Goal: Task Accomplishment & Management: Complete application form

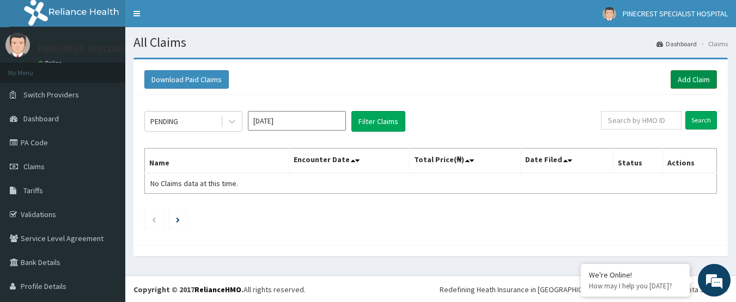
click at [690, 76] on link "Add Claim" at bounding box center [694, 79] width 46 height 19
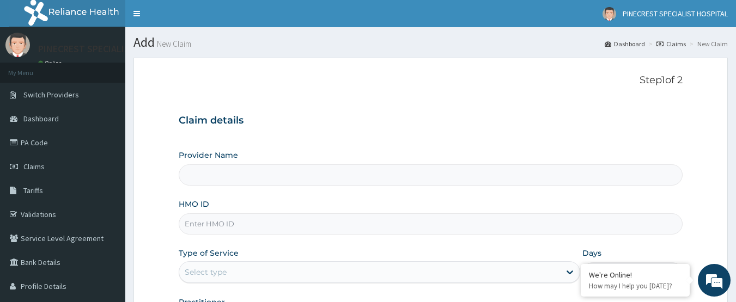
type input "PINECREST SPECIALIST HOSPITAL - ABUJA"
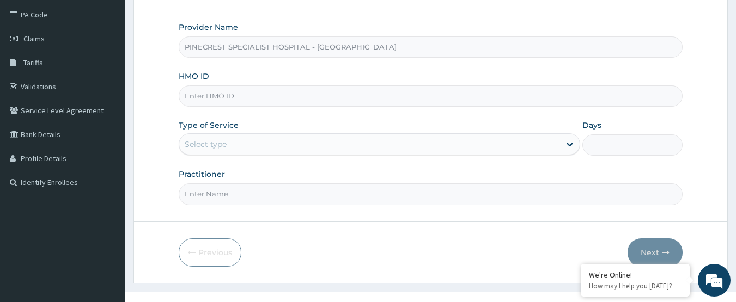
drag, startPoint x: 740, startPoint y: 89, endPoint x: 744, endPoint y: 172, distance: 82.4
click at [736, 172] on html "R EL Toggle navigation PINECREST SPECIALIST HOSPITAL PINECREST SPECIALIST HOSPI…" at bounding box center [368, 96] width 736 height 448
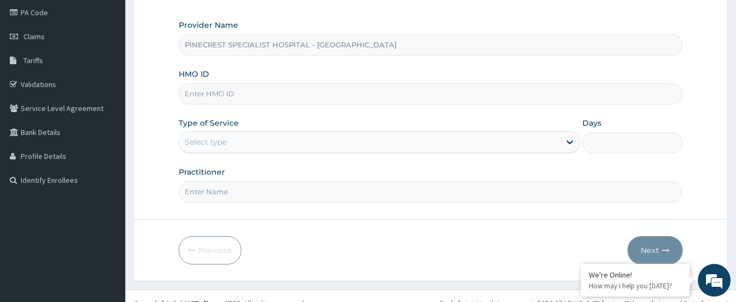
click at [212, 95] on input "HMO ID" at bounding box center [431, 93] width 505 height 21
type input "t"
type input "TMO/10074/A"
click at [207, 144] on div "Select type" at bounding box center [206, 142] width 42 height 11
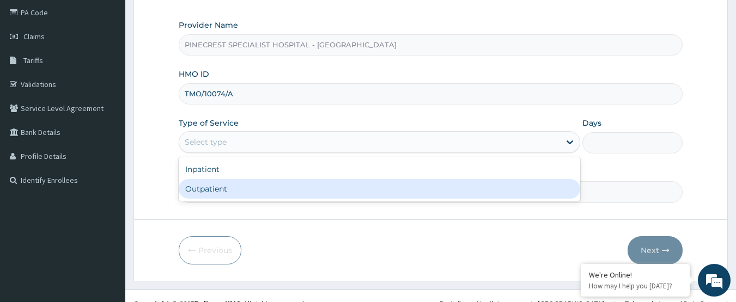
click at [205, 194] on div "Outpatient" at bounding box center [380, 189] width 402 height 20
type input "1"
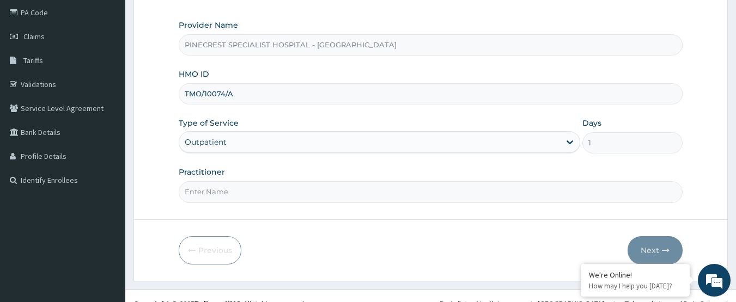
click at [226, 195] on input "Practitioner" at bounding box center [431, 191] width 505 height 21
type input "DR EMMA"
click at [659, 250] on button "Next" at bounding box center [655, 250] width 55 height 28
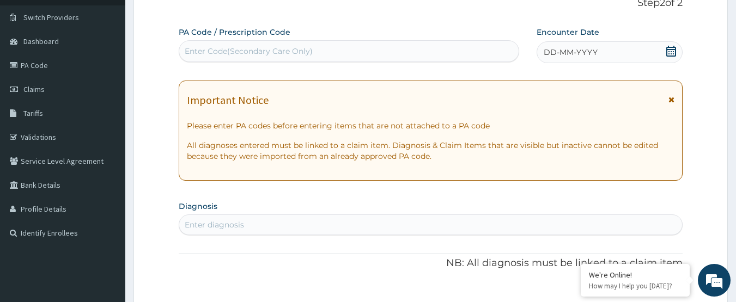
scroll to position [80, 0]
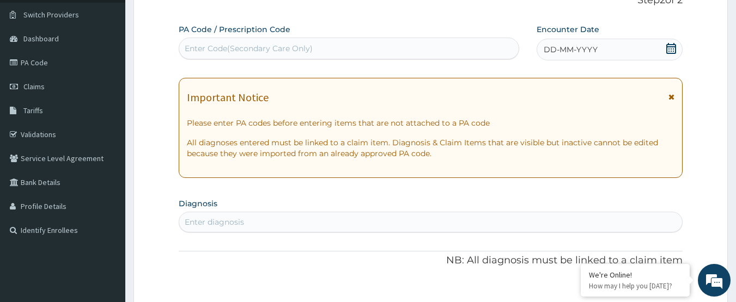
click at [576, 51] on span "DD-MM-YYYY" at bounding box center [571, 49] width 54 height 11
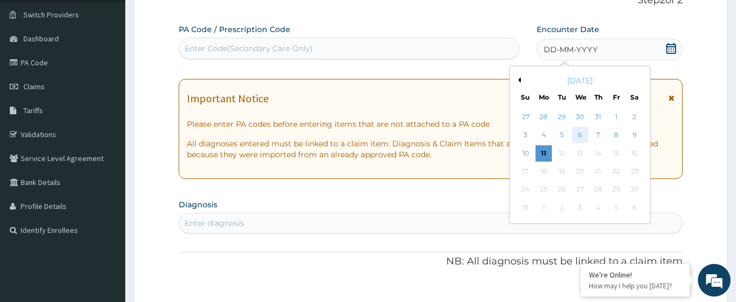
click at [576, 133] on div "6" at bounding box center [580, 136] width 16 height 16
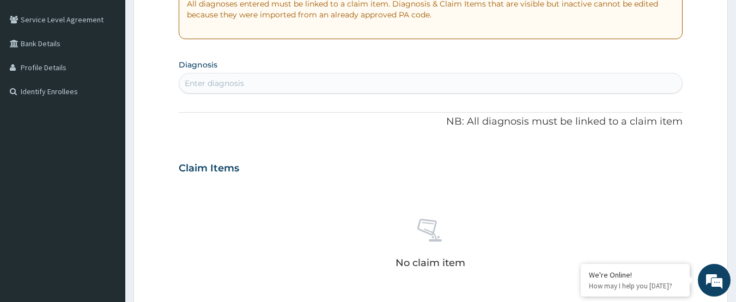
scroll to position [231, 0]
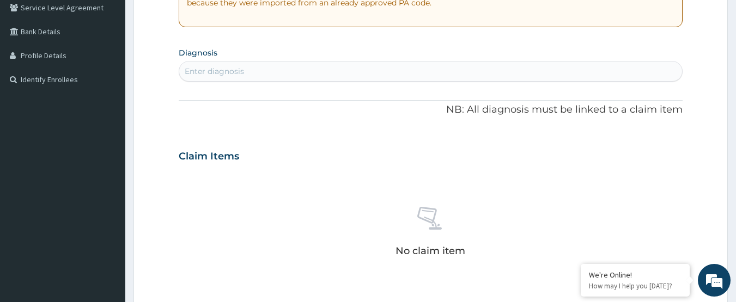
click at [259, 78] on div "Enter diagnosis" at bounding box center [430, 71] width 503 height 17
type input "MALARIA"
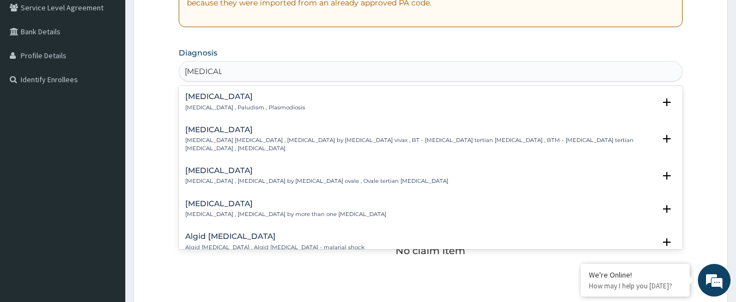
click at [217, 95] on h4 "[MEDICAL_DATA]" at bounding box center [245, 97] width 120 height 8
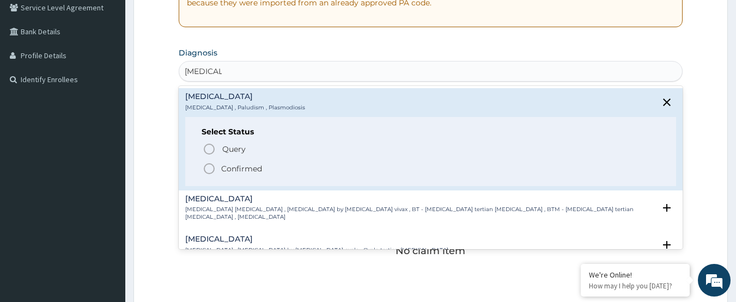
click at [210, 171] on icon "status option filled" at bounding box center [209, 168] width 13 height 13
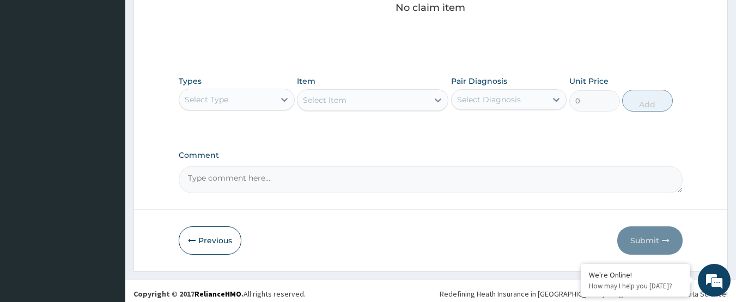
scroll to position [483, 0]
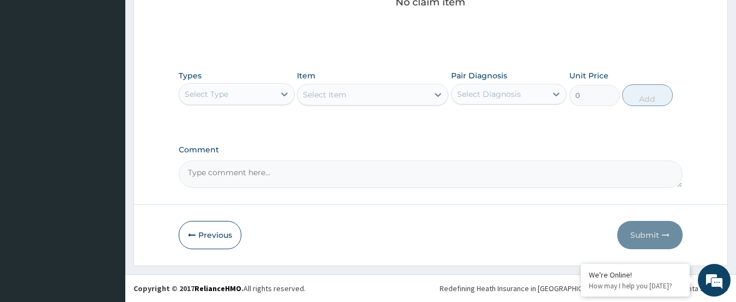
click at [231, 97] on div "Select Type" at bounding box center [226, 94] width 95 height 17
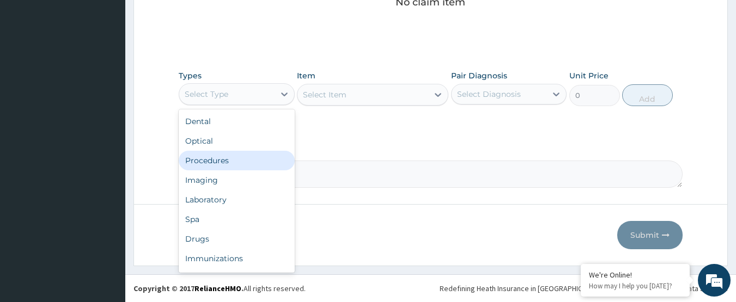
click at [222, 159] on div "Procedures" at bounding box center [237, 161] width 116 height 20
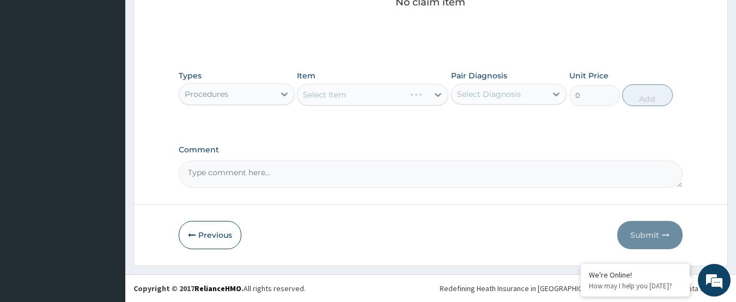
click at [347, 99] on div "Select Item" at bounding box center [372, 95] width 151 height 22
click at [343, 97] on div "Select Item" at bounding box center [325, 94] width 44 height 11
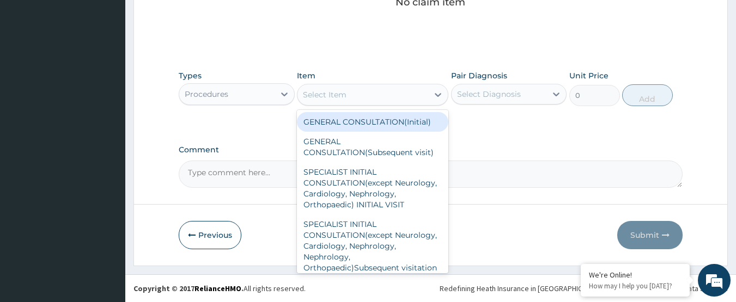
click at [363, 118] on div "GENERAL CONSULTATION(Initial)" at bounding box center [372, 122] width 151 height 20
type input "4000"
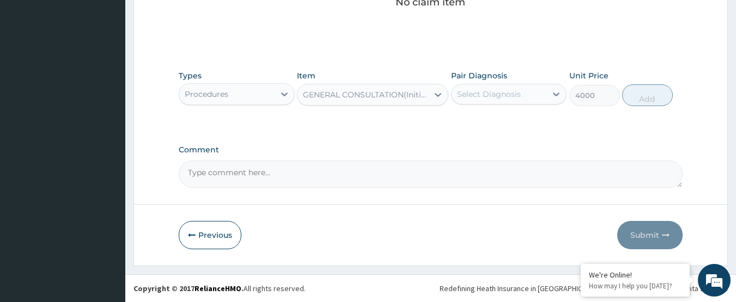
click at [488, 94] on div "Select Diagnosis" at bounding box center [489, 94] width 64 height 11
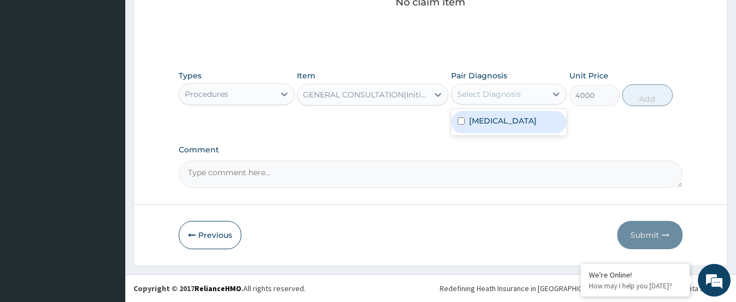
click at [496, 122] on label "[MEDICAL_DATA]" at bounding box center [503, 121] width 68 height 11
checkbox input "true"
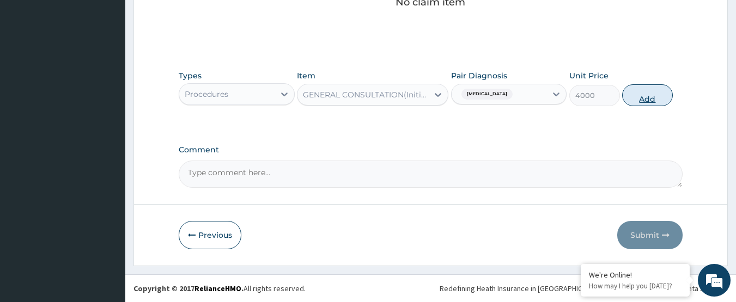
click at [658, 90] on button "Add" at bounding box center [647, 95] width 51 height 22
type input "0"
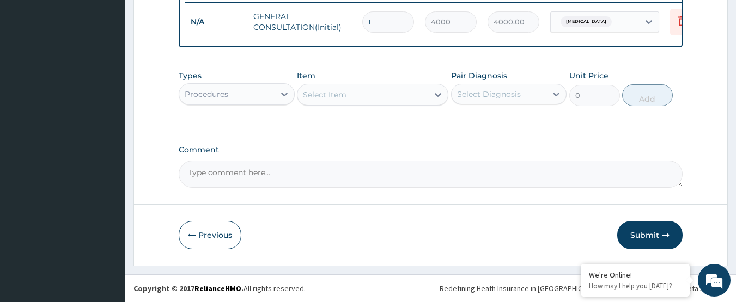
click at [264, 94] on div "Procedures" at bounding box center [226, 94] width 95 height 17
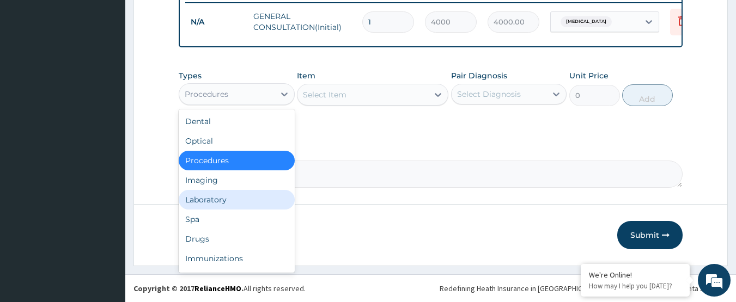
click at [232, 195] on div "Laboratory" at bounding box center [237, 200] width 116 height 20
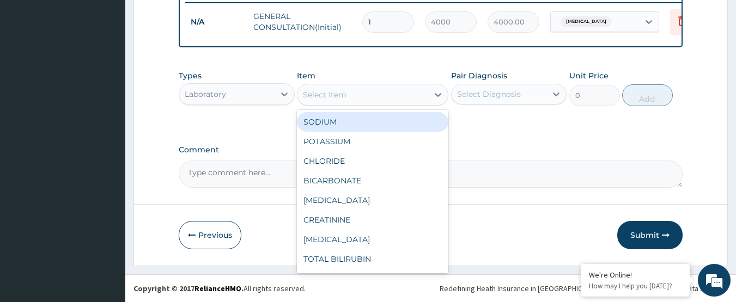
click at [332, 91] on div "Select Item" at bounding box center [325, 94] width 44 height 11
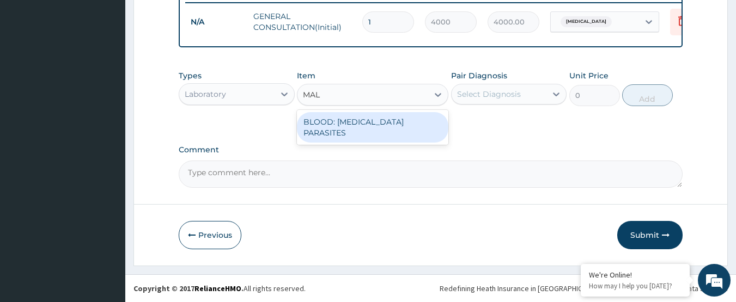
type input "MALA"
click at [342, 111] on div "BLOOD: [MEDICAL_DATA] PARASITES" at bounding box center [372, 127] width 151 height 35
click at [408, 120] on div "BLOOD: [MEDICAL_DATA] PARASITES" at bounding box center [372, 127] width 151 height 31
type input "2000"
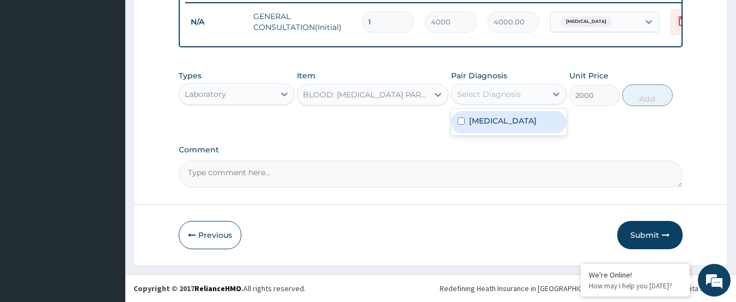
click at [472, 101] on div "Select Diagnosis" at bounding box center [499, 94] width 95 height 17
click at [476, 122] on label "[MEDICAL_DATA]" at bounding box center [503, 121] width 68 height 11
checkbox input "true"
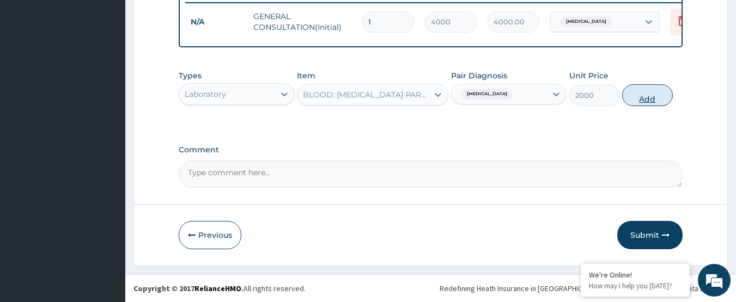
click at [655, 91] on button "Add" at bounding box center [647, 95] width 51 height 22
type input "0"
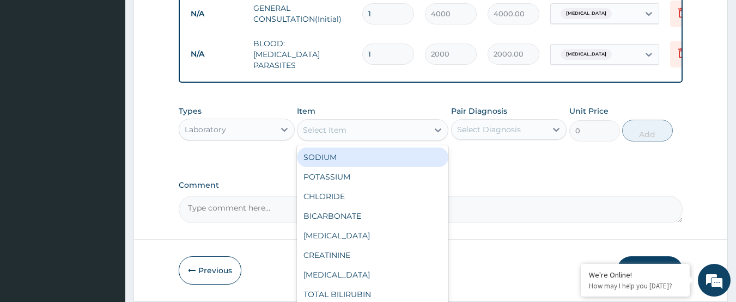
click at [313, 132] on div "Select Item" at bounding box center [325, 130] width 44 height 11
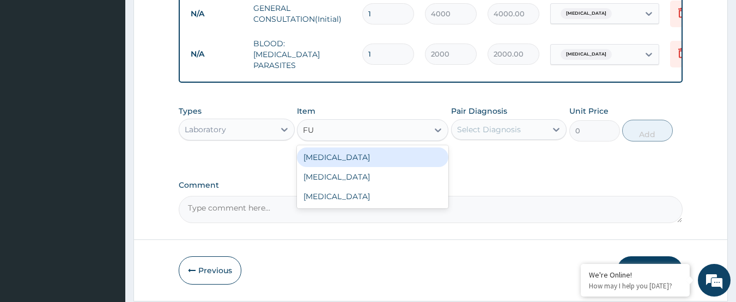
type input "FUL"
click at [343, 161] on div "[MEDICAL_DATA]" at bounding box center [372, 158] width 151 height 20
type input "4000"
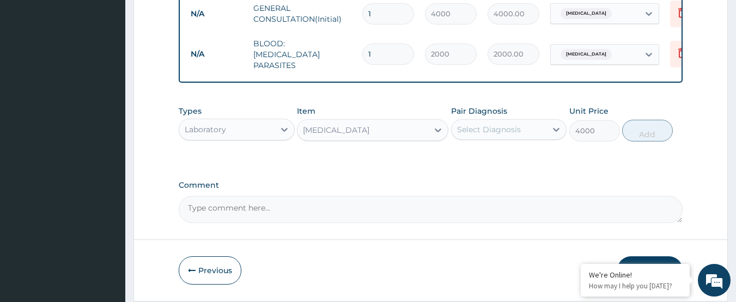
click at [516, 130] on div "Select Diagnosis" at bounding box center [489, 129] width 64 height 11
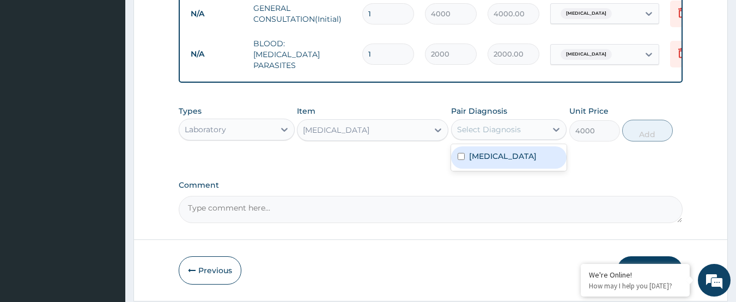
click at [522, 156] on div "[MEDICAL_DATA]" at bounding box center [509, 158] width 116 height 22
checkbox input "true"
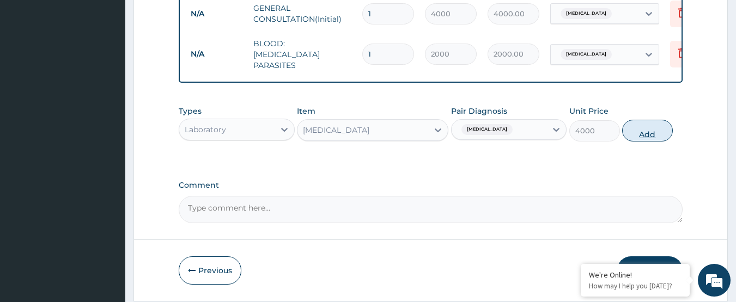
click at [632, 136] on button "Add" at bounding box center [647, 131] width 51 height 22
type input "0"
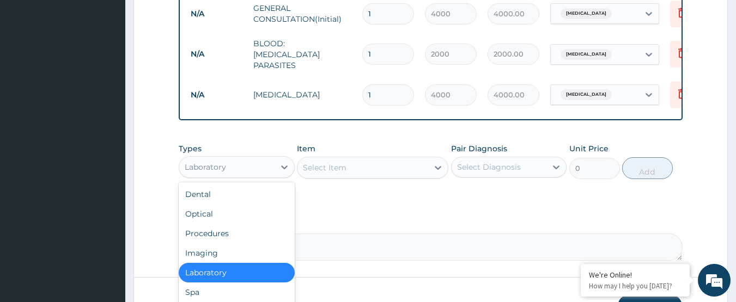
click at [238, 164] on div "Laboratory" at bounding box center [226, 167] width 95 height 17
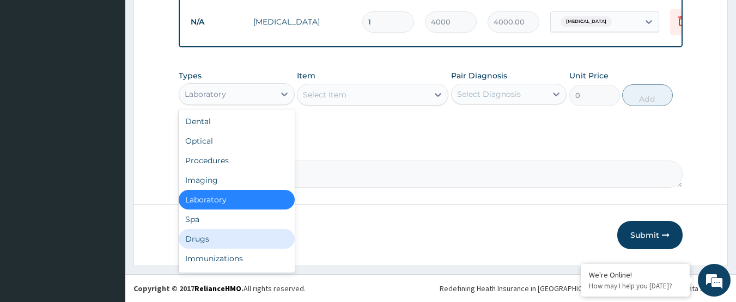
click at [215, 241] on div "Drugs" at bounding box center [237, 239] width 116 height 20
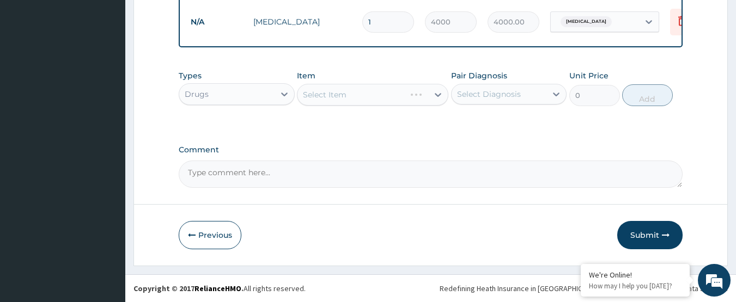
click at [331, 93] on div "Select Item" at bounding box center [372, 95] width 151 height 22
click at [331, 93] on div "Select Item" at bounding box center [325, 94] width 44 height 11
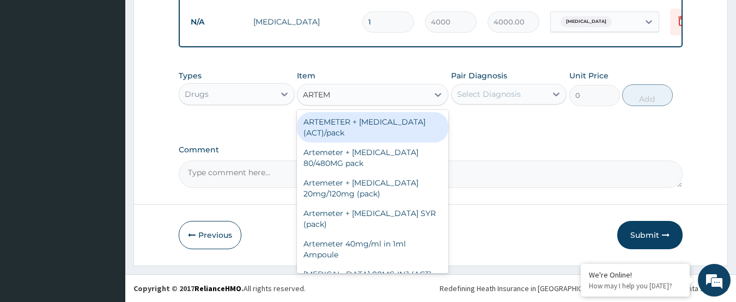
type input "ARTEME"
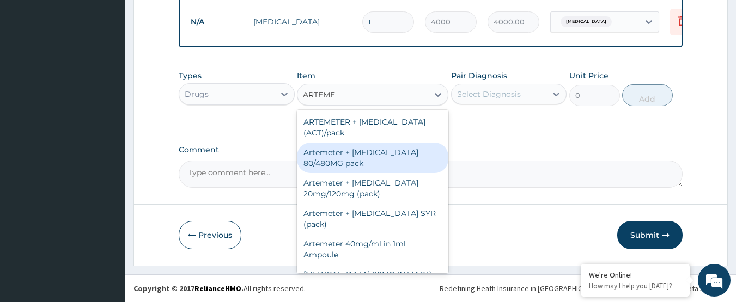
click at [340, 160] on div "Artemeter + [MEDICAL_DATA] 80/480MG pack" at bounding box center [372, 158] width 151 height 31
type input "1700"
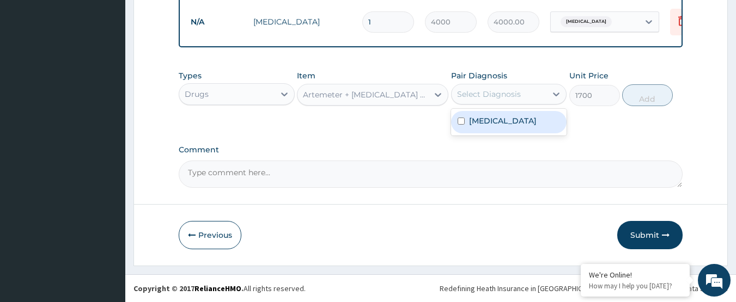
click at [480, 96] on div "Select Diagnosis" at bounding box center [489, 94] width 64 height 11
click at [479, 125] on label "[MEDICAL_DATA]" at bounding box center [503, 121] width 68 height 11
checkbox input "true"
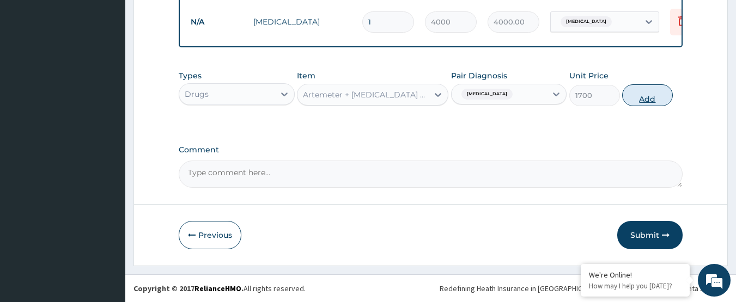
click at [634, 93] on button "Add" at bounding box center [647, 95] width 51 height 22
type input "0"
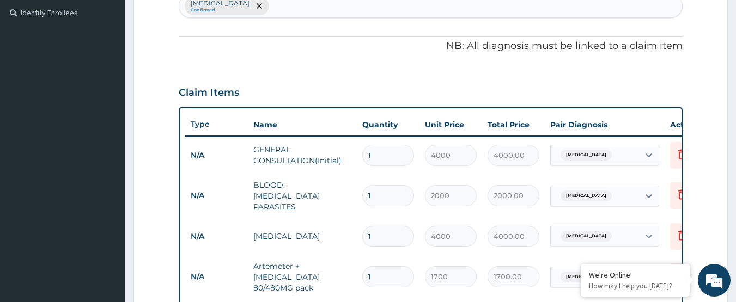
scroll to position [558, 0]
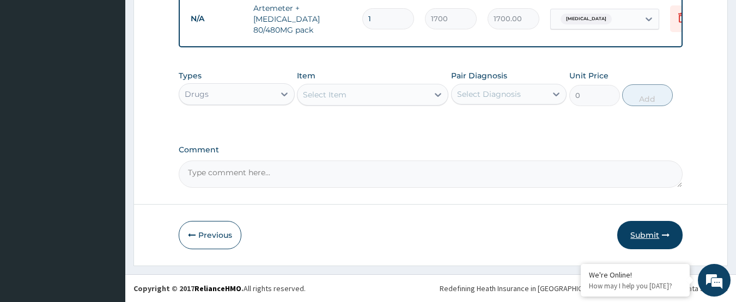
click at [647, 241] on button "Submit" at bounding box center [649, 235] width 65 height 28
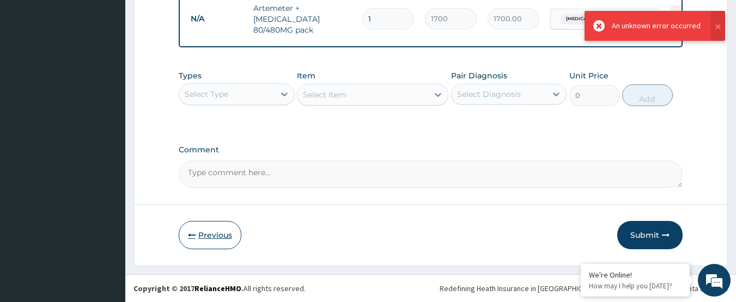
click at [209, 239] on button "Previous" at bounding box center [210, 235] width 63 height 28
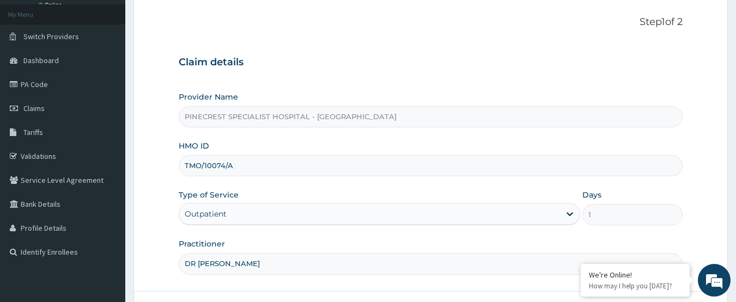
scroll to position [58, 0]
click at [190, 166] on input "TMO/10074/A" at bounding box center [431, 166] width 505 height 21
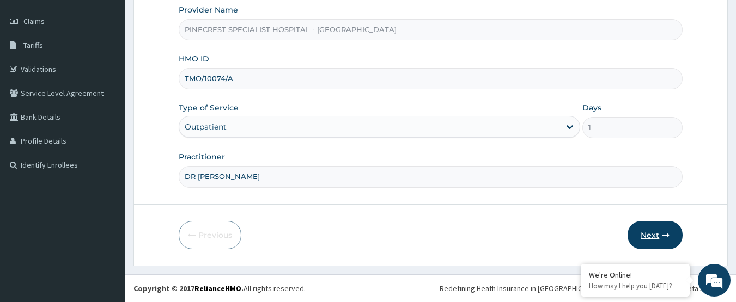
click at [655, 232] on button "Next" at bounding box center [655, 235] width 55 height 28
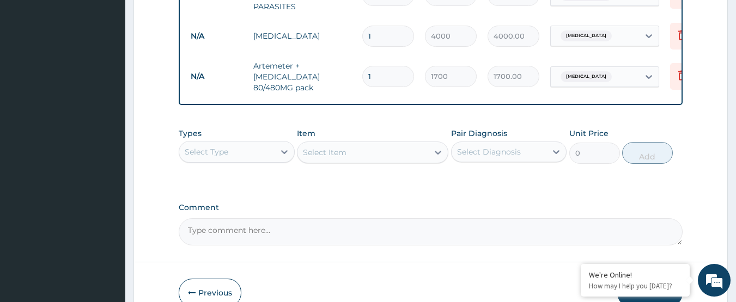
scroll to position [558, 0]
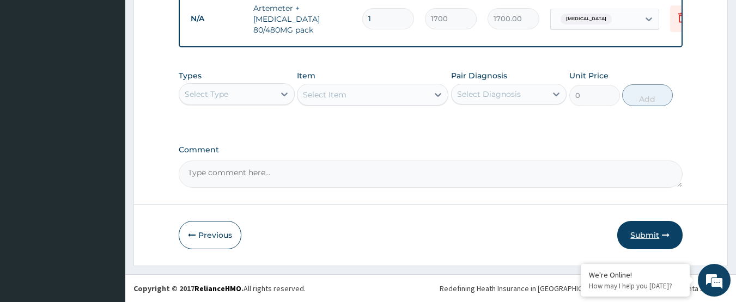
click at [652, 228] on button "Submit" at bounding box center [649, 235] width 65 height 28
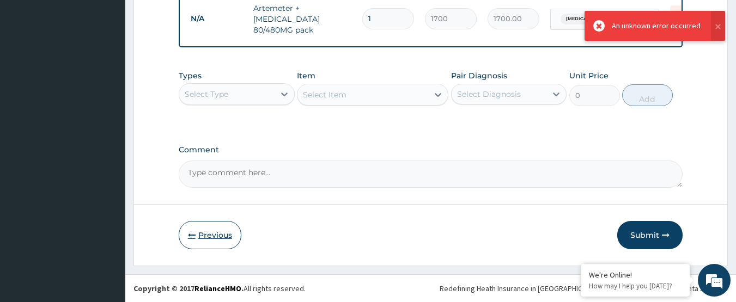
click at [211, 234] on button "Previous" at bounding box center [210, 235] width 63 height 28
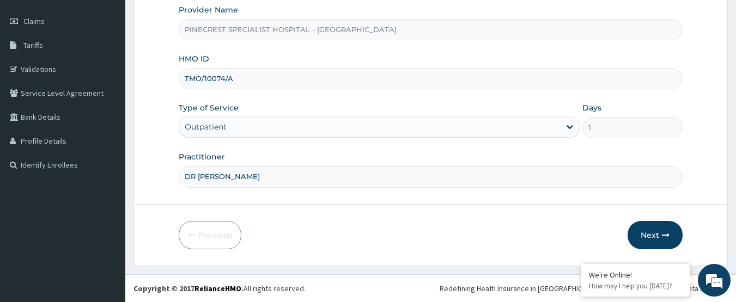
click at [281, 74] on input "TMO/10074/A" at bounding box center [431, 78] width 505 height 21
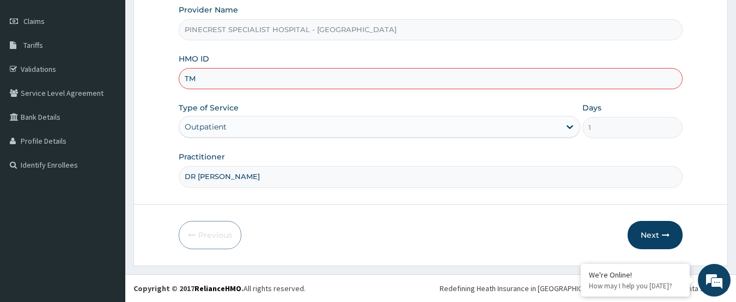
type input "T"
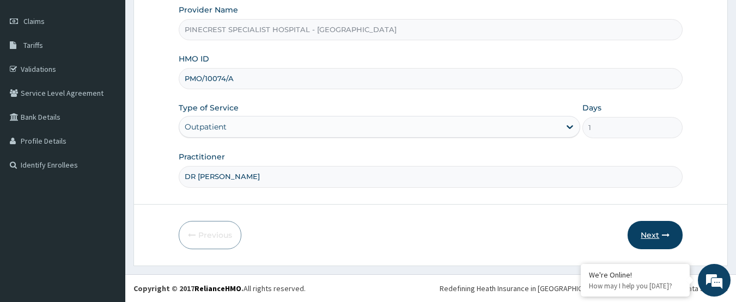
type input "PMO/10074/A"
click at [644, 233] on button "Next" at bounding box center [655, 235] width 55 height 28
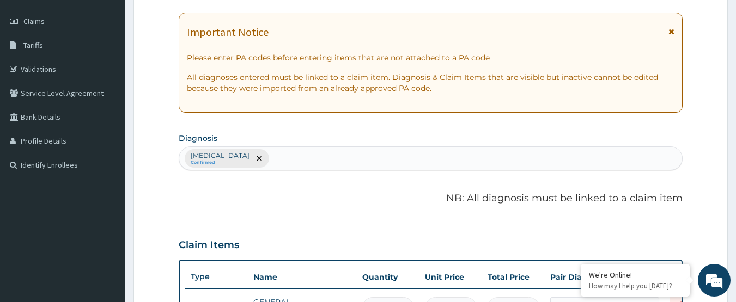
scroll to position [558, 0]
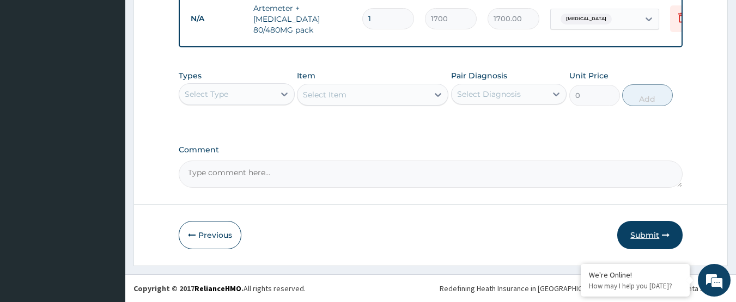
click at [650, 238] on button "Submit" at bounding box center [649, 235] width 65 height 28
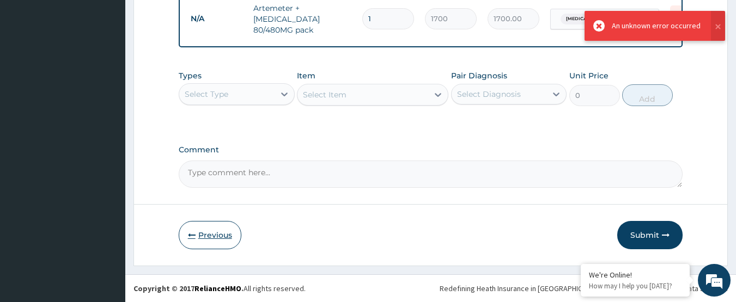
click at [199, 233] on button "Previous" at bounding box center [210, 235] width 63 height 28
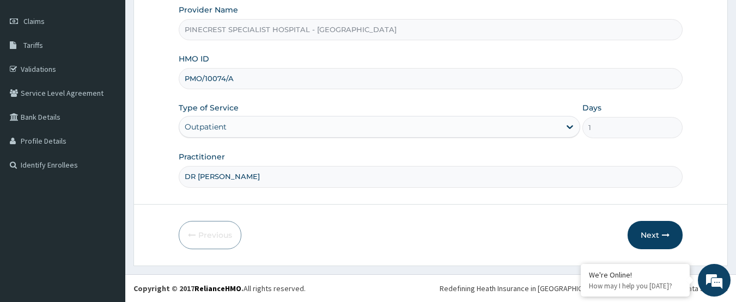
click at [189, 79] on input "PMO/10074/A" at bounding box center [431, 78] width 505 height 21
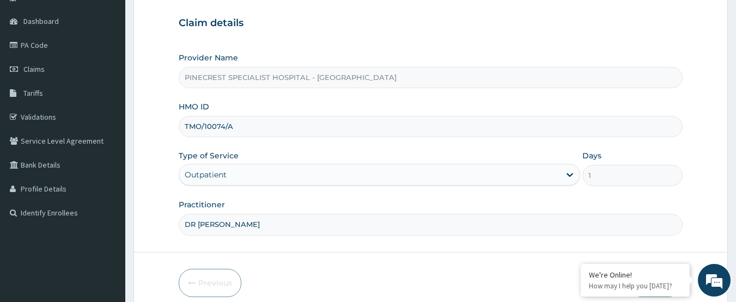
scroll to position [0, 0]
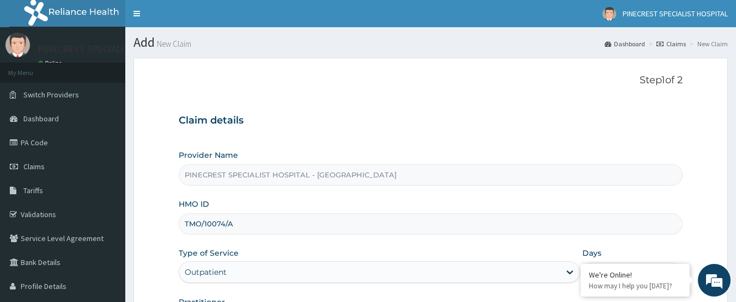
click at [234, 222] on input "TMO/10074/A" at bounding box center [431, 224] width 505 height 21
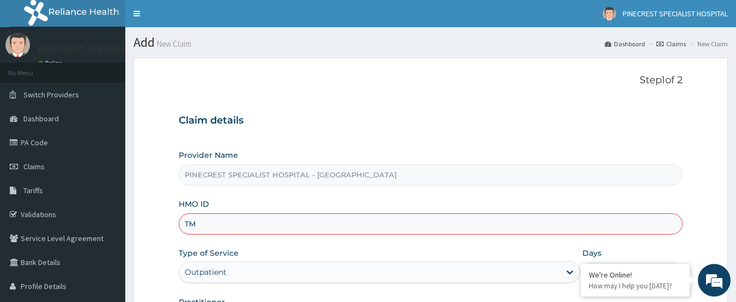
type input "T"
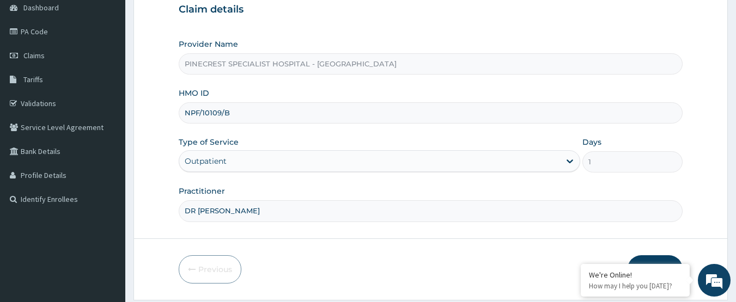
scroll to position [145, 0]
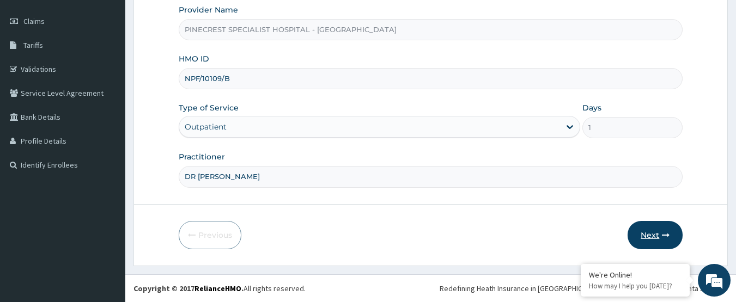
type input "NPF/10109/B"
click at [655, 232] on button "Next" at bounding box center [655, 235] width 55 height 28
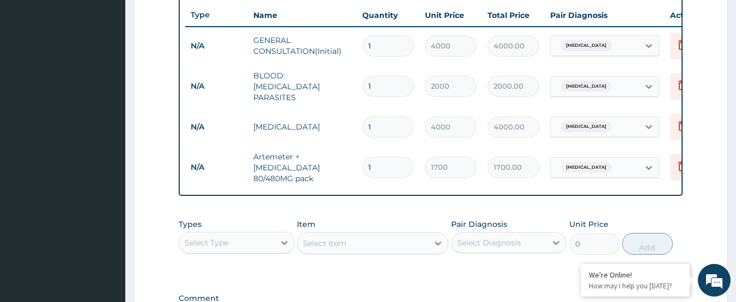
scroll to position [558, 0]
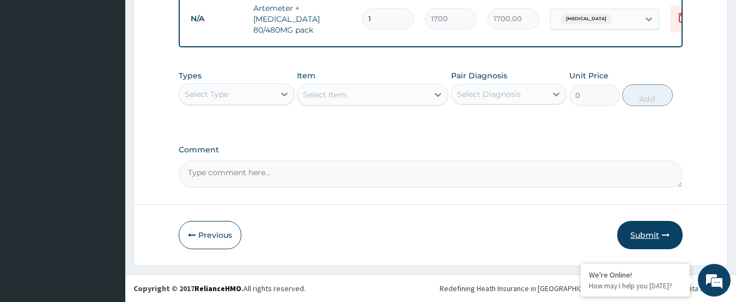
click at [642, 233] on button "Submit" at bounding box center [649, 235] width 65 height 28
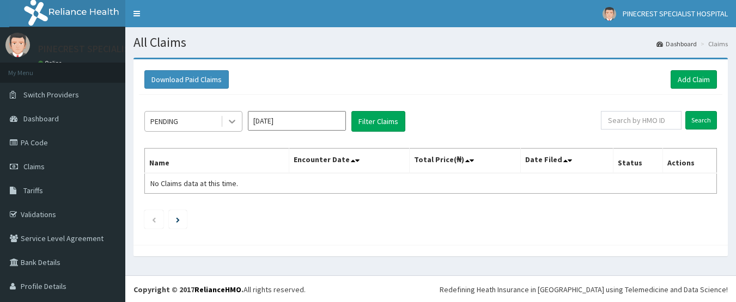
click at [223, 114] on div at bounding box center [232, 122] width 20 height 20
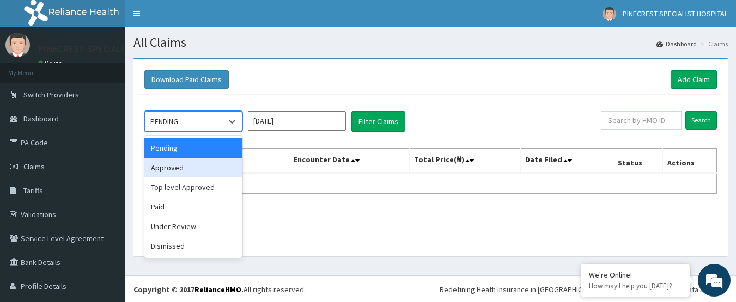
click at [195, 162] on div "Approved" at bounding box center [193, 168] width 98 height 20
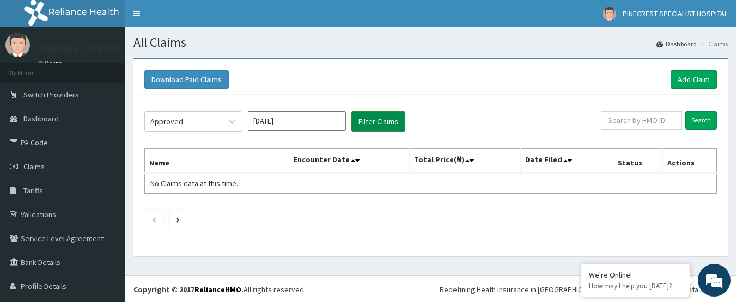
click at [365, 123] on button "Filter Claims" at bounding box center [378, 121] width 54 height 21
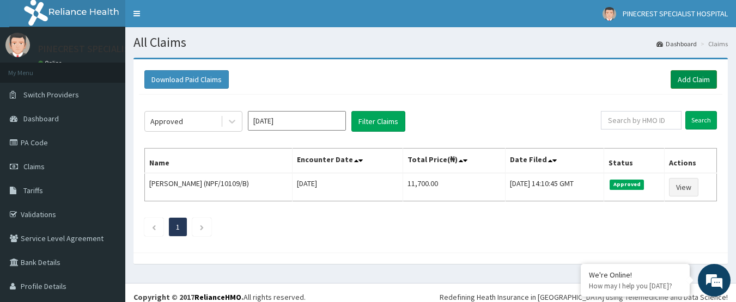
click at [688, 77] on link "Add Claim" at bounding box center [694, 79] width 46 height 19
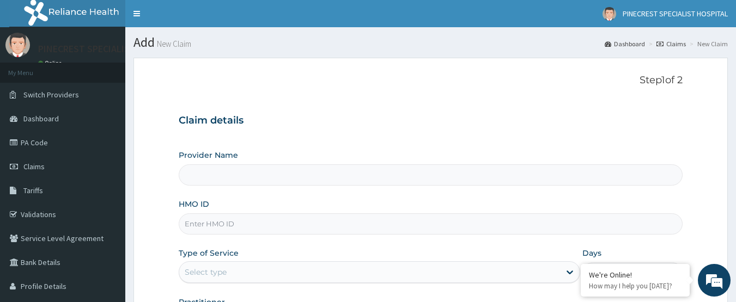
type input "PINECREST SPECIALIST HOSPITAL - ABUJA"
click at [258, 229] on input "HMO ID" at bounding box center [431, 224] width 505 height 21
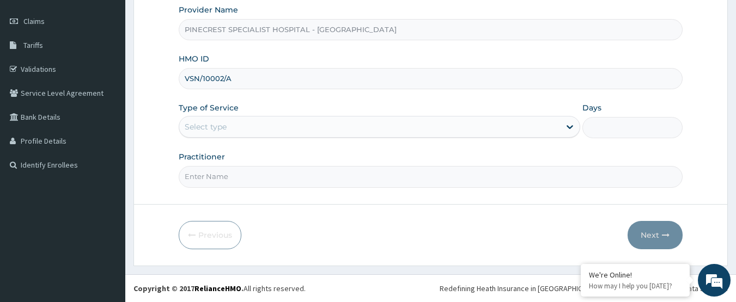
type input "VSN/10002/A"
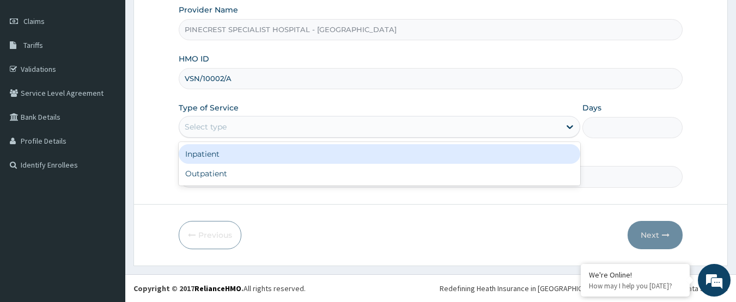
click at [241, 136] on div "Select type" at bounding box center [380, 127] width 402 height 22
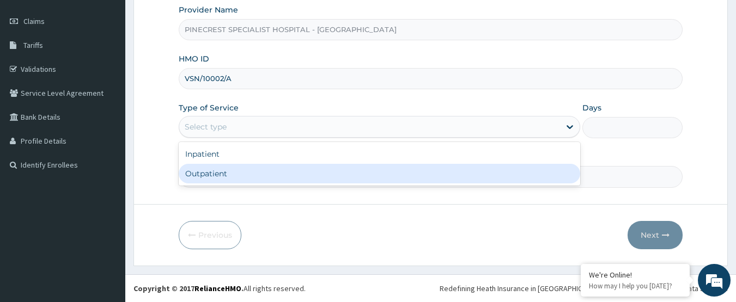
click at [210, 177] on div "Outpatient" at bounding box center [380, 174] width 402 height 20
type input "1"
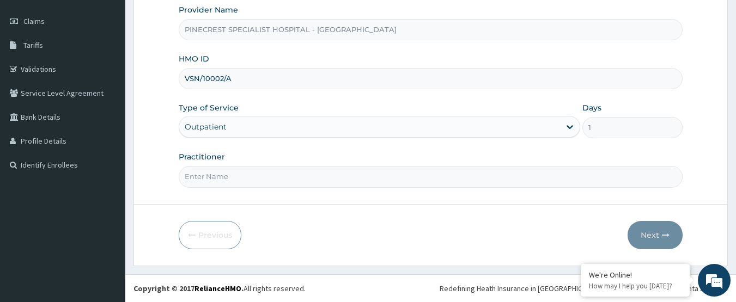
click at [211, 180] on input "Practitioner" at bounding box center [431, 176] width 505 height 21
type input "DR EMMA"
click at [655, 233] on button "Next" at bounding box center [655, 235] width 55 height 28
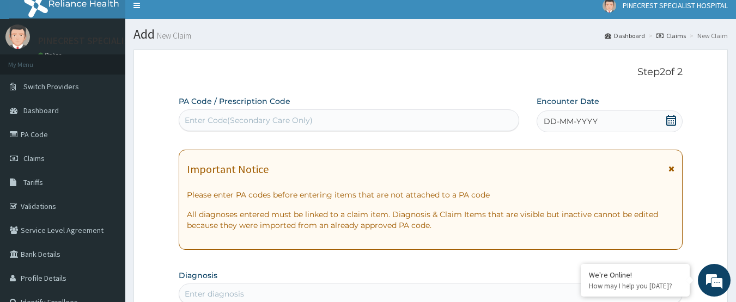
scroll to position [0, 0]
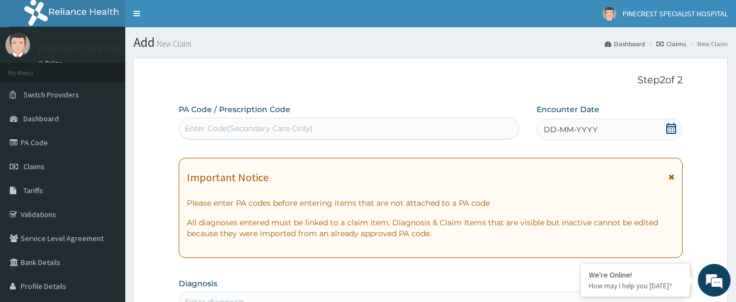
click at [583, 125] on span "DD-MM-YYYY" at bounding box center [571, 129] width 54 height 11
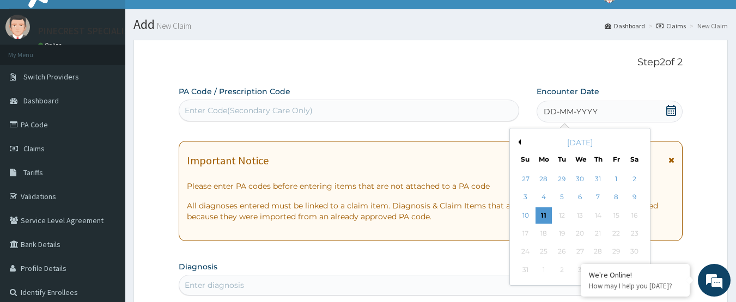
scroll to position [20, 0]
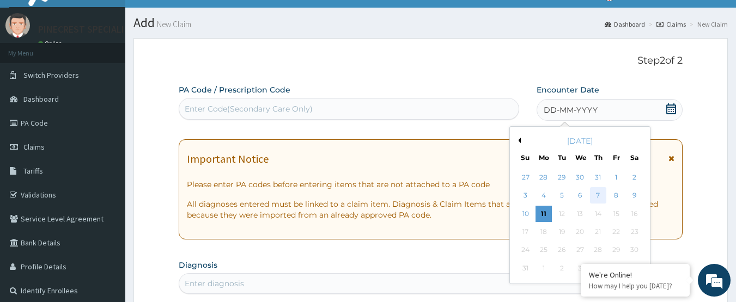
click at [600, 193] on div "7" at bounding box center [598, 196] width 16 height 16
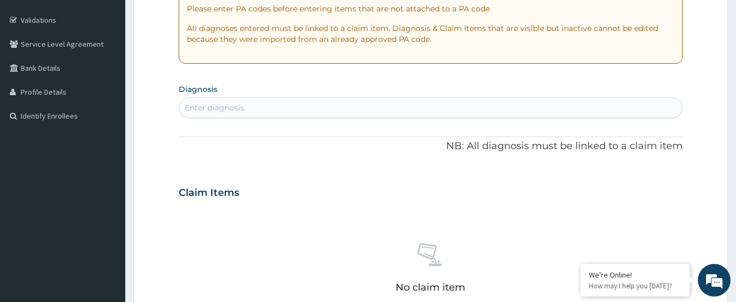
scroll to position [196, 0]
click at [212, 101] on div "Enter diagnosis" at bounding box center [214, 106] width 59 height 11
click at [221, 101] on div "Enter diagnosis" at bounding box center [214, 106] width 59 height 11
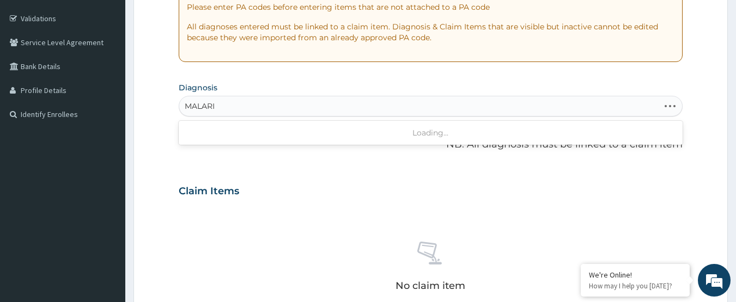
type input "[MEDICAL_DATA]"
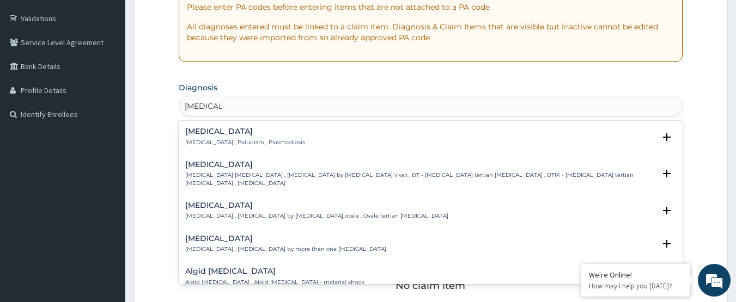
click at [203, 137] on div "Malaria Malaria , Paludism , Plasmodiosis" at bounding box center [245, 137] width 120 height 19
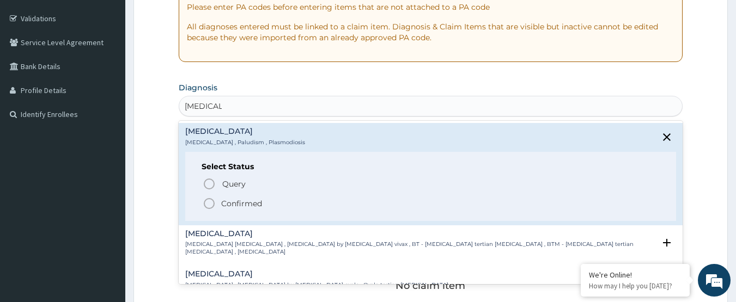
click at [210, 201] on icon "status option filled" at bounding box center [209, 203] width 13 height 13
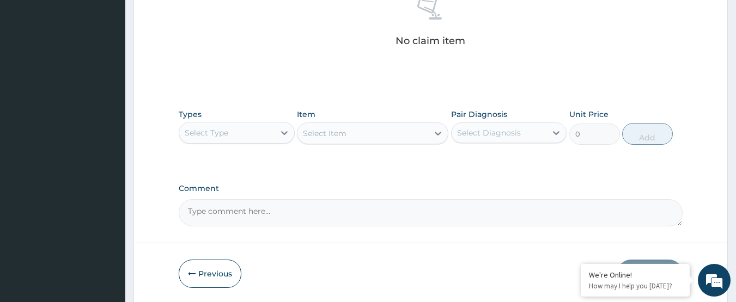
scroll to position [483, 0]
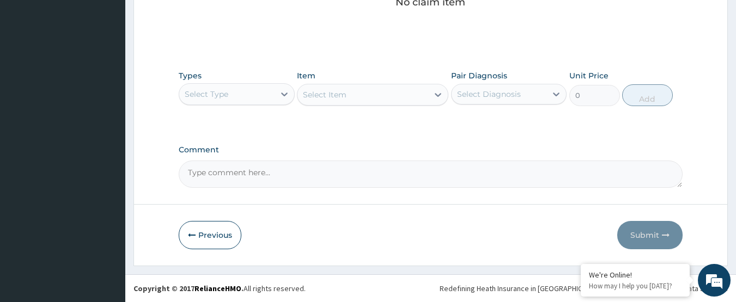
click at [235, 95] on div "Select Type" at bounding box center [226, 94] width 95 height 17
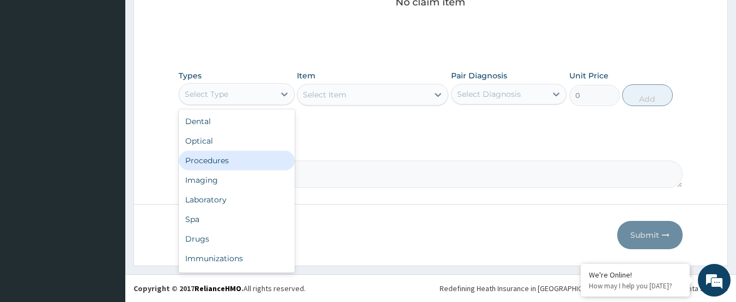
click at [228, 168] on div "Procedures" at bounding box center [237, 161] width 116 height 20
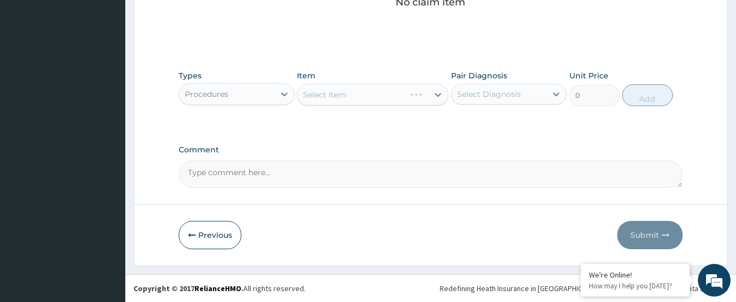
click at [362, 89] on div "Select Item" at bounding box center [372, 95] width 151 height 22
click at [338, 93] on div "Select Item" at bounding box center [325, 94] width 44 height 11
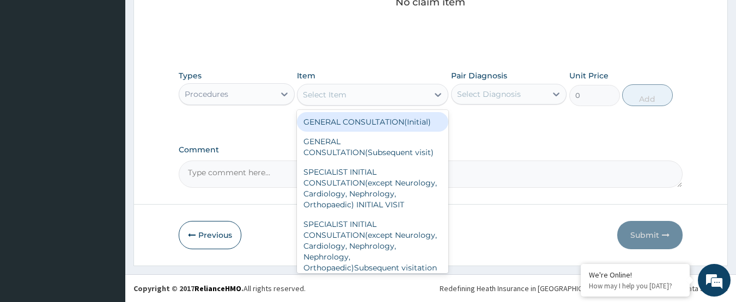
click at [340, 126] on div "GENERAL CONSULTATION(Initial)" at bounding box center [372, 122] width 151 height 20
type input "4000"
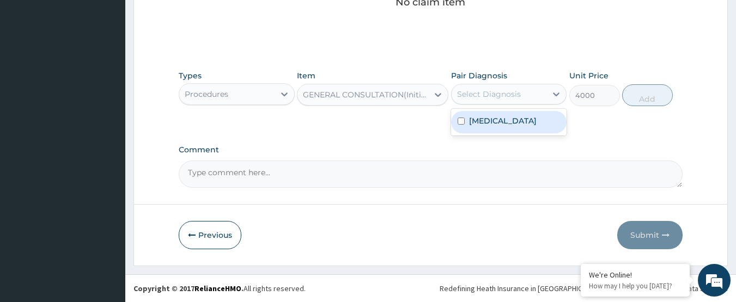
click at [489, 90] on div "Select Diagnosis" at bounding box center [489, 94] width 64 height 11
click at [478, 119] on label "[MEDICAL_DATA]" at bounding box center [503, 121] width 68 height 11
checkbox input "true"
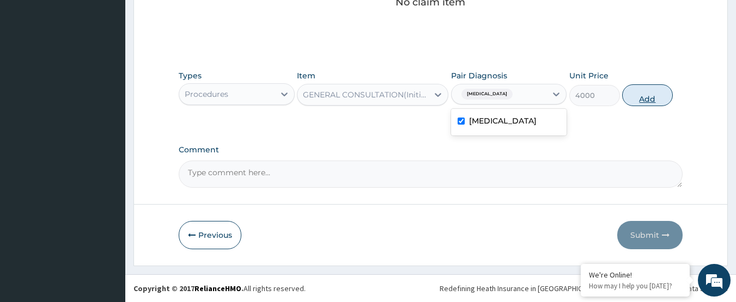
click at [638, 95] on button "Add" at bounding box center [647, 95] width 51 height 22
type input "0"
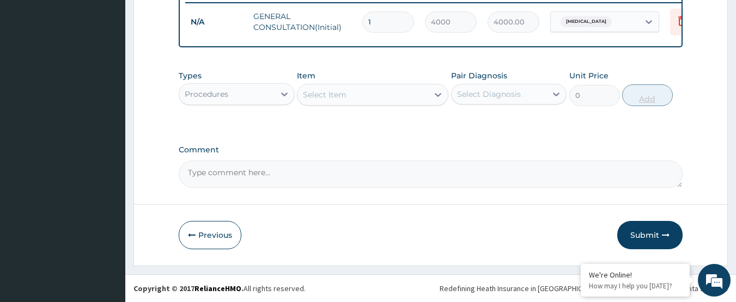
scroll to position [440, 0]
click at [236, 88] on div "Procedures" at bounding box center [226, 94] width 95 height 17
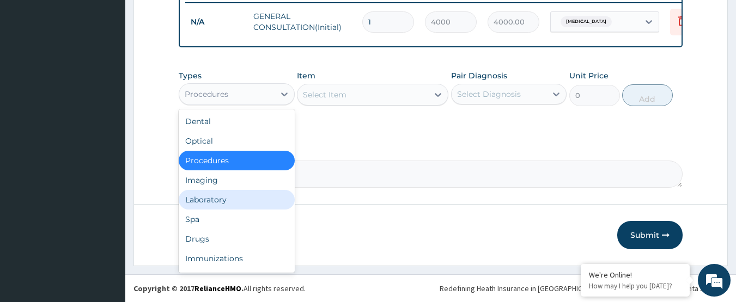
click at [227, 202] on div "Laboratory" at bounding box center [237, 200] width 116 height 20
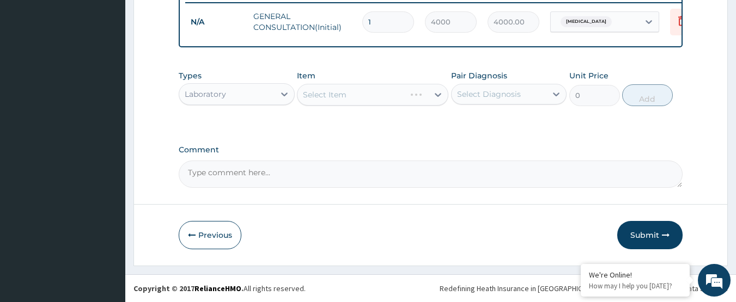
click at [345, 92] on div "Select Item" at bounding box center [372, 95] width 151 height 22
click at [353, 94] on div "Select Item" at bounding box center [372, 95] width 151 height 22
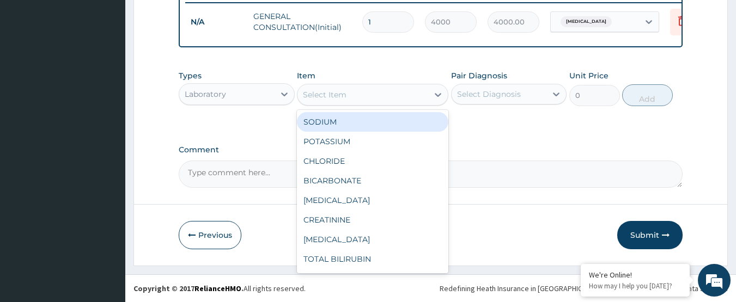
click at [353, 94] on div "Select Item" at bounding box center [363, 94] width 131 height 17
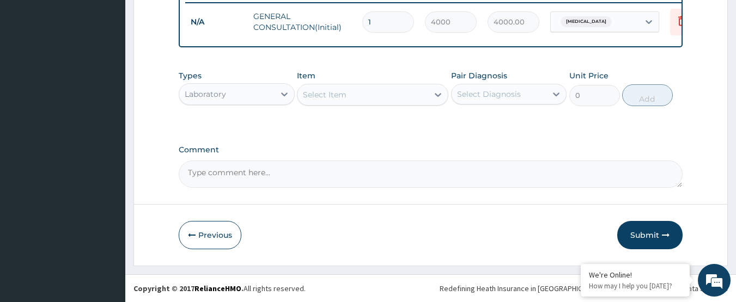
click at [353, 94] on div "Select Item" at bounding box center [363, 94] width 131 height 17
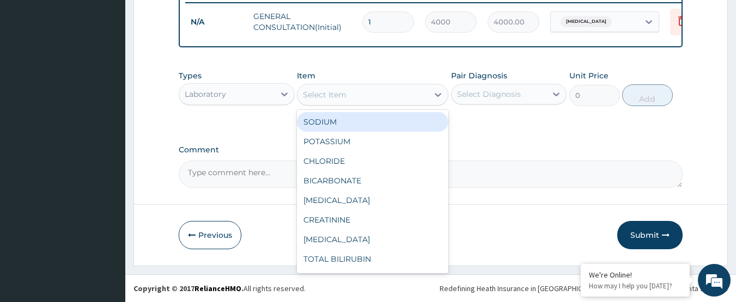
type input "L"
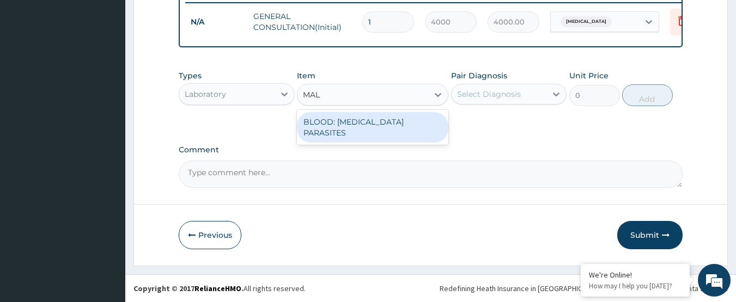
type input "MALA"
click at [348, 123] on div "BLOOD: [MEDICAL_DATA] PARASITES" at bounding box center [372, 127] width 151 height 31
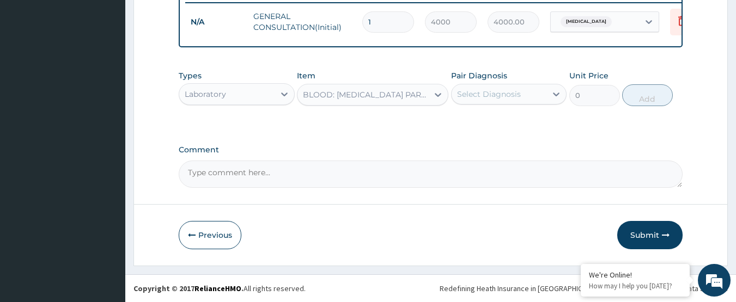
type input "2000"
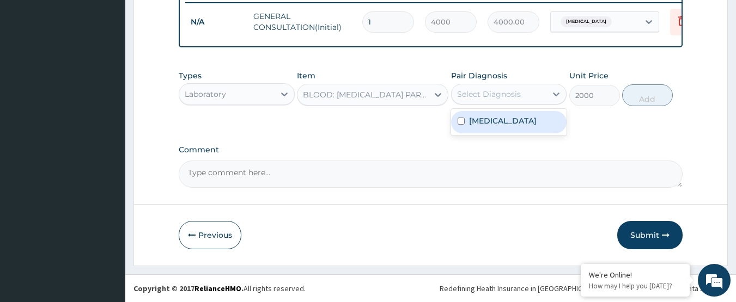
click at [496, 89] on div "Select Diagnosis" at bounding box center [489, 94] width 64 height 11
click at [495, 118] on label "[MEDICAL_DATA]" at bounding box center [503, 121] width 68 height 11
checkbox input "true"
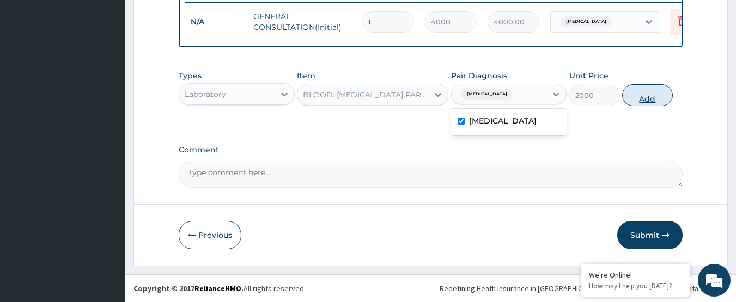
click at [631, 98] on button "Add" at bounding box center [647, 95] width 51 height 22
type input "0"
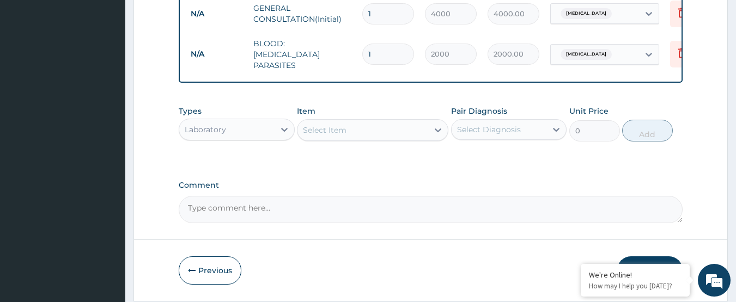
click at [373, 122] on div "Select Item" at bounding box center [372, 130] width 151 height 22
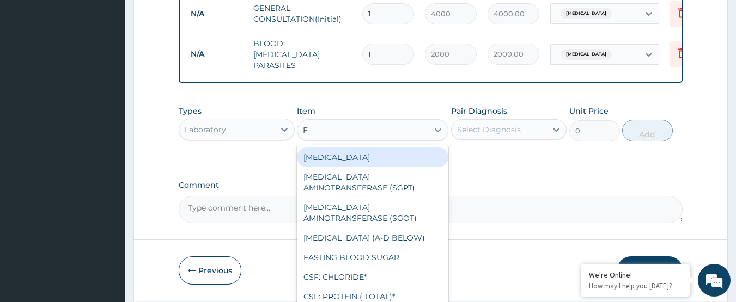
type input "FU"
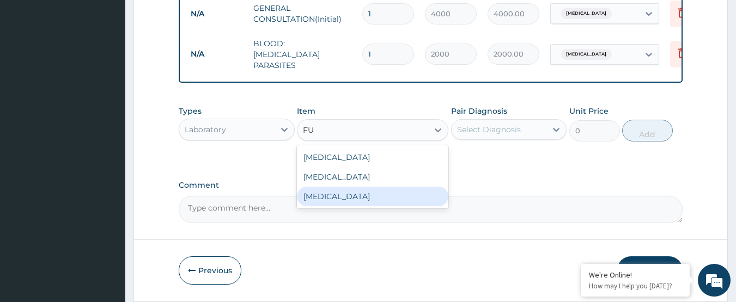
click at [368, 198] on div "[MEDICAL_DATA]" at bounding box center [372, 197] width 151 height 20
type input "4000"
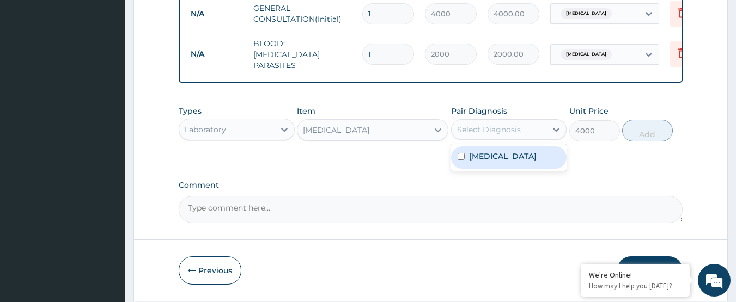
click at [495, 126] on div "Select Diagnosis" at bounding box center [489, 129] width 64 height 11
click at [489, 164] on div "[MEDICAL_DATA]" at bounding box center [509, 158] width 116 height 22
checkbox input "true"
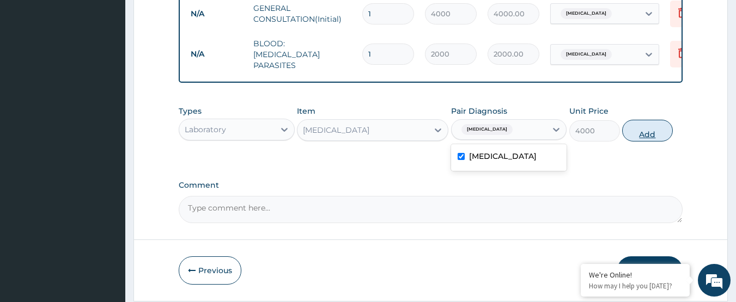
click at [661, 130] on button "Add" at bounding box center [647, 131] width 51 height 22
type input "0"
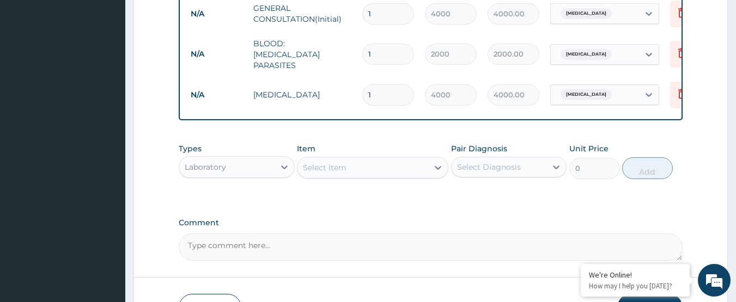
scroll to position [515, 0]
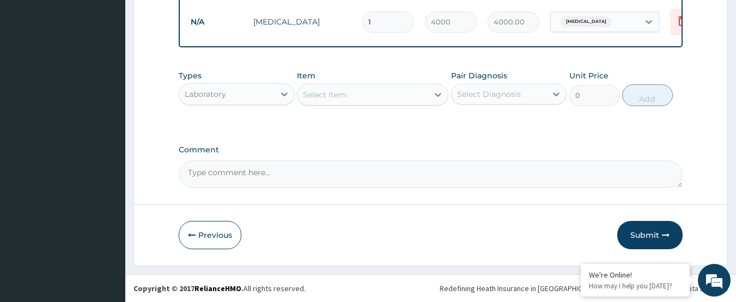
click at [220, 87] on div "Laboratory" at bounding box center [226, 94] width 95 height 17
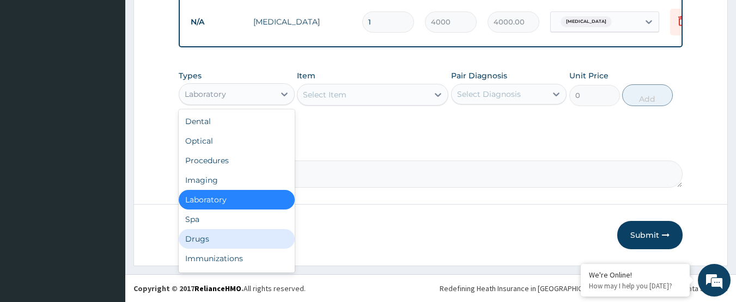
click at [206, 239] on div "Drugs" at bounding box center [237, 239] width 116 height 20
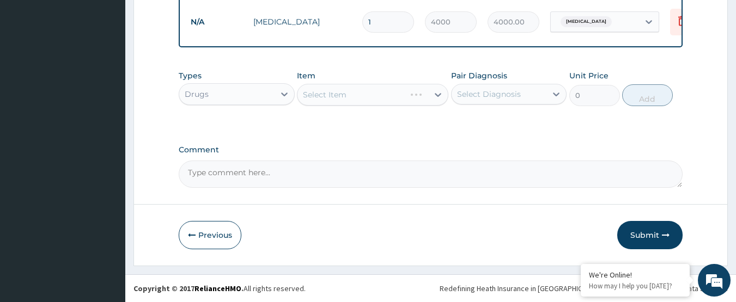
click at [353, 95] on div "Select Item" at bounding box center [372, 95] width 151 height 22
click at [338, 94] on div "Select Item" at bounding box center [325, 94] width 44 height 11
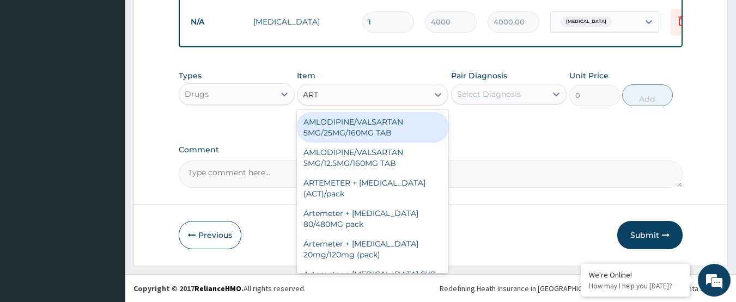
type input "ARTE"
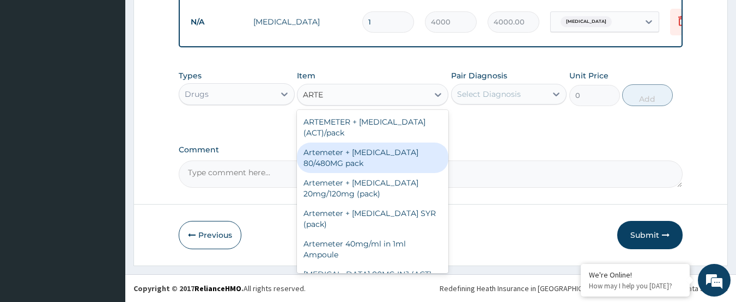
click at [390, 156] on div "Artemeter + [MEDICAL_DATA] 80/480MG pack" at bounding box center [372, 158] width 151 height 31
type input "1700"
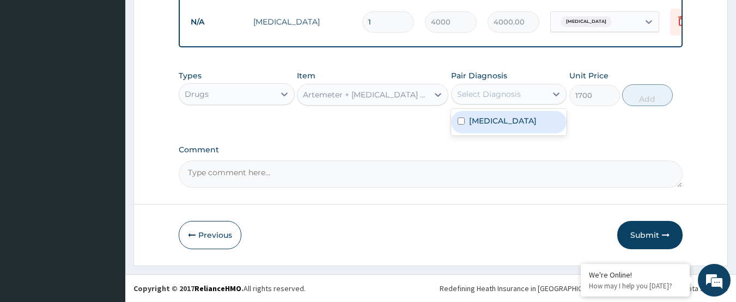
click at [506, 99] on div "Select Diagnosis" at bounding box center [489, 94] width 64 height 11
click at [496, 123] on label "[MEDICAL_DATA]" at bounding box center [503, 121] width 68 height 11
checkbox input "true"
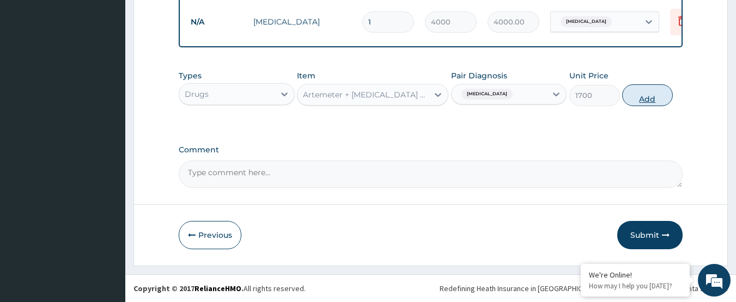
click at [645, 90] on button "Add" at bounding box center [647, 95] width 51 height 22
type input "0"
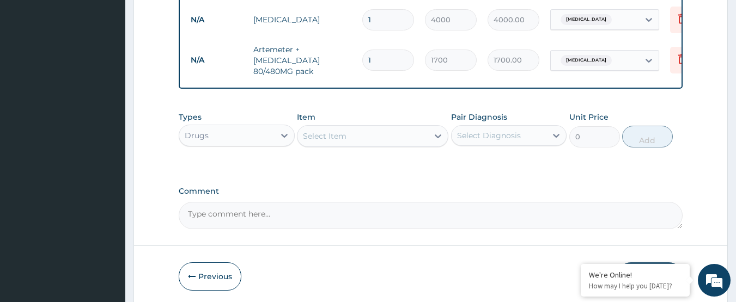
click at [397, 137] on div "Select Item" at bounding box center [363, 136] width 131 height 17
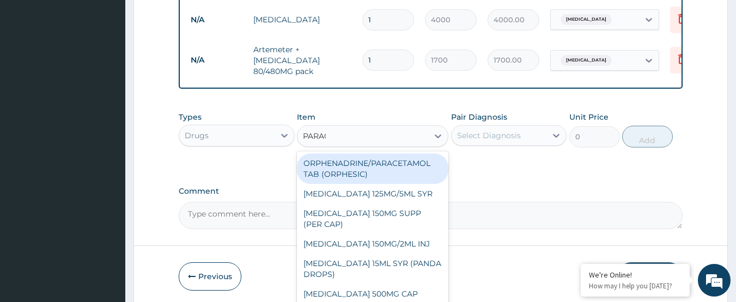
type input "PARACE"
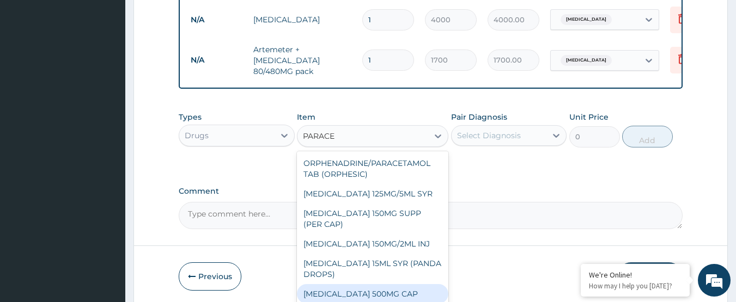
click at [381, 293] on div "[MEDICAL_DATA] 500MG CAP" at bounding box center [372, 294] width 151 height 20
type input "40"
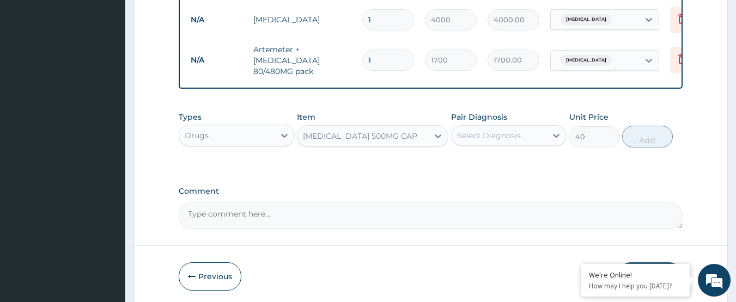
click at [503, 136] on div "Select Diagnosis" at bounding box center [489, 135] width 64 height 11
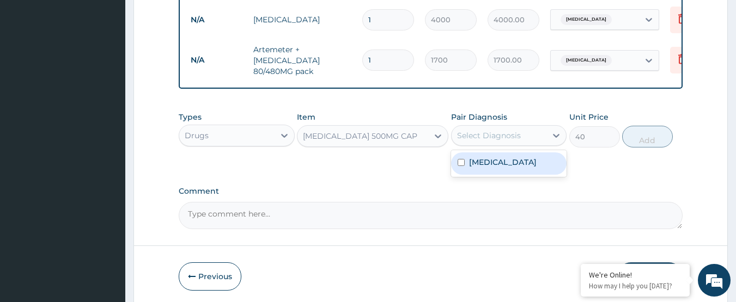
click at [501, 164] on div "[MEDICAL_DATA]" at bounding box center [509, 164] width 116 height 22
checkbox input "true"
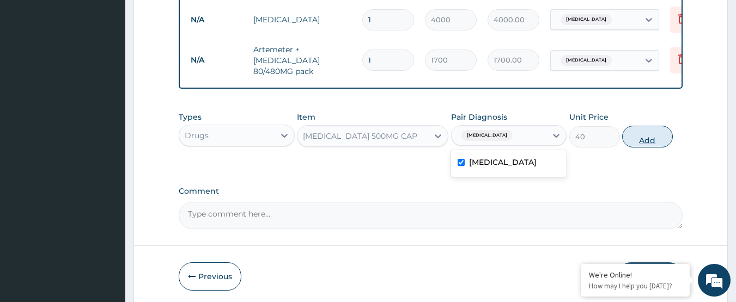
click at [654, 141] on button "Add" at bounding box center [647, 137] width 51 height 22
type input "0"
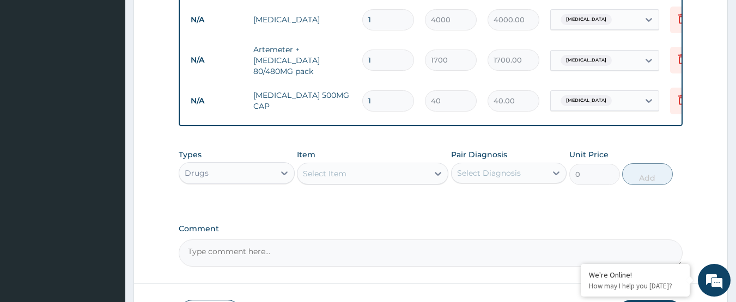
type input "18"
type input "720.00"
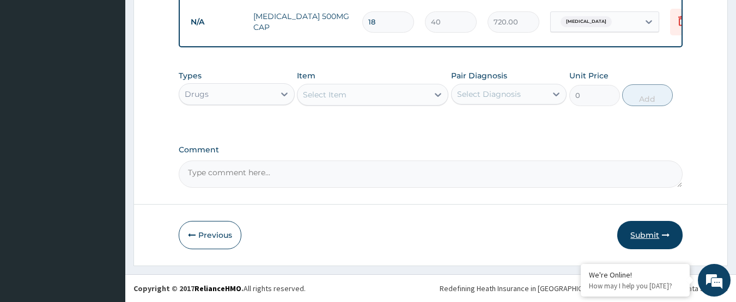
type input "18"
click at [645, 239] on button "Submit" at bounding box center [649, 235] width 65 height 28
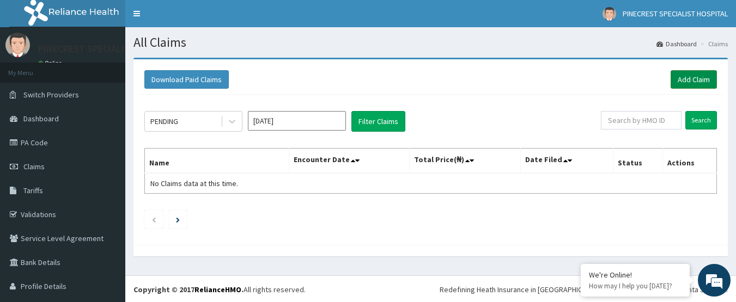
click at [684, 77] on link "Add Claim" at bounding box center [694, 79] width 46 height 19
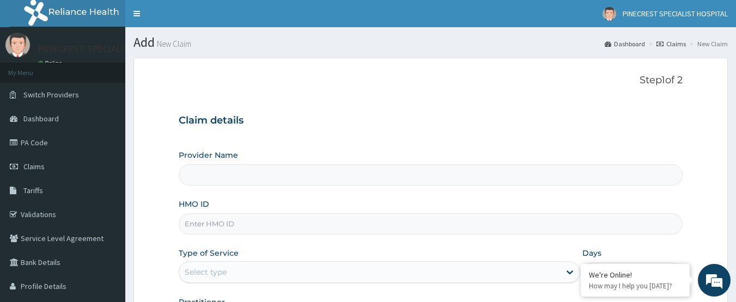
type input "PINECREST SPECIALIST HOSPITAL - [GEOGRAPHIC_DATA]"
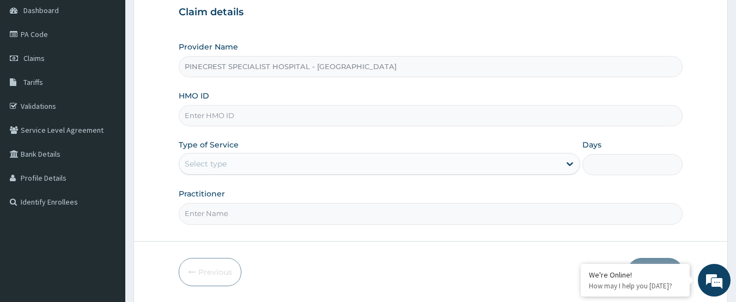
scroll to position [122, 0]
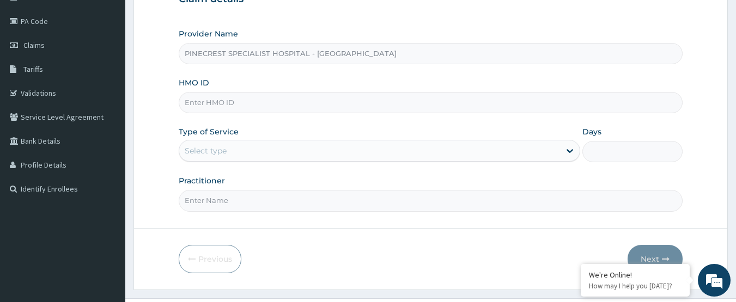
click at [213, 101] on input "HMO ID" at bounding box center [431, 102] width 505 height 21
type input "SWP/10042/A"
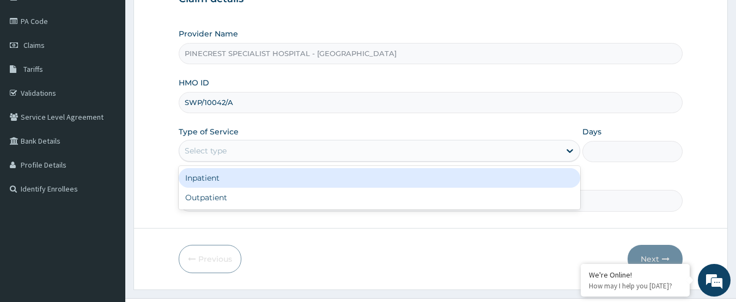
click at [213, 155] on div "Select type" at bounding box center [206, 150] width 42 height 11
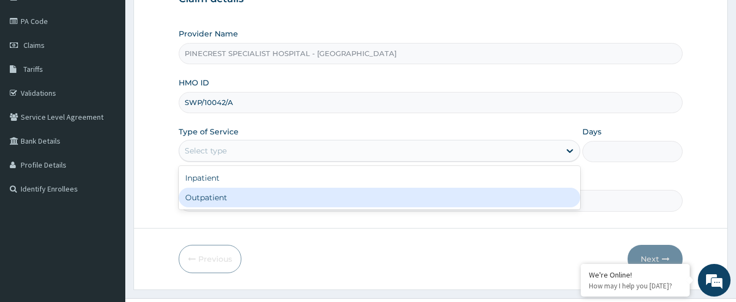
click at [215, 204] on div "Outpatient" at bounding box center [380, 198] width 402 height 20
type input "1"
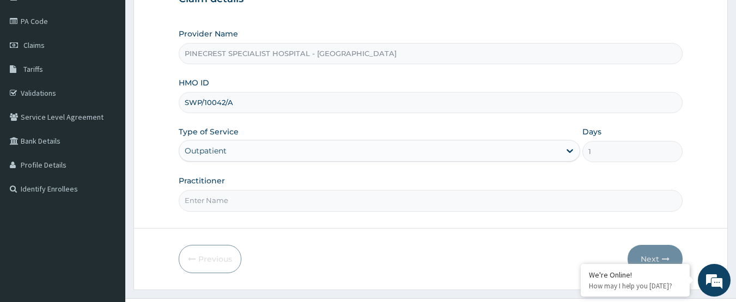
click at [236, 196] on input "Practitioner" at bounding box center [431, 200] width 505 height 21
type input "DR [PERSON_NAME]"
click at [648, 255] on button "Next" at bounding box center [655, 259] width 55 height 28
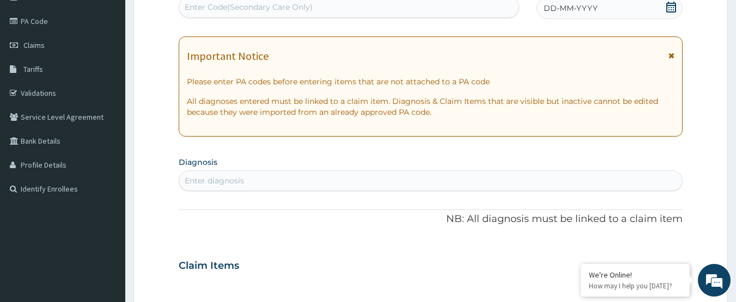
click at [577, 7] on span "DD-MM-YYYY" at bounding box center [571, 8] width 54 height 11
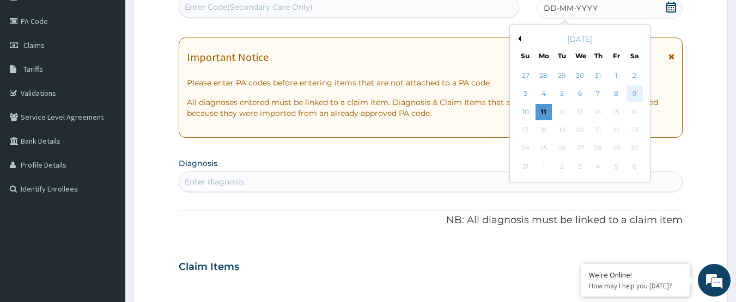
click at [632, 89] on div "9" at bounding box center [635, 94] width 16 height 16
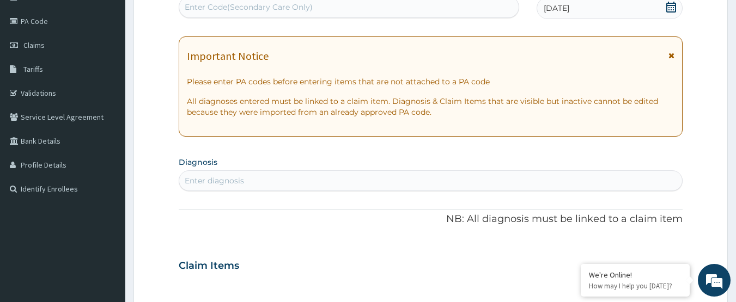
click at [237, 177] on div "Enter diagnosis" at bounding box center [214, 180] width 59 height 11
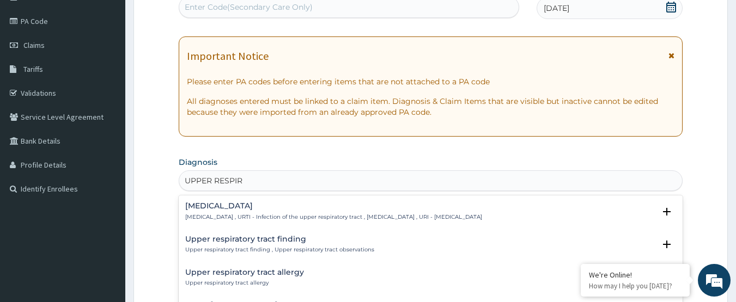
type input "UPPER RESPIRA"
click at [245, 214] on p "Upper respiratory infection , URTI - Infection of the upper respiratory tract ,…" at bounding box center [333, 218] width 297 height 8
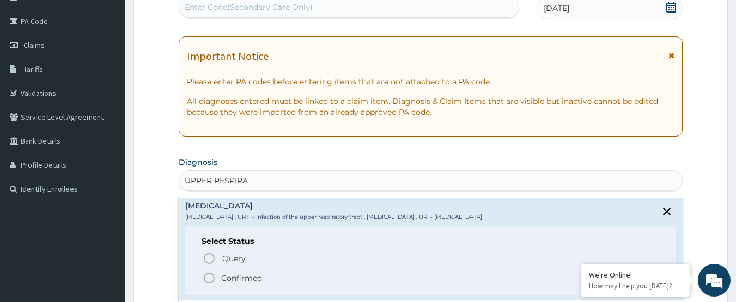
click at [208, 275] on icon "status option filled" at bounding box center [209, 278] width 13 height 13
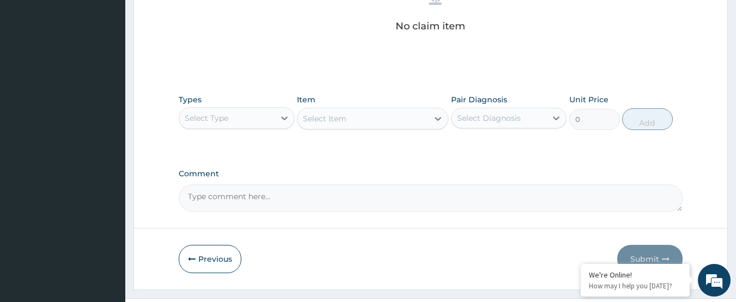
scroll to position [473, 0]
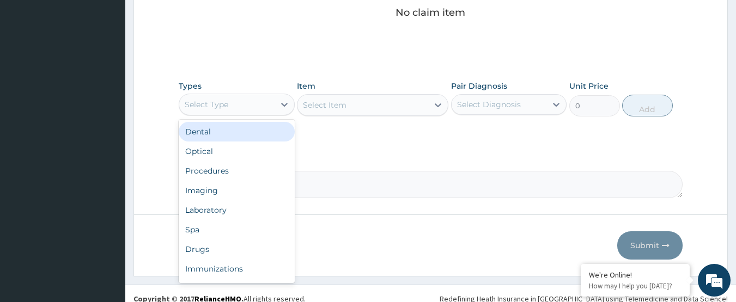
click at [242, 107] on div "Select Type" at bounding box center [226, 104] width 95 height 17
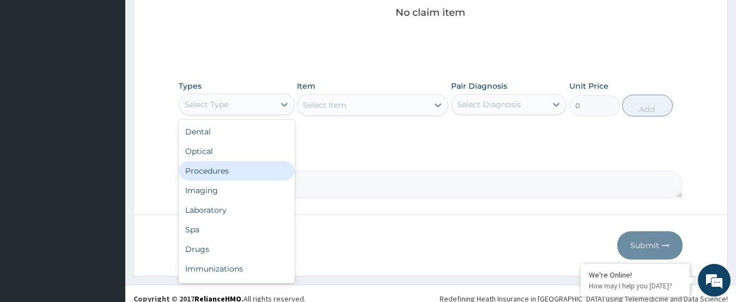
click at [235, 165] on div "Procedures" at bounding box center [237, 171] width 116 height 20
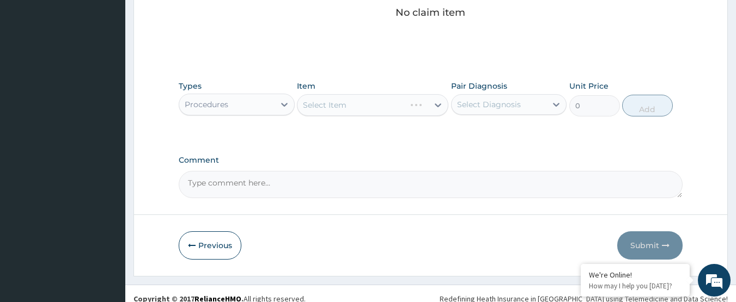
click at [332, 104] on div "Select Item" at bounding box center [372, 105] width 151 height 22
click at [349, 103] on div "Select Item" at bounding box center [363, 104] width 131 height 17
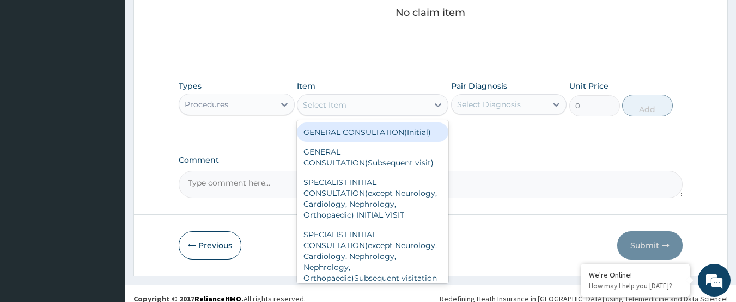
click at [351, 133] on div "GENERAL CONSULTATION(Initial)" at bounding box center [372, 133] width 151 height 20
type input "4000"
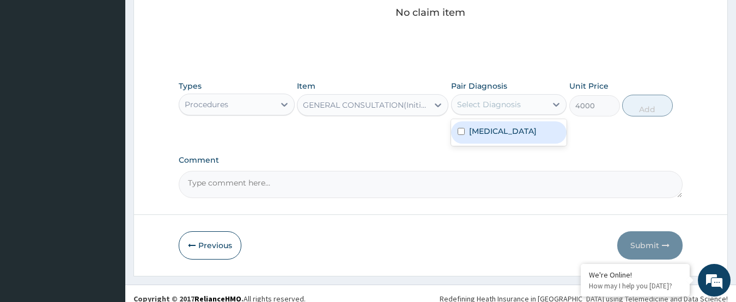
click at [470, 102] on div "Select Diagnosis" at bounding box center [489, 104] width 64 height 11
click at [488, 130] on label "Upper respiratory infection" at bounding box center [503, 131] width 68 height 11
checkbox input "true"
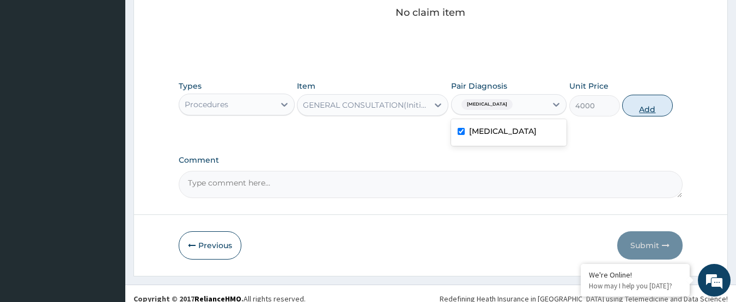
click at [657, 100] on button "Add" at bounding box center [647, 106] width 51 height 22
type input "0"
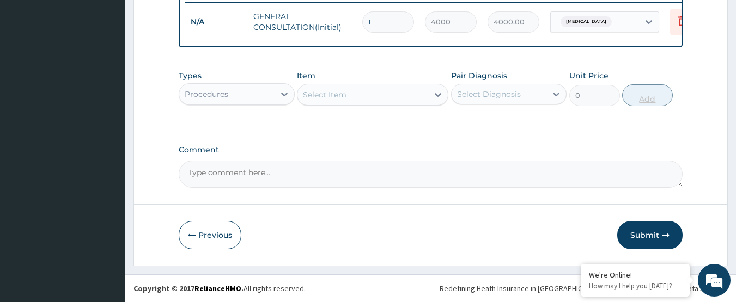
scroll to position [440, 0]
click at [256, 98] on div "Procedures" at bounding box center [226, 94] width 95 height 17
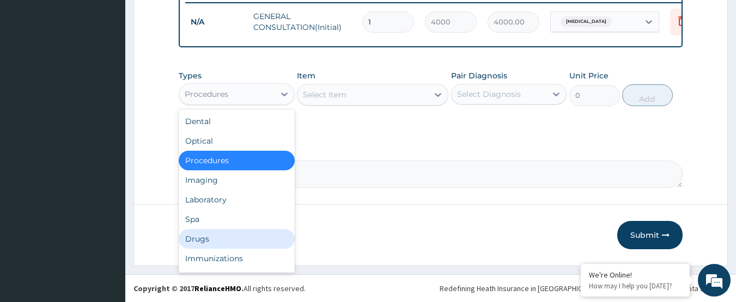
click at [212, 239] on div "Drugs" at bounding box center [237, 239] width 116 height 20
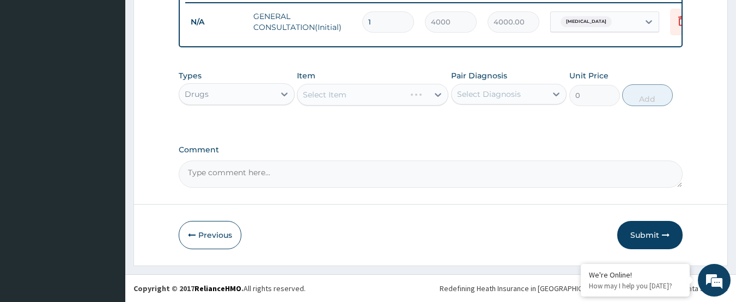
click at [326, 93] on div "Select Item" at bounding box center [372, 95] width 151 height 22
click at [325, 93] on div "Select Item" at bounding box center [372, 95] width 151 height 22
click at [345, 96] on div "Select Item" at bounding box center [325, 94] width 44 height 11
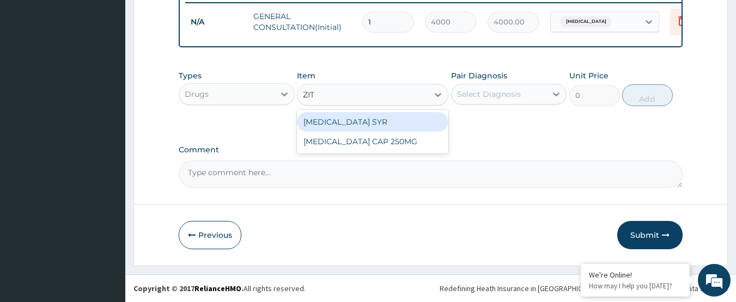
type input "ZITH"
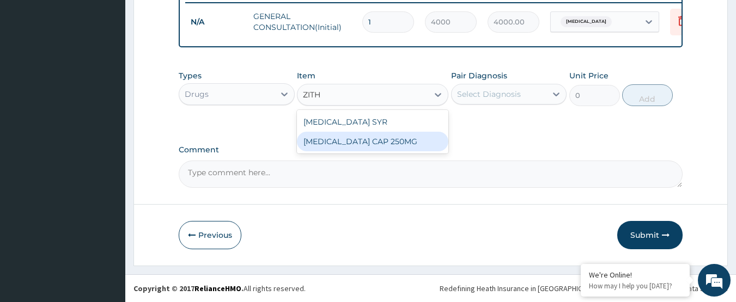
click at [356, 139] on div "[MEDICAL_DATA] CAP 250MG" at bounding box center [372, 142] width 151 height 20
type input "2500"
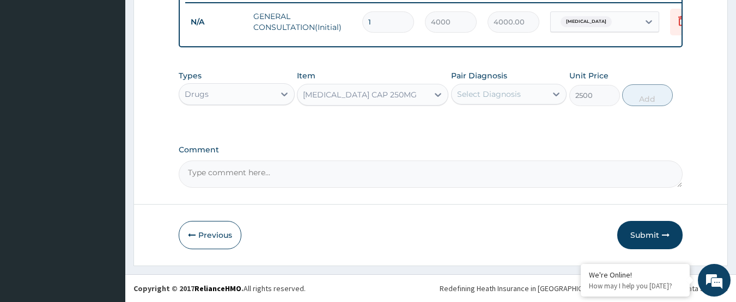
click at [516, 91] on div "Select Diagnosis" at bounding box center [489, 94] width 64 height 11
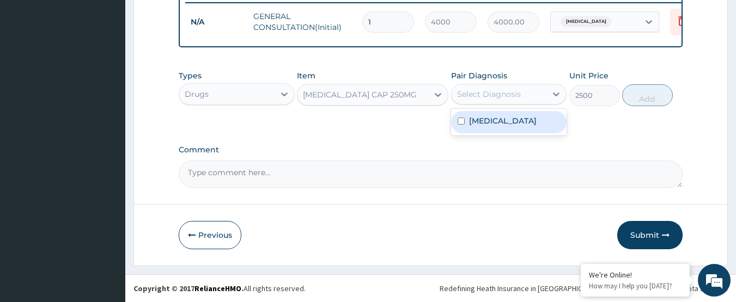
click at [497, 126] on label "Upper respiratory infection" at bounding box center [503, 121] width 68 height 11
checkbox input "true"
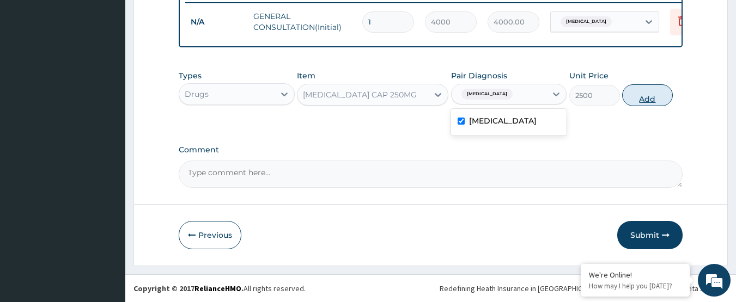
click at [644, 94] on button "Add" at bounding box center [647, 95] width 51 height 22
type input "0"
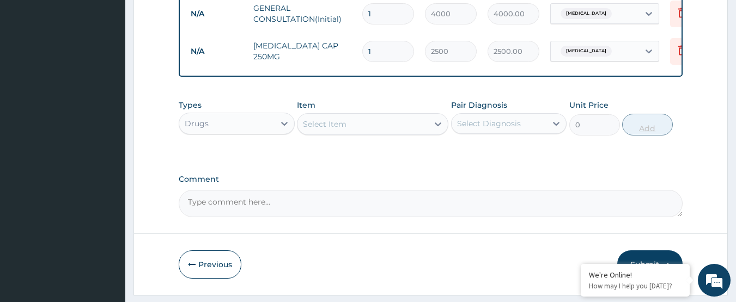
type input "0.00"
type input "5"
type input "12500.00"
type input "5"
click at [365, 131] on div "Select Item" at bounding box center [363, 124] width 131 height 17
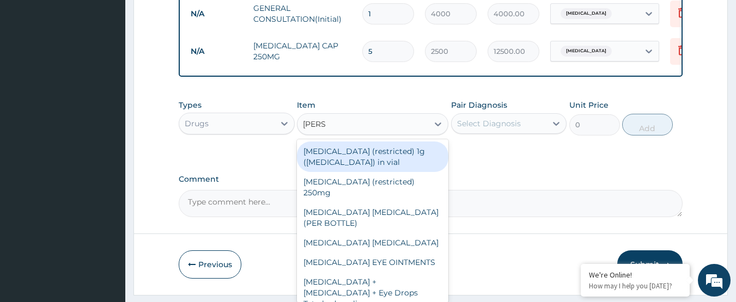
type input "LORAT"
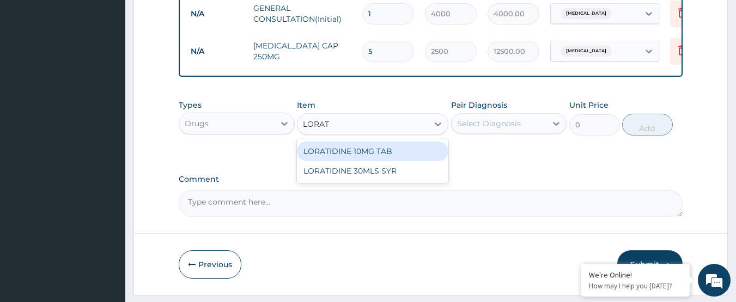
click at [358, 154] on div "LORATIDINE 10MG TAB" at bounding box center [372, 152] width 151 height 20
type input "100"
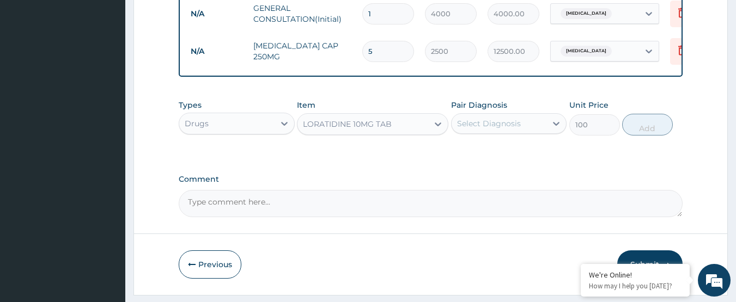
click at [497, 129] on div "Select Diagnosis" at bounding box center [489, 123] width 64 height 11
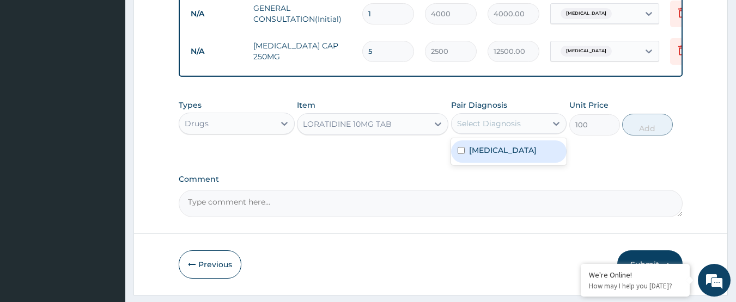
click at [495, 156] on label "Upper respiratory infection" at bounding box center [503, 150] width 68 height 11
checkbox input "true"
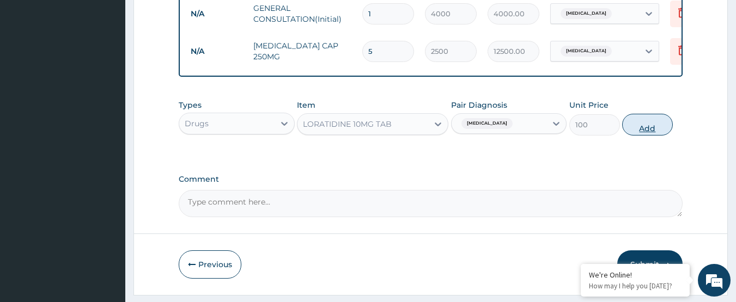
click at [639, 136] on button "Add" at bounding box center [647, 125] width 51 height 22
type input "0"
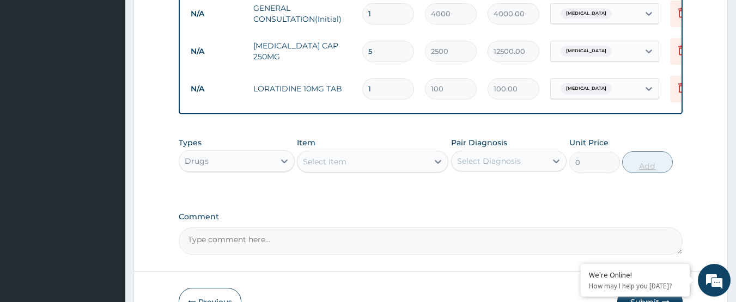
type input "0.00"
type input "5"
type input "500.00"
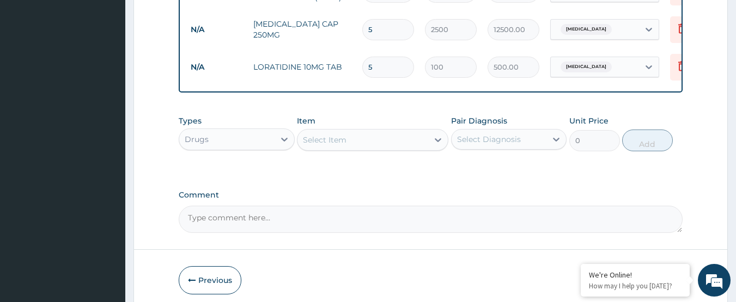
scroll to position [463, 0]
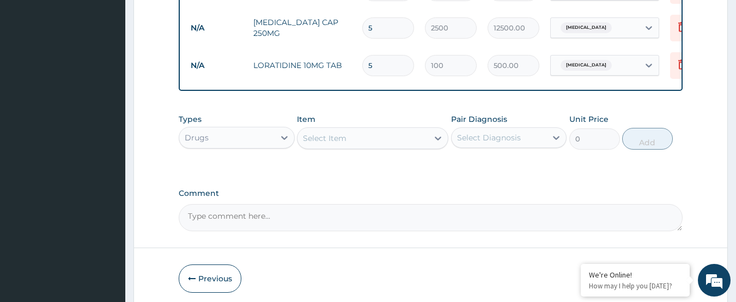
type input "5"
click at [358, 142] on div "Select Item" at bounding box center [363, 138] width 131 height 17
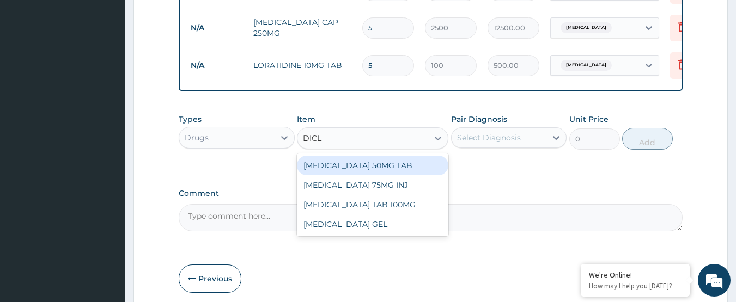
type input "DICLO"
click at [356, 172] on div "[MEDICAL_DATA] 50MG TAB" at bounding box center [372, 166] width 151 height 20
type input "60"
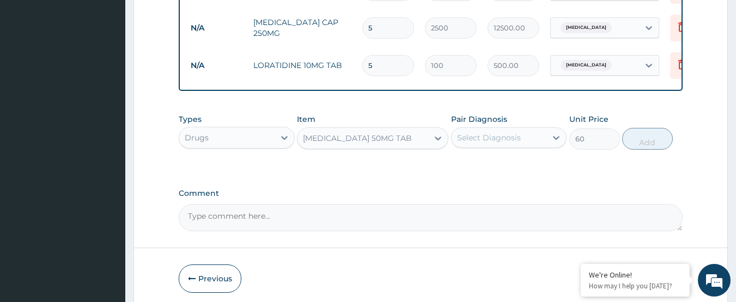
click at [496, 143] on div "Select Diagnosis" at bounding box center [489, 137] width 64 height 11
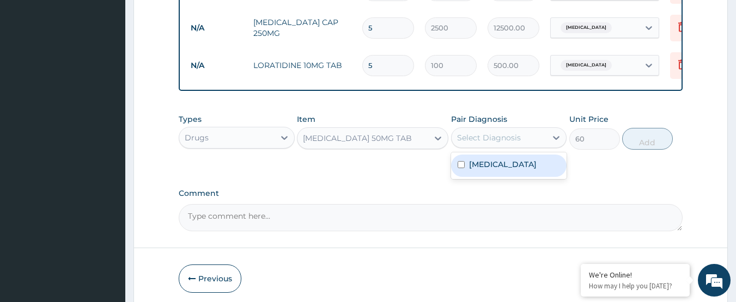
click at [489, 170] on label "Upper respiratory infection" at bounding box center [503, 164] width 68 height 11
checkbox input "true"
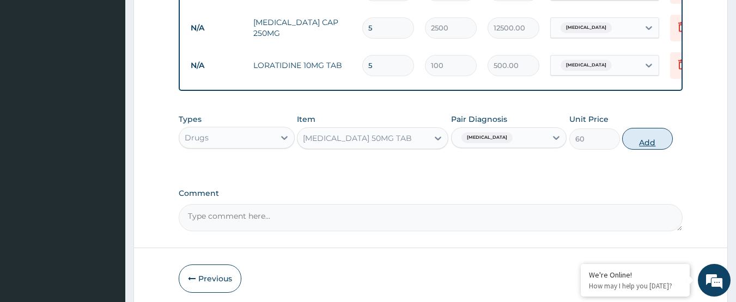
click at [652, 148] on button "Add" at bounding box center [647, 139] width 51 height 22
type input "0"
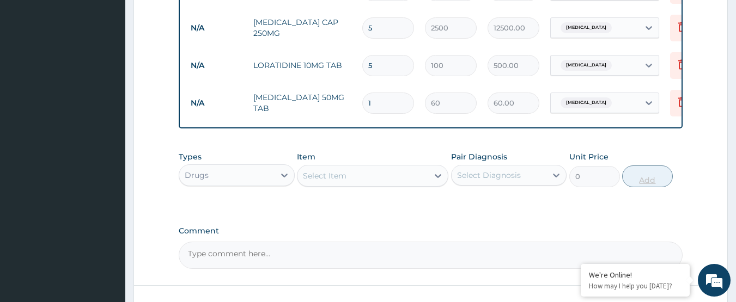
type input "10"
type input "600.00"
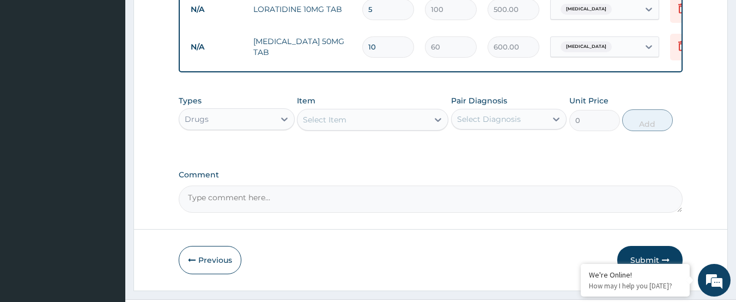
scroll to position [537, 0]
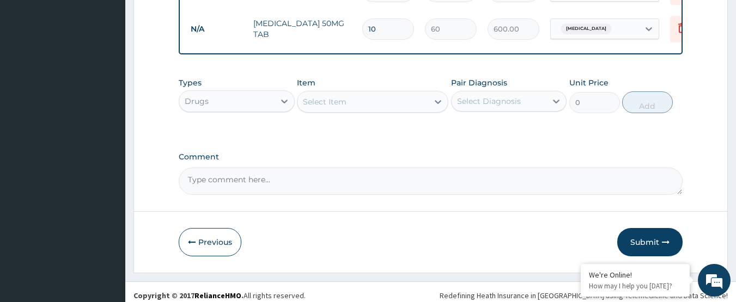
type input "10"
click at [333, 107] on div "Select Item" at bounding box center [325, 101] width 44 height 11
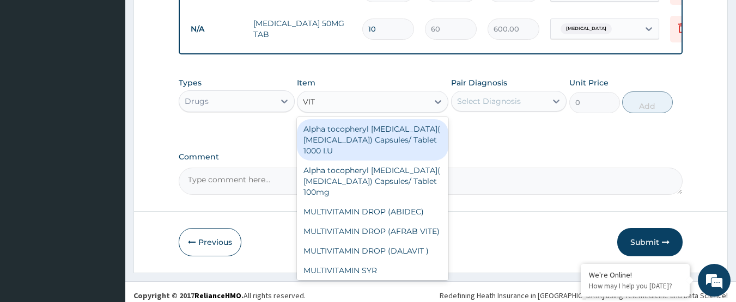
type input "VIT C"
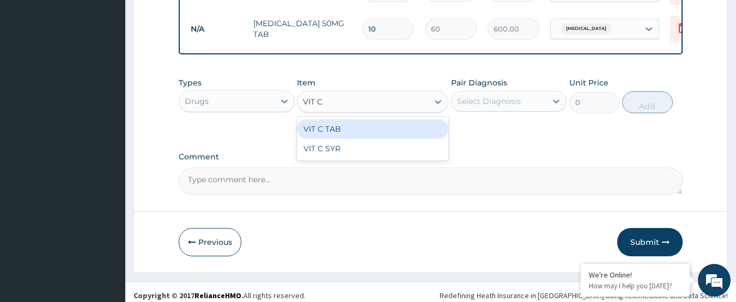
click at [337, 139] on div "VIT C TAB" at bounding box center [372, 129] width 151 height 20
type input "40"
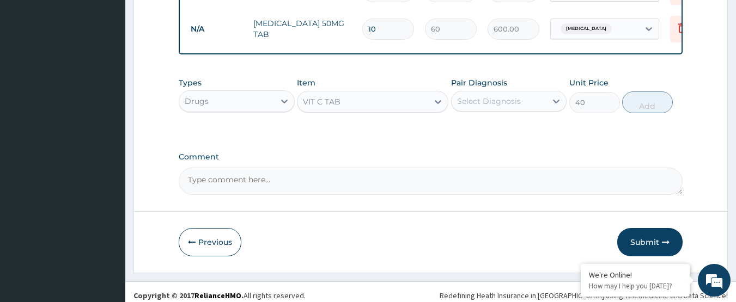
click at [510, 110] on div "Select Diagnosis" at bounding box center [499, 101] width 95 height 17
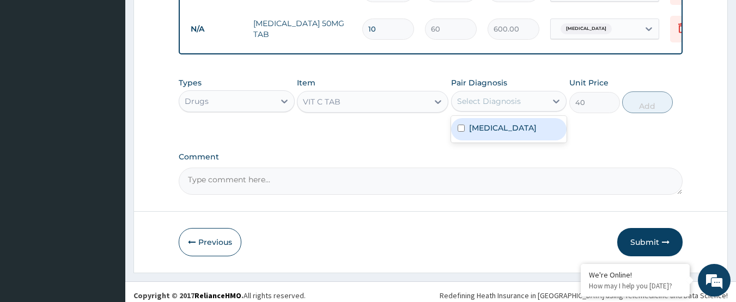
click at [493, 133] on label "Upper respiratory infection" at bounding box center [503, 128] width 68 height 11
checkbox input "true"
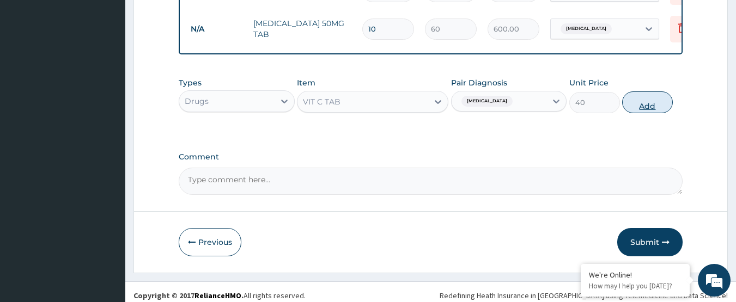
click at [642, 113] on button "Add" at bounding box center [647, 103] width 51 height 22
type input "0"
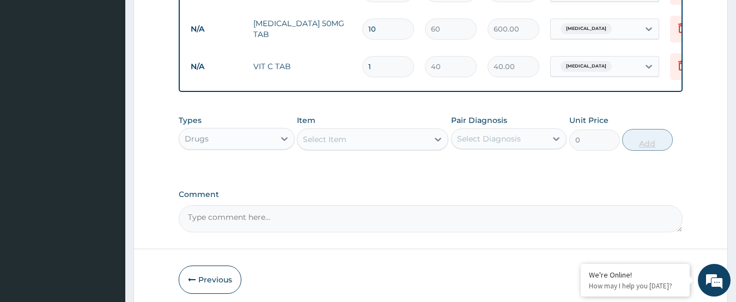
type input "0.00"
type input "4"
type input "160.00"
type input "42"
type input "1680.00"
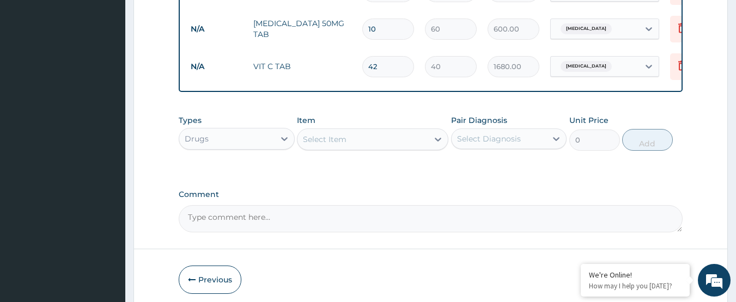
scroll to position [590, 0]
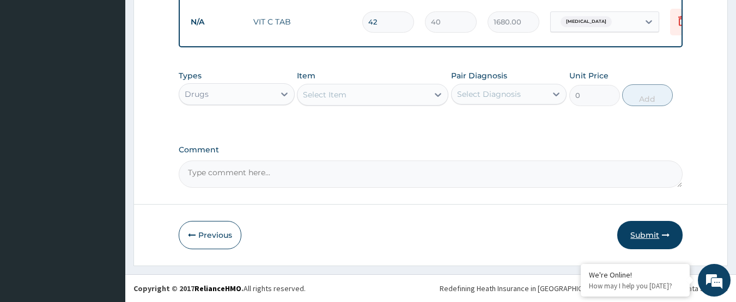
type input "42"
click at [649, 236] on button "Submit" at bounding box center [649, 235] width 65 height 28
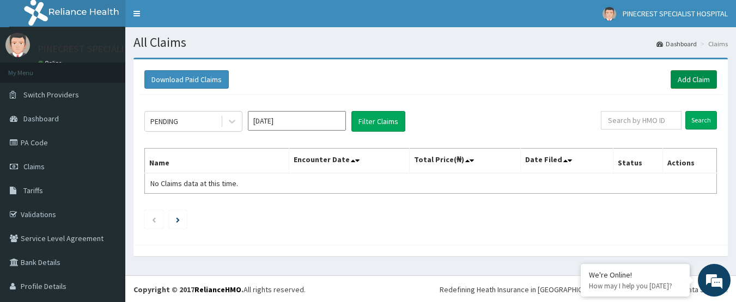
click at [680, 76] on link "Add Claim" at bounding box center [694, 79] width 46 height 19
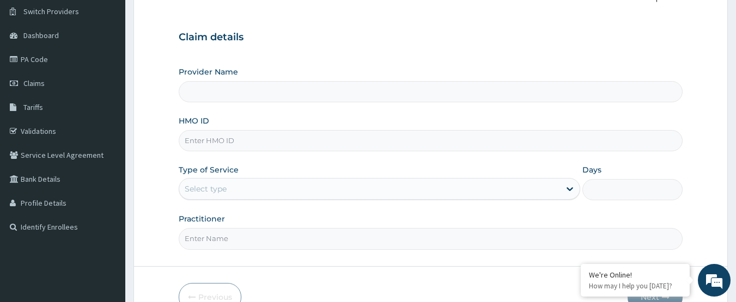
scroll to position [96, 0]
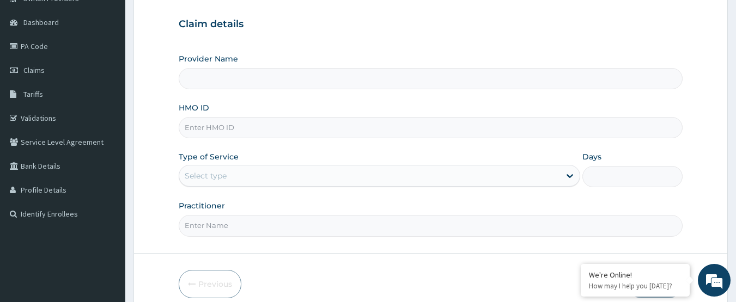
type input "PINECREST SPECIALIST HOSPITAL - [GEOGRAPHIC_DATA]"
click at [235, 124] on input "HMO ID" at bounding box center [431, 127] width 505 height 21
type input "WCO/10220/A"
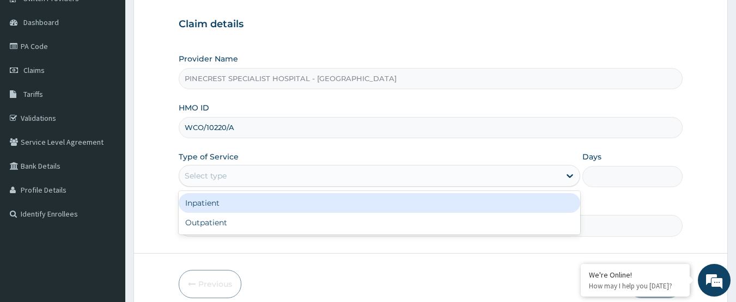
click at [229, 172] on div "Select type" at bounding box center [369, 175] width 381 height 17
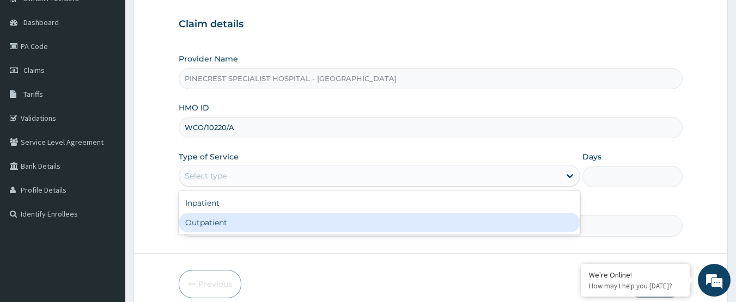
click at [217, 224] on div "Outpatient" at bounding box center [380, 223] width 402 height 20
type input "1"
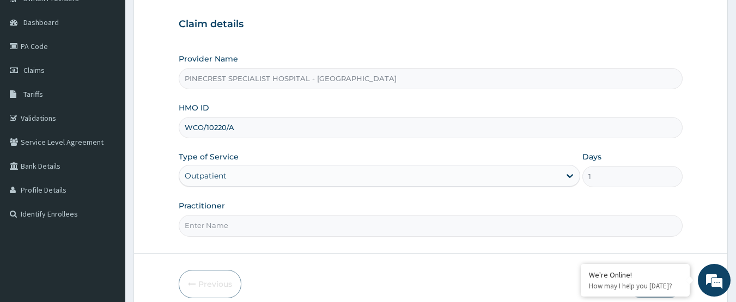
click at [234, 223] on input "Practitioner" at bounding box center [431, 225] width 505 height 21
type input "DR [PERSON_NAME]"
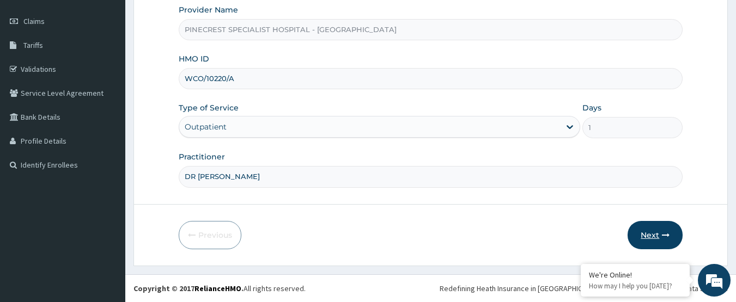
click at [656, 238] on button "Next" at bounding box center [655, 235] width 55 height 28
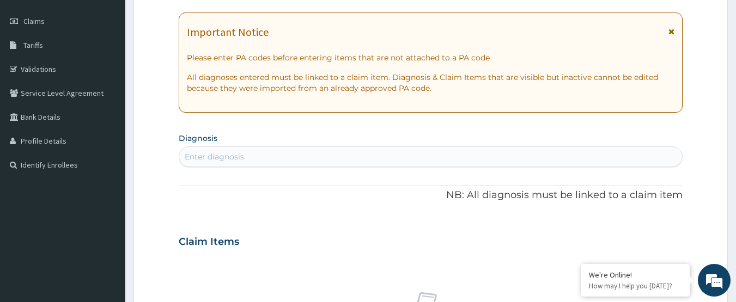
scroll to position [0, 0]
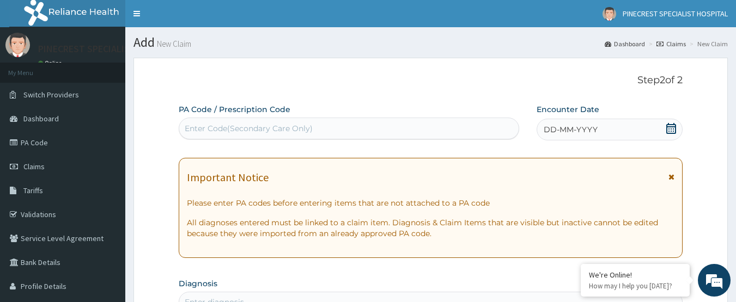
click at [561, 126] on span "DD-MM-YYYY" at bounding box center [571, 129] width 54 height 11
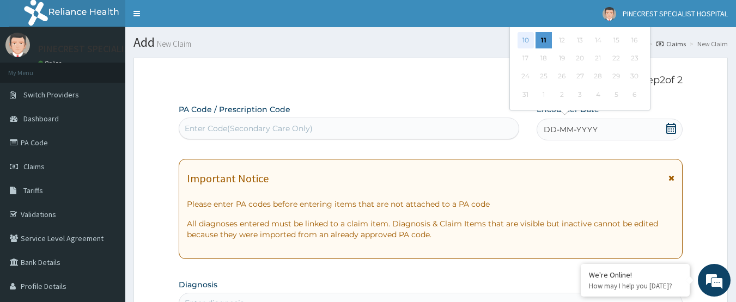
click at [526, 43] on div "10" at bounding box center [526, 40] width 16 height 16
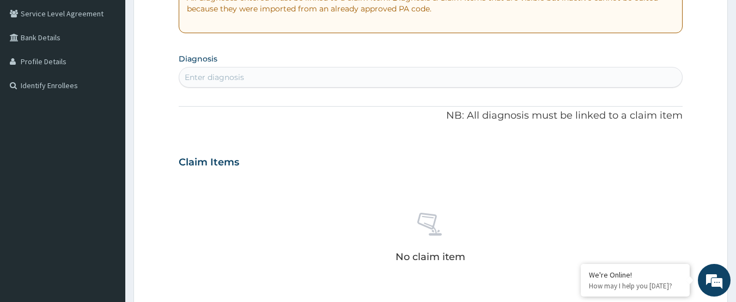
scroll to position [234, 0]
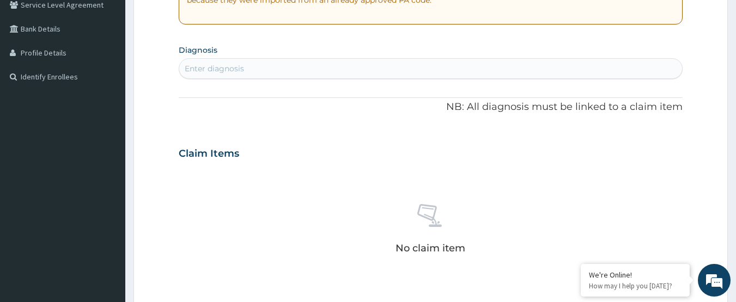
click at [298, 69] on div "Enter diagnosis" at bounding box center [430, 68] width 503 height 17
type input "[MEDICAL_DATA]"
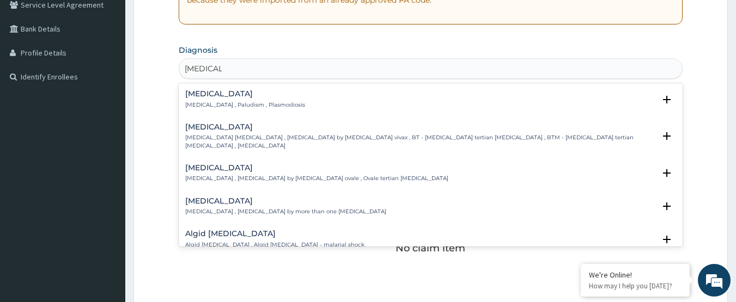
click at [220, 106] on p "[MEDICAL_DATA] , Paludism , Plasmodiosis" at bounding box center [245, 105] width 120 height 8
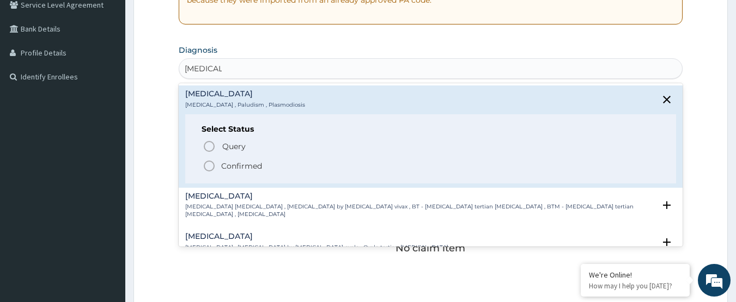
click at [207, 164] on icon "status option filled" at bounding box center [209, 166] width 13 height 13
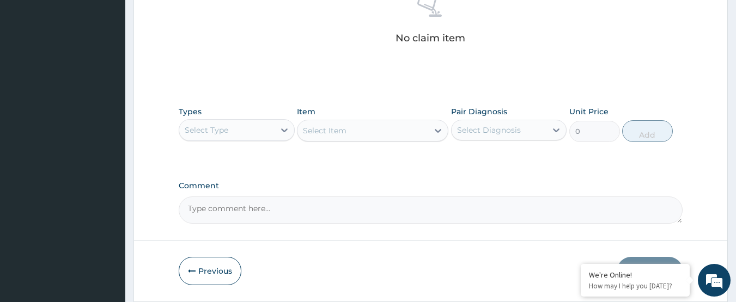
scroll to position [483, 0]
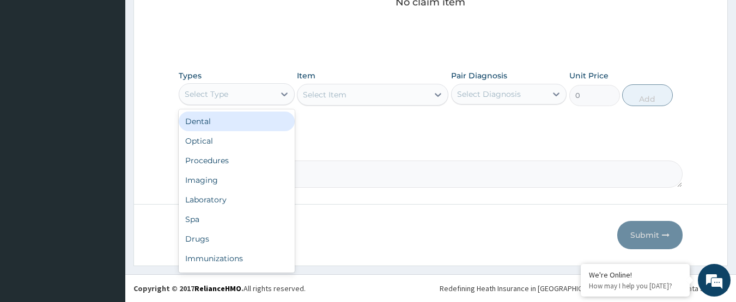
click at [218, 100] on div "Select Type" at bounding box center [226, 94] width 95 height 17
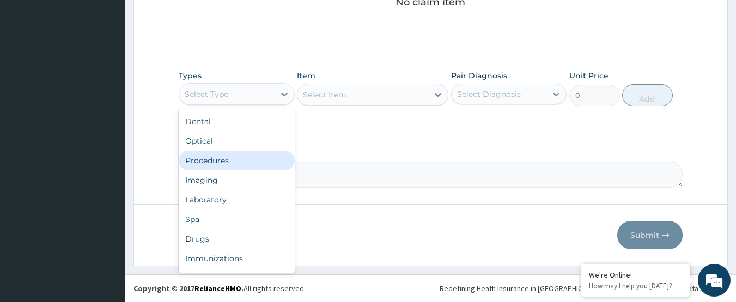
click at [209, 158] on div "Procedures" at bounding box center [237, 161] width 116 height 20
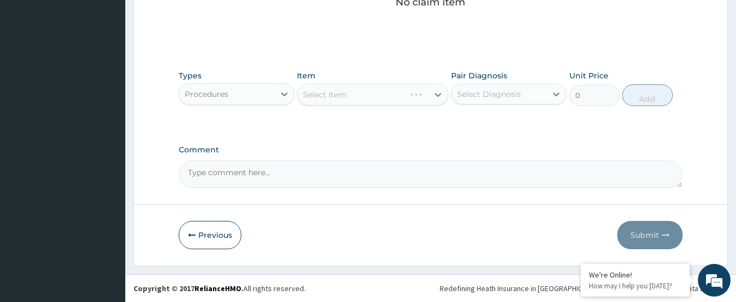
click at [333, 92] on div "Select Item" at bounding box center [372, 95] width 151 height 22
click at [334, 92] on div "Select Item" at bounding box center [325, 94] width 44 height 11
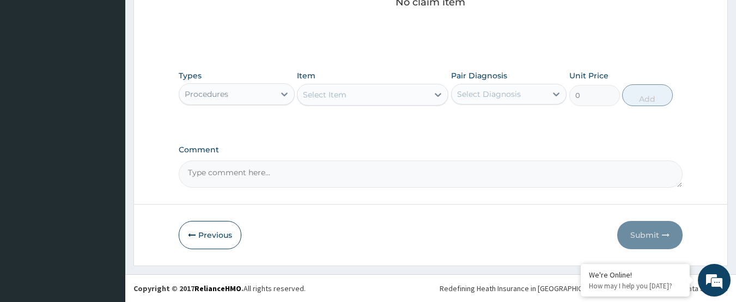
click at [336, 94] on div "Select Item" at bounding box center [325, 94] width 44 height 11
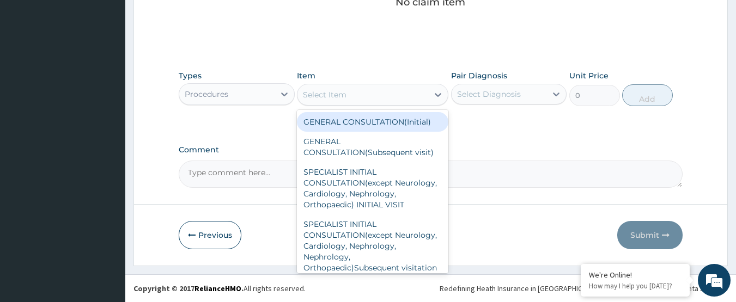
click at [344, 123] on div "GENERAL CONSULTATION(Initial)" at bounding box center [372, 122] width 151 height 20
type input "4000"
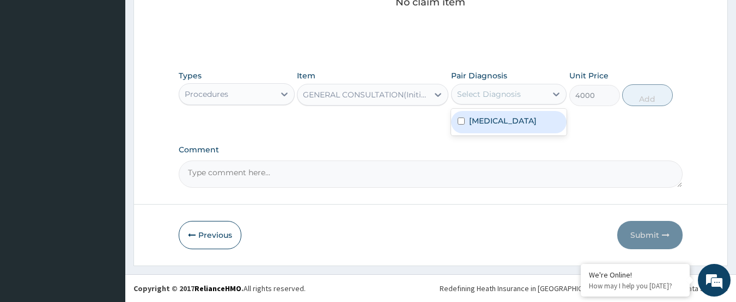
click at [477, 96] on div "Select Diagnosis" at bounding box center [489, 94] width 64 height 11
click at [479, 121] on label "[MEDICAL_DATA]" at bounding box center [503, 121] width 68 height 11
checkbox input "true"
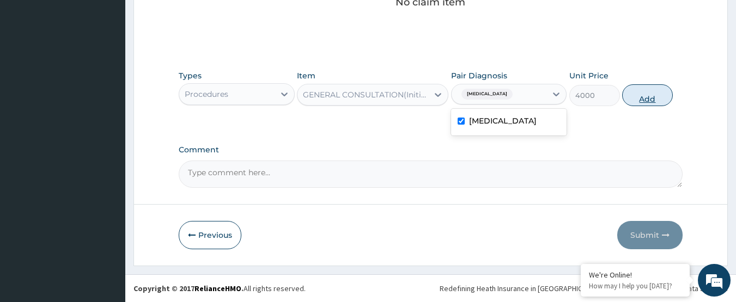
click at [641, 95] on button "Add" at bounding box center [647, 95] width 51 height 22
type input "0"
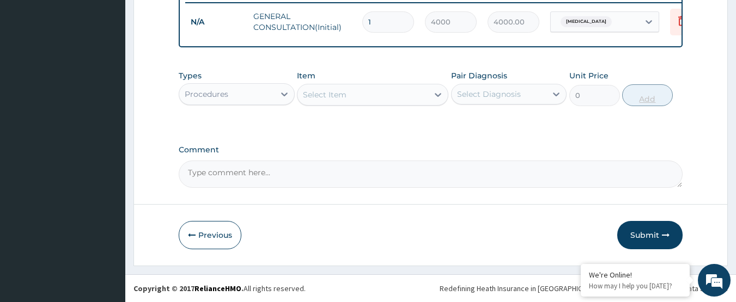
scroll to position [440, 0]
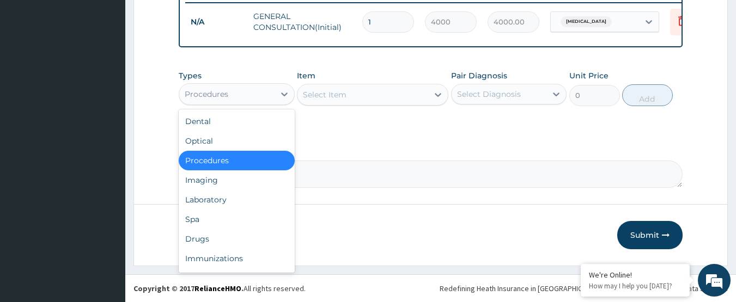
click at [201, 92] on div "Procedures" at bounding box center [207, 94] width 44 height 11
click at [197, 204] on div "Laboratory" at bounding box center [237, 200] width 116 height 20
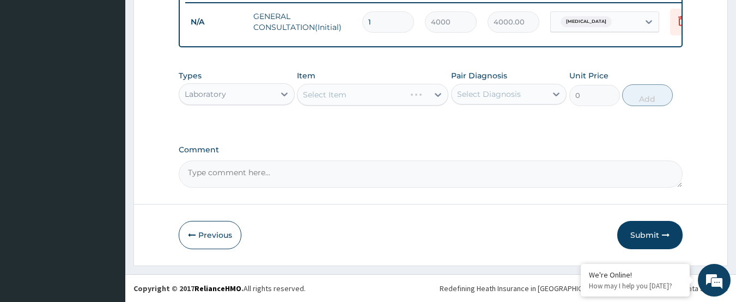
click at [321, 97] on div "Select Item" at bounding box center [372, 95] width 151 height 22
click at [320, 95] on div "Select Item" at bounding box center [325, 94] width 44 height 11
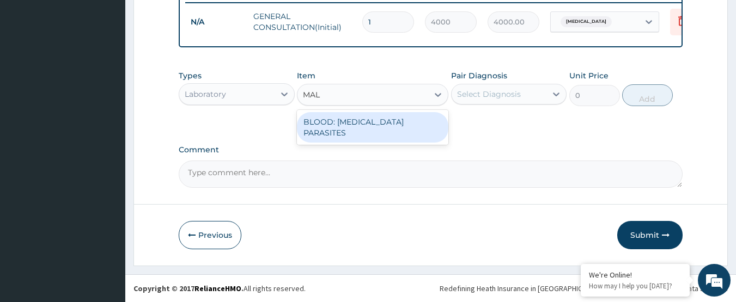
type input "MALA"
click at [401, 117] on div "BLOOD: [MEDICAL_DATA] PARASITES" at bounding box center [372, 127] width 151 height 31
type input "2000"
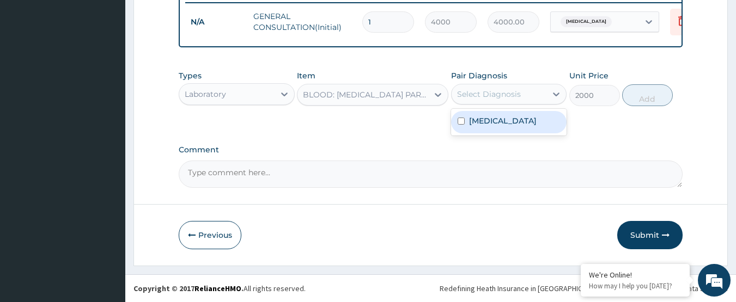
click at [490, 91] on div "Select Diagnosis" at bounding box center [489, 94] width 64 height 11
click at [489, 124] on label "[MEDICAL_DATA]" at bounding box center [503, 121] width 68 height 11
checkbox input "true"
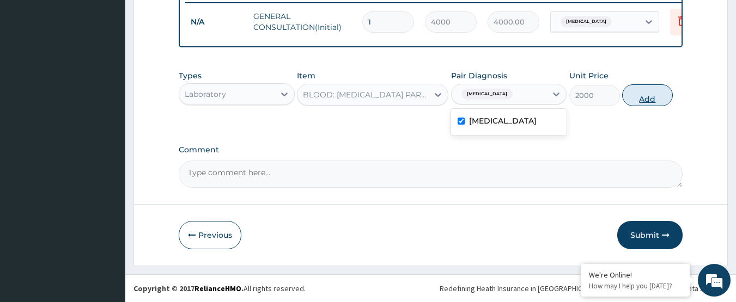
click at [634, 92] on button "Add" at bounding box center [647, 95] width 51 height 22
type input "0"
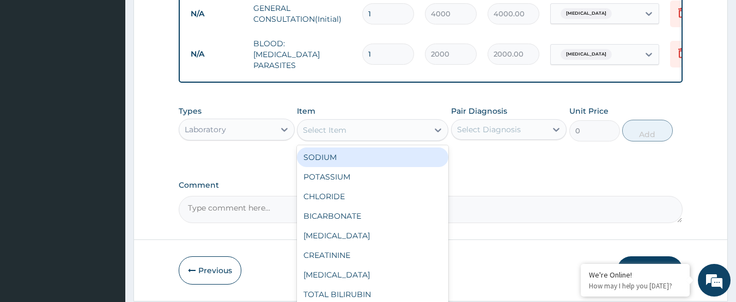
click at [361, 129] on div "Select Item" at bounding box center [363, 130] width 131 height 17
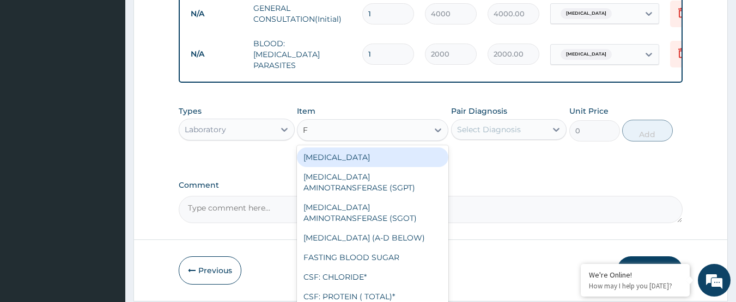
type input "FU"
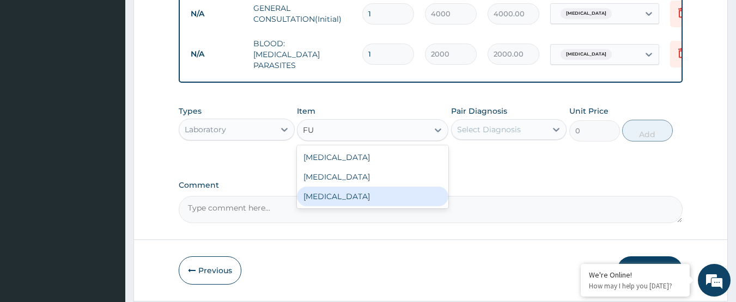
click at [360, 199] on div "[MEDICAL_DATA]" at bounding box center [372, 197] width 151 height 20
type input "4000"
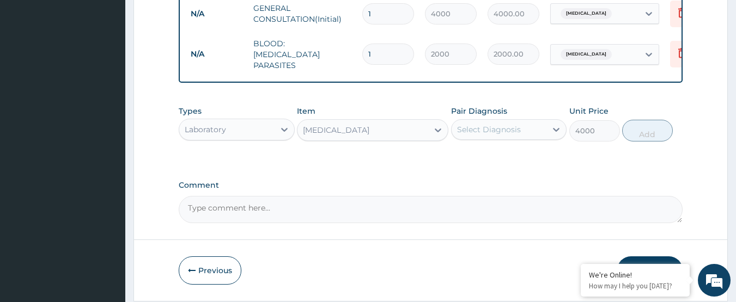
click at [497, 131] on div "Select Diagnosis" at bounding box center [489, 129] width 64 height 11
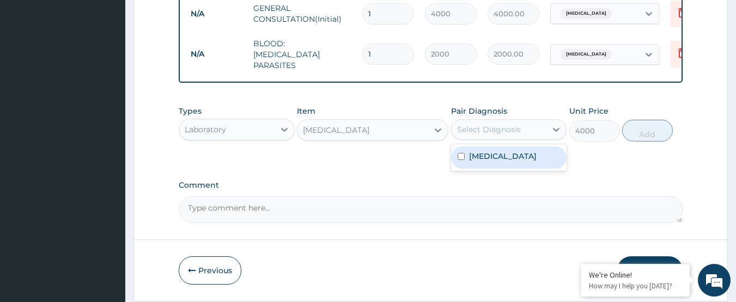
click at [495, 165] on div "[MEDICAL_DATA]" at bounding box center [509, 158] width 116 height 22
checkbox input "true"
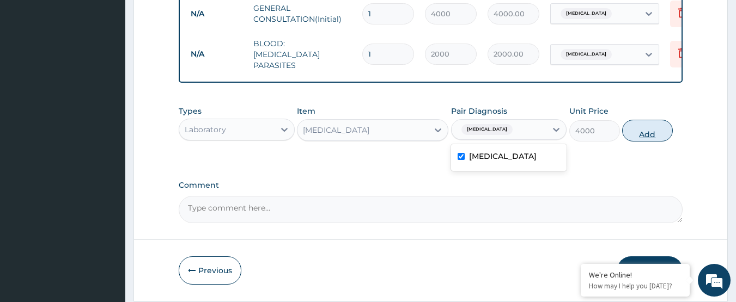
click at [648, 131] on button "Add" at bounding box center [647, 131] width 51 height 22
type input "0"
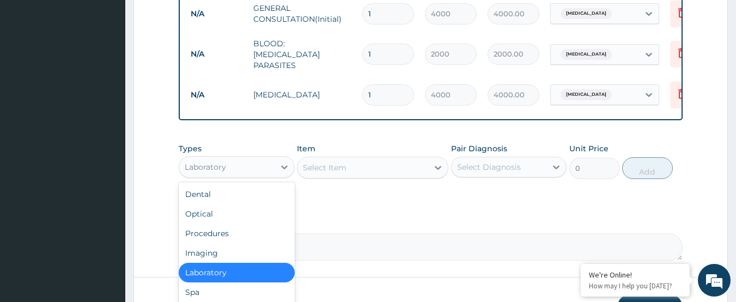
click at [245, 168] on div "Laboratory" at bounding box center [226, 167] width 95 height 17
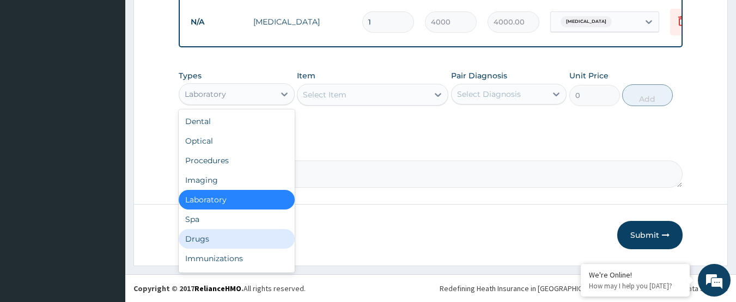
click at [215, 238] on div "Drugs" at bounding box center [237, 239] width 116 height 20
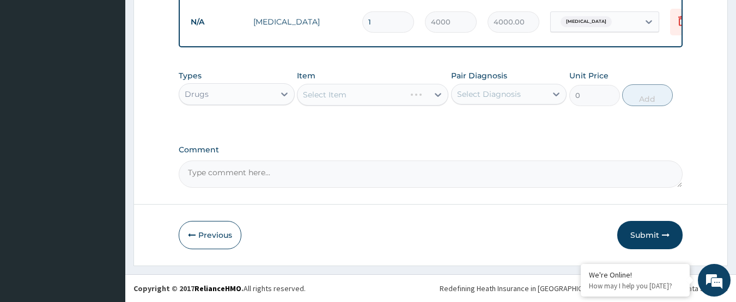
click at [329, 97] on div "Select Item" at bounding box center [372, 95] width 151 height 22
click at [327, 97] on div "Select Item" at bounding box center [372, 95] width 151 height 22
click at [341, 90] on div "Select Item" at bounding box center [325, 94] width 44 height 11
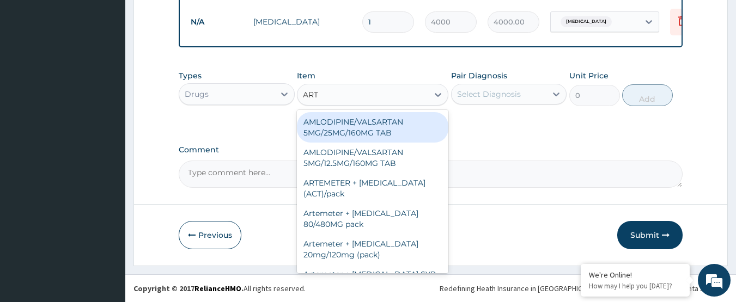
type input "ARTE"
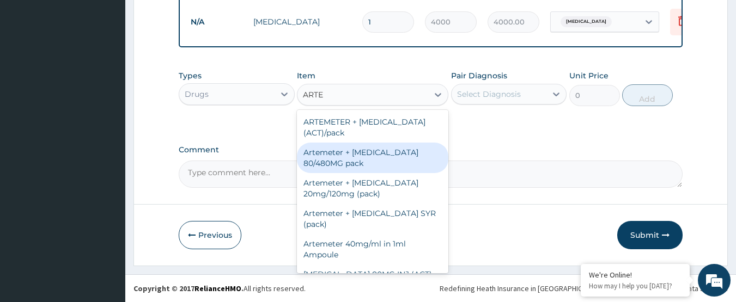
click at [355, 164] on div "Artemeter + [MEDICAL_DATA] 80/480MG pack" at bounding box center [372, 158] width 151 height 31
type input "1700"
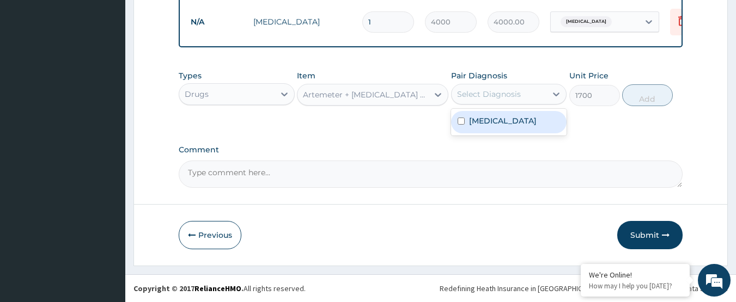
click at [495, 88] on div "Select Diagnosis" at bounding box center [499, 94] width 95 height 17
click at [492, 125] on label "[MEDICAL_DATA]" at bounding box center [503, 121] width 68 height 11
checkbox input "true"
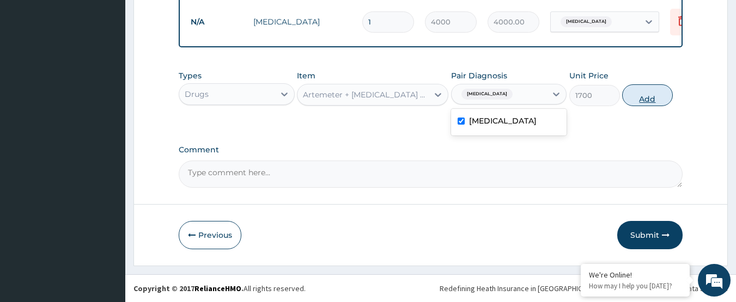
click at [649, 92] on button "Add" at bounding box center [647, 95] width 51 height 22
type input "0"
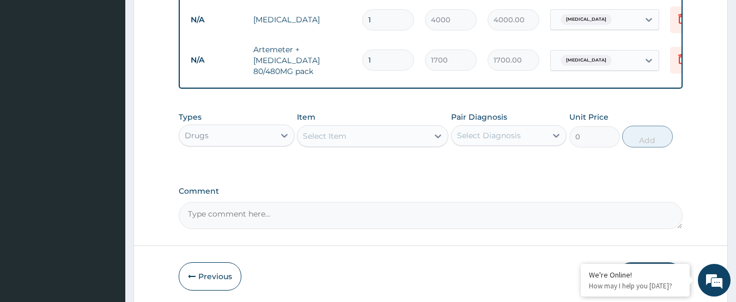
click at [316, 140] on div "Select Item" at bounding box center [325, 136] width 44 height 11
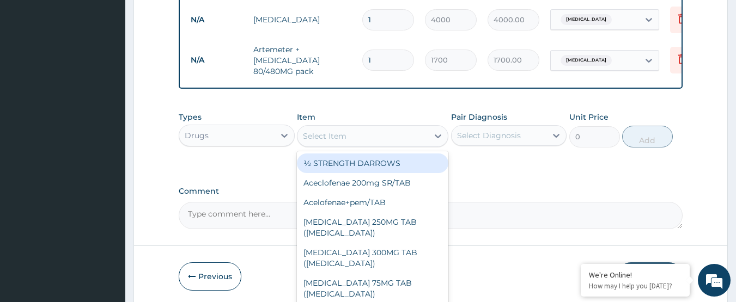
click at [316, 140] on div "Select Item" at bounding box center [325, 136] width 44 height 11
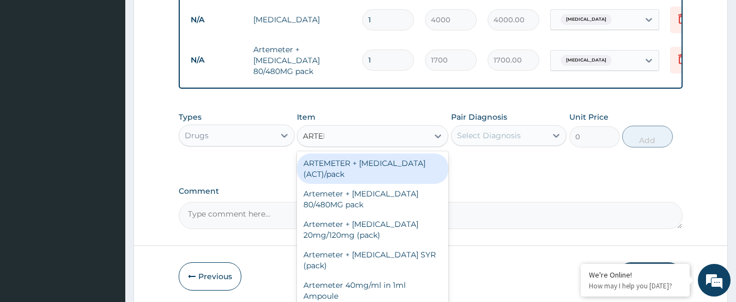
type input "ARTEME"
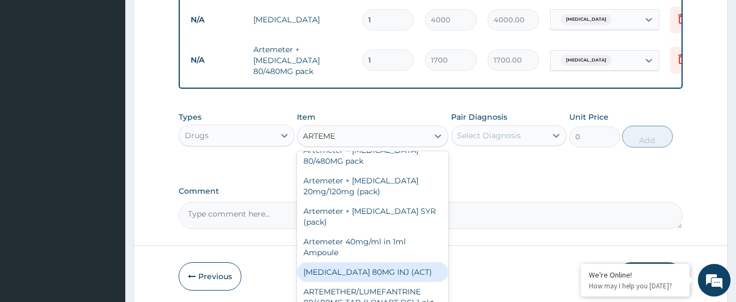
click at [392, 267] on div "[MEDICAL_DATA] 80MG INJ (ACT)" at bounding box center [372, 273] width 151 height 20
type input "1000"
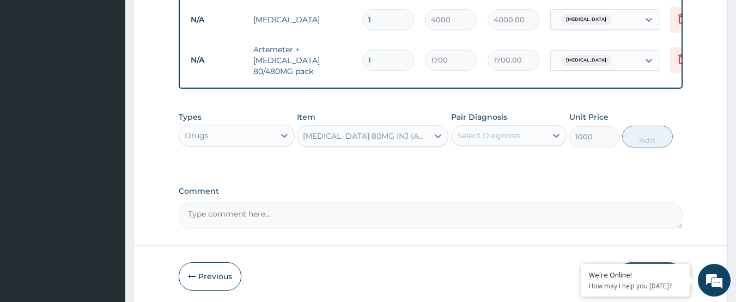
click at [511, 138] on div "Select Diagnosis" at bounding box center [489, 135] width 64 height 11
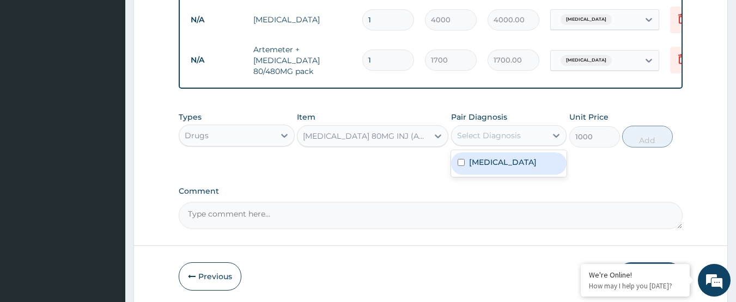
click at [494, 162] on label "[MEDICAL_DATA]" at bounding box center [503, 162] width 68 height 11
checkbox input "true"
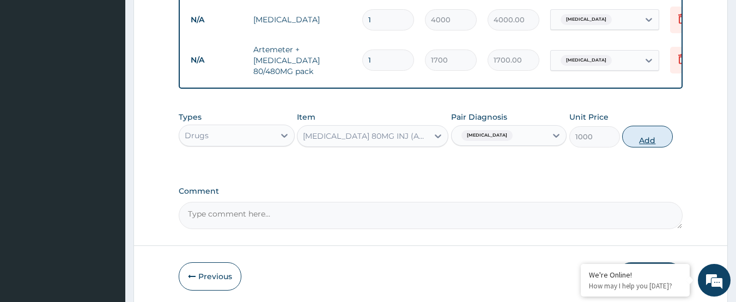
click at [656, 136] on button "Add" at bounding box center [647, 137] width 51 height 22
type input "0"
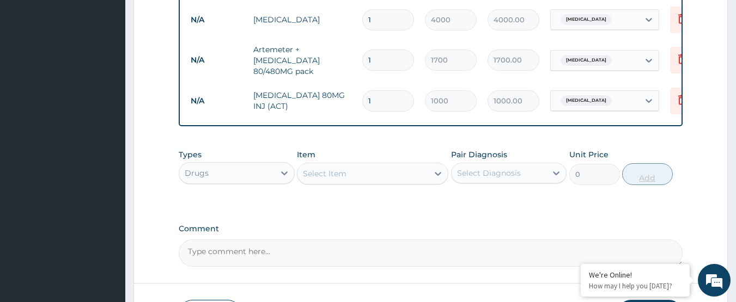
type input "0.00"
type input "3"
type input "3000.00"
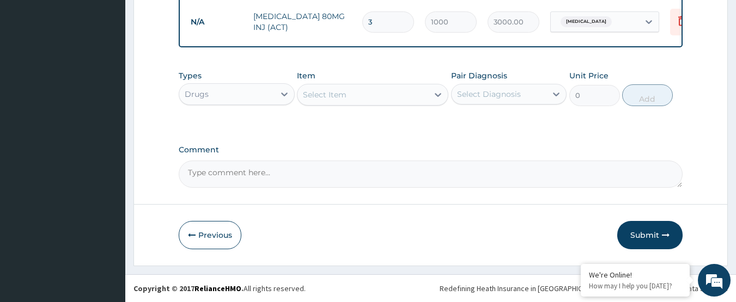
type input "3"
click at [374, 91] on div "Select Item" at bounding box center [363, 94] width 131 height 17
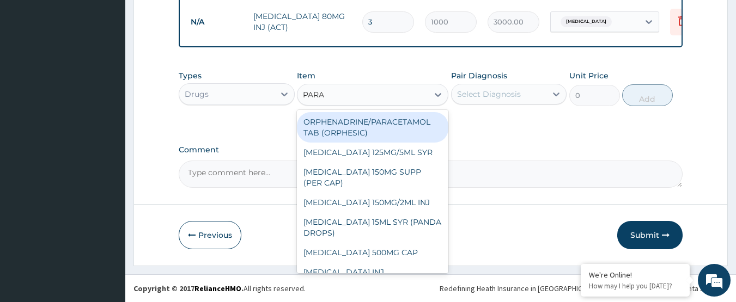
type input "PARAC"
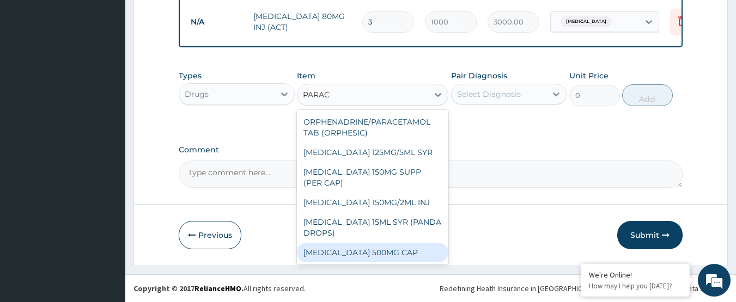
click at [386, 250] on div "[MEDICAL_DATA] 500MG CAP" at bounding box center [372, 253] width 151 height 20
type input "40"
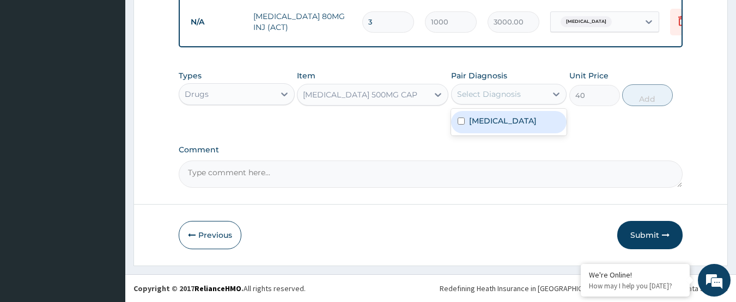
click at [512, 90] on div "Select Diagnosis" at bounding box center [489, 94] width 64 height 11
click at [495, 125] on label "[MEDICAL_DATA]" at bounding box center [503, 121] width 68 height 11
checkbox input "true"
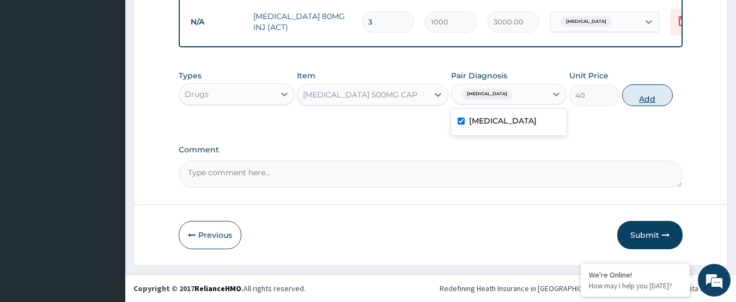
click at [646, 93] on button "Add" at bounding box center [647, 95] width 51 height 22
type input "0"
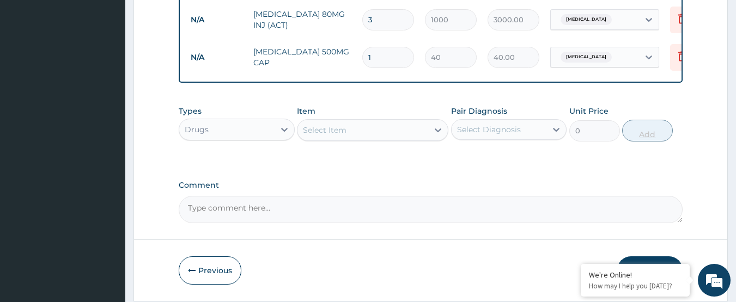
type input "18"
type input "720.00"
type input "18"
click at [351, 134] on div "Select Item" at bounding box center [363, 130] width 131 height 17
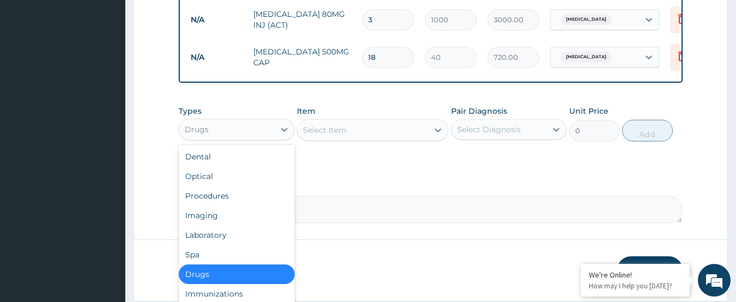
click at [193, 129] on div "Drugs" at bounding box center [197, 129] width 24 height 11
click at [203, 233] on div "Laboratory" at bounding box center [237, 236] width 116 height 20
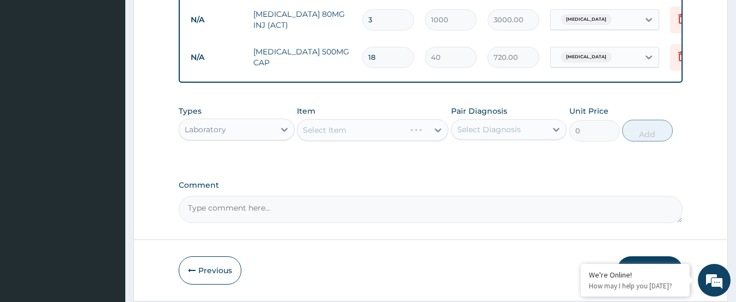
click at [342, 130] on div "Select Item" at bounding box center [372, 130] width 151 height 22
click at [342, 130] on div "Select Item" at bounding box center [325, 130] width 44 height 11
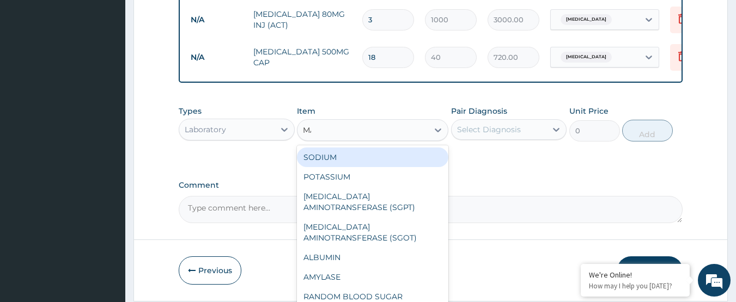
type input "MAL"
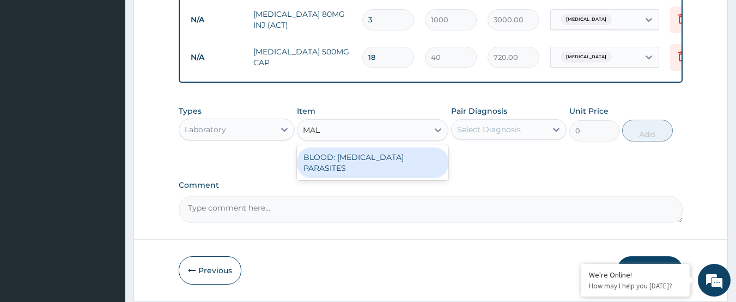
click at [365, 167] on div "BLOOD: [MEDICAL_DATA] PARASITES" at bounding box center [372, 163] width 151 height 31
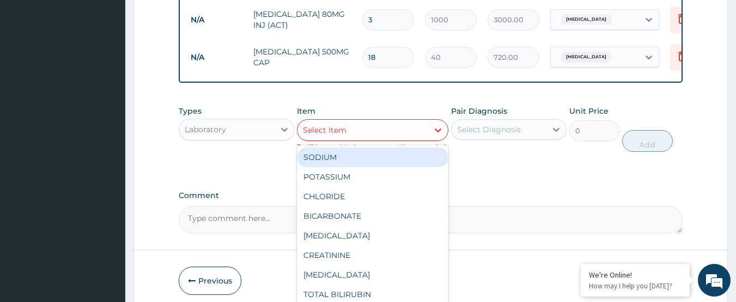
click at [366, 139] on div "Select Item" at bounding box center [363, 130] width 131 height 17
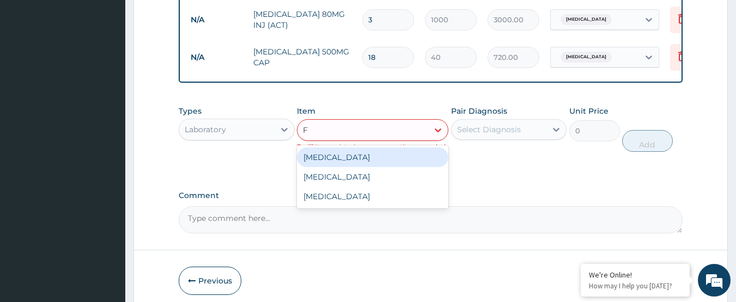
type input "FU"
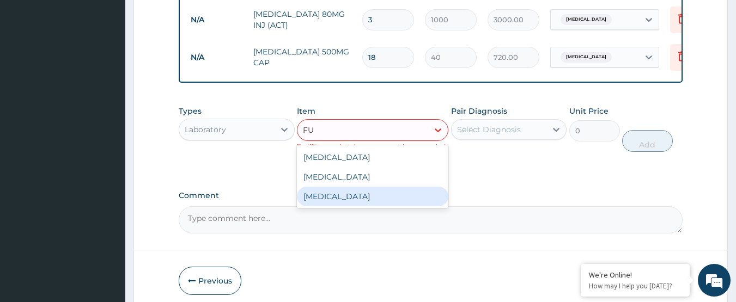
click at [363, 196] on div "FULL BLOOD COUNT" at bounding box center [372, 197] width 151 height 20
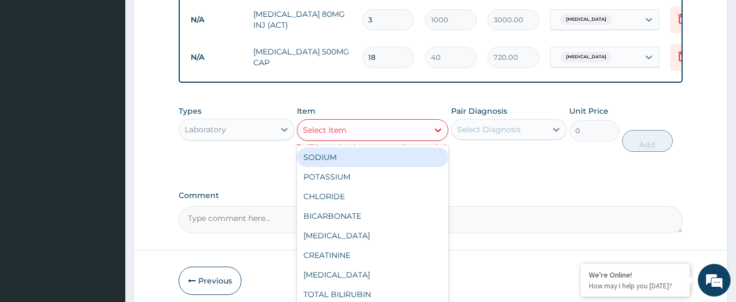
click at [401, 134] on div "Select Item" at bounding box center [363, 130] width 131 height 17
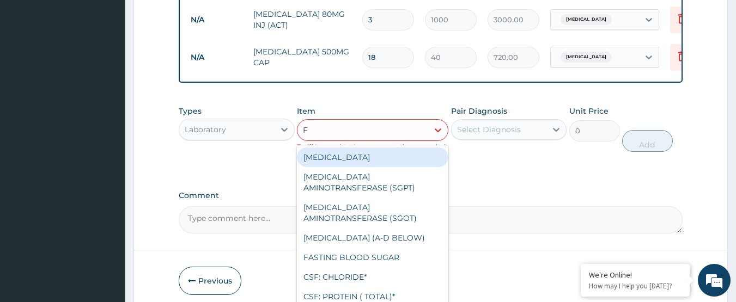
type input "FU"
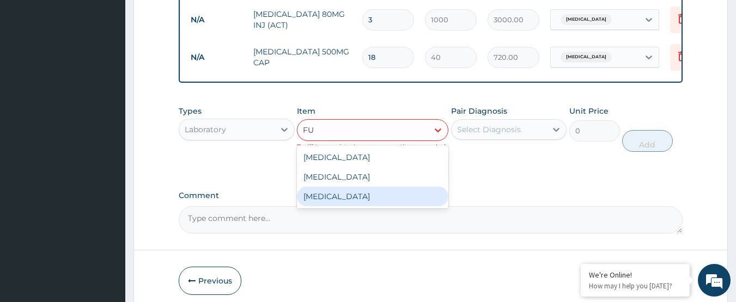
click at [355, 204] on div "FULL BLOOD COUNT" at bounding box center [372, 197] width 151 height 20
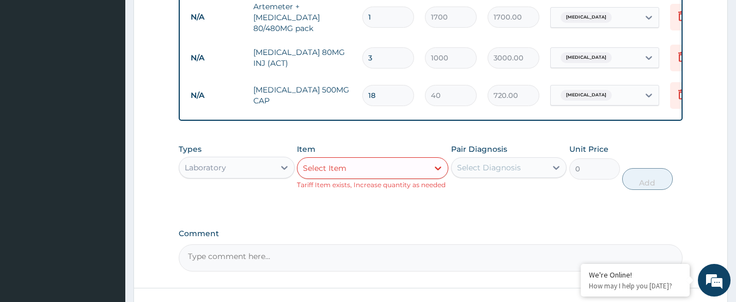
scroll to position [644, 0]
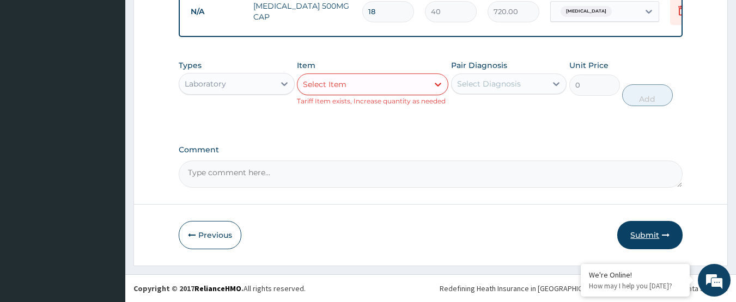
click at [656, 236] on button "Submit" at bounding box center [649, 235] width 65 height 28
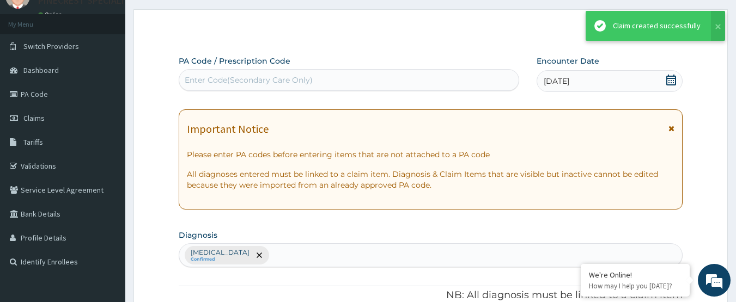
scroll to position [634, 0]
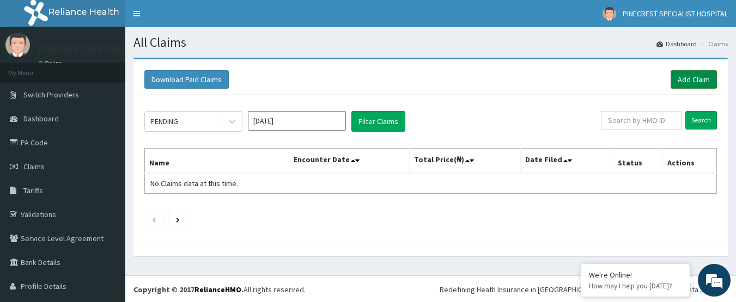
click at [672, 82] on link "Add Claim" at bounding box center [694, 79] width 46 height 19
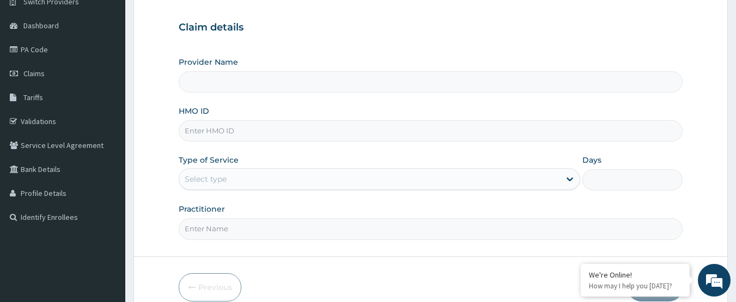
scroll to position [94, 0]
type input "PINECREST SPECIALIST HOSPITAL - ABUJA"
click at [245, 128] on input "HMO ID" at bounding box center [431, 130] width 505 height 21
type input "TFP/10050/A"
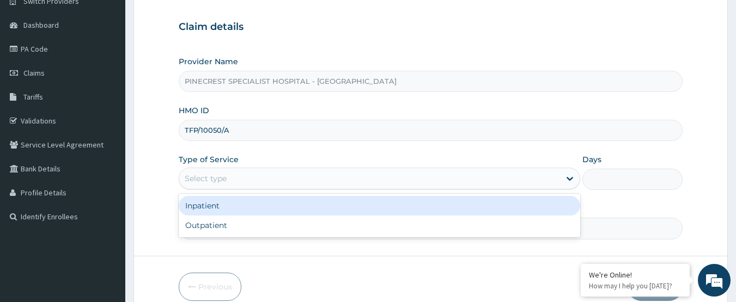
click at [202, 177] on div "Select type" at bounding box center [206, 178] width 42 height 11
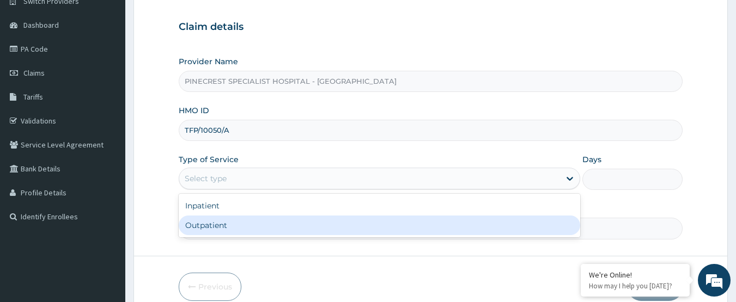
click at [210, 222] on div "Outpatient" at bounding box center [380, 226] width 402 height 20
type input "1"
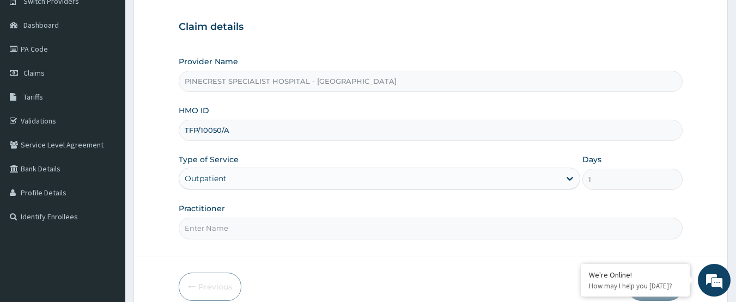
click at [224, 226] on input "Practitioner" at bounding box center [431, 228] width 505 height 21
type input "DR [PERSON_NAME]"
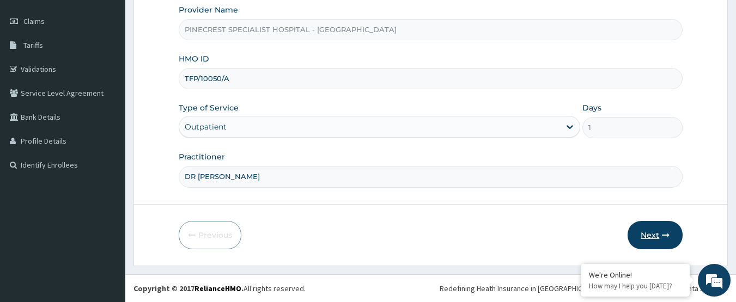
click at [643, 234] on button "Next" at bounding box center [655, 235] width 55 height 28
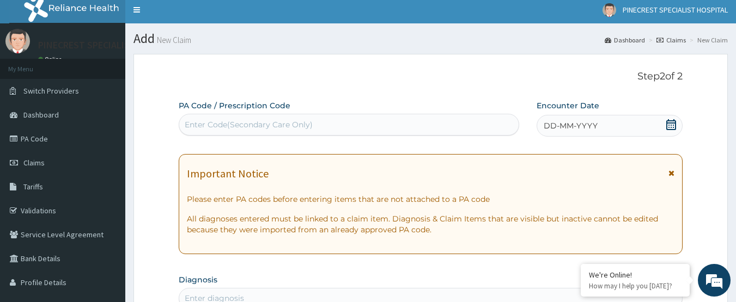
scroll to position [0, 0]
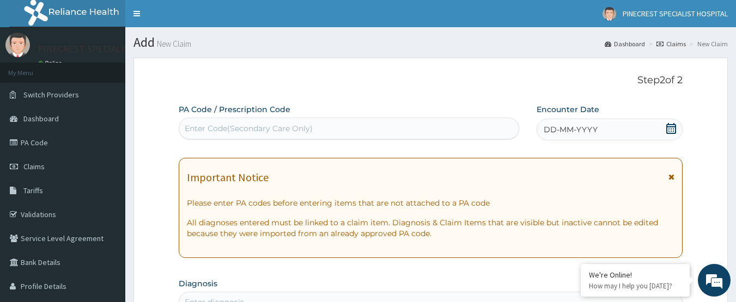
click at [568, 124] on span "DD-MM-YYYY" at bounding box center [571, 129] width 54 height 11
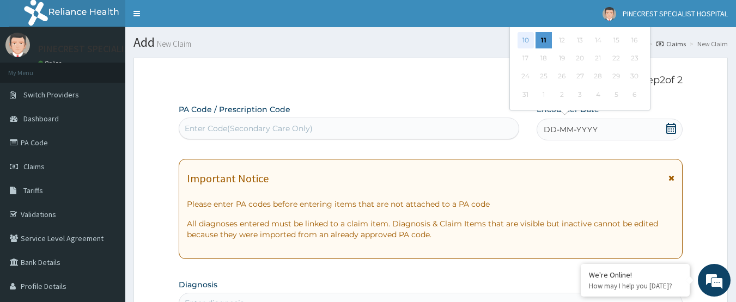
click at [520, 41] on div "10" at bounding box center [526, 40] width 16 height 16
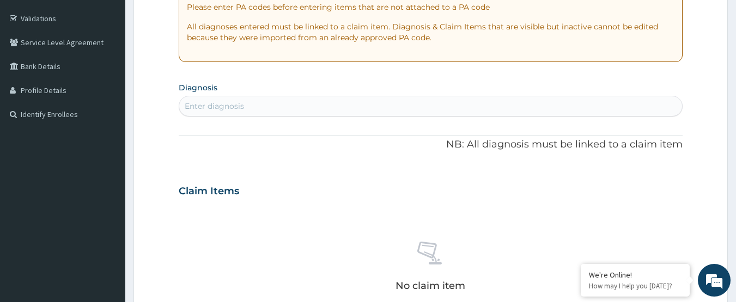
scroll to position [198, 0]
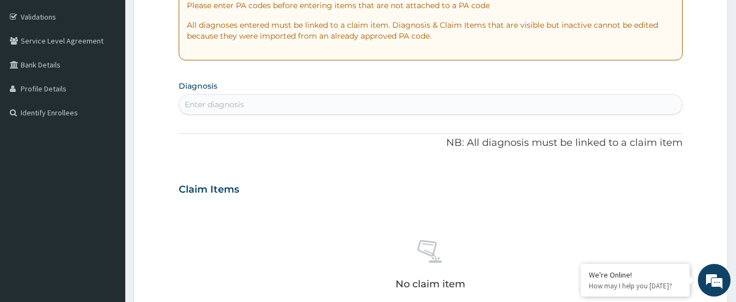
click at [236, 107] on div "Enter diagnosis" at bounding box center [214, 104] width 59 height 11
type input "MALARIA"
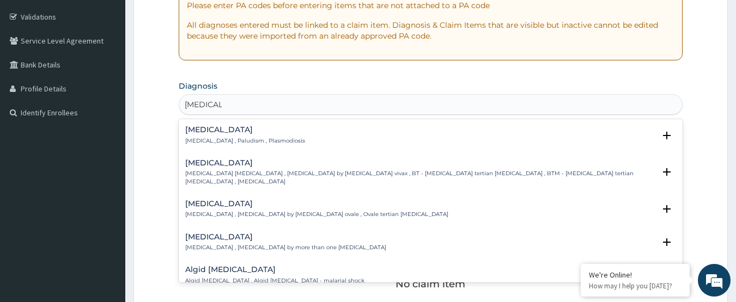
click at [211, 130] on h4 "Malaria" at bounding box center [245, 130] width 120 height 8
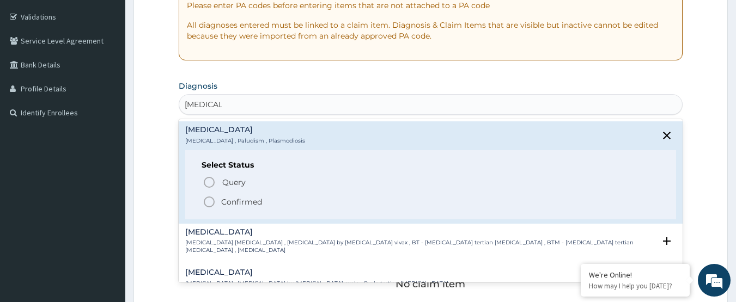
click at [209, 205] on icon "status option filled" at bounding box center [209, 202] width 13 height 13
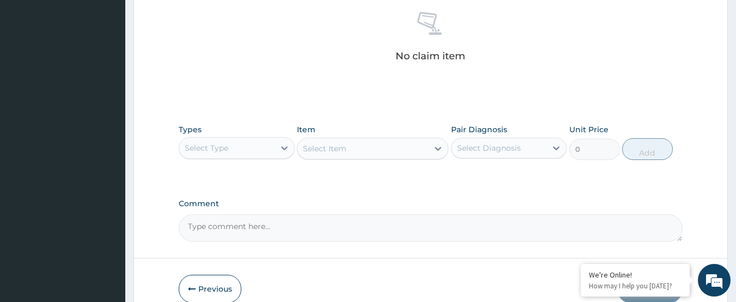
scroll to position [483, 0]
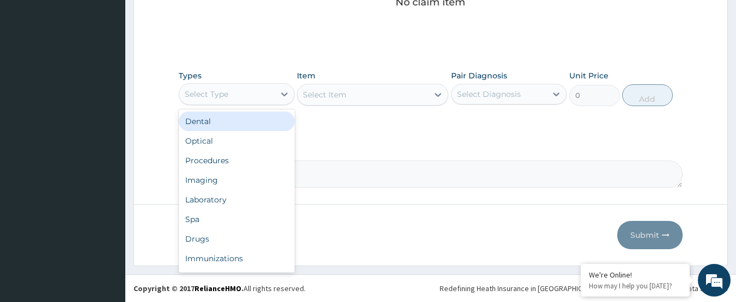
click at [226, 99] on div "Select Type" at bounding box center [207, 94] width 44 height 11
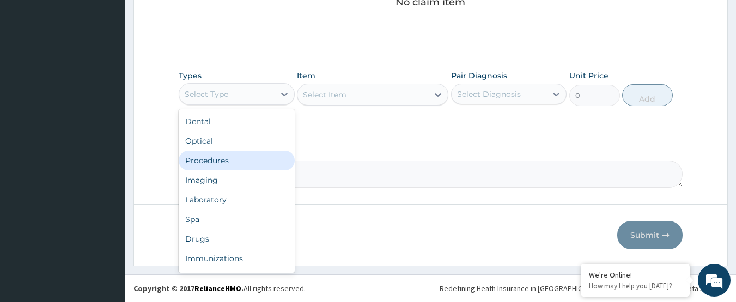
click at [225, 165] on div "Procedures" at bounding box center [237, 161] width 116 height 20
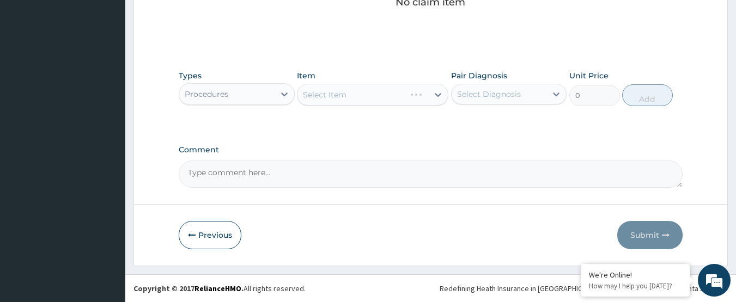
click at [372, 91] on div "Select Item" at bounding box center [372, 95] width 151 height 22
click at [372, 91] on div "Select Item" at bounding box center [363, 94] width 131 height 17
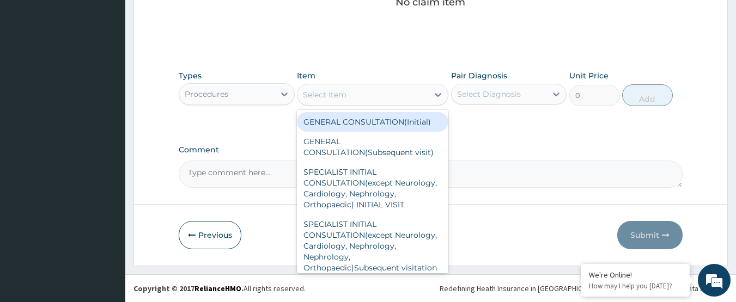
click at [365, 121] on div "GENERAL CONSULTATION(Initial)" at bounding box center [372, 122] width 151 height 20
type input "4000"
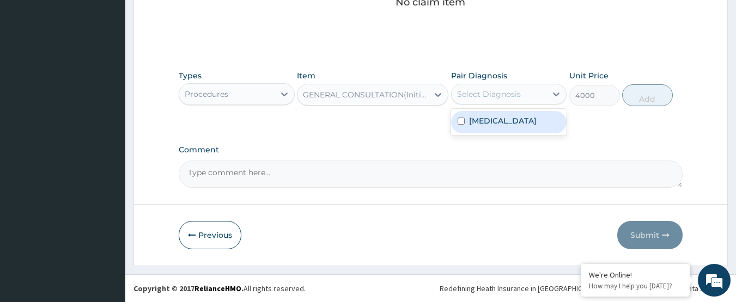
click at [469, 90] on div "Select Diagnosis" at bounding box center [489, 94] width 64 height 11
click at [473, 122] on label "Malaria" at bounding box center [503, 121] width 68 height 11
checkbox input "true"
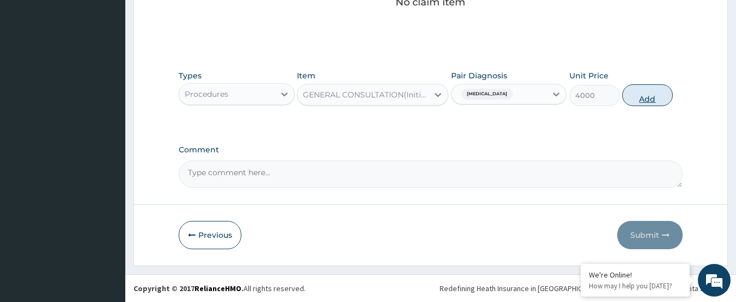
click at [652, 91] on button "Add" at bounding box center [647, 95] width 51 height 22
type input "0"
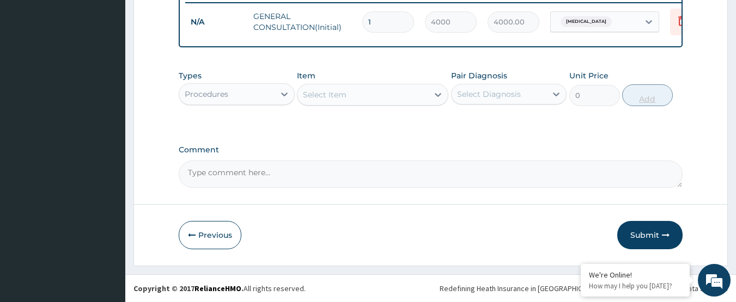
scroll to position [440, 0]
click at [209, 96] on div "Procedures" at bounding box center [207, 94] width 44 height 11
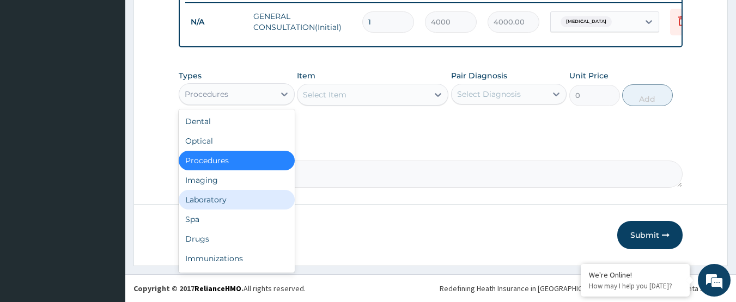
click at [216, 201] on div "Laboratory" at bounding box center [237, 200] width 116 height 20
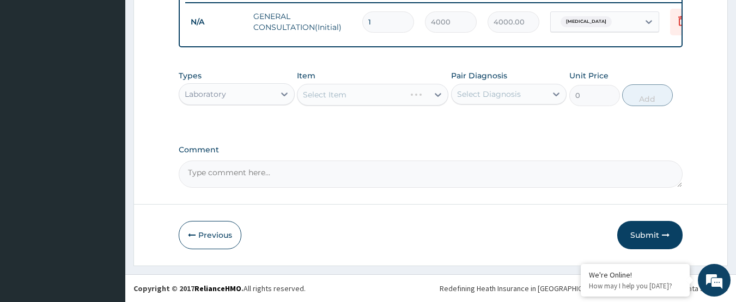
click at [335, 90] on div "Select Item" at bounding box center [372, 95] width 151 height 22
click at [335, 90] on div "Select Item" at bounding box center [325, 94] width 44 height 11
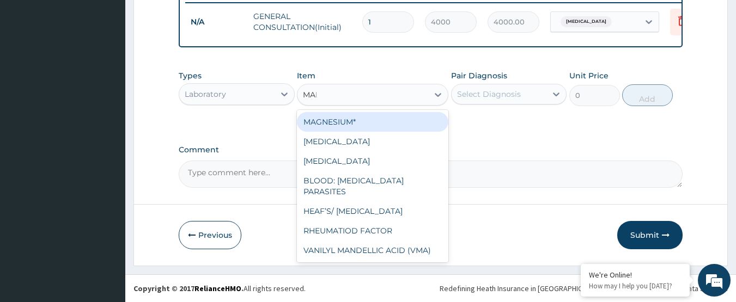
type input "MALA"
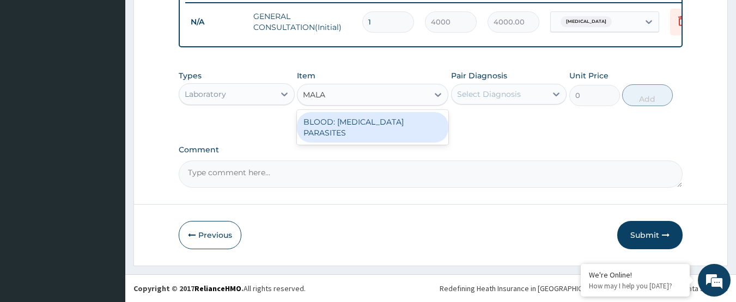
click at [344, 126] on div "BLOOD: MALARIA PARASITES" at bounding box center [372, 127] width 151 height 31
type input "2000"
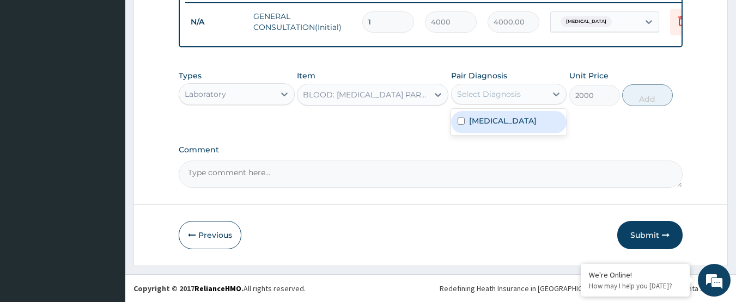
click at [484, 91] on div "Select Diagnosis" at bounding box center [489, 94] width 64 height 11
click at [487, 121] on label "Malaria" at bounding box center [503, 121] width 68 height 11
checkbox input "true"
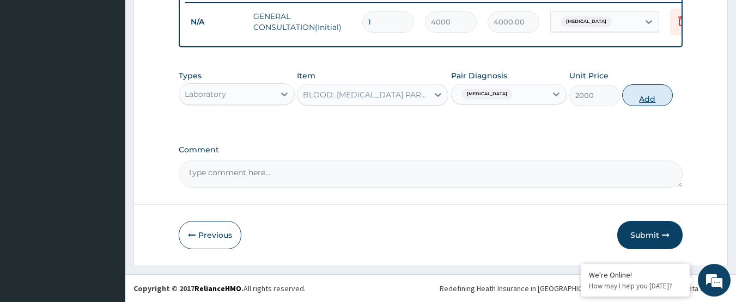
click at [653, 91] on button "Add" at bounding box center [647, 95] width 51 height 22
type input "0"
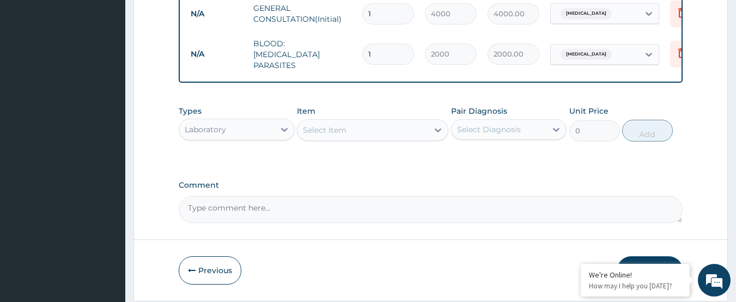
scroll to position [477, 0]
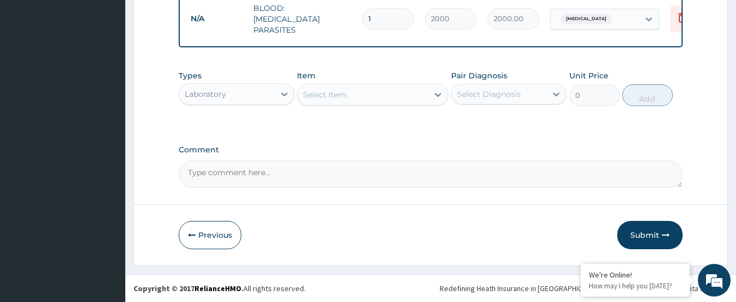
click at [240, 99] on div "Laboratory" at bounding box center [226, 94] width 95 height 17
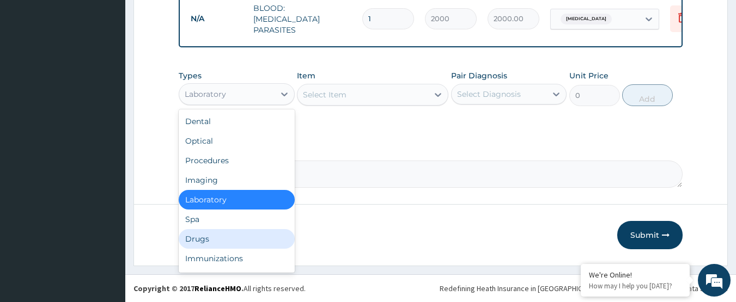
click at [202, 238] on div "Drugs" at bounding box center [237, 239] width 116 height 20
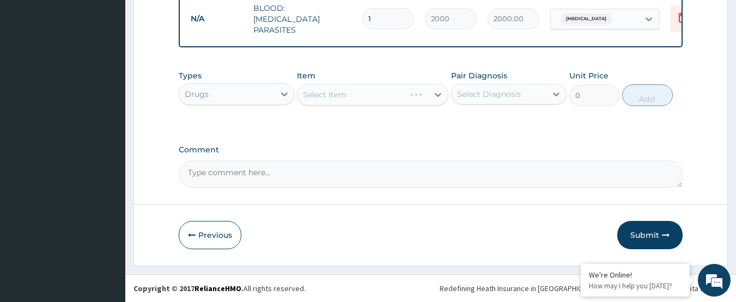
click at [317, 95] on div "Select Item" at bounding box center [372, 95] width 151 height 22
click at [335, 92] on div "Select Item" at bounding box center [372, 95] width 151 height 22
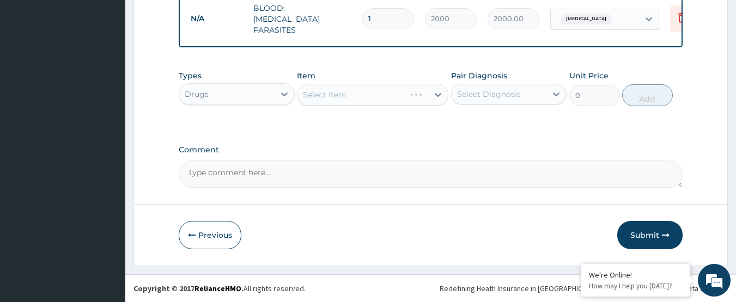
click at [335, 92] on div "Select Item" at bounding box center [372, 95] width 151 height 22
click at [317, 95] on div "Select Item" at bounding box center [325, 94] width 44 height 11
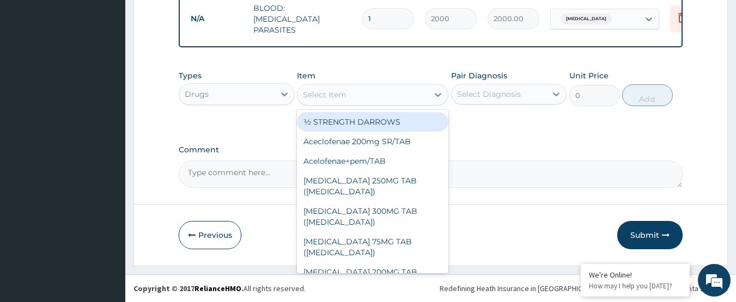
click at [317, 95] on div "Select Item" at bounding box center [325, 94] width 44 height 11
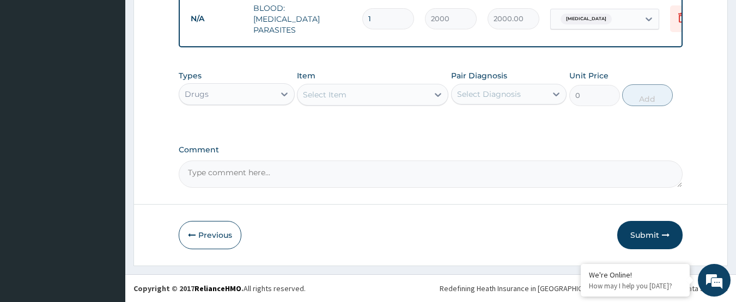
click at [317, 95] on div "Select Item" at bounding box center [325, 94] width 44 height 11
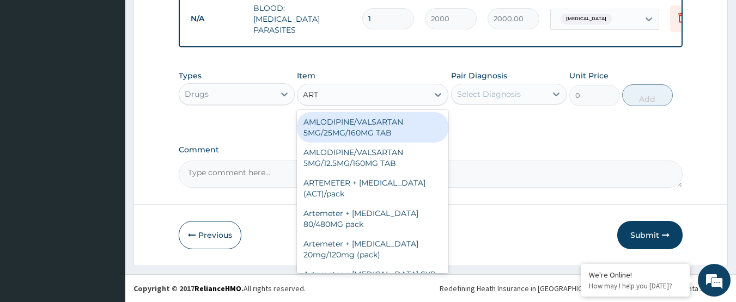
type input "ARTE"
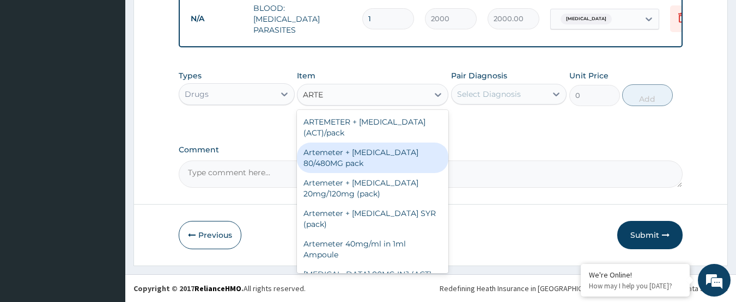
click at [344, 151] on div "Artemeter + Lumefantrine 80/480MG pack" at bounding box center [372, 158] width 151 height 31
type input "1700"
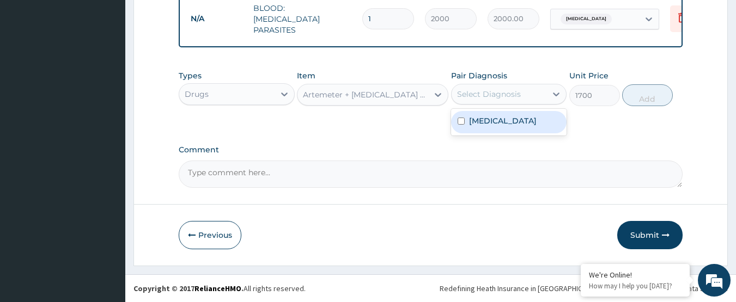
click at [460, 94] on div "Select Diagnosis" at bounding box center [489, 94] width 64 height 11
click at [486, 129] on div "Malaria" at bounding box center [509, 122] width 116 height 22
checkbox input "true"
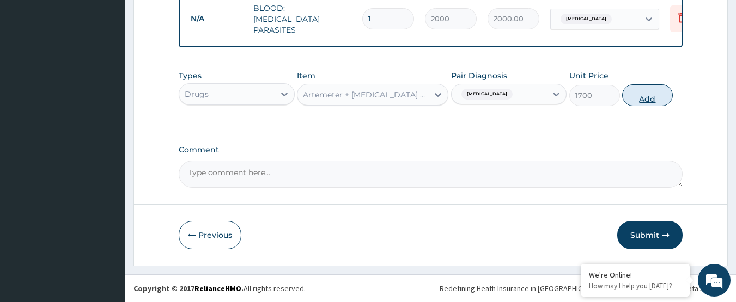
click at [641, 98] on button "Add" at bounding box center [647, 95] width 51 height 22
type input "0"
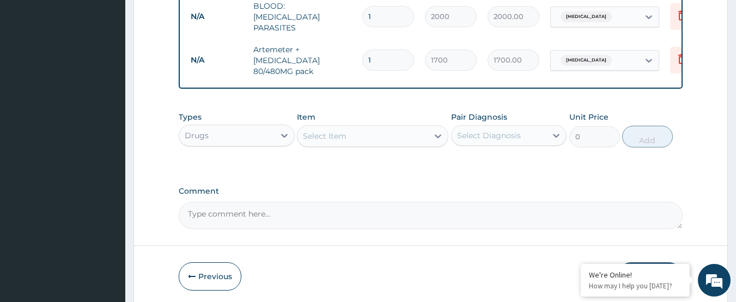
click at [384, 135] on div "Select Item" at bounding box center [363, 136] width 131 height 17
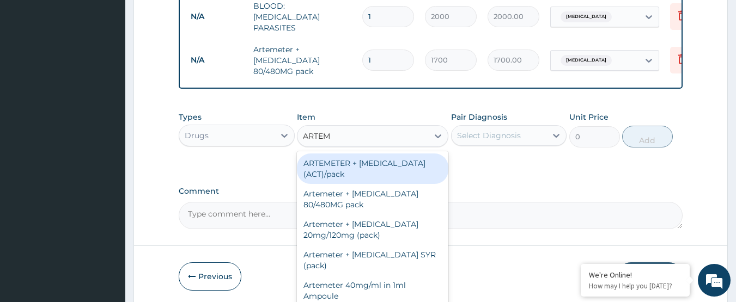
type input "ARTEME"
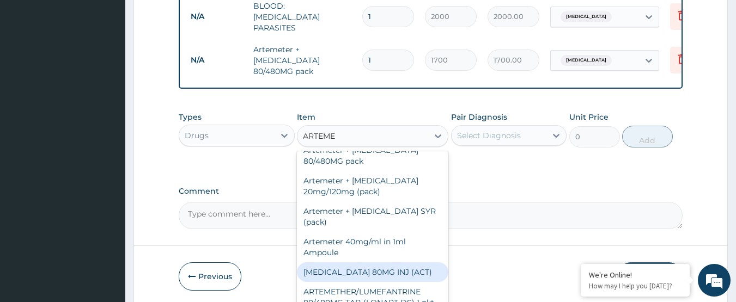
click at [397, 278] on div "ARTEMETHER 80MG INJ (ACT)" at bounding box center [372, 273] width 151 height 20
type input "1000"
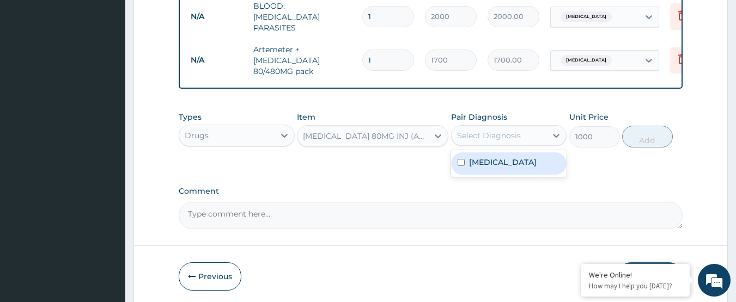
click at [506, 141] on div "Select Diagnosis" at bounding box center [489, 135] width 64 height 11
click at [498, 168] on div "Malaria" at bounding box center [509, 164] width 116 height 22
checkbox input "true"
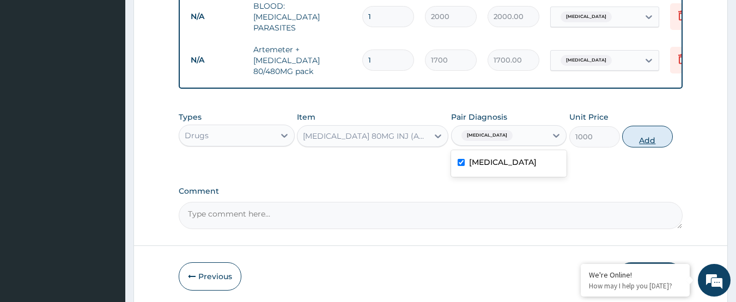
click at [653, 144] on button "Add" at bounding box center [647, 137] width 51 height 22
type input "0"
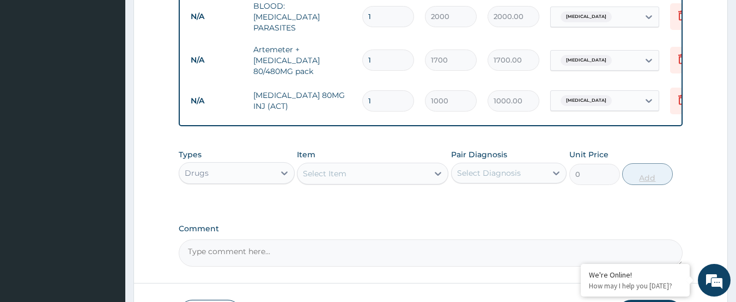
type input "0.00"
type input "3"
type input "3000.00"
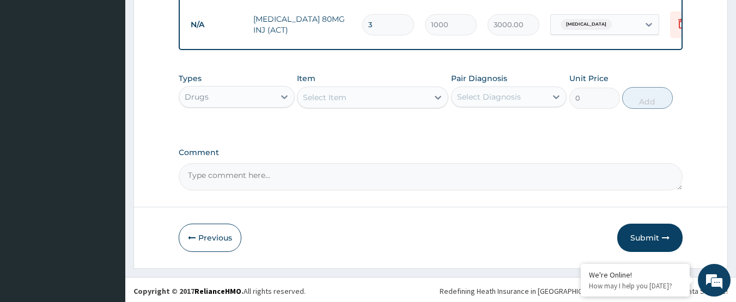
scroll to position [555, 0]
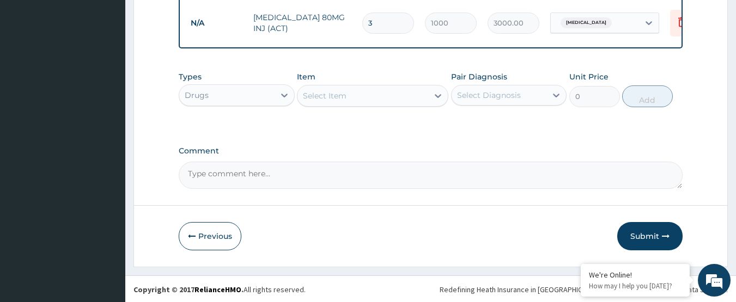
type input "3"
click at [363, 96] on div "Select Item" at bounding box center [363, 95] width 131 height 17
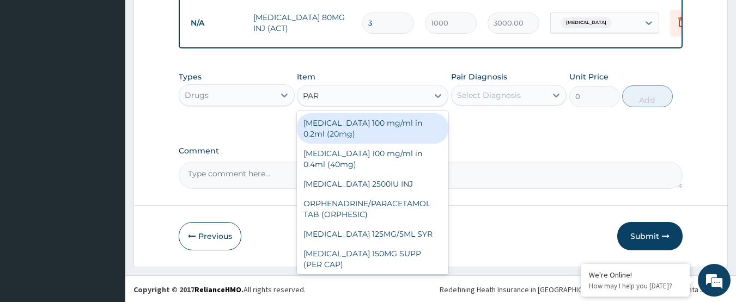
type input "PARA"
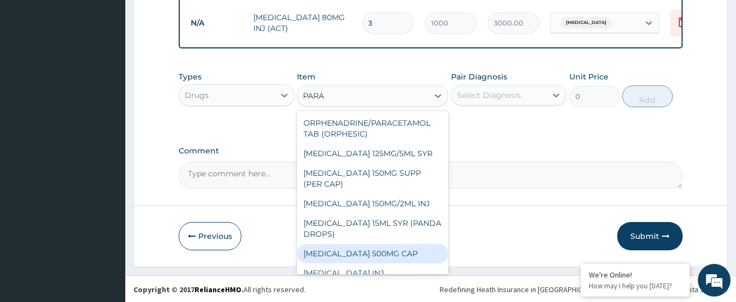
click at [380, 248] on div "Paracetamol 500MG CAP" at bounding box center [372, 254] width 151 height 20
type input "40"
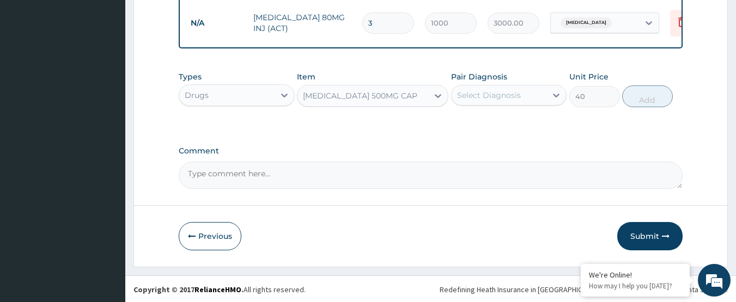
click at [487, 100] on div "Select Diagnosis" at bounding box center [489, 95] width 64 height 11
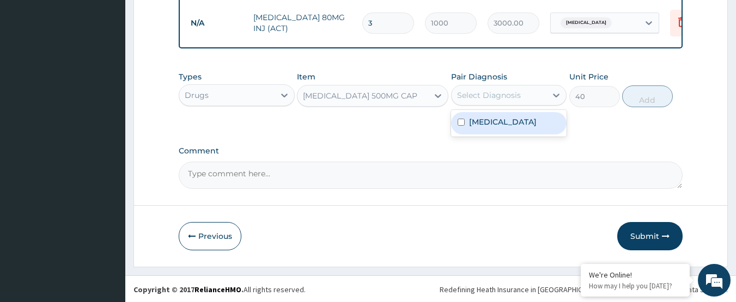
click at [482, 128] on label "Malaria" at bounding box center [503, 122] width 68 height 11
checkbox input "true"
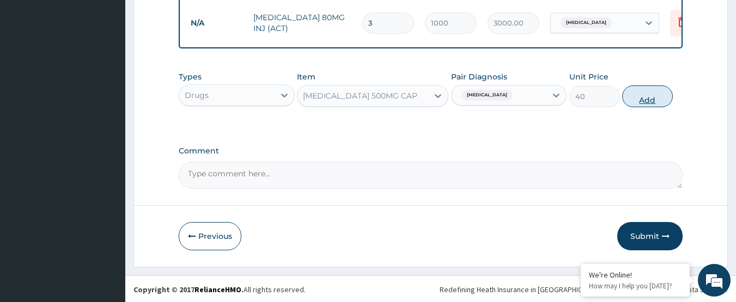
click at [653, 101] on button "Add" at bounding box center [647, 97] width 51 height 22
type input "0"
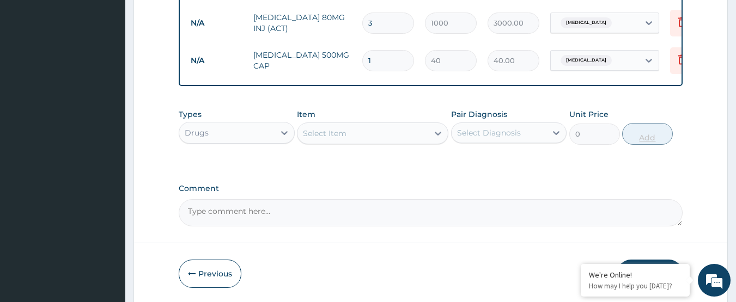
type input "18"
type input "720.00"
type input "18"
click at [347, 131] on div "Select Item" at bounding box center [363, 133] width 131 height 17
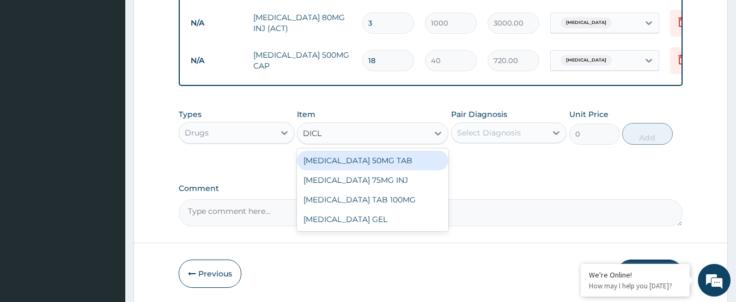
type input "DICLO"
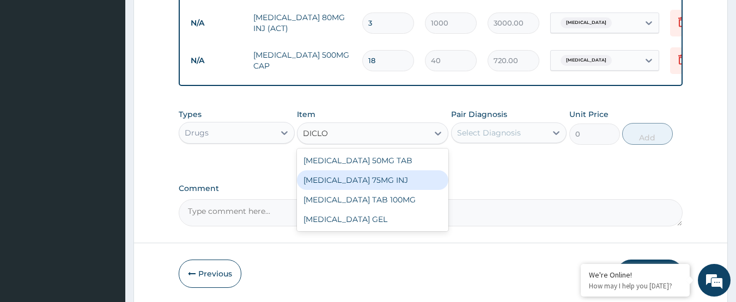
click at [379, 183] on div "DICLOFENAC SODIUM 75MG INJ" at bounding box center [372, 181] width 151 height 20
type input "1000"
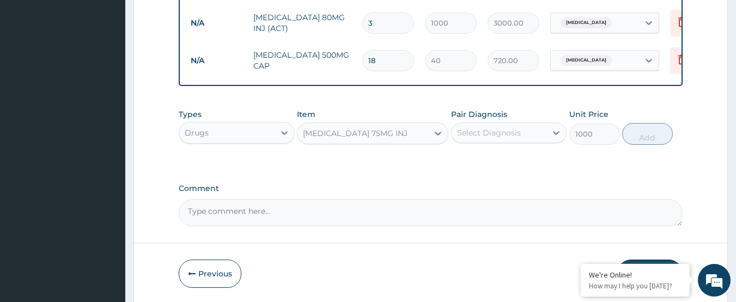
click at [503, 135] on div "Select Diagnosis" at bounding box center [489, 133] width 64 height 11
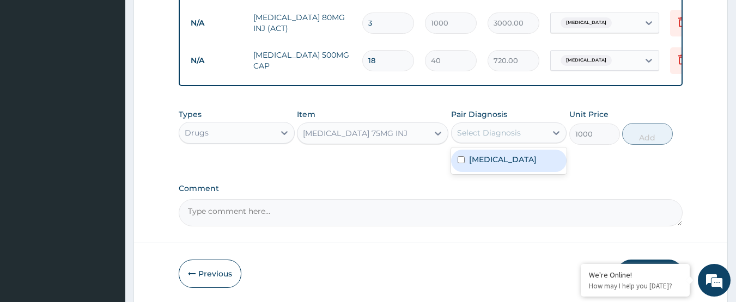
click at [493, 164] on label "Malaria" at bounding box center [503, 159] width 68 height 11
checkbox input "true"
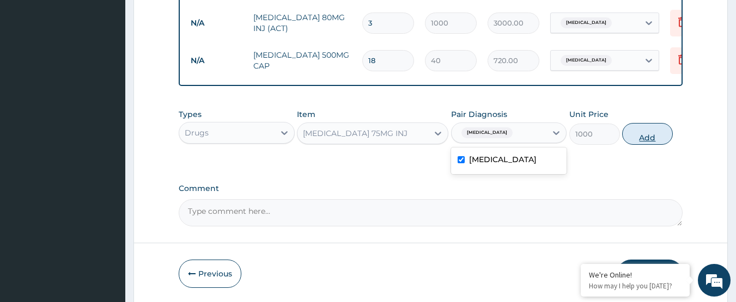
click at [642, 133] on button "Add" at bounding box center [647, 134] width 51 height 22
type input "0"
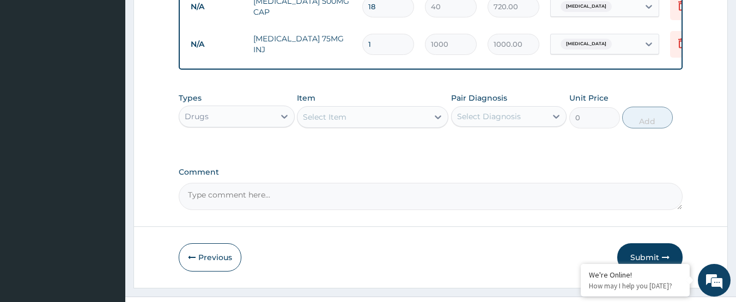
scroll to position [613, 0]
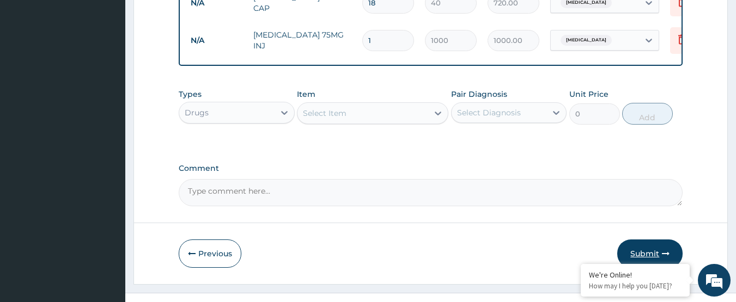
click at [658, 248] on button "Submit" at bounding box center [649, 254] width 65 height 28
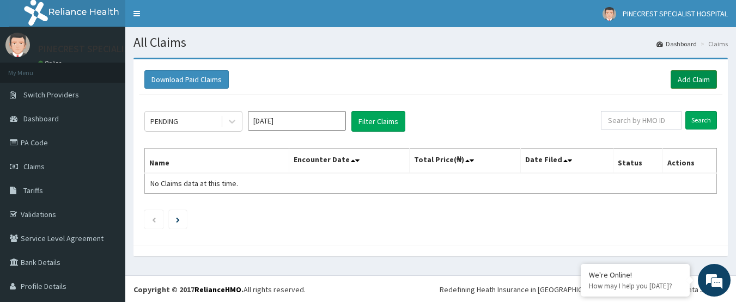
click at [692, 81] on link "Add Claim" at bounding box center [694, 79] width 46 height 19
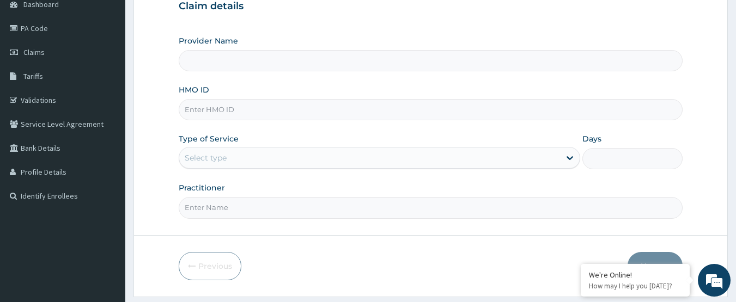
scroll to position [117, 0]
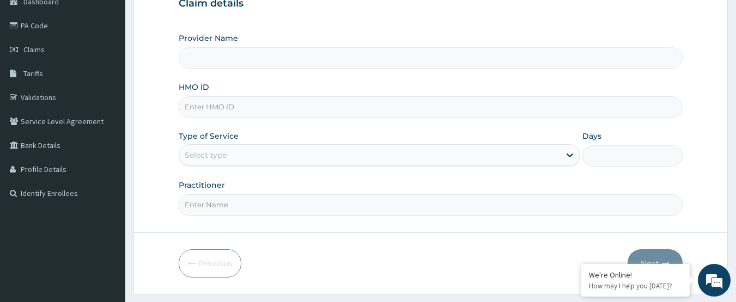
type input "PINECREST SPECIALIST HOSPITAL - [GEOGRAPHIC_DATA]"
click at [226, 102] on input "HMO ID" at bounding box center [431, 106] width 505 height 21
type input "FEI/10001/A"
click at [216, 152] on div "Select type" at bounding box center [206, 155] width 42 height 11
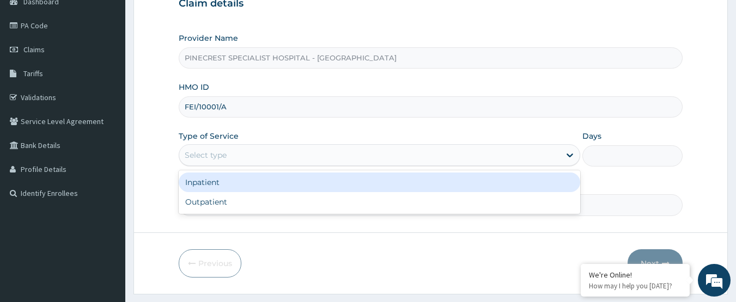
scroll to position [0, 0]
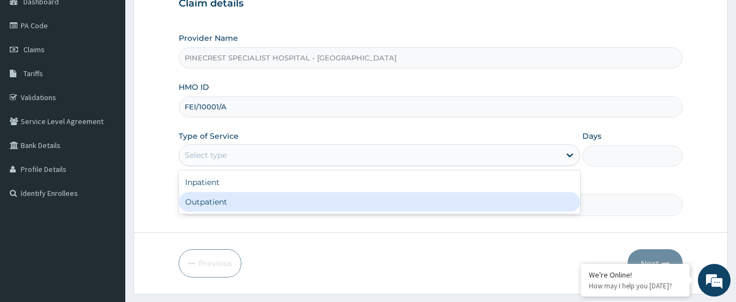
click at [218, 197] on div "Outpatient" at bounding box center [380, 202] width 402 height 20
type input "1"
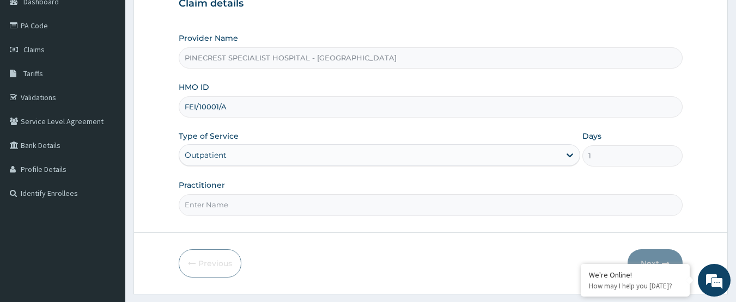
click at [223, 204] on input "Practitioner" at bounding box center [431, 205] width 505 height 21
type input "DR [PERSON_NAME]"
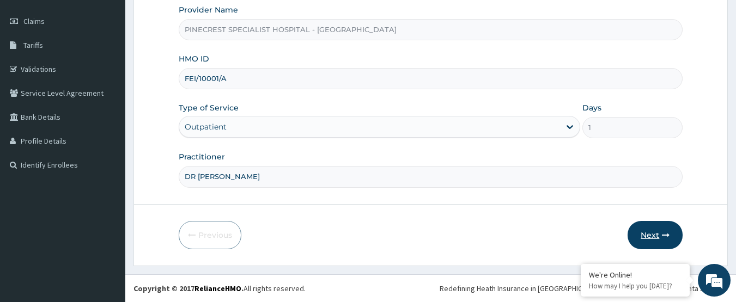
click at [646, 237] on button "Next" at bounding box center [655, 235] width 55 height 28
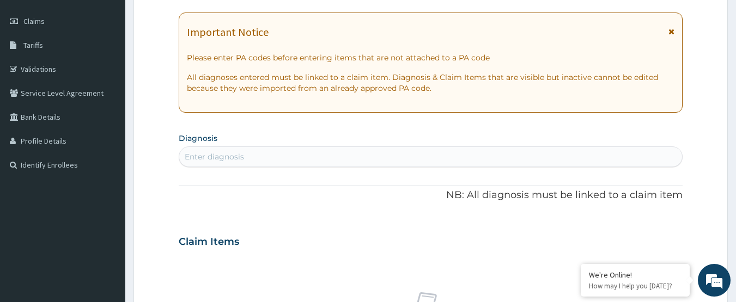
scroll to position [0, 0]
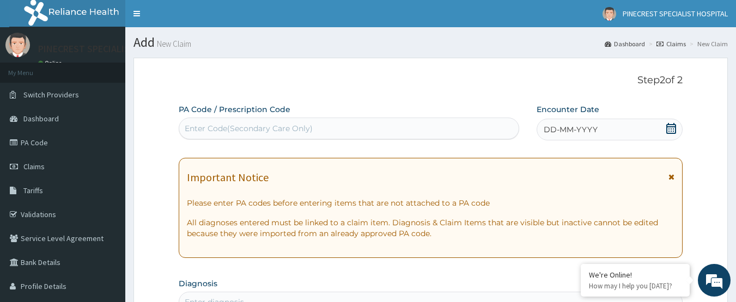
click at [578, 129] on span "DD-MM-YYYY" at bounding box center [571, 129] width 54 height 11
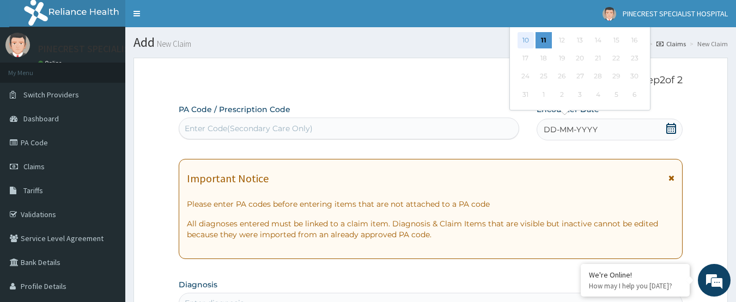
click at [522, 36] on div "10" at bounding box center [526, 40] width 16 height 16
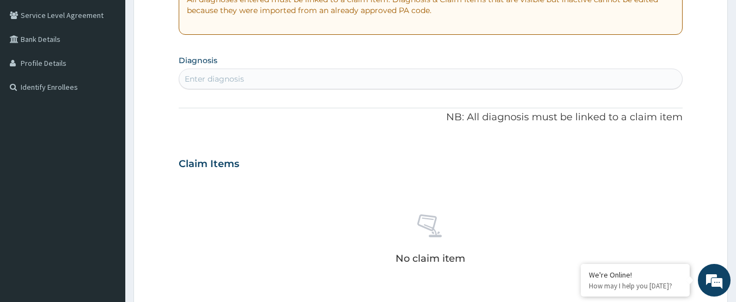
scroll to position [235, 0]
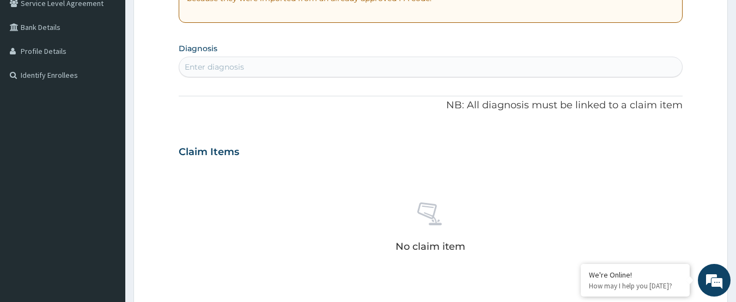
click at [248, 62] on div "Enter diagnosis" at bounding box center [430, 66] width 503 height 17
type input "TYPHOI"
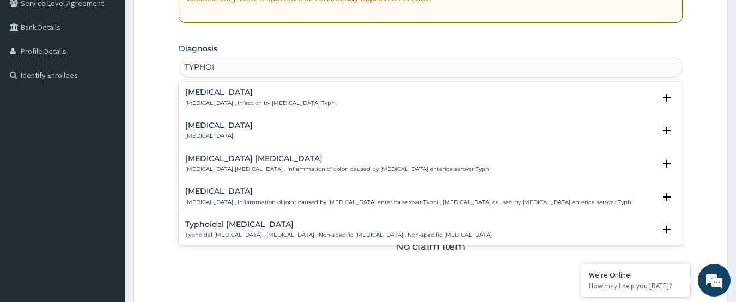
click at [232, 88] on h4 "Typhoid fever" at bounding box center [260, 92] width 151 height 8
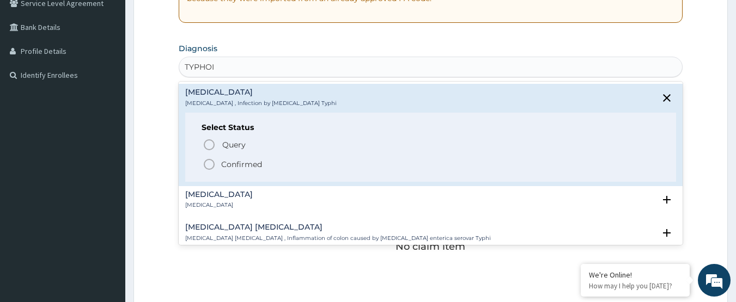
click at [208, 167] on icon "status option filled" at bounding box center [209, 164] width 13 height 13
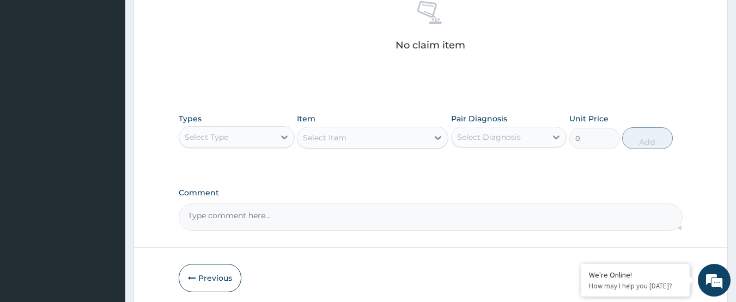
scroll to position [483, 0]
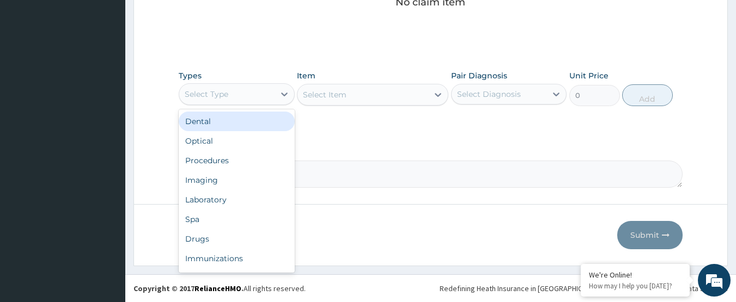
click at [246, 97] on div "Select Type" at bounding box center [226, 94] width 95 height 17
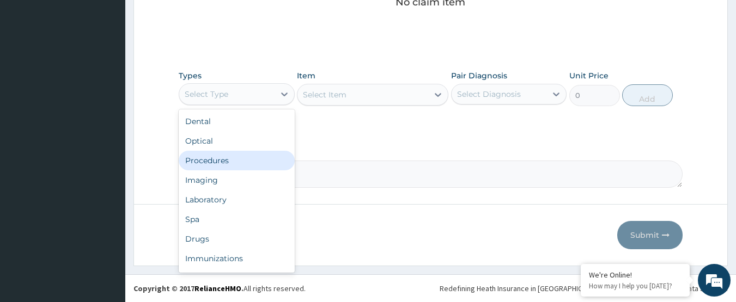
click at [237, 163] on div "Procedures" at bounding box center [237, 161] width 116 height 20
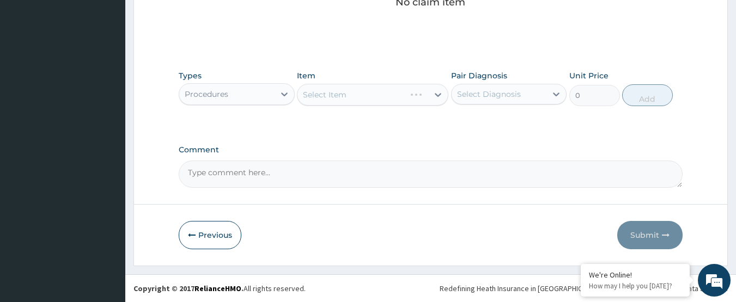
click at [324, 89] on div "Select Item" at bounding box center [372, 95] width 151 height 22
click at [324, 89] on div "Select Item" at bounding box center [325, 94] width 44 height 11
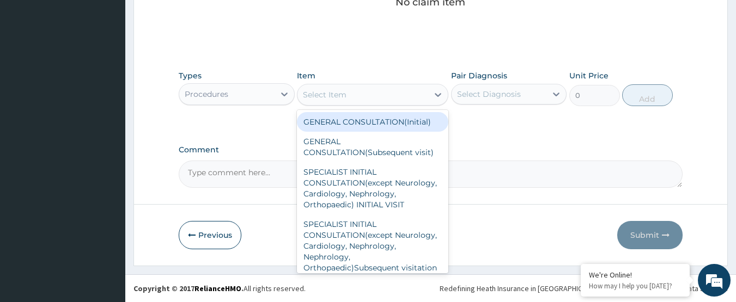
click at [338, 124] on div "GENERAL CONSULTATION(Initial)" at bounding box center [372, 122] width 151 height 20
type input "4000"
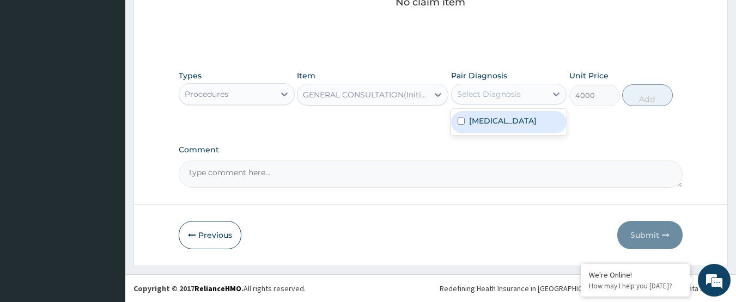
click at [506, 89] on div "Select Diagnosis" at bounding box center [489, 94] width 64 height 11
click at [500, 123] on label "Typhoid fever" at bounding box center [503, 121] width 68 height 11
checkbox input "true"
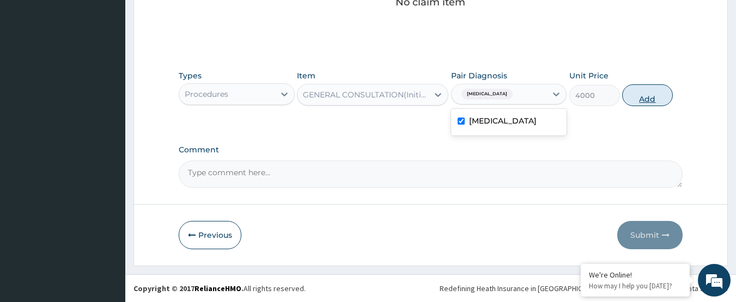
click at [645, 87] on button "Add" at bounding box center [647, 95] width 51 height 22
type input "0"
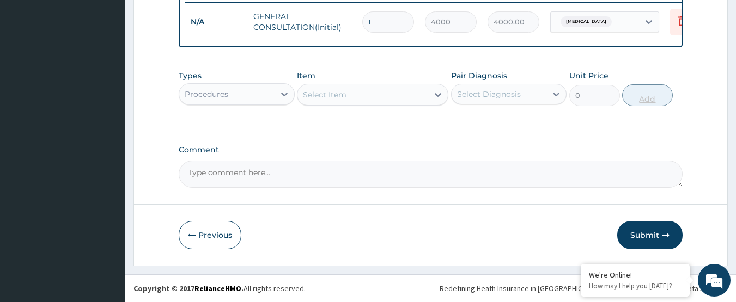
scroll to position [440, 0]
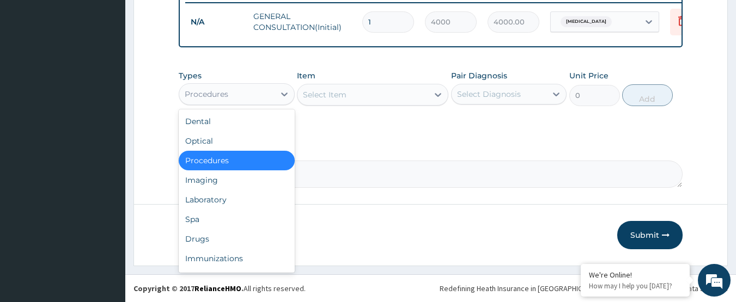
click at [235, 96] on div "Procedures" at bounding box center [226, 94] width 95 height 17
click at [223, 232] on div "Drugs" at bounding box center [237, 239] width 116 height 20
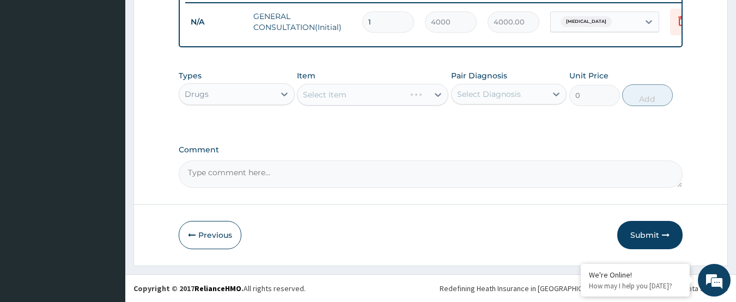
click at [338, 91] on div "Select Item" at bounding box center [372, 95] width 151 height 22
click at [338, 91] on div "Select Item" at bounding box center [325, 94] width 44 height 11
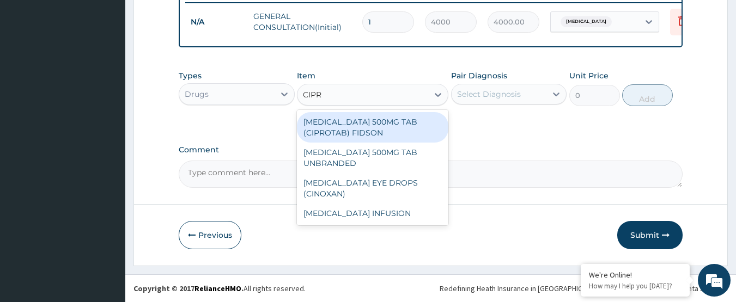
type input "CIPRO"
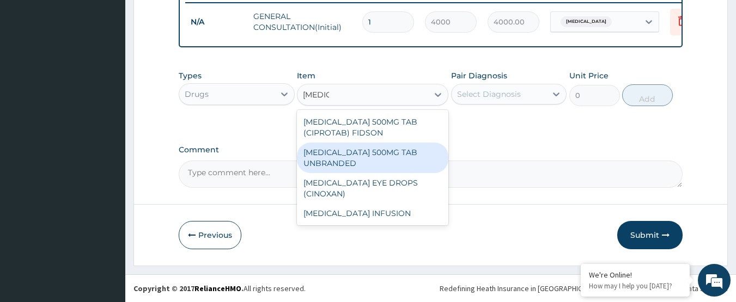
click at [367, 151] on div "[MEDICAL_DATA] 500MG TAB UNBRANDED" at bounding box center [372, 158] width 151 height 31
type input "200"
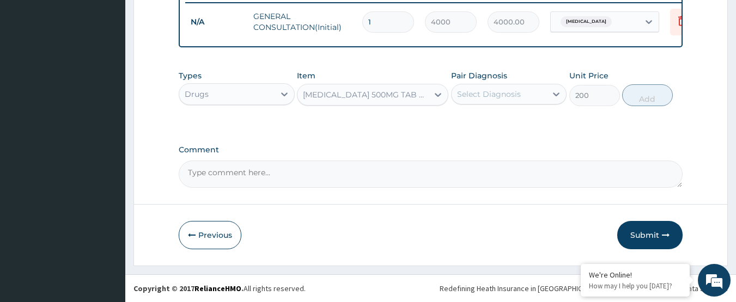
click at [497, 89] on div "Select Diagnosis" at bounding box center [489, 94] width 64 height 11
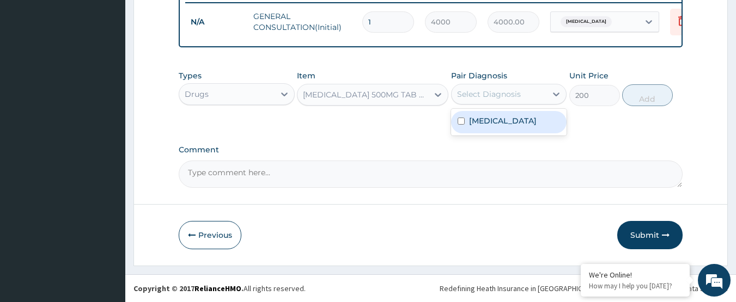
click at [502, 124] on label "Typhoid fever" at bounding box center [503, 121] width 68 height 11
checkbox input "true"
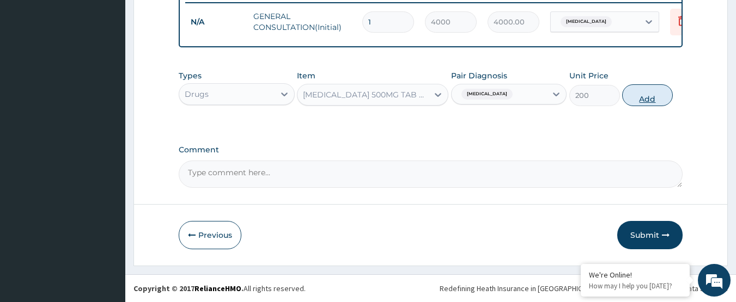
click at [643, 94] on button "Add" at bounding box center [647, 95] width 51 height 22
type input "0"
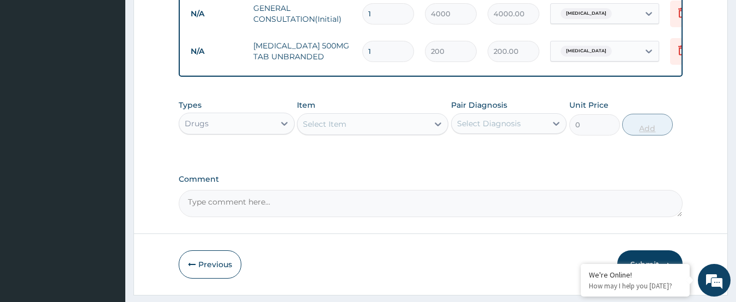
type input "10"
type input "2000.00"
type input "10"
click at [361, 133] on div "Select Item" at bounding box center [363, 124] width 131 height 17
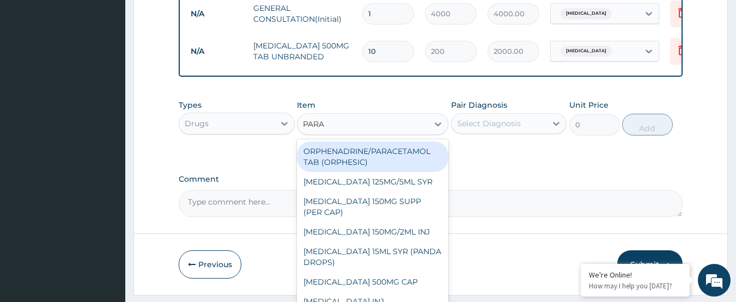
type input "PARAC"
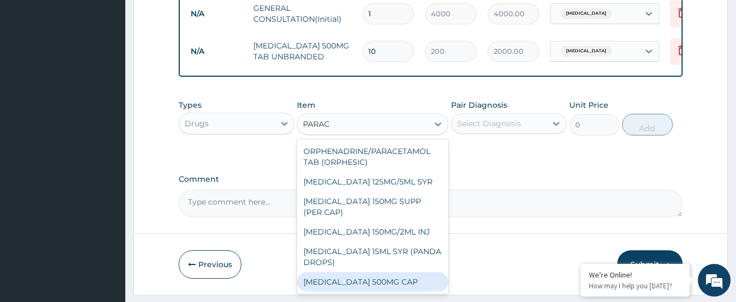
click at [369, 284] on div "[MEDICAL_DATA] 500MG CAP" at bounding box center [372, 282] width 151 height 20
type input "40"
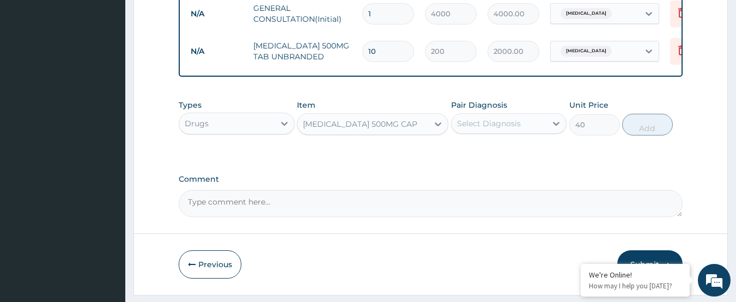
click at [487, 126] on div "Select Diagnosis" at bounding box center [489, 123] width 64 height 11
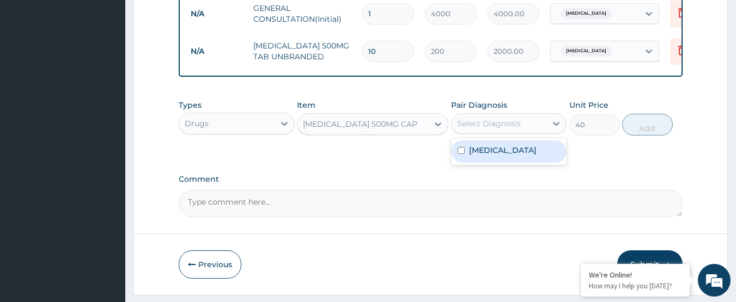
click at [488, 156] on label "Typhoid fever" at bounding box center [503, 150] width 68 height 11
checkbox input "true"
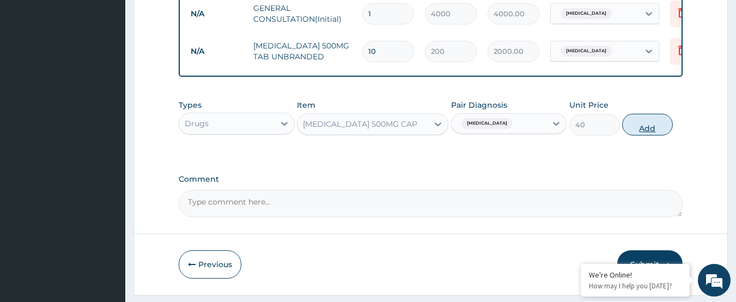
click at [645, 131] on button "Add" at bounding box center [647, 125] width 51 height 22
type input "0"
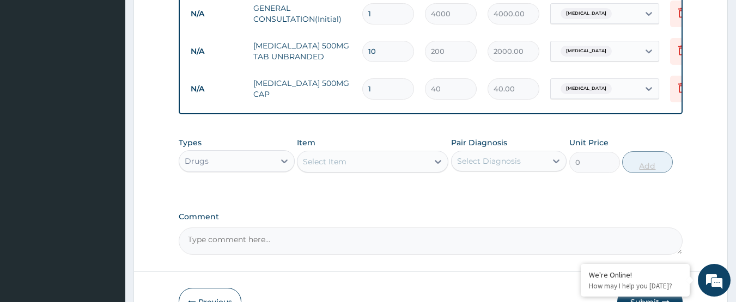
type input "18"
type input "720.00"
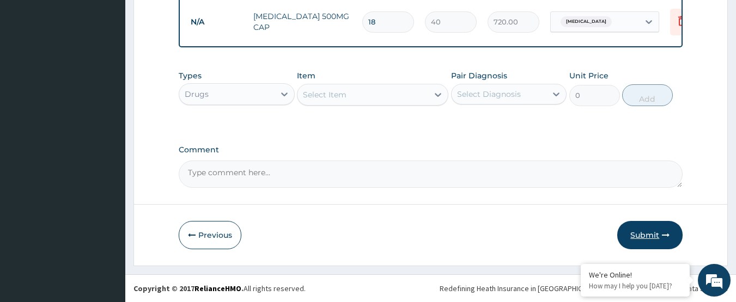
type input "18"
click at [647, 233] on button "Submit" at bounding box center [649, 235] width 65 height 28
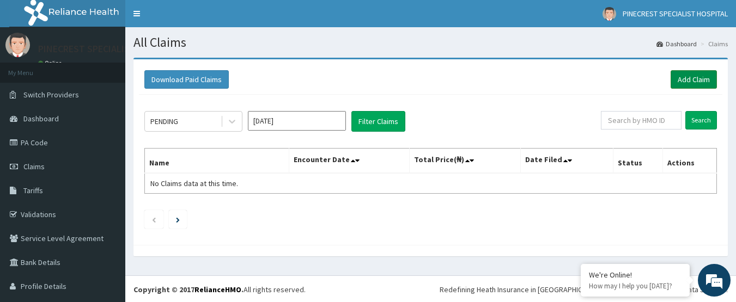
click at [686, 78] on link "Add Claim" at bounding box center [694, 79] width 46 height 19
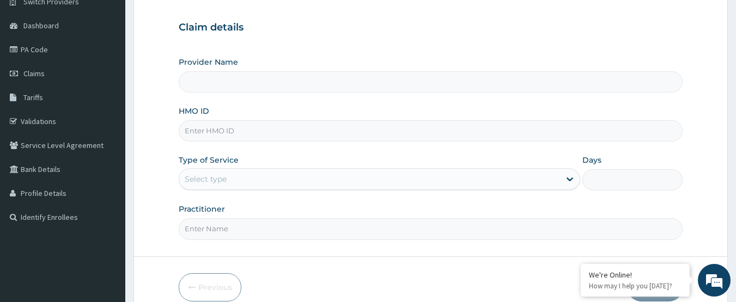
scroll to position [99, 0]
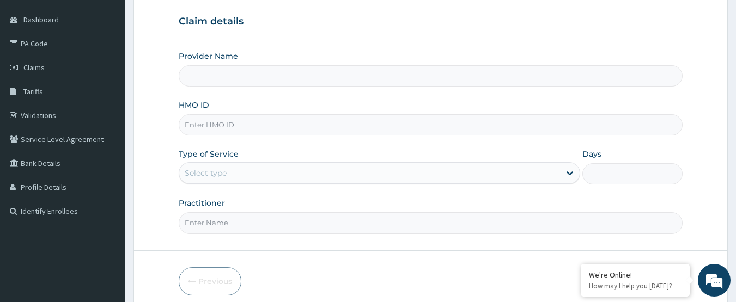
drag, startPoint x: 740, startPoint y: 76, endPoint x: 744, endPoint y: 139, distance: 62.7
click at [736, 139] on html "R EL Toggle navigation PINECREST SPECIALIST HOSPITAL PINECREST SPECIALIST HOSPI…" at bounding box center [368, 125] width 736 height 448
type input "PINECREST SPECIALIST HOSPITAL - [GEOGRAPHIC_DATA]"
click at [266, 124] on input "HMO ID" at bounding box center [431, 124] width 505 height 21
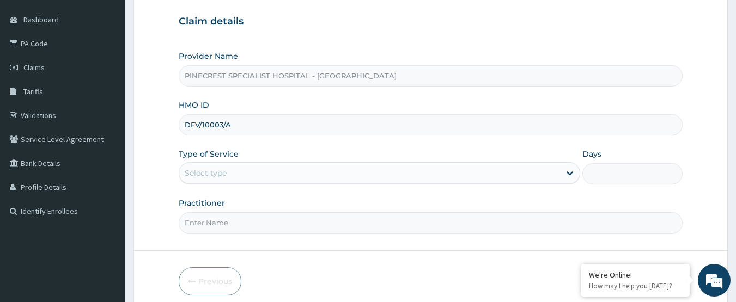
type input "DFV/10003/A"
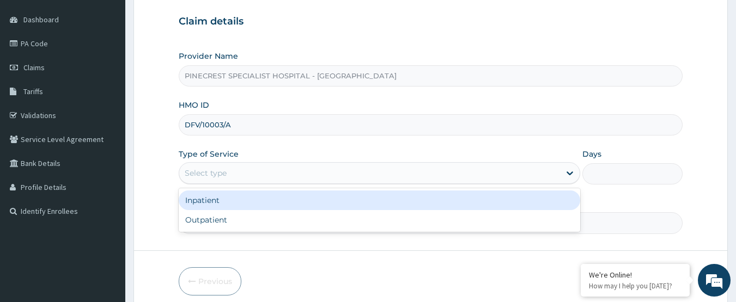
click at [228, 173] on div "Select type" at bounding box center [369, 173] width 381 height 17
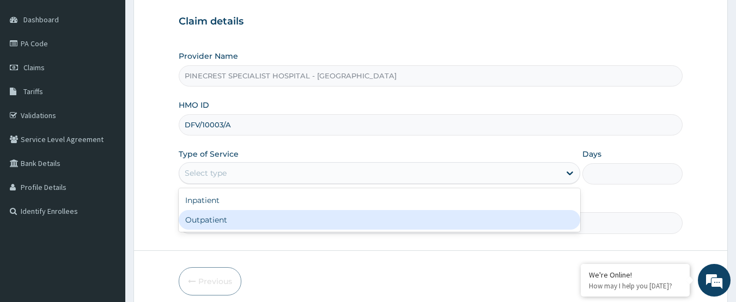
click at [209, 216] on div "Outpatient" at bounding box center [380, 220] width 402 height 20
type input "1"
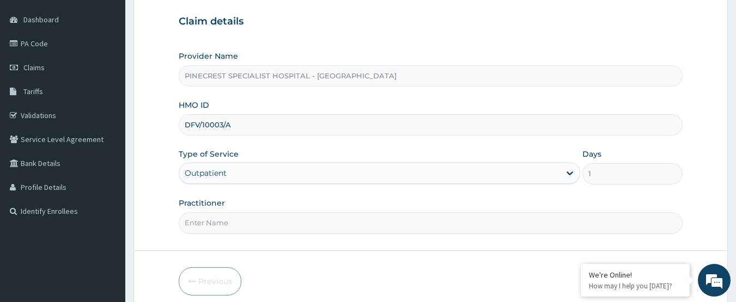
click at [217, 222] on input "Practitioner" at bounding box center [431, 223] width 505 height 21
type input "DR EMMA"
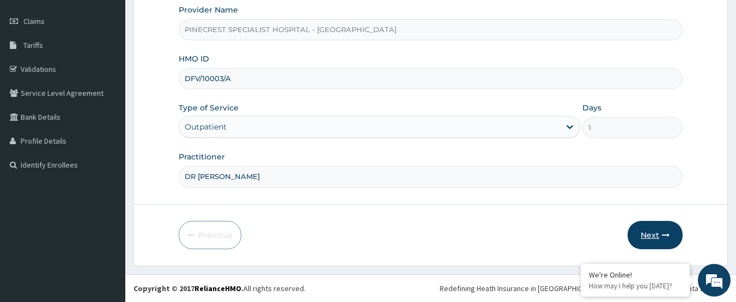
click at [647, 230] on button "Next" at bounding box center [655, 235] width 55 height 28
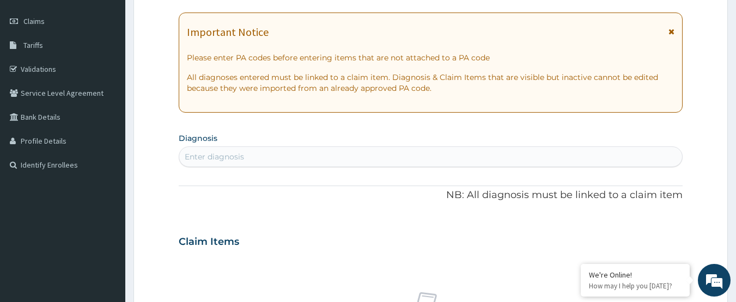
scroll to position [0, 0]
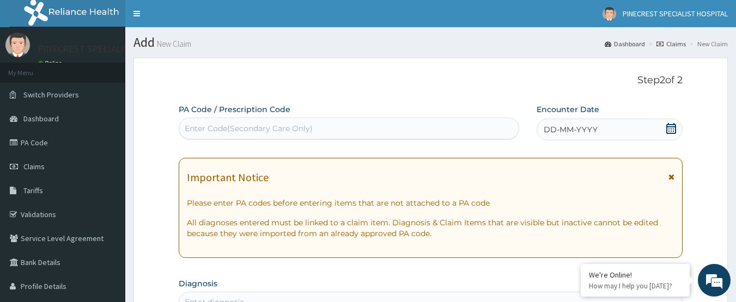
click at [590, 129] on span "DD-MM-YYYY" at bounding box center [571, 129] width 54 height 11
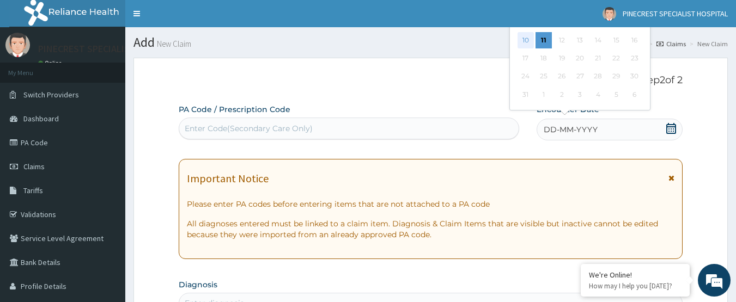
click at [520, 40] on div "10" at bounding box center [526, 40] width 16 height 16
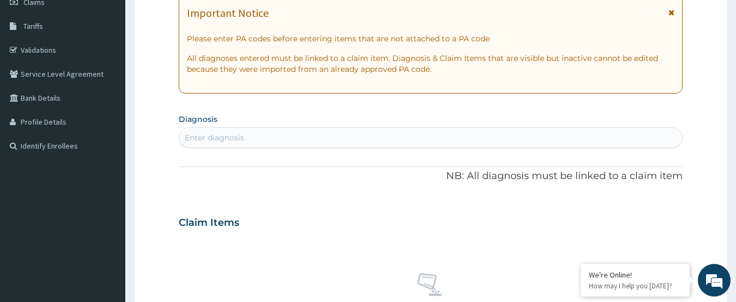
scroll to position [171, 0]
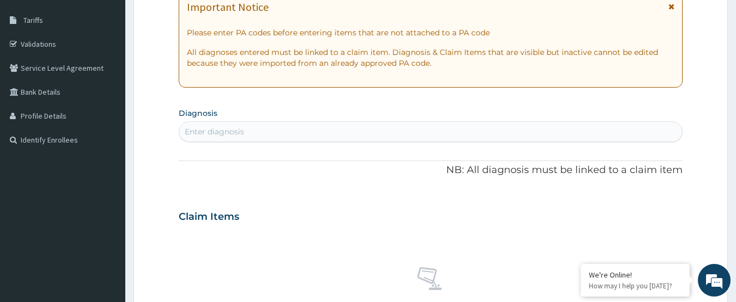
click at [265, 140] on div "Enter diagnosis" at bounding box center [430, 131] width 503 height 17
click at [269, 129] on div "Enter diagnosis" at bounding box center [430, 131] width 503 height 17
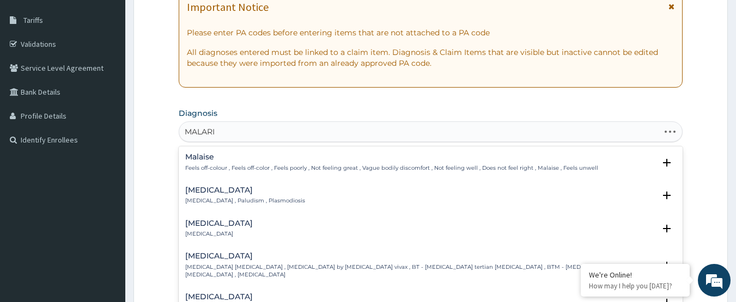
type input "[MEDICAL_DATA]"
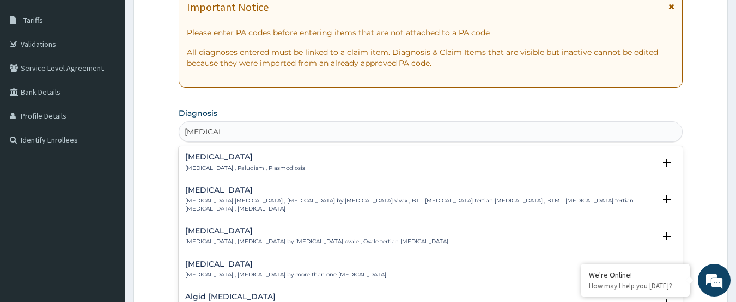
click at [226, 167] on p "[MEDICAL_DATA] , Paludism , Plasmodiosis" at bounding box center [245, 169] width 120 height 8
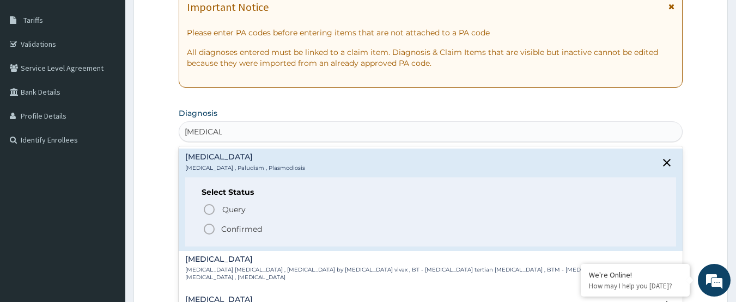
click at [209, 227] on icon "status option filled" at bounding box center [209, 229] width 13 height 13
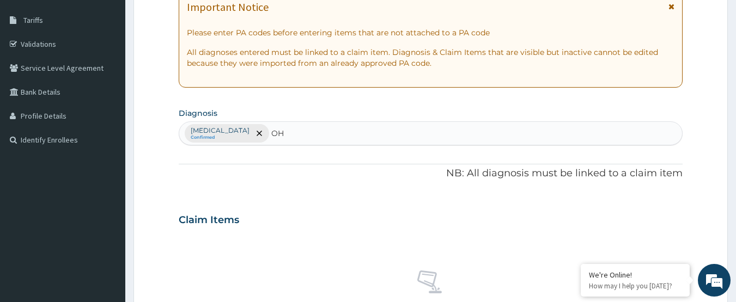
type input "O"
type input "PHARYNGITI"
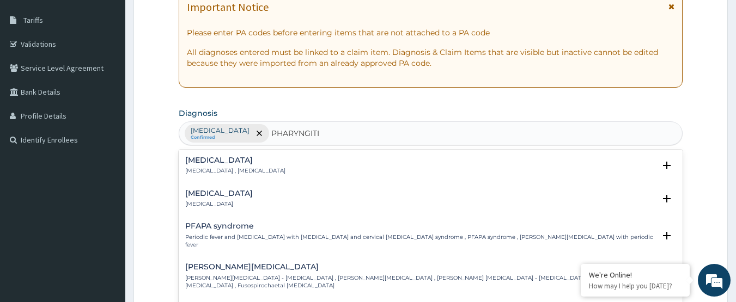
click at [214, 205] on p "Pharyngitis" at bounding box center [219, 205] width 68 height 8
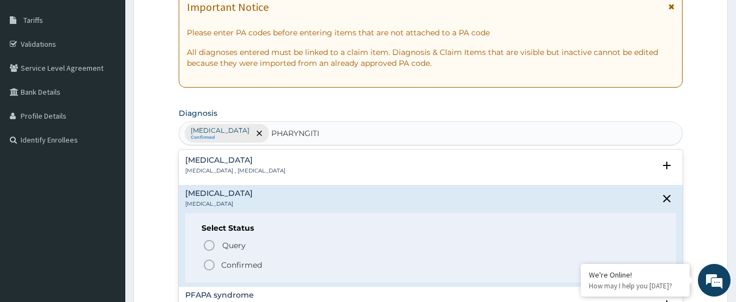
click at [208, 262] on icon "status option filled" at bounding box center [209, 265] width 13 height 13
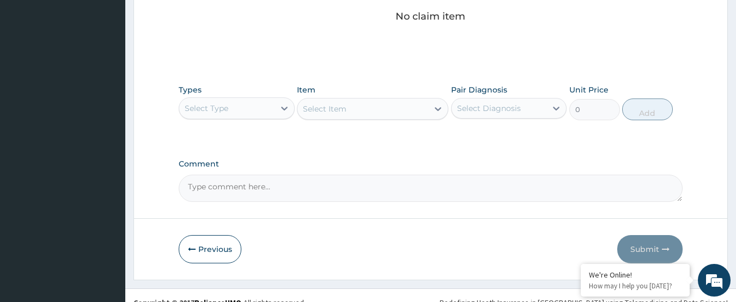
scroll to position [483, 0]
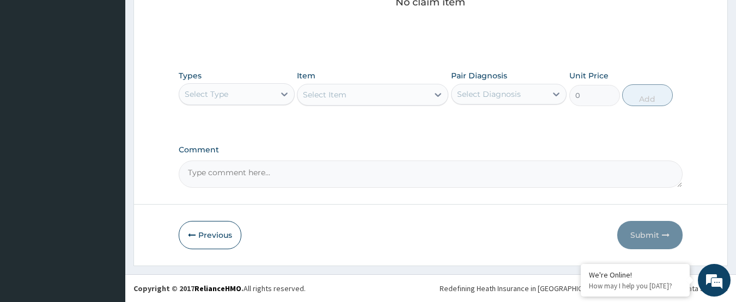
click at [234, 93] on div "Select Type" at bounding box center [226, 94] width 95 height 17
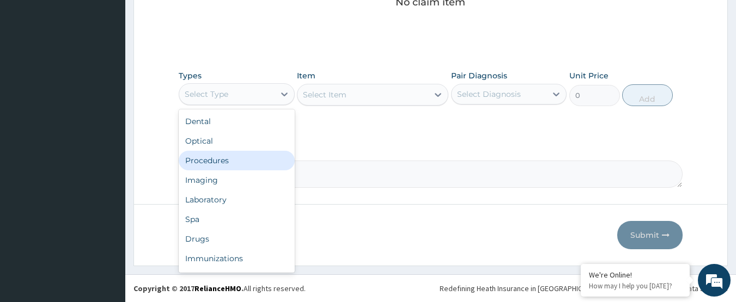
click at [226, 159] on div "Procedures" at bounding box center [237, 161] width 116 height 20
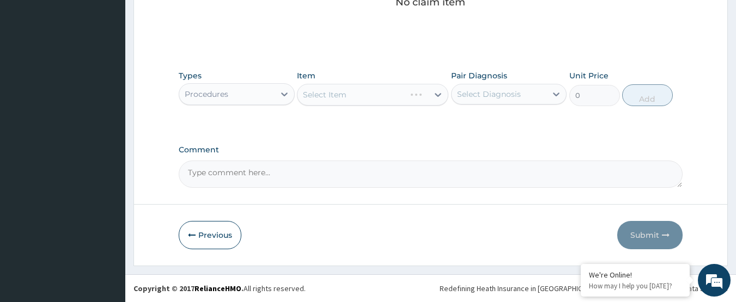
click at [333, 90] on div "Select Item" at bounding box center [372, 95] width 151 height 22
click at [355, 98] on div "Select Item" at bounding box center [372, 95] width 151 height 22
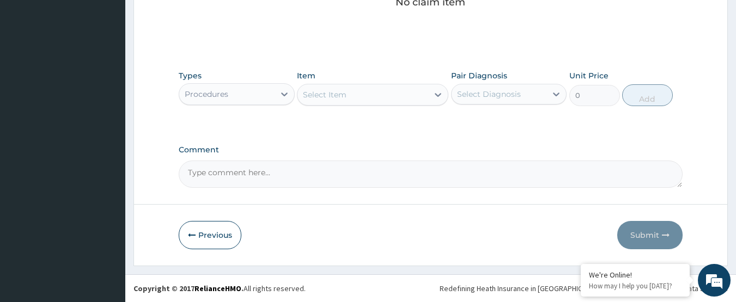
click at [332, 92] on div "Select Item" at bounding box center [325, 94] width 44 height 11
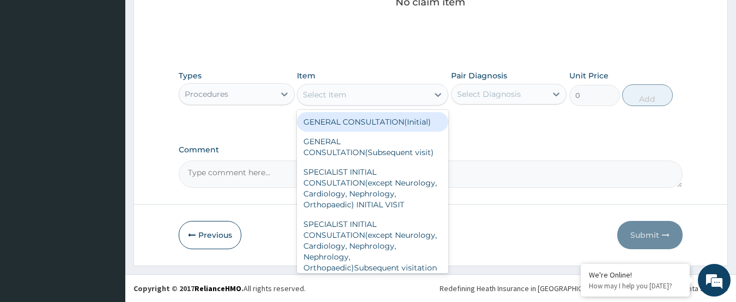
click at [338, 121] on div "GENERAL CONSULTATION(Initial)" at bounding box center [372, 122] width 151 height 20
type input "4000"
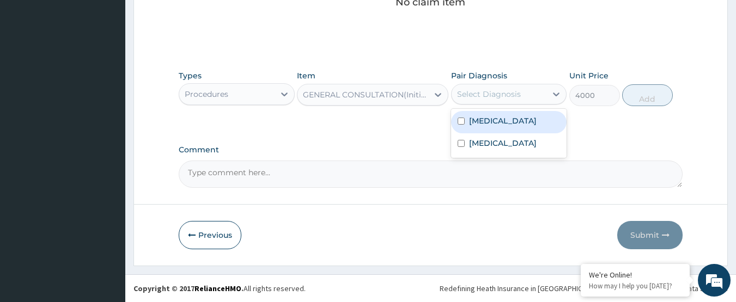
click at [531, 95] on div "Select Diagnosis" at bounding box center [499, 94] width 95 height 17
click at [505, 126] on div "Malaria" at bounding box center [509, 122] width 116 height 22
checkbox input "true"
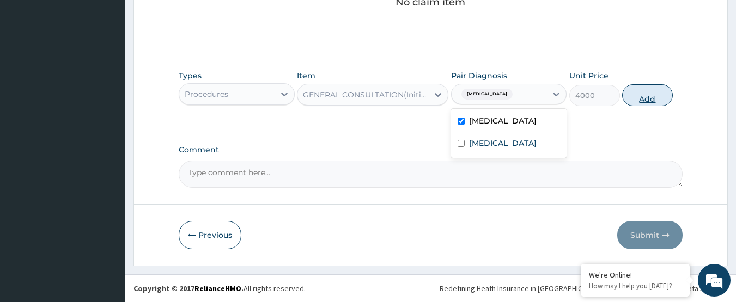
click at [667, 96] on button "Add" at bounding box center [647, 95] width 51 height 22
type input "0"
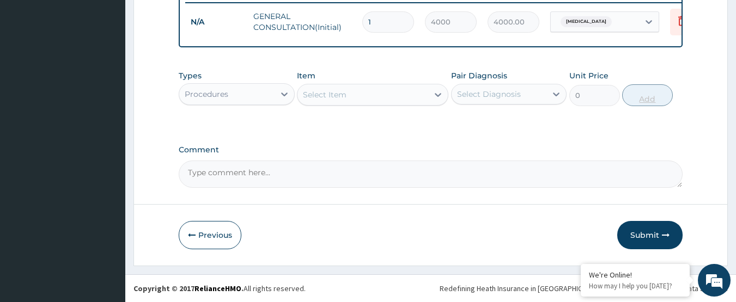
scroll to position [440, 0]
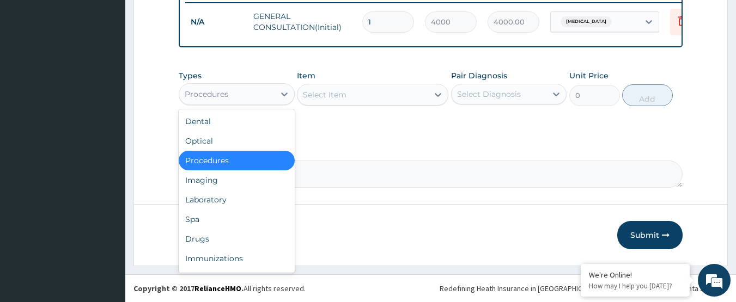
click at [248, 94] on div "Procedures" at bounding box center [226, 94] width 95 height 17
click at [226, 197] on div "Laboratory" at bounding box center [237, 200] width 116 height 20
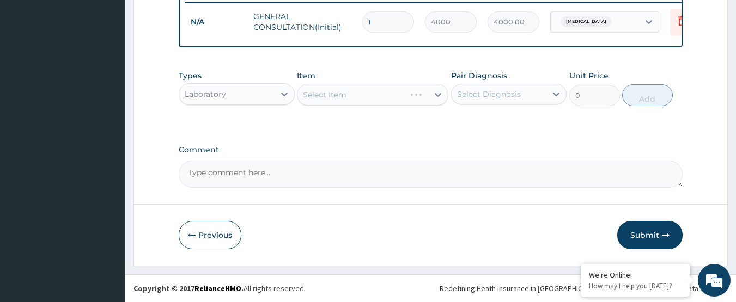
click at [351, 92] on div "Select Item" at bounding box center [372, 95] width 151 height 22
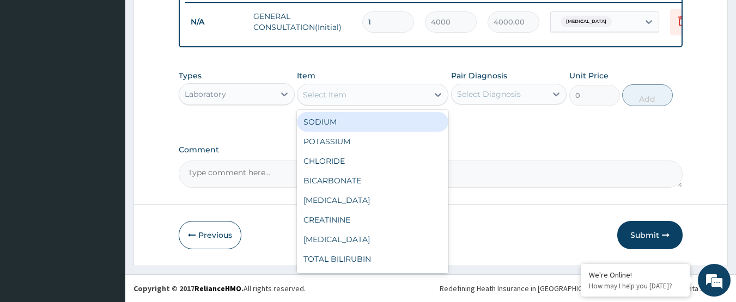
click at [351, 92] on div "Select Item" at bounding box center [363, 94] width 131 height 17
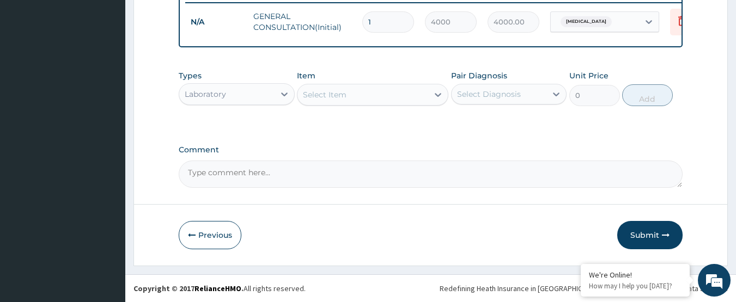
click at [351, 92] on div "Select Item" at bounding box center [363, 94] width 131 height 17
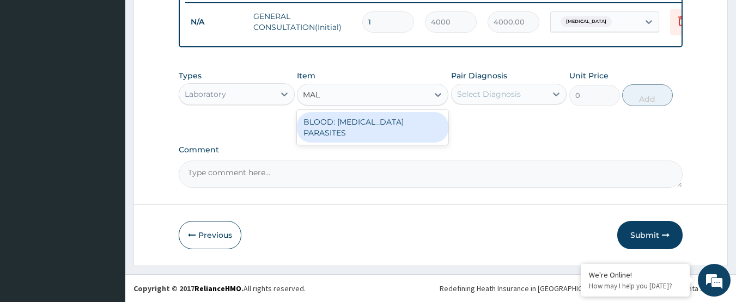
type input "MALA"
click at [349, 125] on div "BLOOD: MALARIA PARASITES" at bounding box center [372, 127] width 151 height 31
type input "2000"
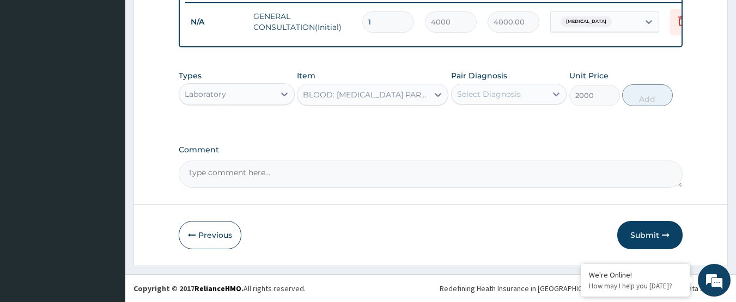
click at [497, 89] on div "Select Diagnosis" at bounding box center [489, 94] width 64 height 11
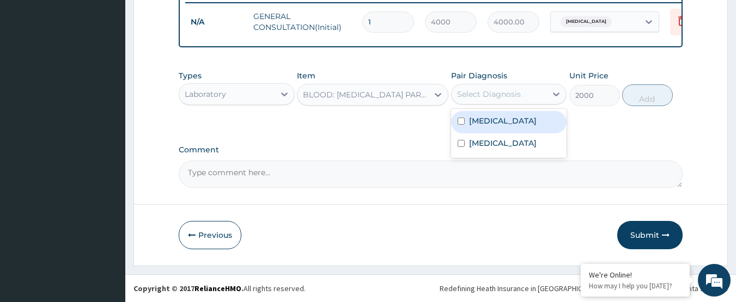
click at [485, 117] on label "Malaria" at bounding box center [503, 121] width 68 height 11
checkbox input "true"
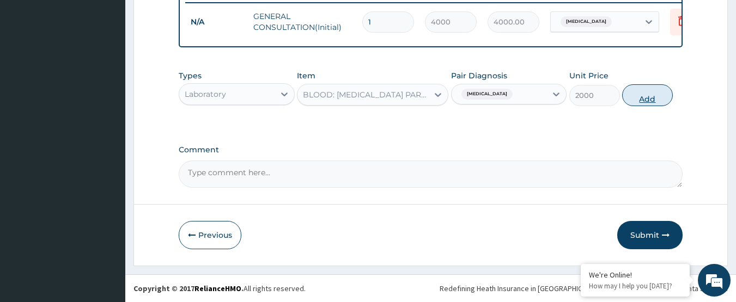
click at [658, 94] on button "Add" at bounding box center [647, 95] width 51 height 22
type input "0"
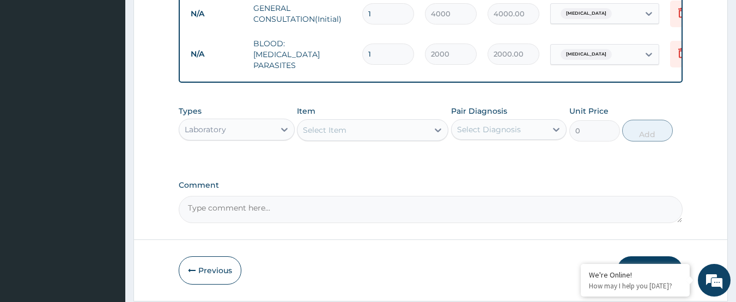
click at [362, 128] on div "Select Item" at bounding box center [363, 130] width 131 height 17
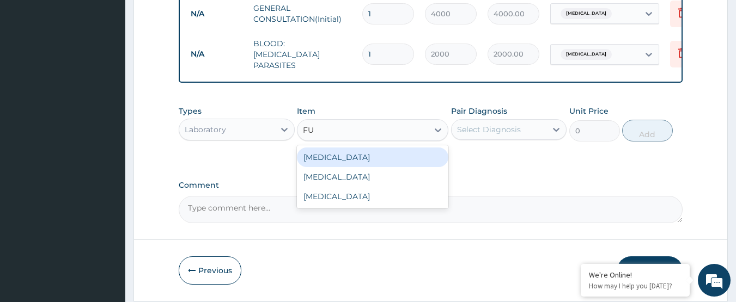
type input "FUL"
click at [353, 153] on div "FULL BLOOD COUNT" at bounding box center [372, 158] width 151 height 20
type input "4000"
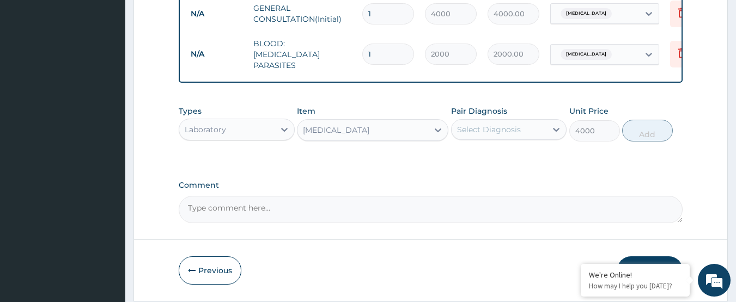
click at [493, 131] on div "Select Diagnosis" at bounding box center [489, 129] width 64 height 11
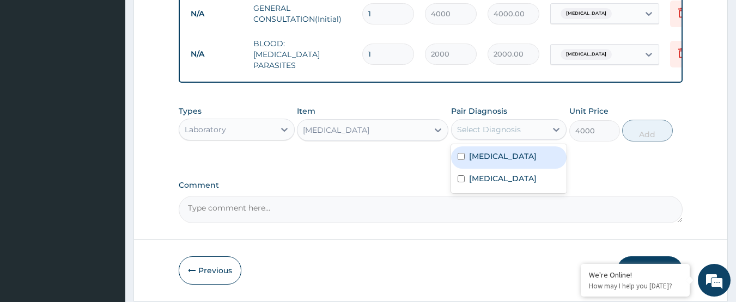
click at [495, 162] on label "[MEDICAL_DATA]" at bounding box center [503, 156] width 68 height 11
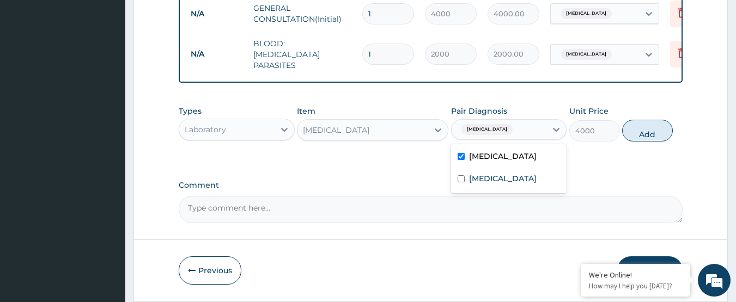
checkbox input "true"
click at [657, 130] on button "Add" at bounding box center [647, 131] width 51 height 22
type input "0"
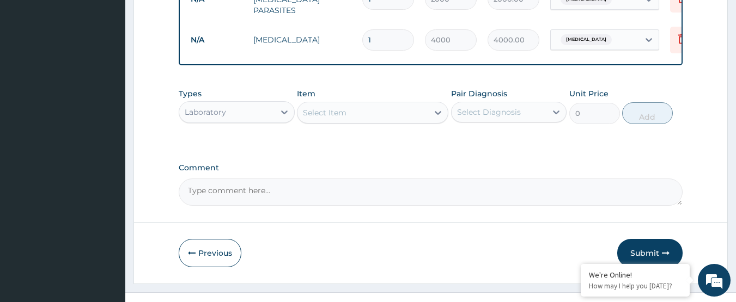
scroll to position [515, 0]
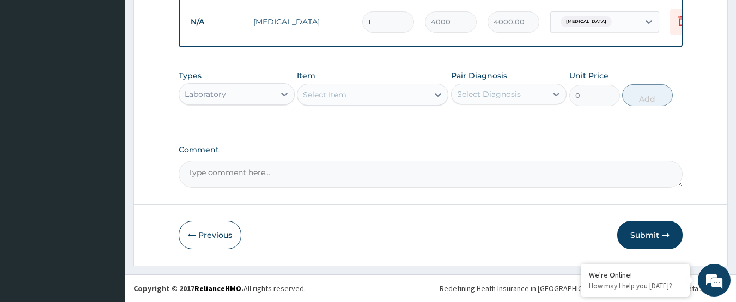
click at [254, 90] on div "Laboratory" at bounding box center [226, 94] width 95 height 17
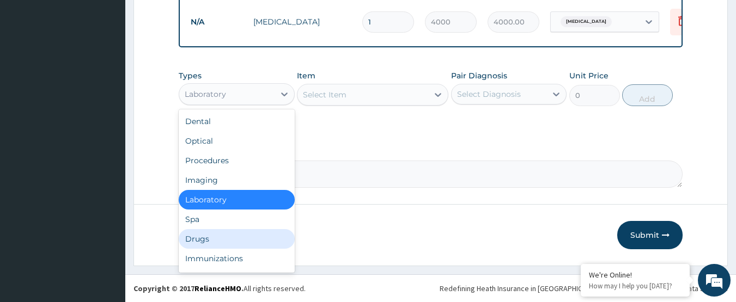
click at [216, 236] on div "Drugs" at bounding box center [237, 239] width 116 height 20
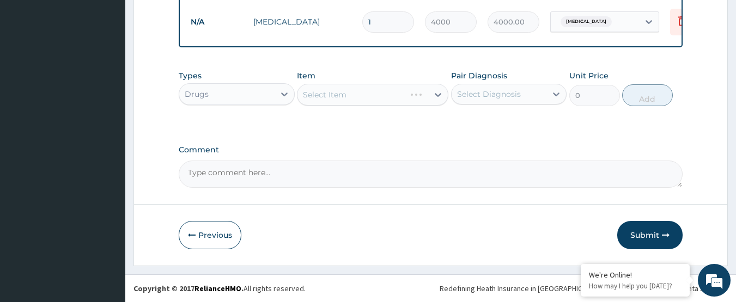
click at [340, 97] on div "Select Item" at bounding box center [325, 94] width 44 height 11
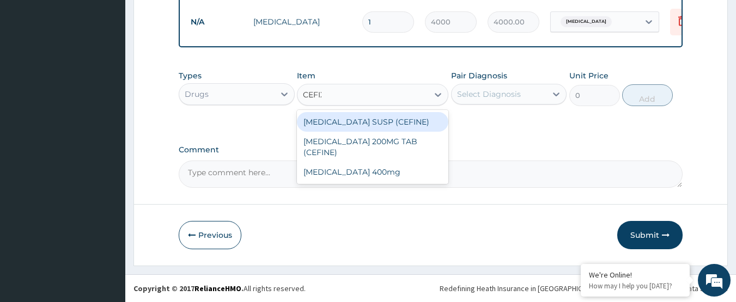
type input "CEFIXI"
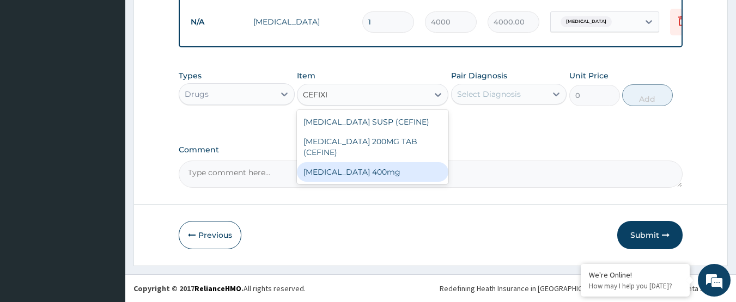
click at [341, 162] on div "[MEDICAL_DATA] 400mg" at bounding box center [372, 172] width 151 height 20
type input "250"
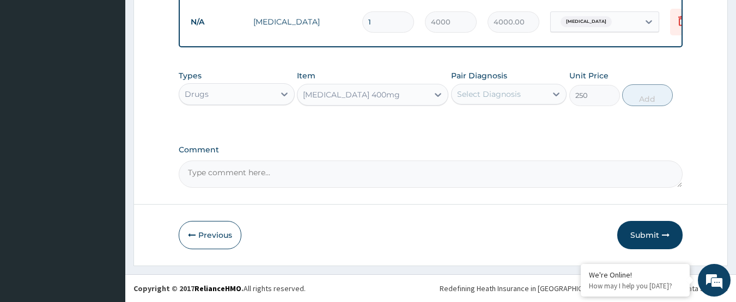
click at [511, 92] on div "Select Diagnosis" at bounding box center [489, 94] width 64 height 11
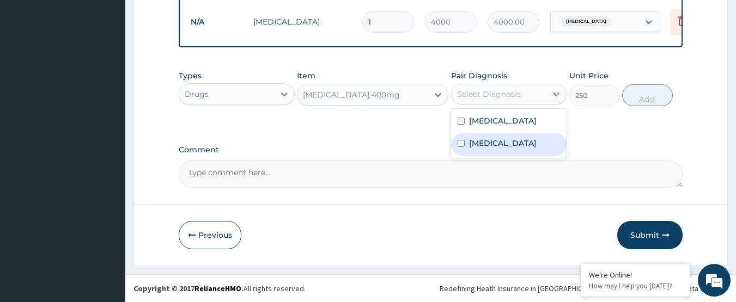
click at [493, 142] on label "Pharyngitis" at bounding box center [503, 143] width 68 height 11
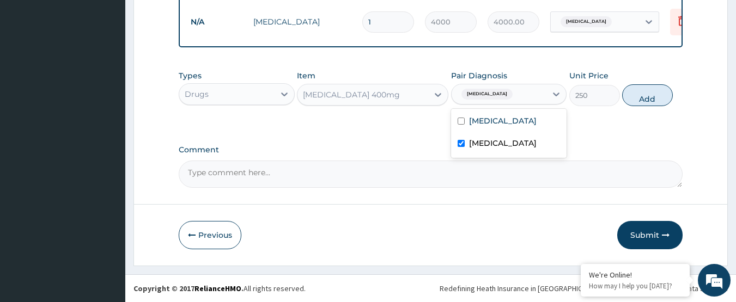
checkbox input "true"
click at [647, 94] on button "Add" at bounding box center [647, 95] width 51 height 22
type input "0"
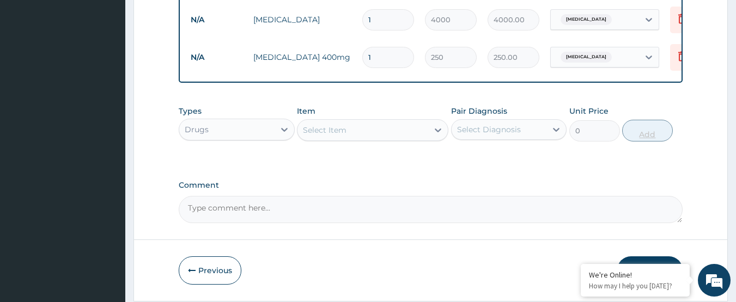
type input "14"
type input "3500.00"
type input "14"
click at [350, 129] on div "Select Item" at bounding box center [363, 130] width 131 height 17
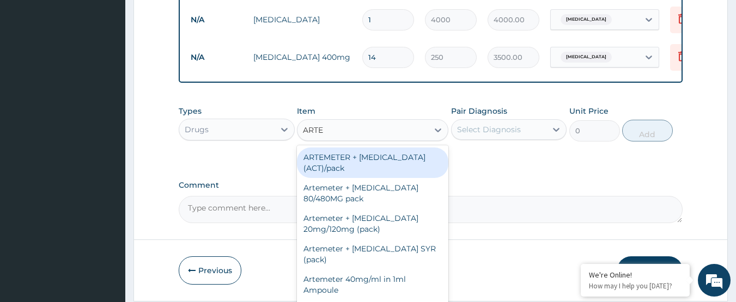
type input "ARTEM"
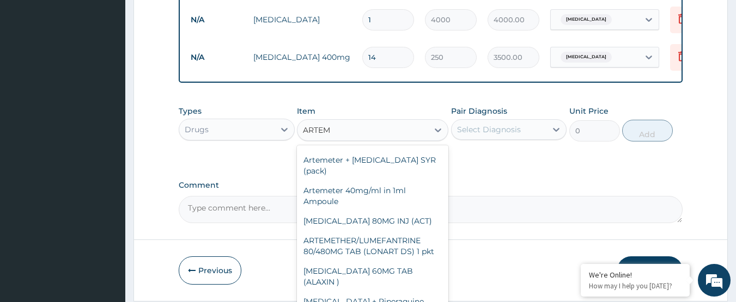
scroll to position [100, 0]
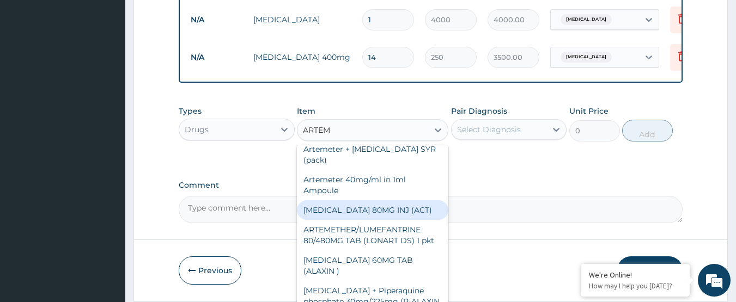
click at [413, 212] on div "[MEDICAL_DATA] 80MG INJ (ACT)" at bounding box center [372, 211] width 151 height 20
type input "1000"
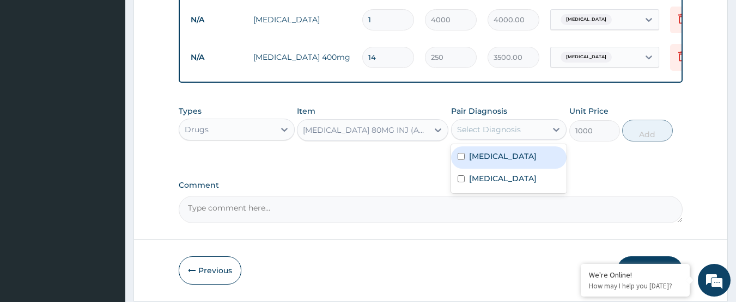
click at [494, 129] on div "Select Diagnosis" at bounding box center [489, 129] width 64 height 11
click at [487, 155] on label "[MEDICAL_DATA]" at bounding box center [503, 156] width 68 height 11
checkbox input "true"
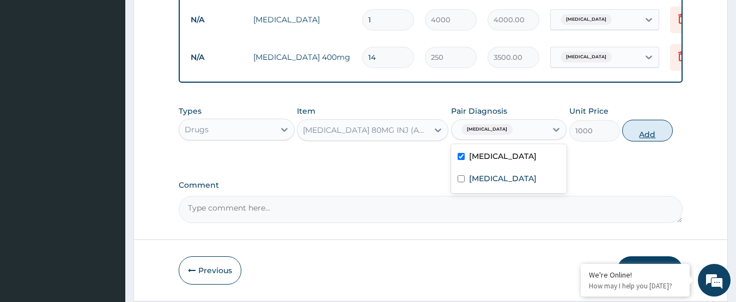
click at [641, 130] on button "Add" at bounding box center [647, 131] width 51 height 22
type input "0"
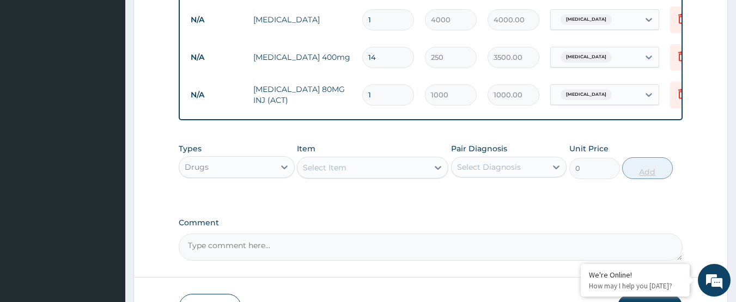
type input "0.00"
type input "3"
type input "3000.00"
type input "3"
click at [321, 165] on div "Select Item" at bounding box center [325, 167] width 44 height 11
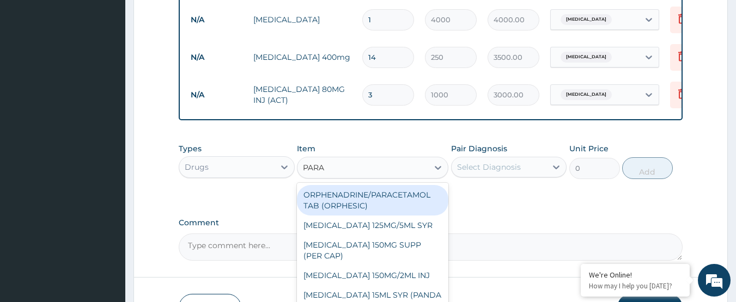
type input "PARAC"
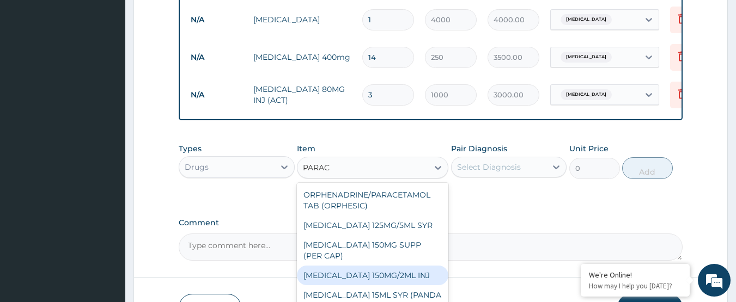
click at [407, 268] on div "[MEDICAL_DATA] 150MG/2ML INJ" at bounding box center [372, 276] width 151 height 20
type input "800"
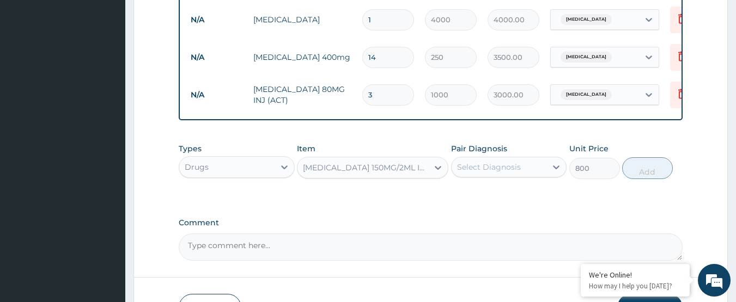
click at [493, 170] on div "Select Diagnosis" at bounding box center [489, 167] width 64 height 11
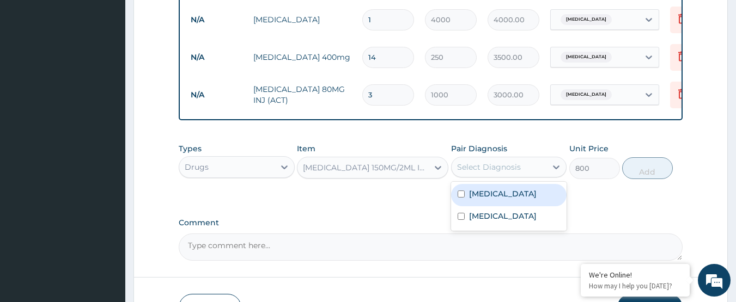
click at [484, 202] on div "[MEDICAL_DATA]" at bounding box center [509, 195] width 116 height 22
checkbox input "true"
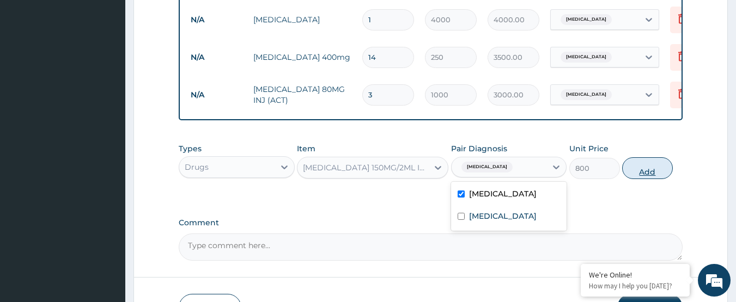
click at [633, 175] on button "Add" at bounding box center [647, 168] width 51 height 22
type input "0"
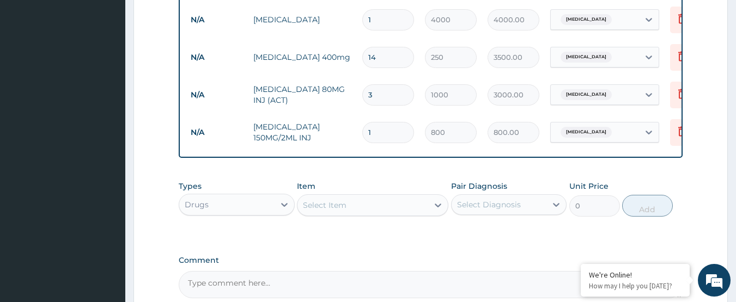
type input "0.00"
type input "2"
type input "1600.00"
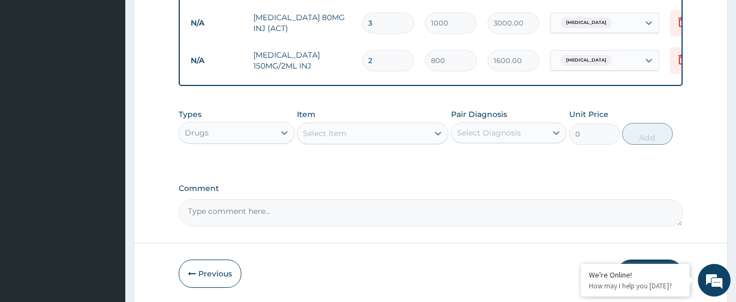
scroll to position [599, 0]
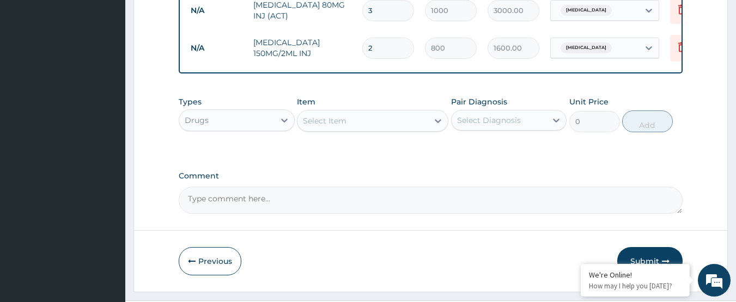
type input "2"
click at [357, 118] on div "Select Item" at bounding box center [363, 120] width 131 height 17
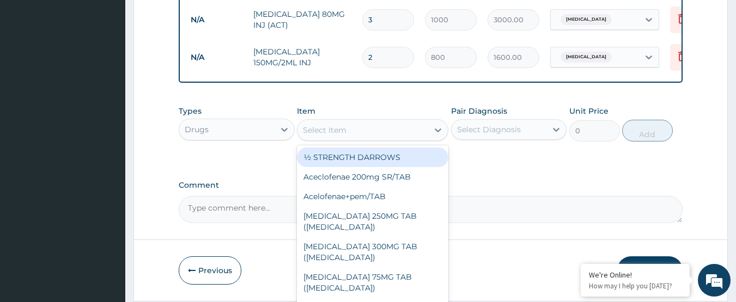
scroll to position [594, 0]
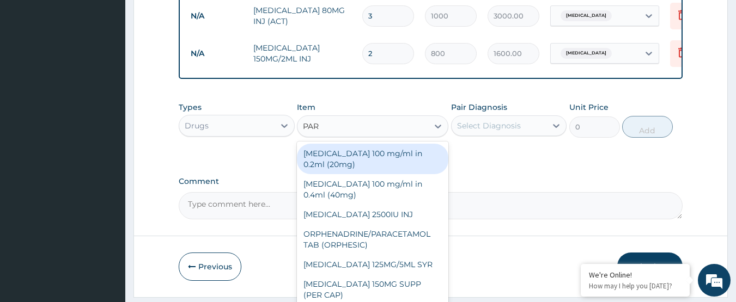
type input "PARA"
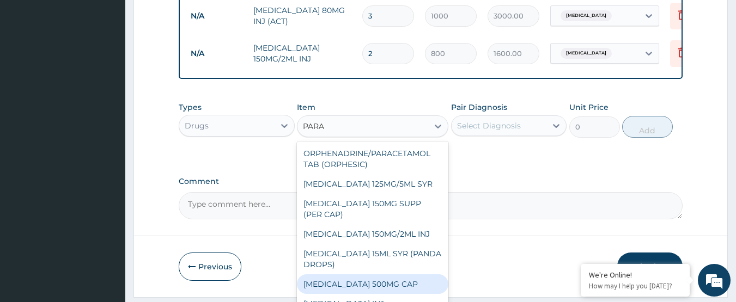
click at [377, 289] on div "[MEDICAL_DATA] 500MG CAP" at bounding box center [372, 285] width 151 height 20
type input "40"
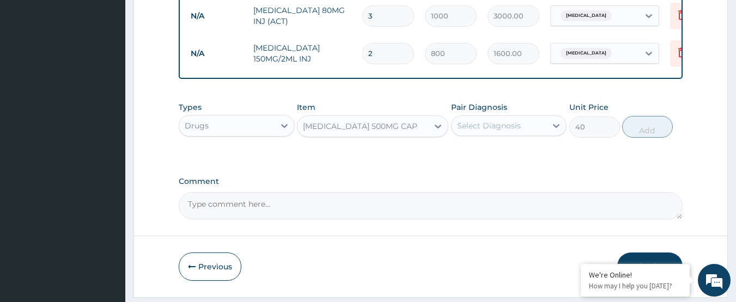
click at [509, 118] on div "Select Diagnosis" at bounding box center [509, 126] width 116 height 21
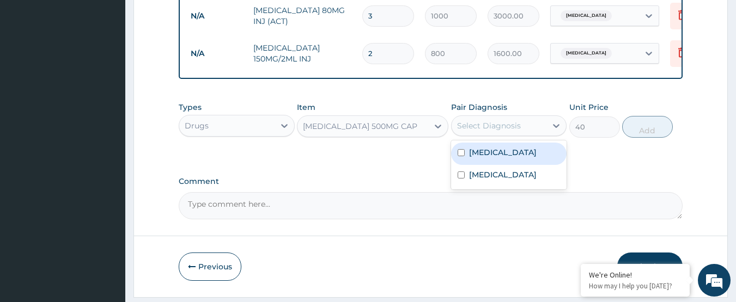
click at [491, 156] on label "[MEDICAL_DATA]" at bounding box center [503, 152] width 68 height 11
checkbox input "true"
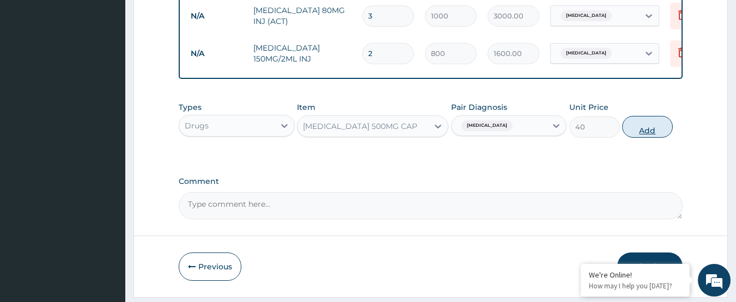
click at [652, 128] on button "Add" at bounding box center [647, 127] width 51 height 22
type input "0"
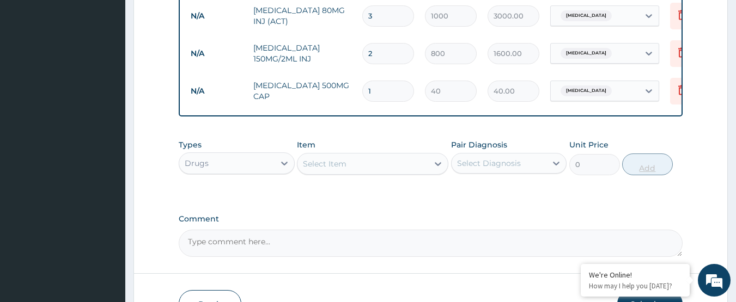
type input "18"
type input "720.00"
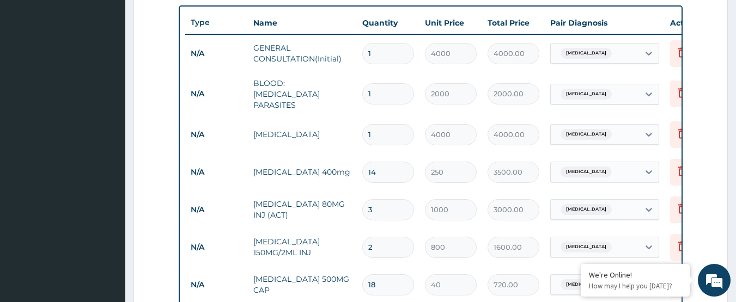
scroll to position [665, 0]
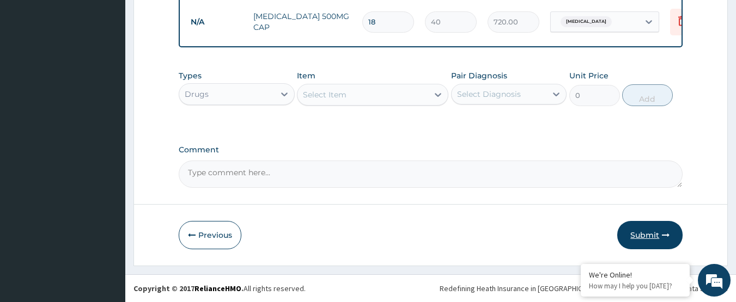
type input "18"
click at [657, 234] on button "Submit" at bounding box center [649, 235] width 65 height 28
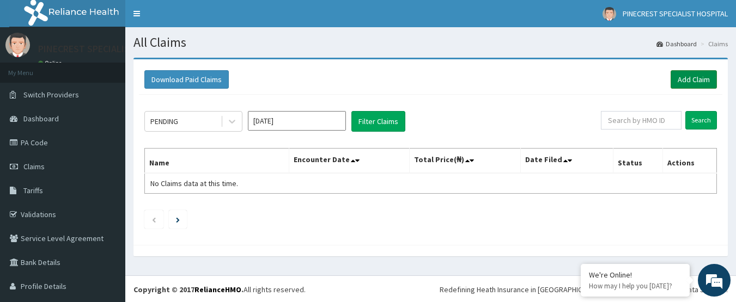
click at [682, 77] on link "Add Claim" at bounding box center [694, 79] width 46 height 19
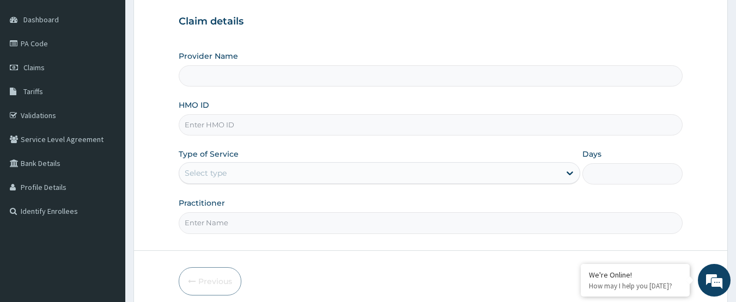
scroll to position [101, 0]
type input "PINECREST SPECIALIST HOSPITAL - [GEOGRAPHIC_DATA]"
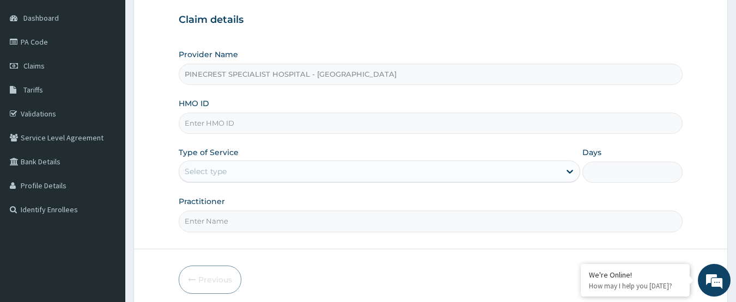
click at [203, 124] on input "HMO ID" at bounding box center [431, 123] width 505 height 21
type input "TFP/10051/D"
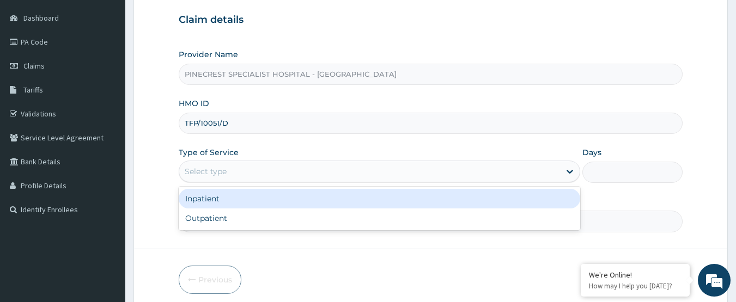
click at [226, 169] on div "Select type" at bounding box center [206, 171] width 42 height 11
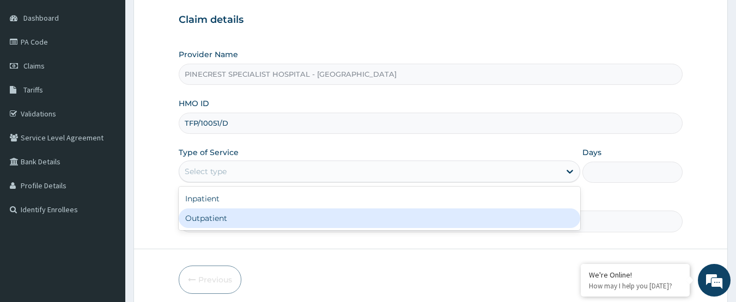
click at [214, 215] on div "Outpatient" at bounding box center [380, 219] width 402 height 20
type input "1"
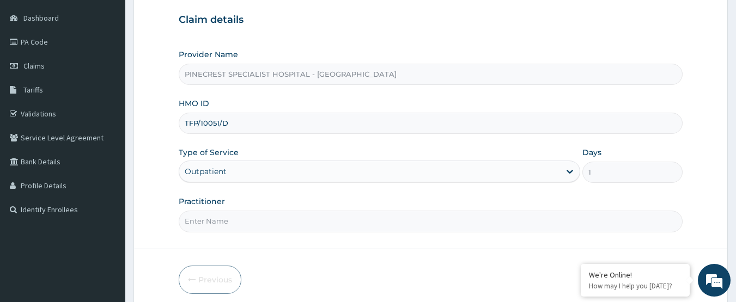
click at [244, 220] on input "Practitioner" at bounding box center [431, 221] width 505 height 21
type input "DR [PERSON_NAME]"
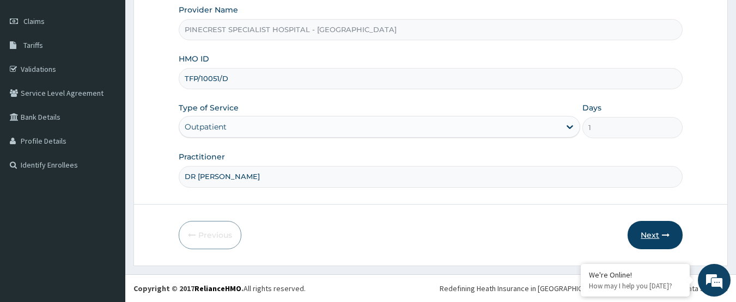
click at [648, 232] on button "Next" at bounding box center [655, 235] width 55 height 28
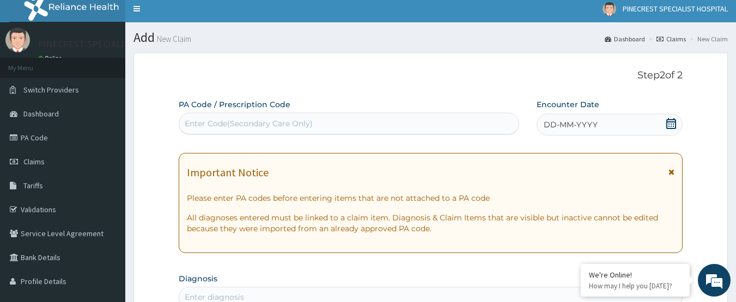
scroll to position [0, 0]
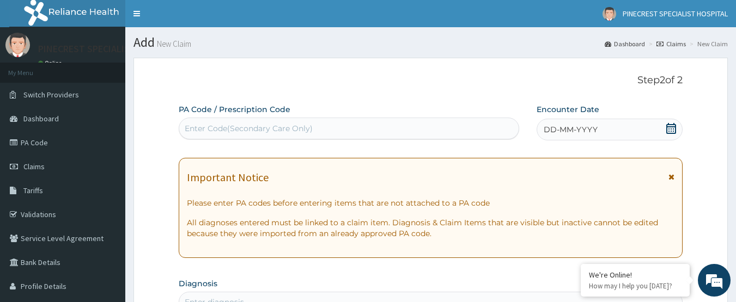
click at [570, 130] on span "DD-MM-YYYY" at bounding box center [571, 129] width 54 height 11
click at [669, 128] on icon at bounding box center [671, 128] width 11 height 11
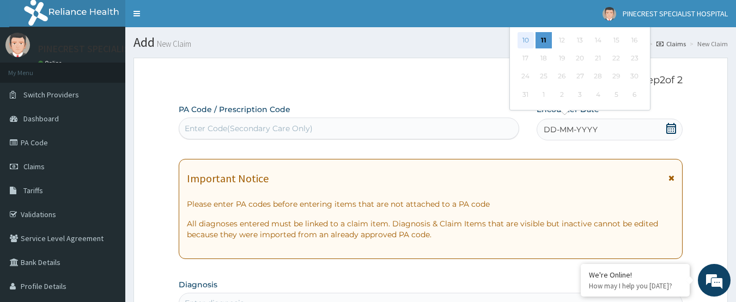
click at [527, 38] on div "10" at bounding box center [526, 40] width 16 height 16
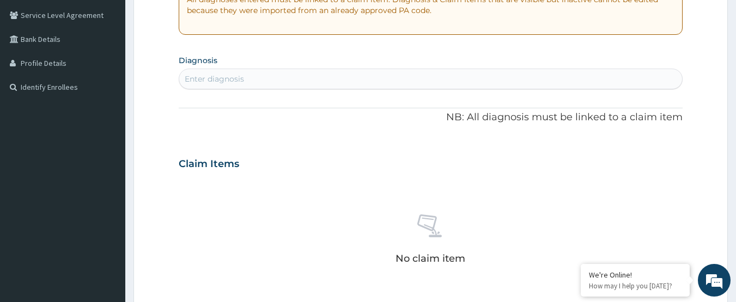
scroll to position [233, 0]
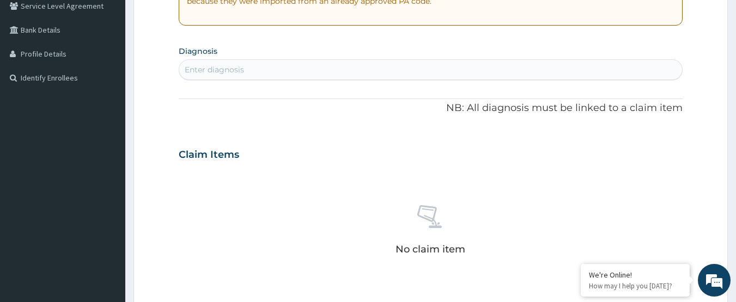
click at [263, 66] on div "Enter diagnosis" at bounding box center [430, 69] width 503 height 17
type input "MALARIA"
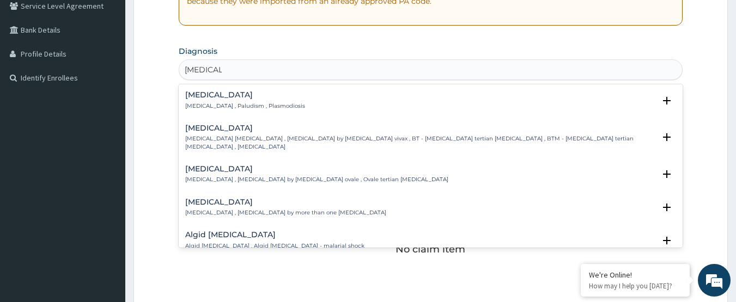
click at [224, 102] on p "Malaria , Paludism , Plasmodiosis" at bounding box center [245, 106] width 120 height 8
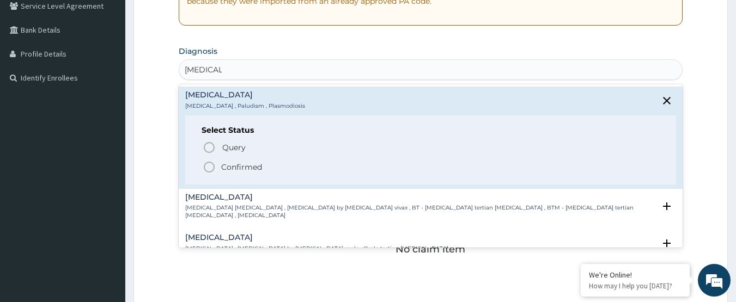
click at [209, 164] on icon "status option filled" at bounding box center [209, 167] width 13 height 13
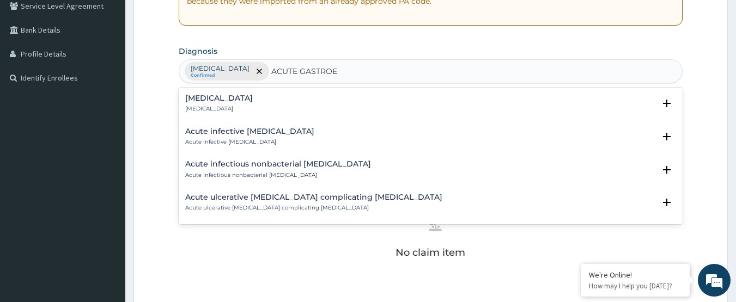
type input "ACUTE GASTROEN"
click at [217, 100] on h4 "Acute gastroenteritis" at bounding box center [219, 98] width 68 height 8
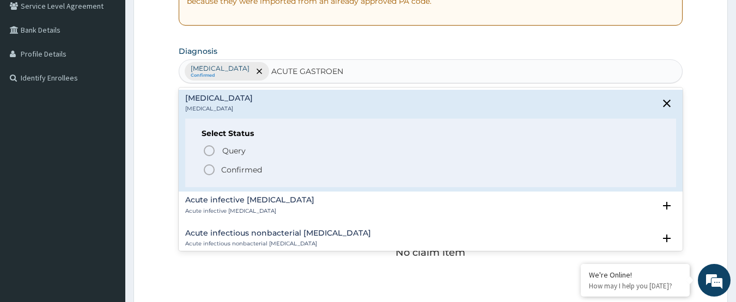
click at [209, 169] on icon "status option filled" at bounding box center [209, 169] width 13 height 13
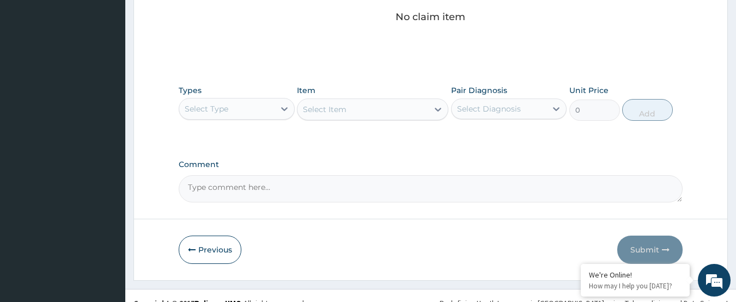
scroll to position [483, 0]
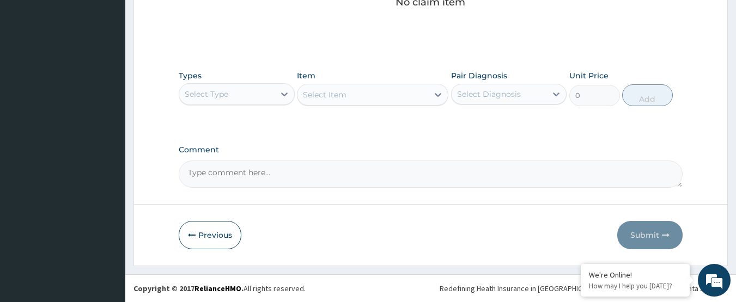
click at [226, 99] on div "Select Type" at bounding box center [207, 94] width 44 height 11
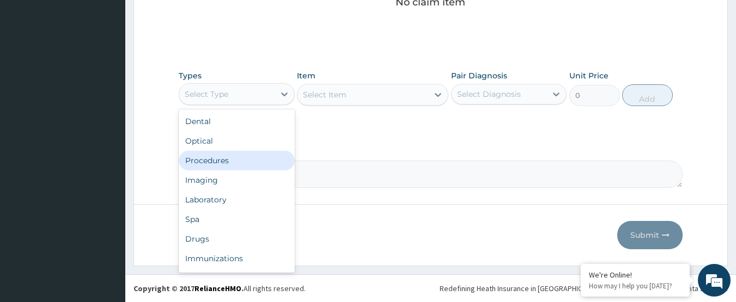
click at [226, 156] on div "Procedures" at bounding box center [237, 161] width 116 height 20
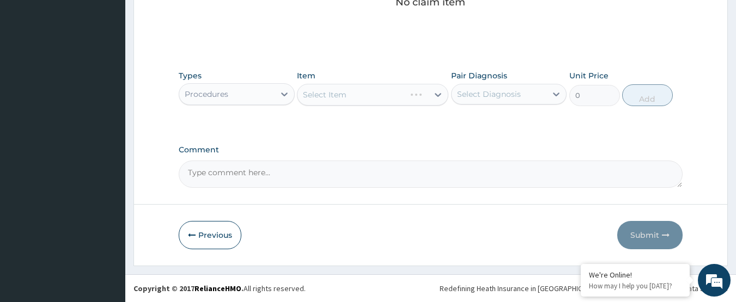
click at [333, 93] on div "Select Item" at bounding box center [372, 95] width 151 height 22
click at [332, 93] on div "Select Item" at bounding box center [372, 95] width 151 height 22
click at [357, 99] on div "Select Item" at bounding box center [372, 95] width 151 height 22
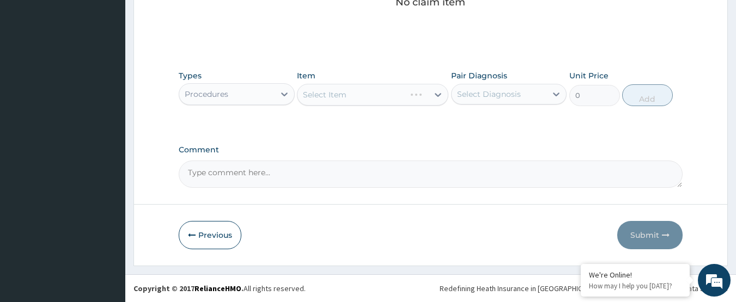
click at [330, 99] on div "Select Item" at bounding box center [372, 95] width 151 height 22
click at [359, 90] on div "Select Item" at bounding box center [372, 95] width 151 height 22
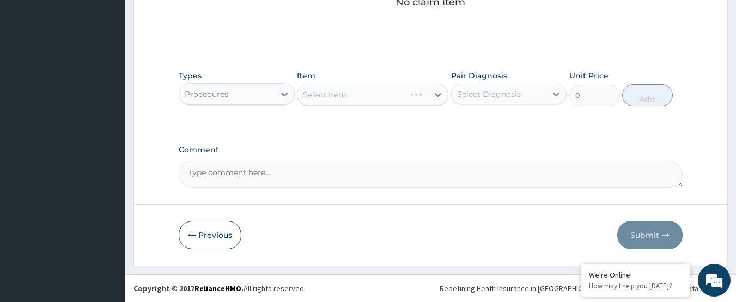
click at [322, 94] on div "Select Item" at bounding box center [372, 95] width 151 height 22
click at [372, 87] on div "Select Item" at bounding box center [372, 95] width 151 height 22
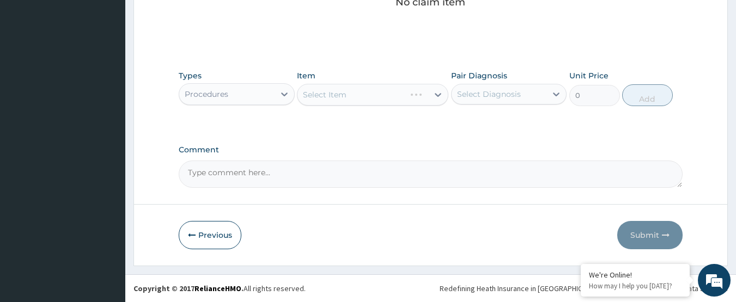
click at [372, 87] on div "Select Item" at bounding box center [372, 95] width 151 height 22
click at [371, 92] on div "Select Item" at bounding box center [372, 95] width 151 height 22
click at [366, 98] on div "Select Item" at bounding box center [372, 95] width 151 height 22
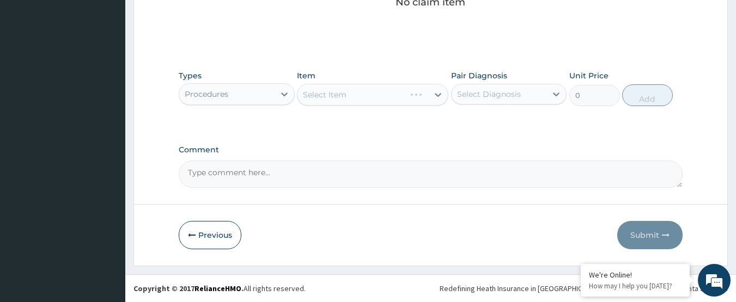
click at [366, 98] on div "Select Item" at bounding box center [372, 95] width 151 height 22
click at [344, 95] on div "Select Item" at bounding box center [372, 95] width 151 height 22
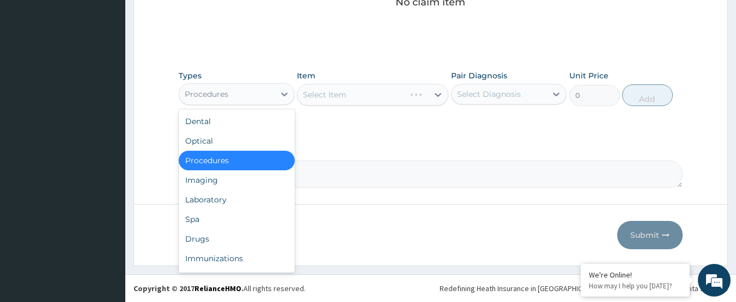
click at [247, 90] on div "Procedures" at bounding box center [226, 94] width 95 height 17
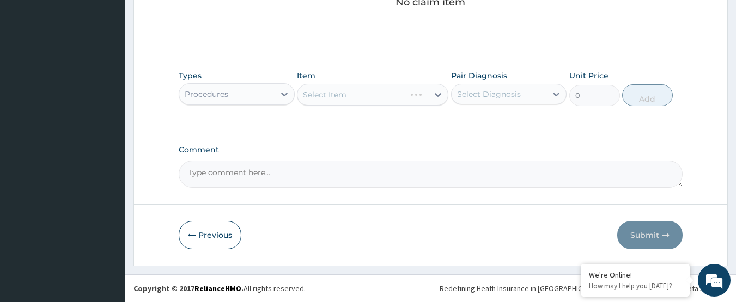
click at [345, 92] on div "Select Item" at bounding box center [372, 95] width 151 height 22
click at [390, 96] on div "Select Item" at bounding box center [372, 95] width 151 height 22
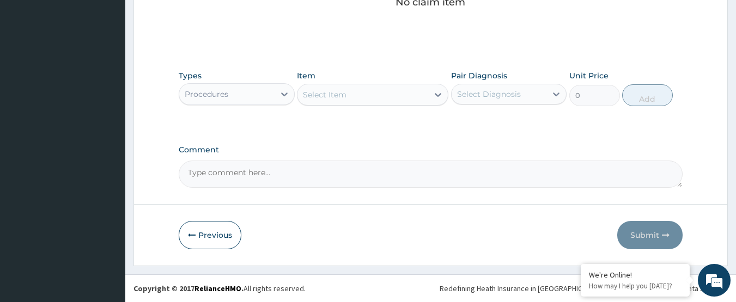
click at [402, 98] on div "Select Item" at bounding box center [363, 94] width 131 height 17
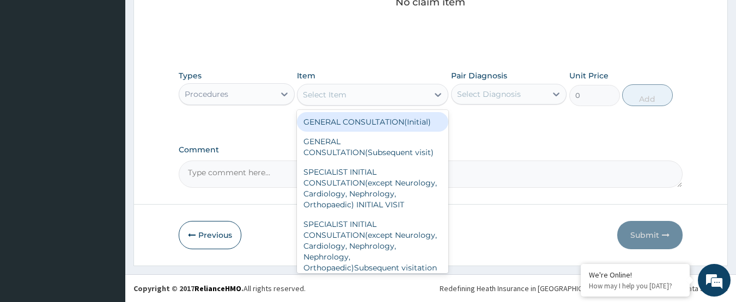
click at [387, 116] on div "GENERAL CONSULTATION(Initial)" at bounding box center [372, 122] width 151 height 20
type input "4000"
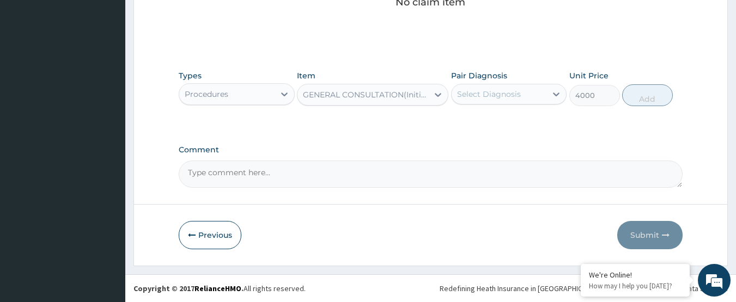
click at [494, 94] on div "Select Diagnosis" at bounding box center [489, 94] width 64 height 11
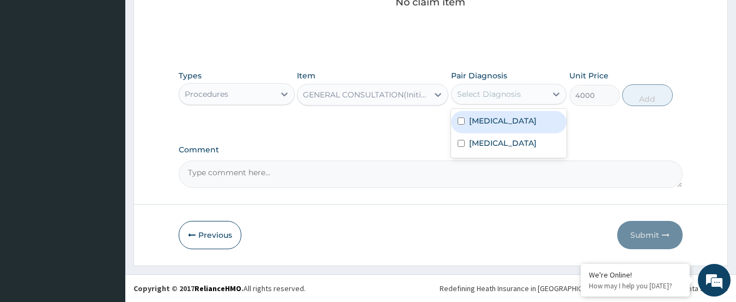
click at [482, 122] on label "[MEDICAL_DATA]" at bounding box center [503, 121] width 68 height 11
checkbox input "true"
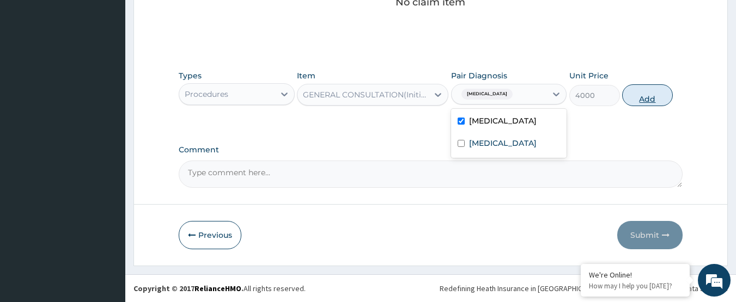
click at [642, 92] on button "Add" at bounding box center [647, 95] width 51 height 22
type input "0"
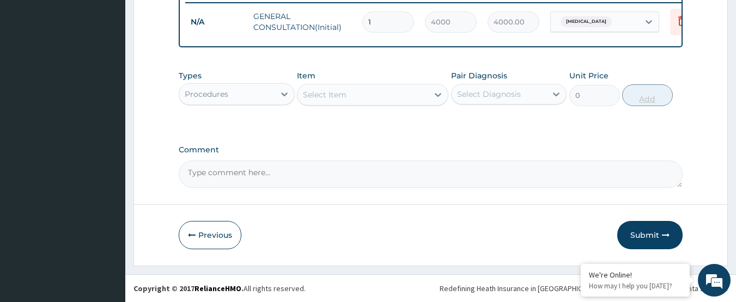
scroll to position [440, 0]
click at [222, 90] on div "Procedures" at bounding box center [207, 94] width 44 height 11
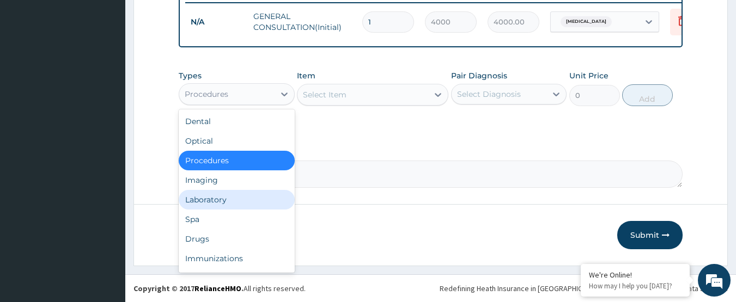
click at [201, 205] on div "Laboratory" at bounding box center [237, 200] width 116 height 20
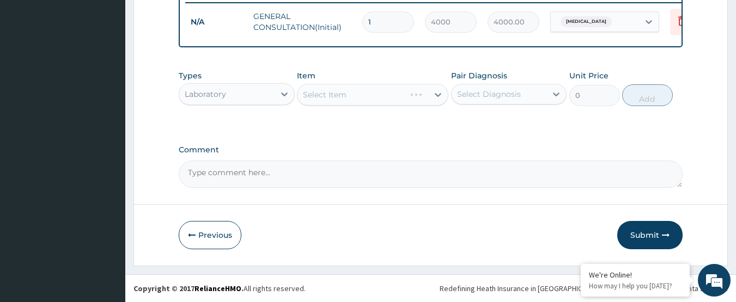
click at [338, 92] on div "Select Item" at bounding box center [372, 95] width 151 height 22
click at [368, 93] on div "Select Item" at bounding box center [372, 95] width 151 height 22
click at [368, 99] on div "Select Item" at bounding box center [372, 95] width 151 height 22
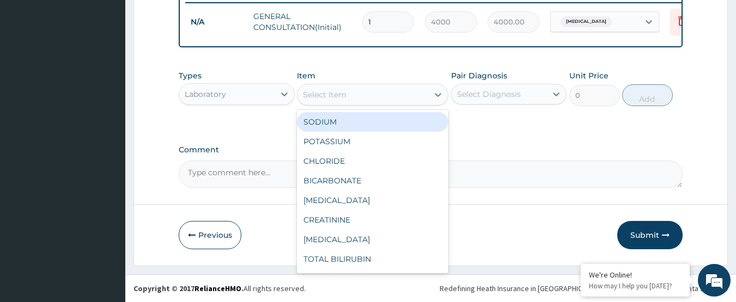
click at [354, 95] on div "Select Item" at bounding box center [363, 94] width 131 height 17
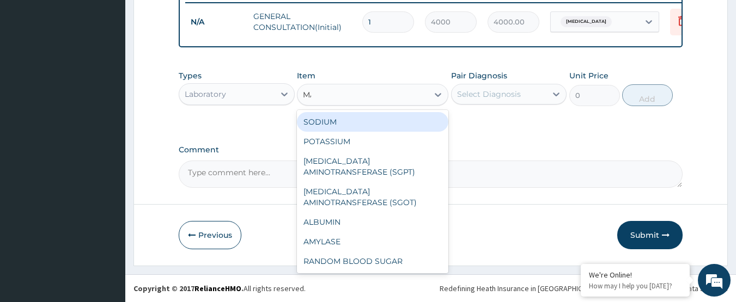
type input "MAL"
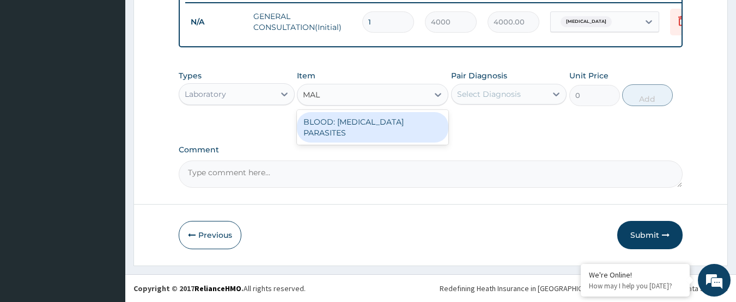
click at [345, 124] on div "BLOOD: MALARIA PARASITES" at bounding box center [372, 127] width 151 height 31
type input "2000"
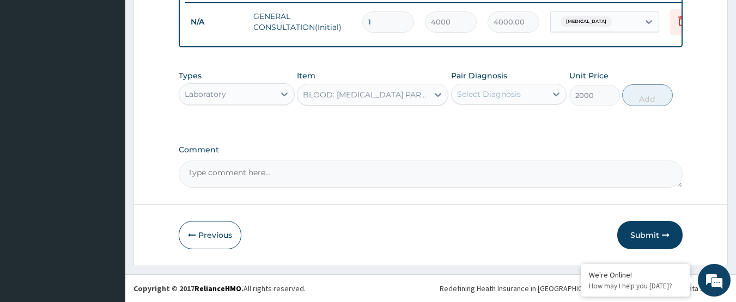
click at [487, 93] on div "Select Diagnosis" at bounding box center [489, 94] width 64 height 11
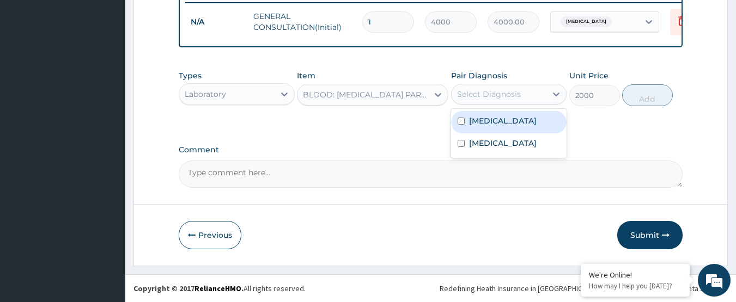
click at [484, 116] on label "[MEDICAL_DATA]" at bounding box center [503, 121] width 68 height 11
checkbox input "true"
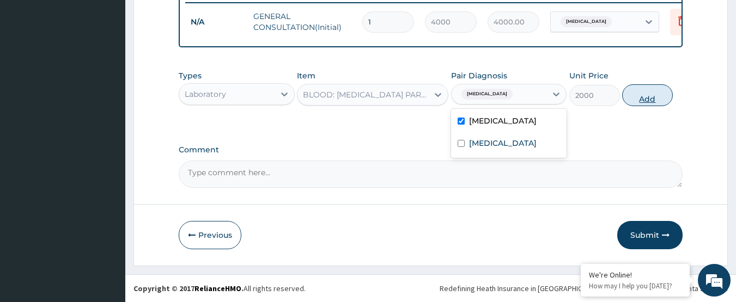
click at [651, 93] on button "Add" at bounding box center [647, 95] width 51 height 22
type input "0"
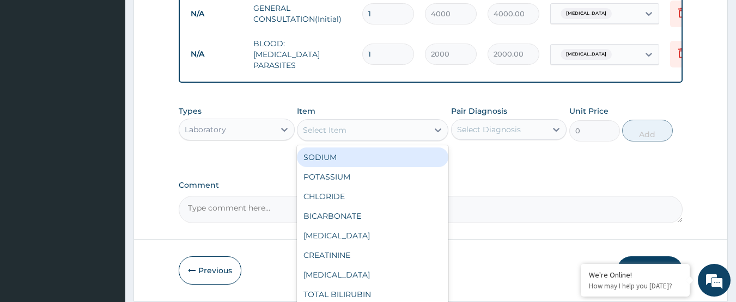
click at [377, 135] on div "Select Item" at bounding box center [363, 130] width 131 height 17
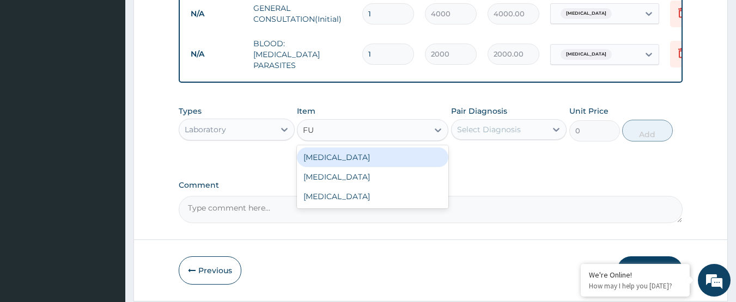
type input "FUL"
click at [364, 163] on div "FULL BLOOD COUNT" at bounding box center [372, 158] width 151 height 20
type input "4000"
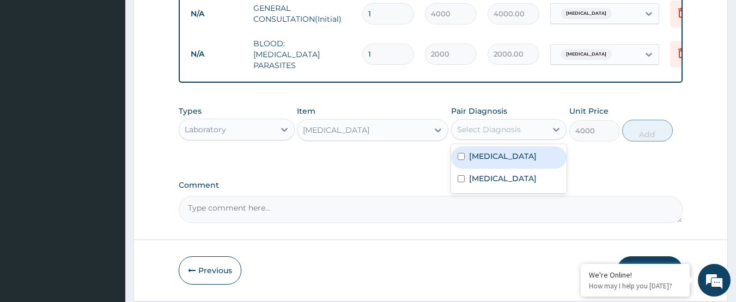
click at [484, 130] on div "Select Diagnosis" at bounding box center [489, 129] width 64 height 11
click at [484, 156] on label "[MEDICAL_DATA]" at bounding box center [503, 156] width 68 height 11
checkbox input "true"
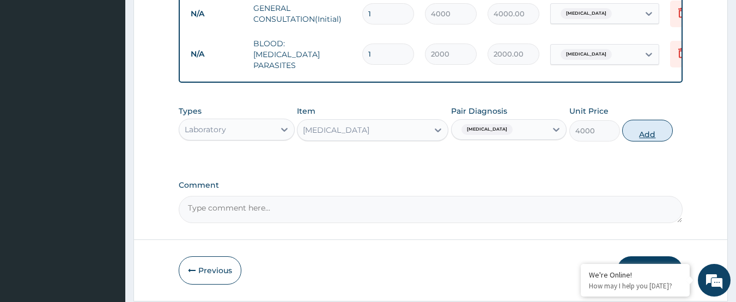
click at [632, 134] on button "Add" at bounding box center [647, 131] width 51 height 22
type input "0"
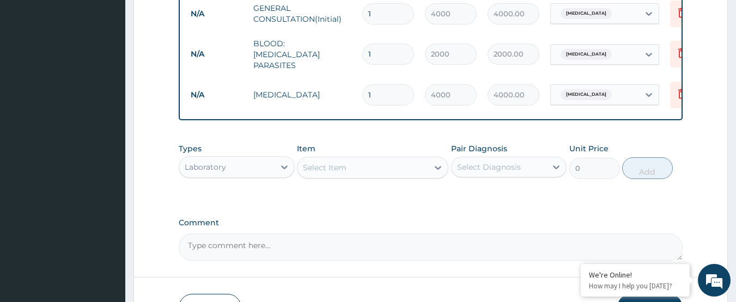
scroll to position [515, 0]
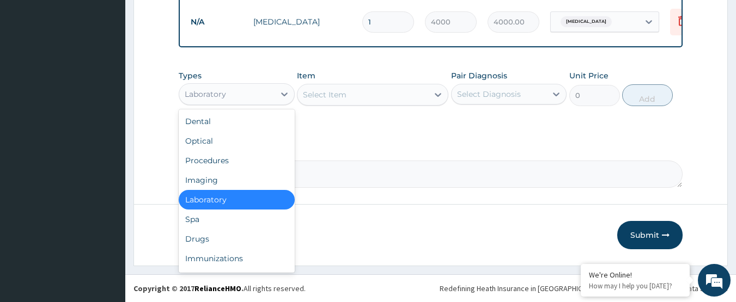
click at [255, 91] on div "Laboratory" at bounding box center [226, 94] width 95 height 17
click at [216, 235] on div "Drugs" at bounding box center [237, 239] width 116 height 20
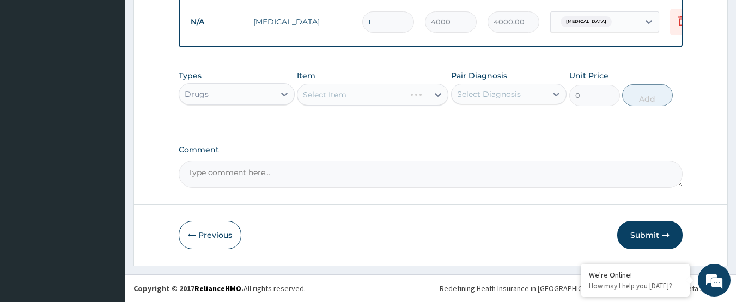
click at [327, 96] on div "Select Item" at bounding box center [372, 95] width 151 height 22
click at [327, 96] on div "Select Item" at bounding box center [325, 94] width 44 height 11
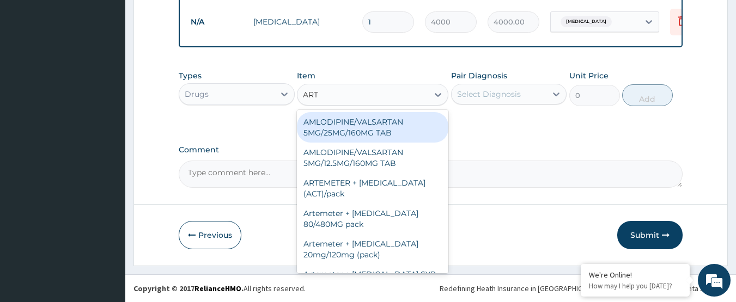
type input "ARTE"
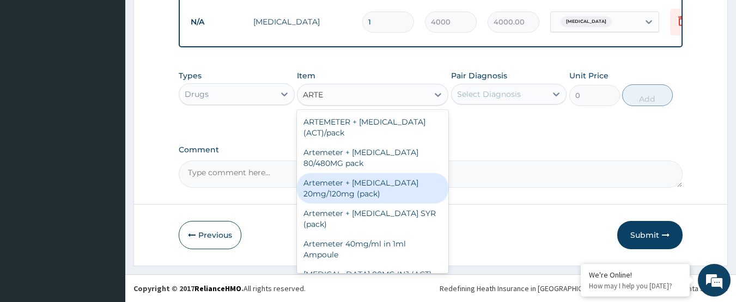
click at [378, 192] on div "Artemeter + Lumefantrine 20mg/120mg (pack)" at bounding box center [372, 188] width 151 height 31
type input "1500"
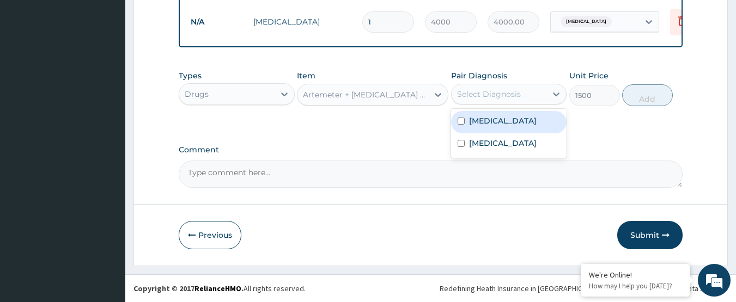
click at [487, 95] on div "Select Diagnosis" at bounding box center [489, 94] width 64 height 11
click at [482, 126] on label "Malaria" at bounding box center [503, 121] width 68 height 11
checkbox input "true"
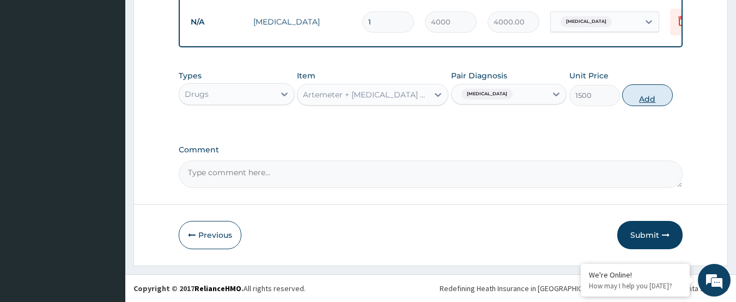
click at [642, 92] on button "Add" at bounding box center [647, 95] width 51 height 22
type input "0"
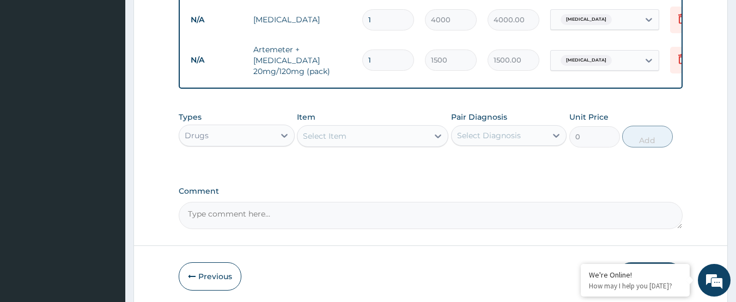
click at [381, 137] on div "Select Item" at bounding box center [363, 136] width 131 height 17
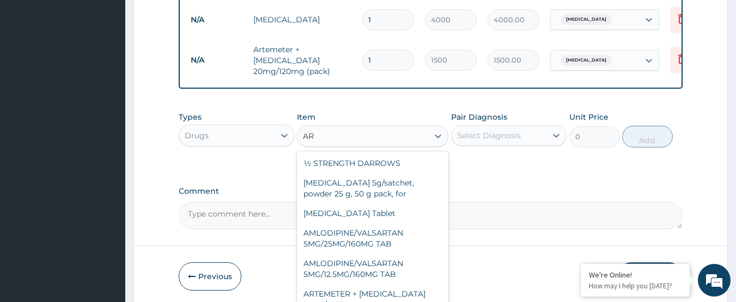
type input "A"
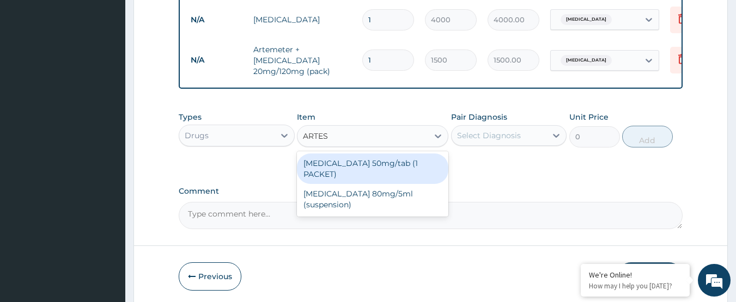
type input "ARTESU"
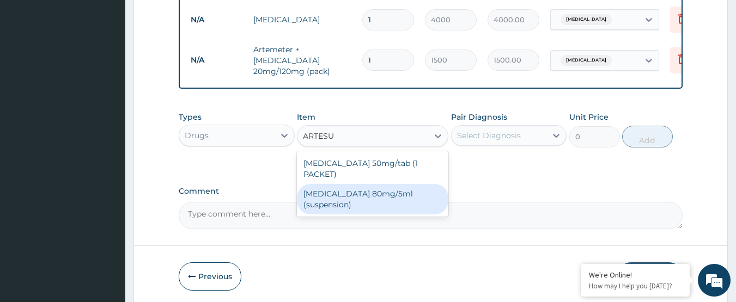
click at [378, 185] on div "Artesunate 80mg/5ml (suspension)" at bounding box center [372, 199] width 151 height 31
type input "1800"
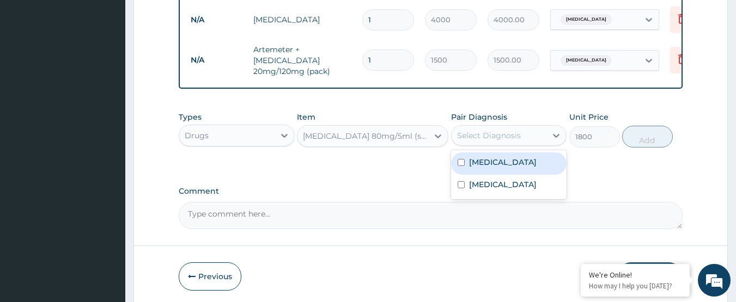
click at [506, 138] on div "Select Diagnosis" at bounding box center [489, 135] width 64 height 11
click at [500, 173] on div "Malaria" at bounding box center [509, 164] width 116 height 22
checkbox input "true"
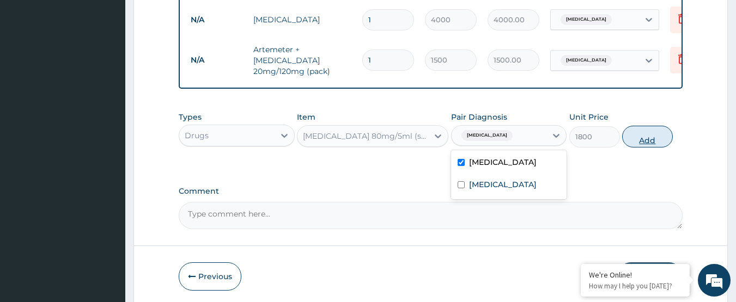
click at [656, 138] on button "Add" at bounding box center [647, 137] width 51 height 22
type input "0"
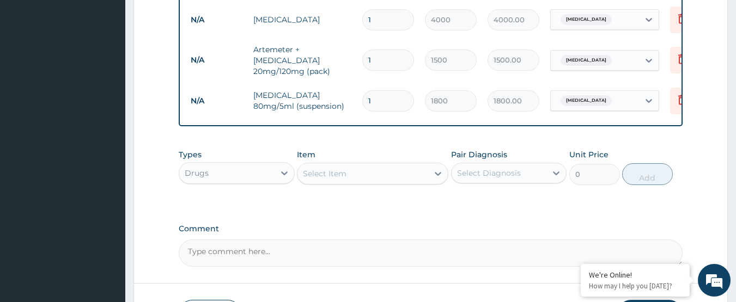
click at [325, 174] on div "Select Item" at bounding box center [325, 173] width 44 height 11
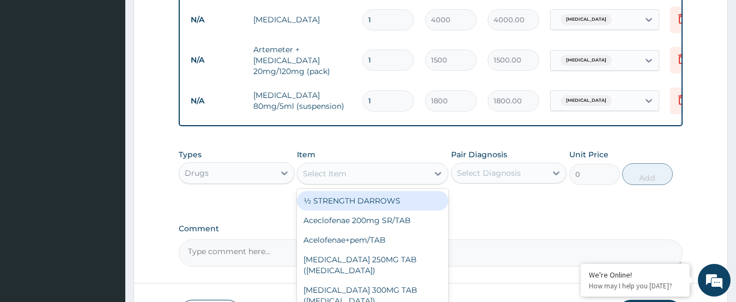
scroll to position [596, 0]
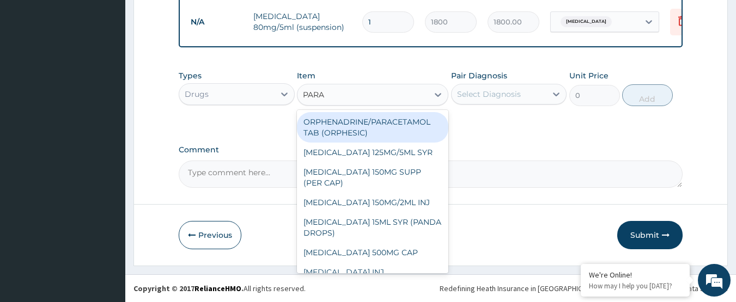
type input "PARAC"
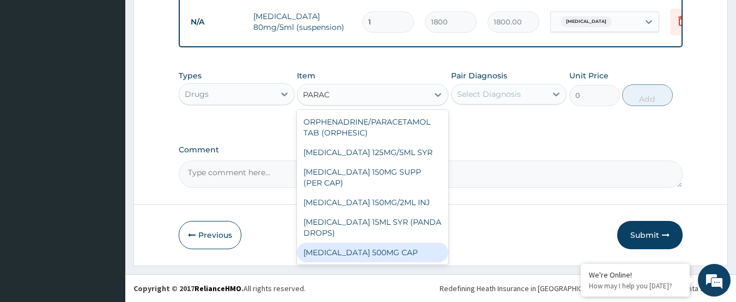
click at [383, 245] on div "Paracetamol 500MG CAP" at bounding box center [372, 253] width 151 height 20
type input "40"
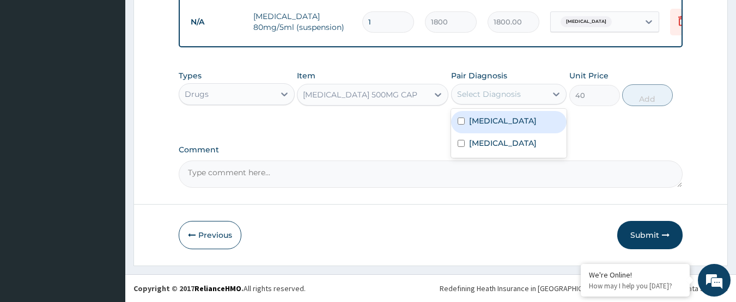
click at [501, 88] on div "Select Diagnosis" at bounding box center [499, 94] width 95 height 17
click at [495, 130] on div "Malaria" at bounding box center [509, 122] width 116 height 22
checkbox input "true"
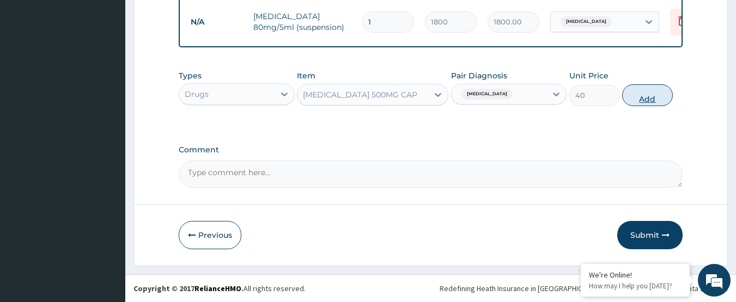
click at [634, 100] on button "Add" at bounding box center [647, 95] width 51 height 22
type input "0"
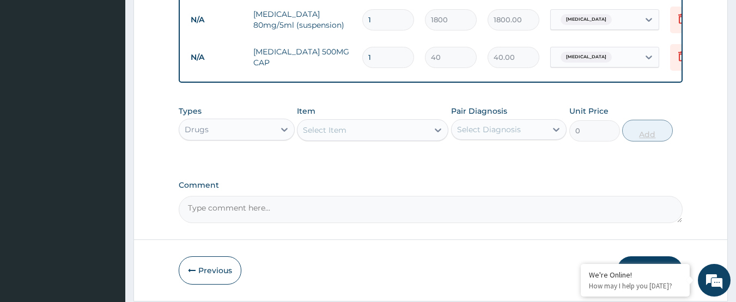
type input "18"
type input "720.00"
type input "18"
click at [344, 129] on div "Select Item" at bounding box center [325, 130] width 44 height 11
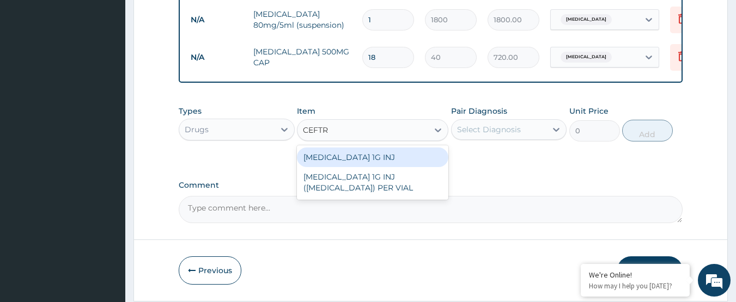
type input "CEFTRI"
click at [359, 157] on div "CEFTRIAXONE 1G INJ" at bounding box center [372, 158] width 151 height 20
type input "3000"
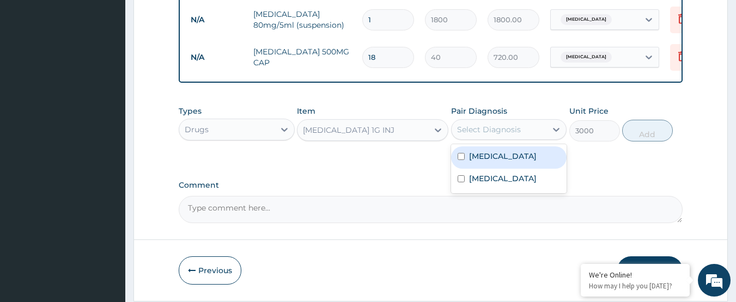
click at [475, 132] on div "Select Diagnosis" at bounding box center [489, 129] width 64 height 11
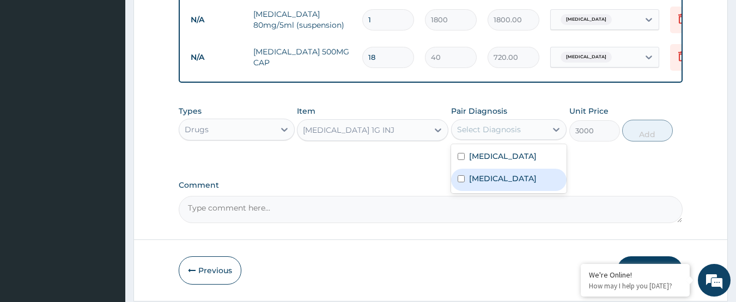
click at [501, 182] on label "Acute gastroenteritis" at bounding box center [503, 178] width 68 height 11
checkbox input "true"
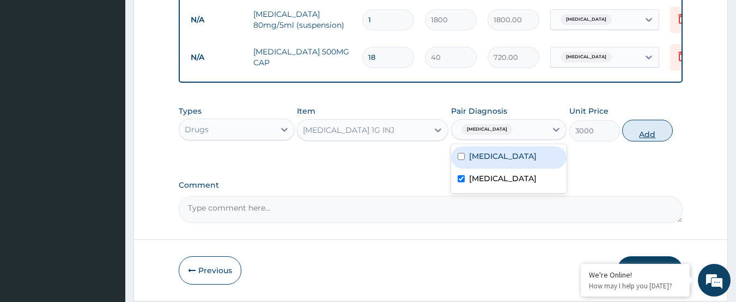
click at [639, 135] on button "Add" at bounding box center [647, 131] width 51 height 22
type input "0"
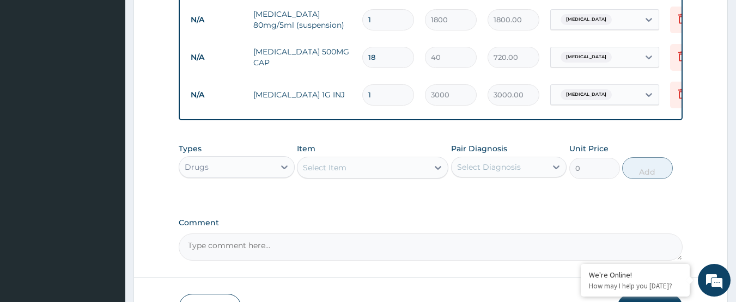
click at [314, 171] on div "Select Item" at bounding box center [325, 167] width 44 height 11
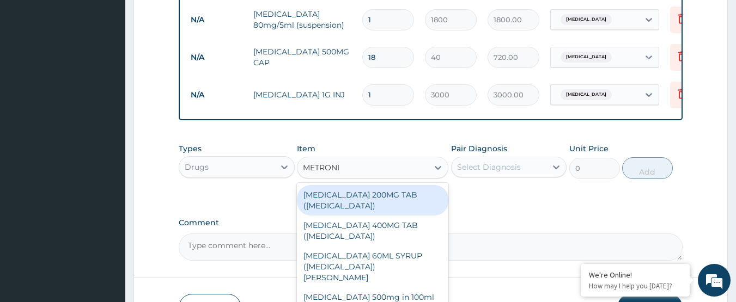
type input "METRONI"
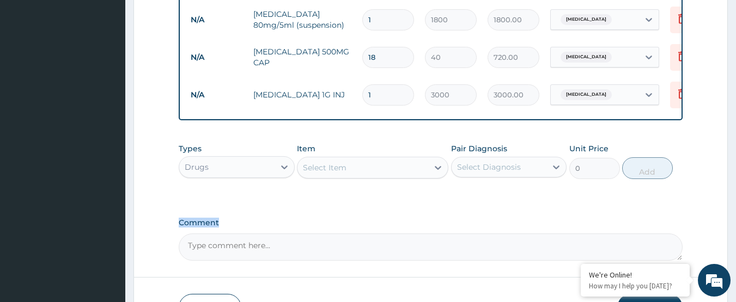
drag, startPoint x: 736, startPoint y: 253, endPoint x: 719, endPoint y: 167, distance: 88.3
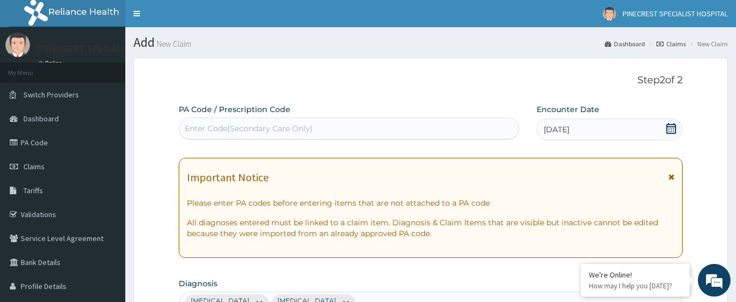
scroll to position [671, 0]
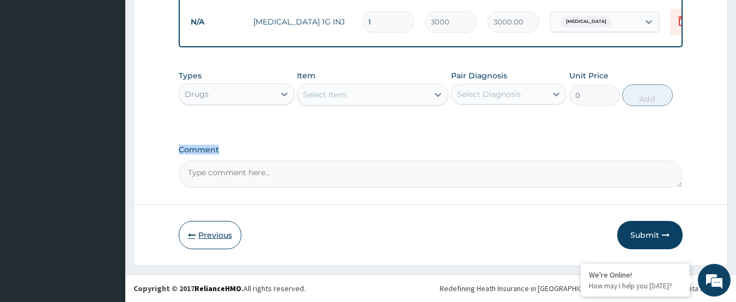
click at [214, 236] on button "Previous" at bounding box center [210, 235] width 63 height 28
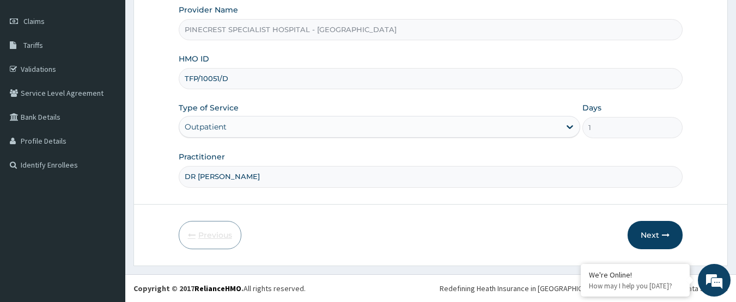
scroll to position [145, 0]
click at [250, 78] on input "TFP/10051/D" at bounding box center [431, 78] width 505 height 21
type input "T"
type input "TFP/10050/A"
click at [649, 230] on button "Next" at bounding box center [655, 235] width 55 height 28
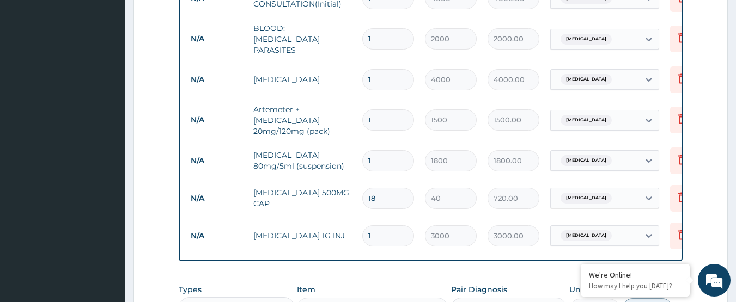
scroll to position [464, 0]
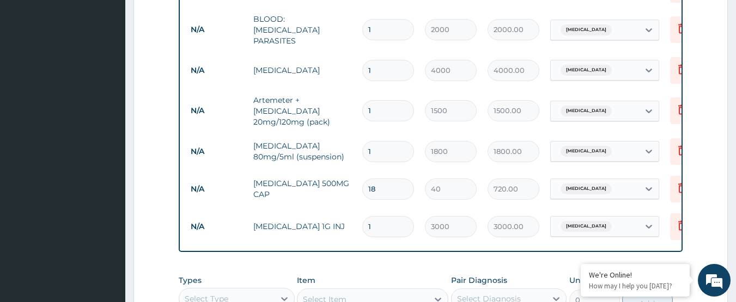
click at [682, 222] on div "Type Name Quantity Unit Price Total Price Pair Diagnosis Actions N/A GENERAL CO…" at bounding box center [431, 96] width 505 height 311
click at [677, 221] on icon at bounding box center [682, 225] width 13 height 13
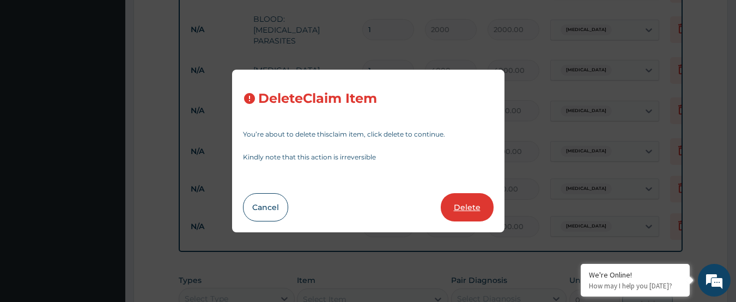
click at [470, 207] on button "Delete" at bounding box center [467, 207] width 53 height 28
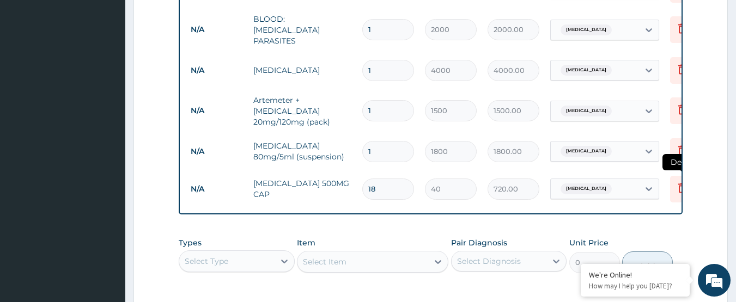
click at [676, 181] on icon at bounding box center [682, 187] width 13 height 13
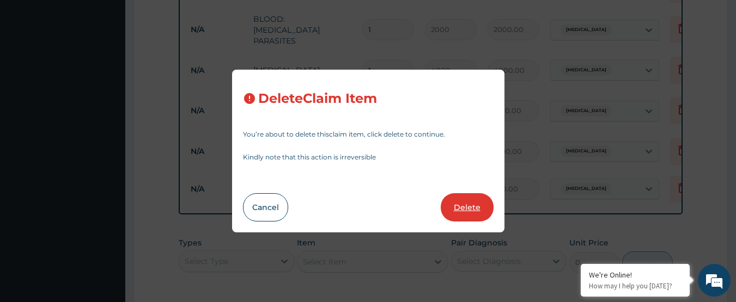
click at [465, 207] on button "Delete" at bounding box center [467, 207] width 53 height 28
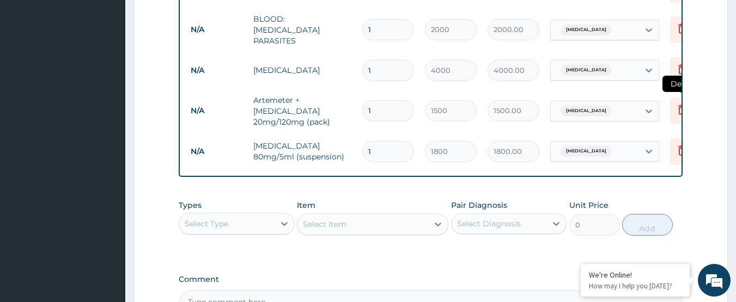
click at [677, 103] on icon at bounding box center [682, 109] width 13 height 13
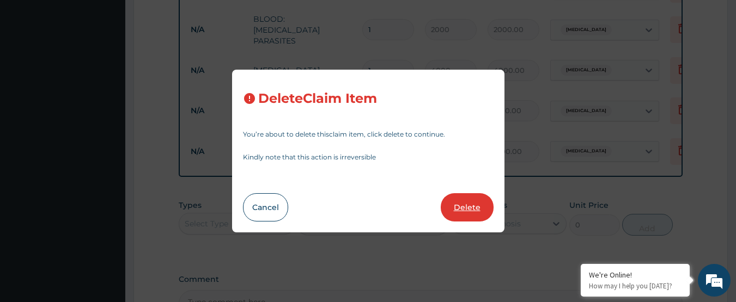
click at [472, 203] on button "Delete" at bounding box center [467, 207] width 53 height 28
type input "1800"
type input "1800.00"
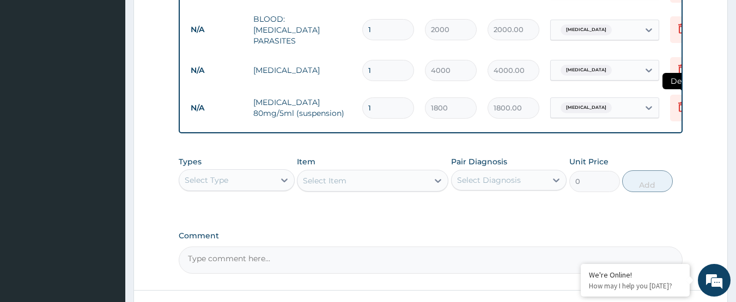
click at [677, 100] on icon at bounding box center [682, 106] width 13 height 13
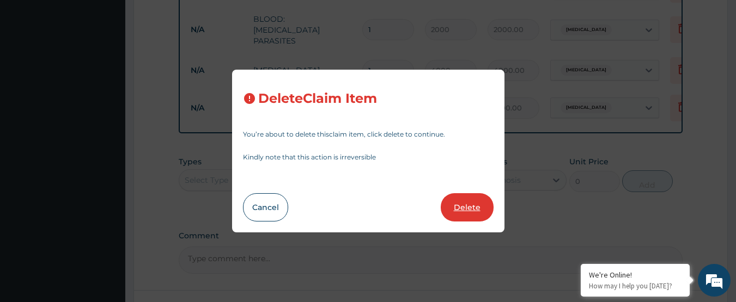
click at [465, 195] on button "Delete" at bounding box center [467, 207] width 53 height 28
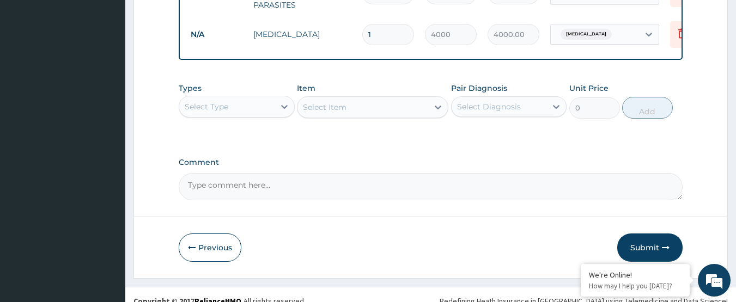
scroll to position [505, 0]
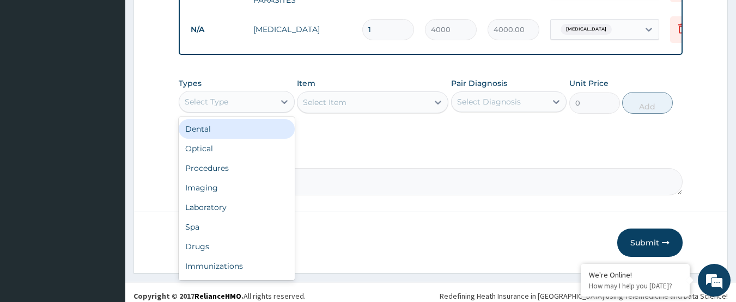
click at [236, 106] on div "Select Type" at bounding box center [226, 101] width 95 height 17
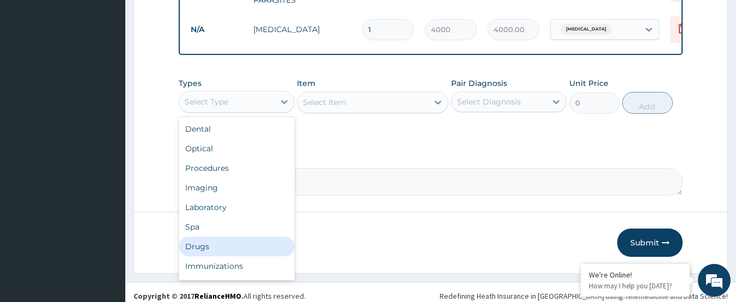
click at [218, 250] on div "Drugs" at bounding box center [237, 247] width 116 height 20
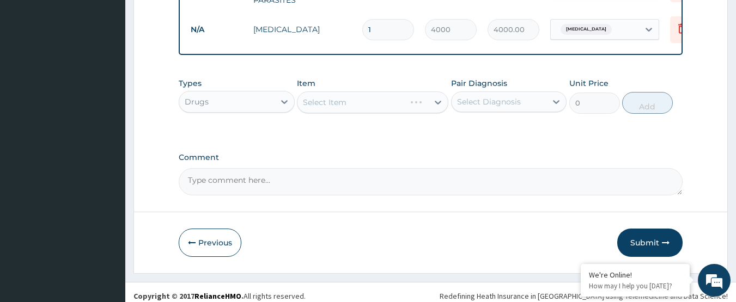
click at [332, 95] on div "Select Item" at bounding box center [372, 103] width 151 height 22
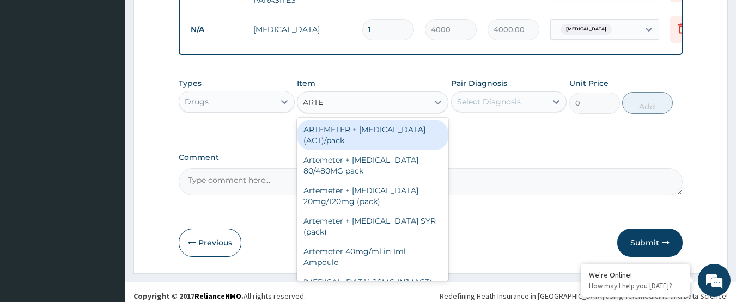
type input "ARTEM"
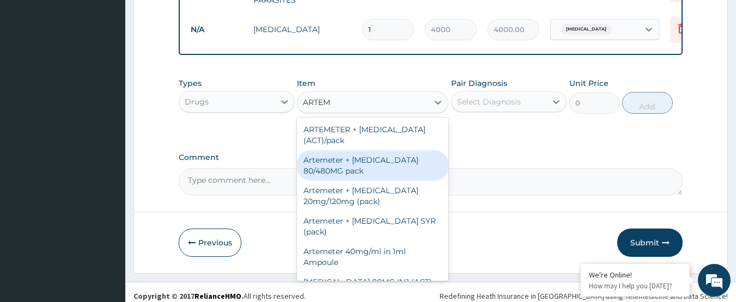
click at [337, 165] on div "Artemeter + Lumefantrine 80/480MG pack" at bounding box center [372, 165] width 151 height 31
type input "1700"
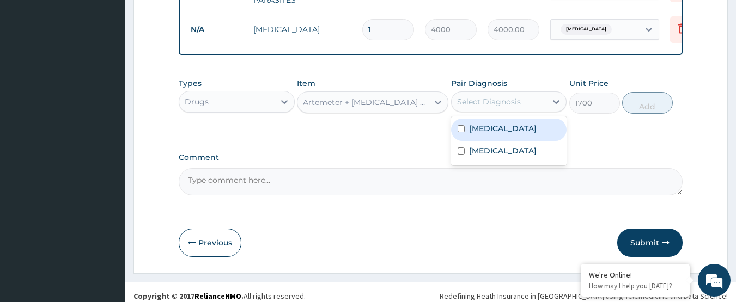
click at [488, 100] on div "Select Diagnosis" at bounding box center [489, 101] width 64 height 11
click at [489, 125] on label "Malaria" at bounding box center [503, 128] width 68 height 11
checkbox input "true"
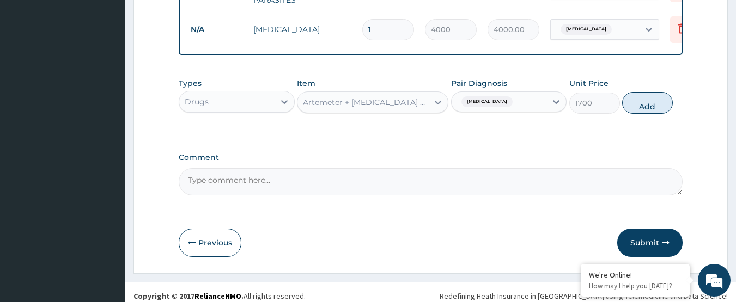
click at [645, 111] on button "Add" at bounding box center [647, 103] width 51 height 22
type input "0"
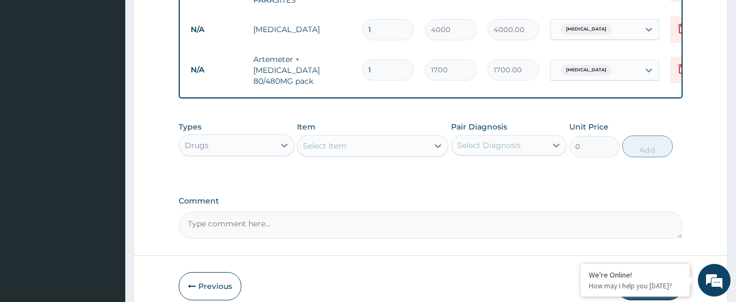
click at [317, 147] on div "Select Item" at bounding box center [325, 146] width 44 height 11
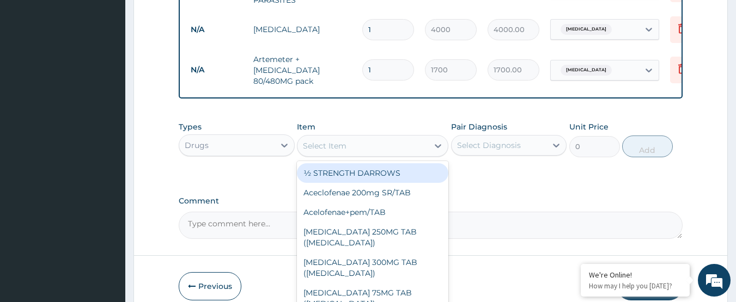
type input "V"
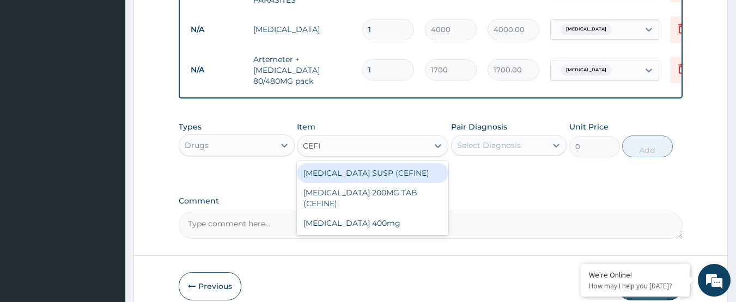
type input "CEFIX"
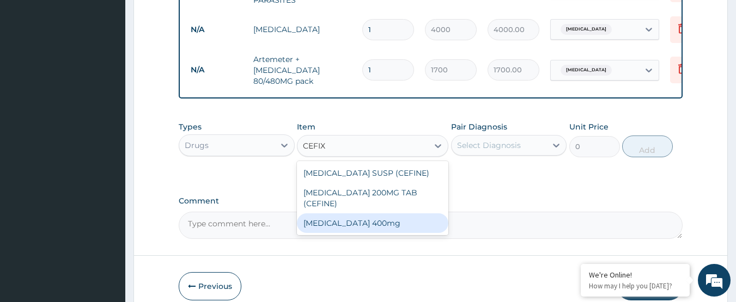
click at [354, 214] on div "Cefixime 400mg" at bounding box center [372, 224] width 151 height 20
type input "250"
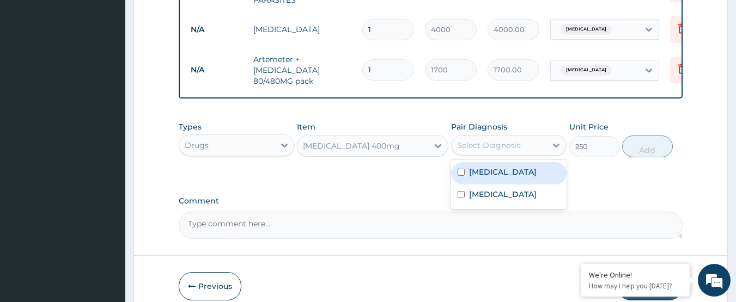
click at [484, 142] on div "Select Diagnosis" at bounding box center [489, 145] width 64 height 11
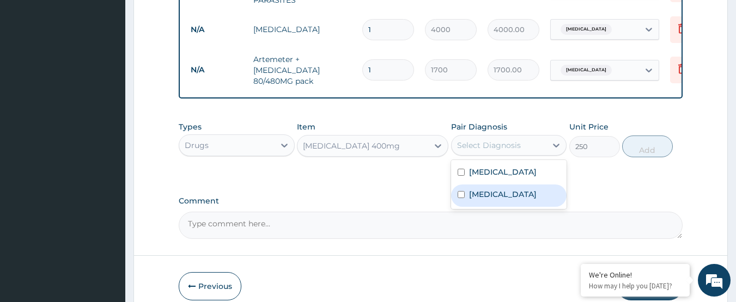
click at [490, 196] on label "Acute gastroenteritis" at bounding box center [503, 194] width 68 height 11
checkbox input "true"
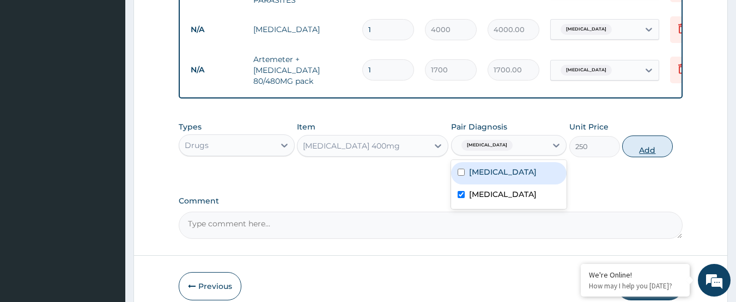
click at [658, 146] on button "Add" at bounding box center [647, 147] width 51 height 22
type input "0"
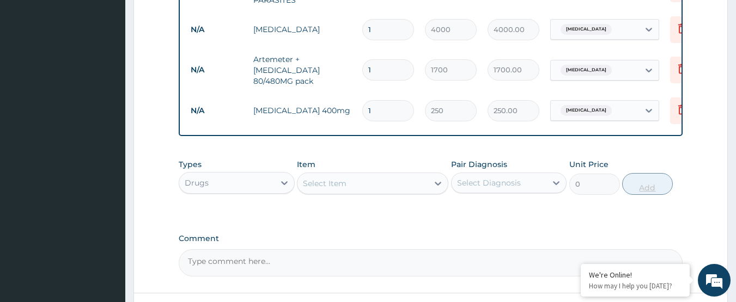
type input "14"
type input "3500.00"
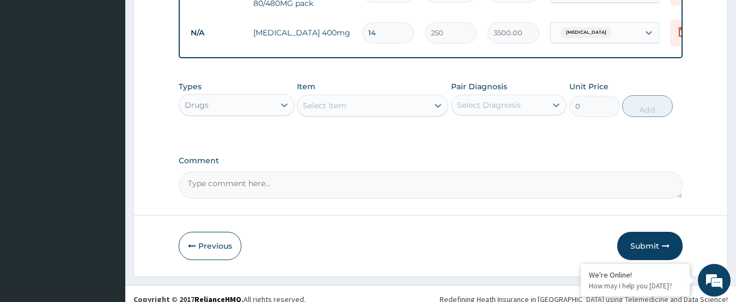
scroll to position [585, 0]
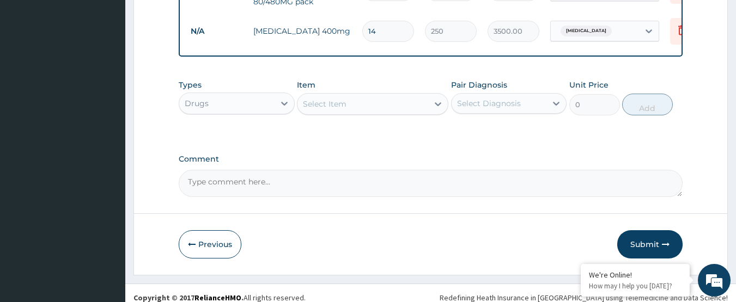
type input "14"
click at [393, 104] on div "Select Item" at bounding box center [363, 103] width 131 height 17
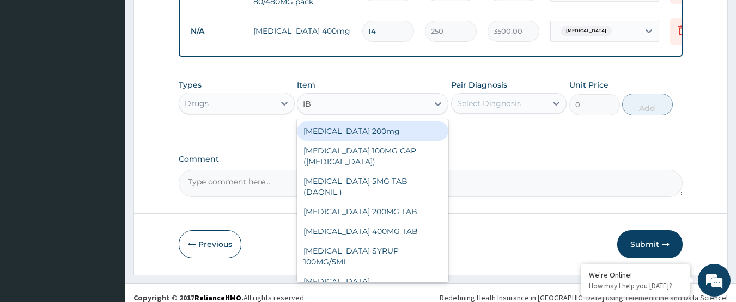
type input "IBU"
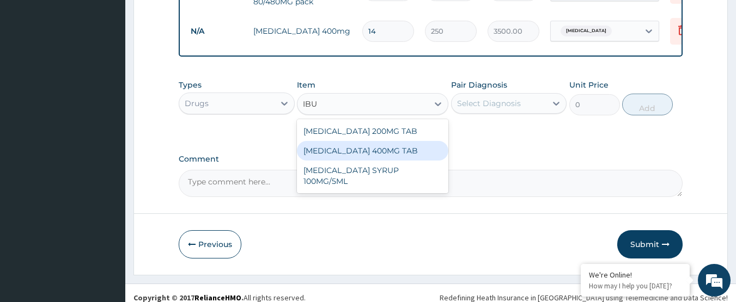
click at [382, 154] on div "IBUPROFEN 400MG TAB" at bounding box center [372, 151] width 151 height 20
type input "60"
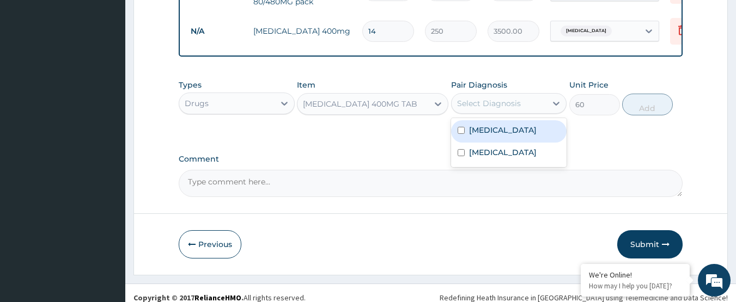
click at [496, 105] on div "Select Diagnosis" at bounding box center [489, 103] width 64 height 11
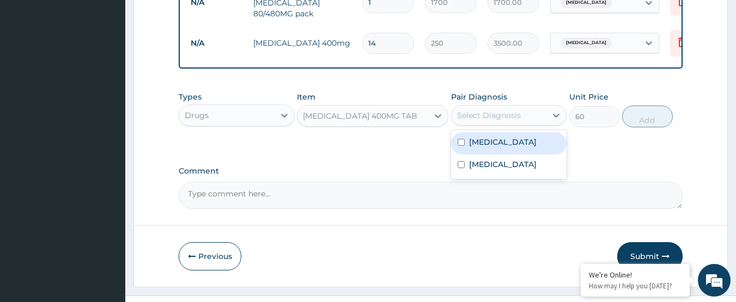
scroll to position [578, 0]
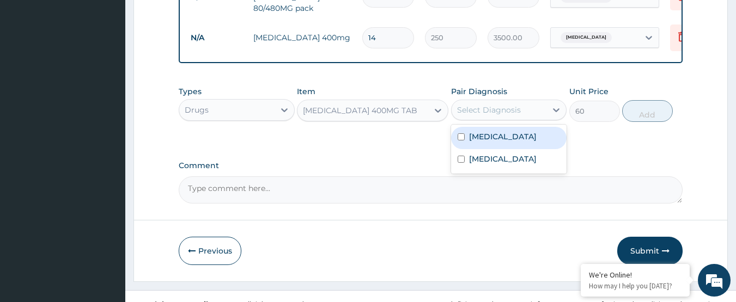
click at [515, 136] on div "Malaria" at bounding box center [509, 138] width 116 height 22
checkbox input "true"
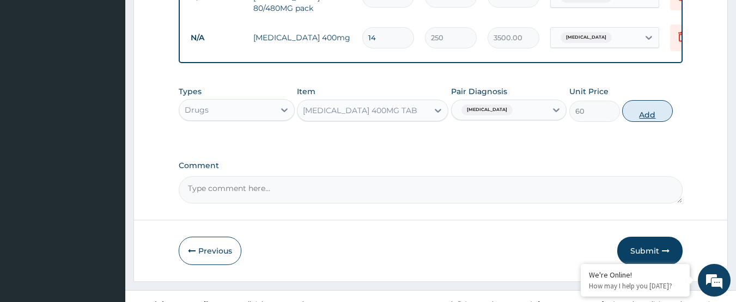
click at [667, 114] on button "Add" at bounding box center [647, 111] width 51 height 22
type input "0"
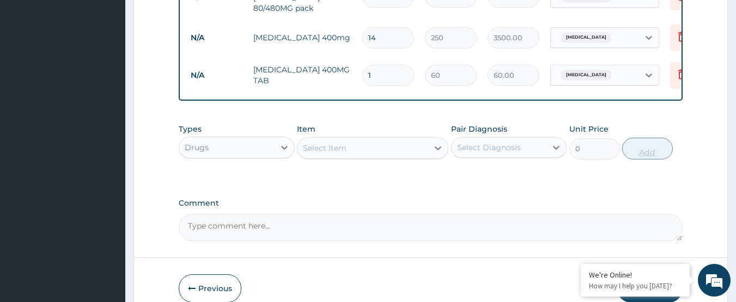
type input "10"
type input "600.00"
type input "10"
click at [342, 153] on div "Select Item" at bounding box center [325, 148] width 44 height 11
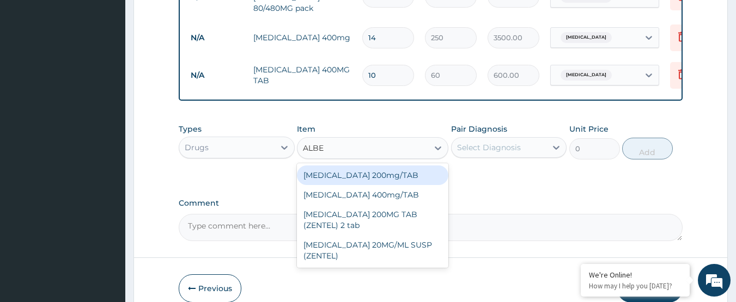
type input "ALBEN"
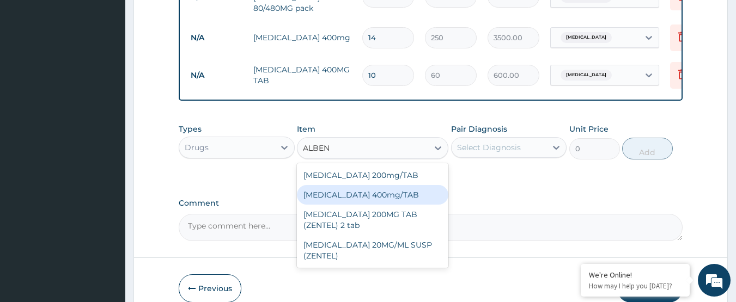
click at [359, 194] on div "Albendazole 400mg/TAB" at bounding box center [372, 195] width 151 height 20
type input "500"
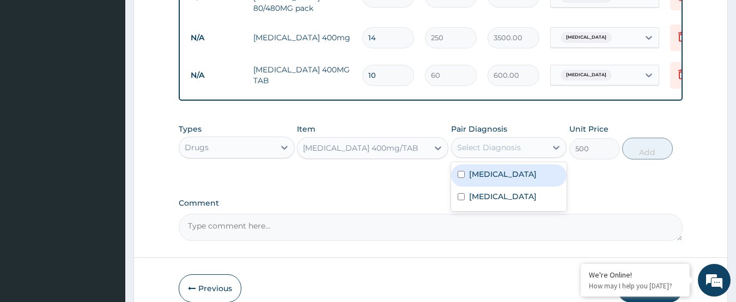
click at [491, 150] on div "Select Diagnosis" at bounding box center [489, 147] width 64 height 11
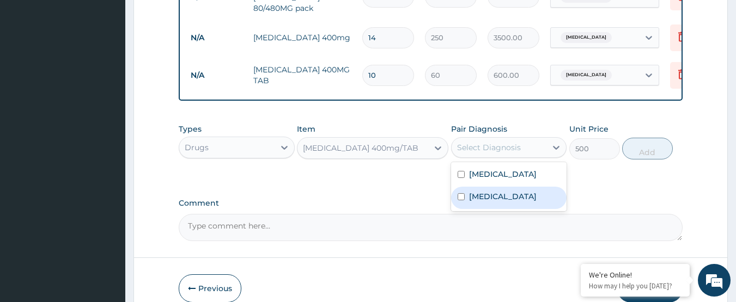
click at [491, 191] on div "Acute gastroenteritis" at bounding box center [509, 198] width 116 height 22
checkbox input "true"
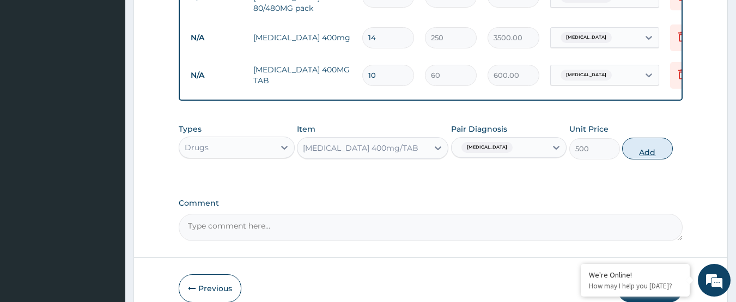
click at [642, 151] on button "Add" at bounding box center [647, 149] width 51 height 22
type input "0"
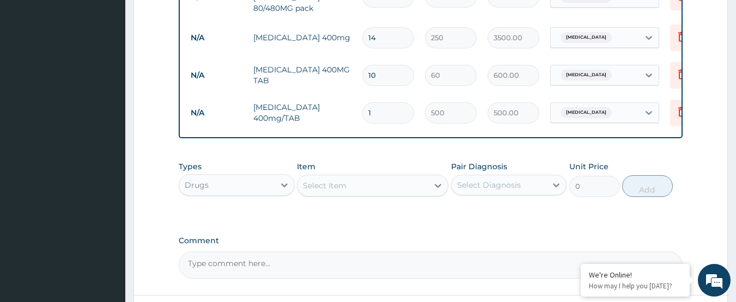
scroll to position [671, 0]
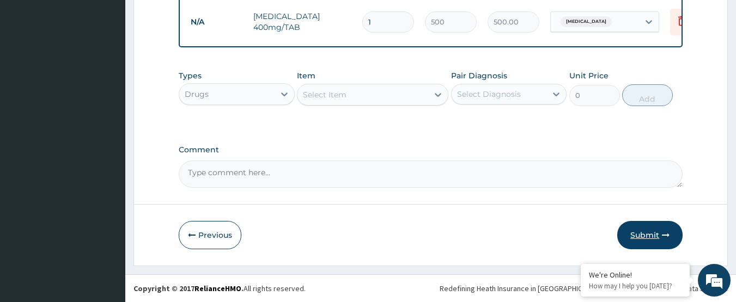
click at [644, 233] on button "Submit" at bounding box center [649, 235] width 65 height 28
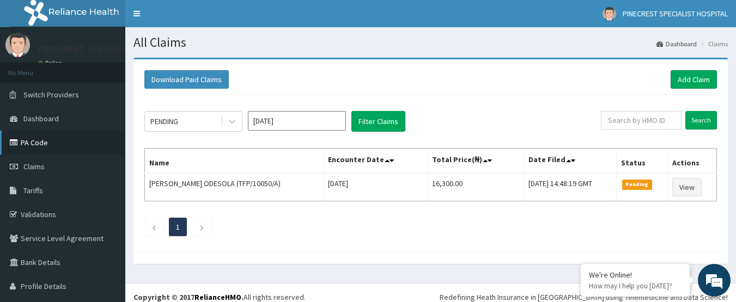
click at [71, 138] on link "PA Code" at bounding box center [62, 143] width 125 height 24
click at [696, 79] on link "Add Claim" at bounding box center [694, 79] width 46 height 19
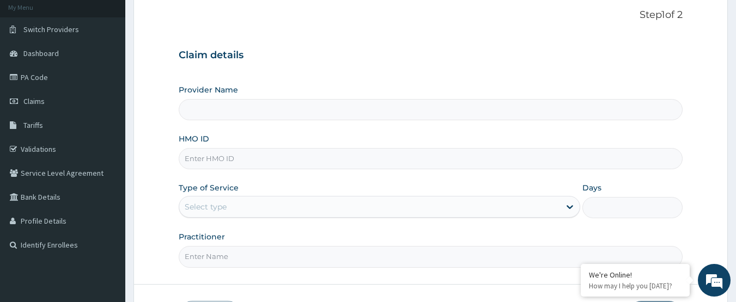
type input "PINECREST SPECIALIST HOSPITAL - [GEOGRAPHIC_DATA]"
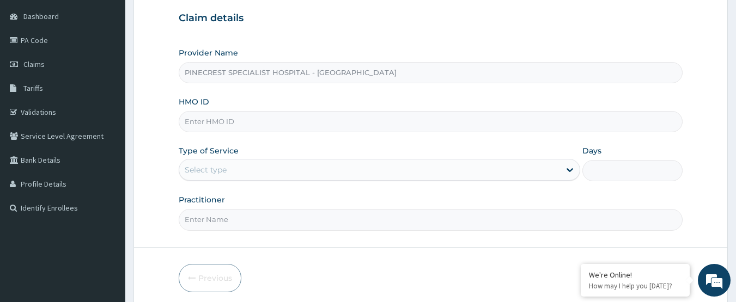
scroll to position [111, 0]
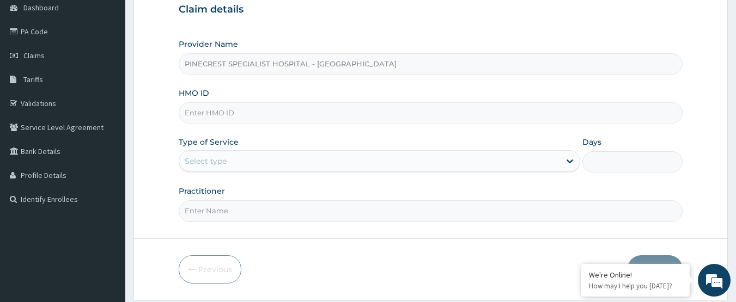
click at [240, 112] on input "HMO ID" at bounding box center [431, 112] width 505 height 21
type input "APH/10003/B"
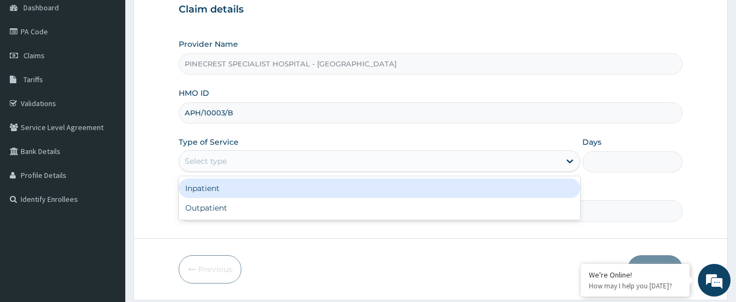
click at [229, 163] on div "Select type" at bounding box center [369, 161] width 381 height 17
click at [229, 193] on div "Inpatient" at bounding box center [380, 189] width 402 height 20
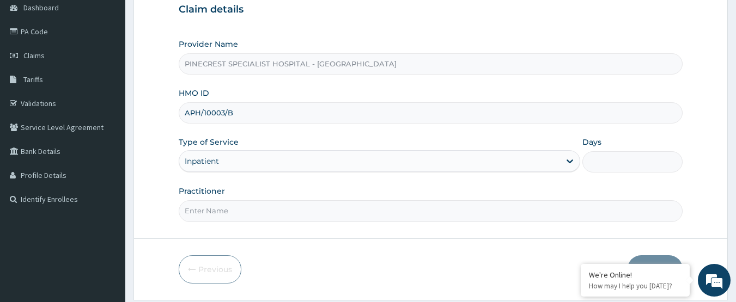
click at [598, 164] on input "Days" at bounding box center [632, 161] width 100 height 21
type input "2"
click at [238, 217] on input "Practitioner" at bounding box center [431, 211] width 505 height 21
type input "DR [PERSON_NAME]"
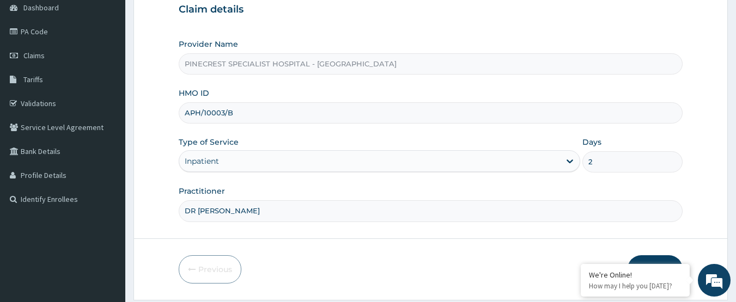
click at [668, 259] on button "Next" at bounding box center [655, 270] width 55 height 28
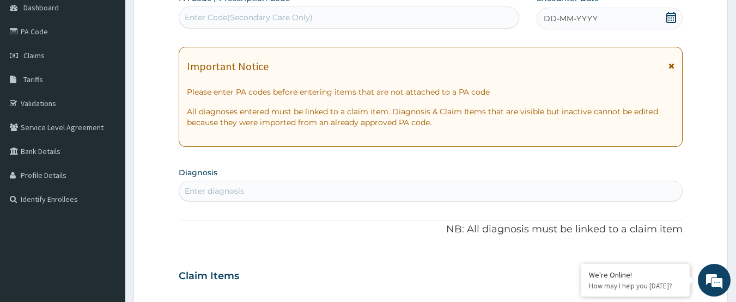
click at [305, 16] on div "Enter Code(Secondary Care Only)" at bounding box center [249, 17] width 128 height 11
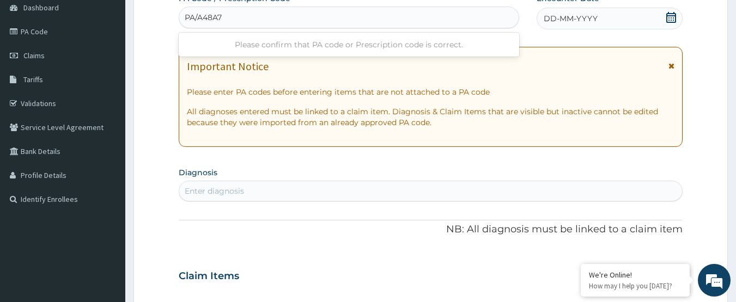
type input "PA/A48A7D"
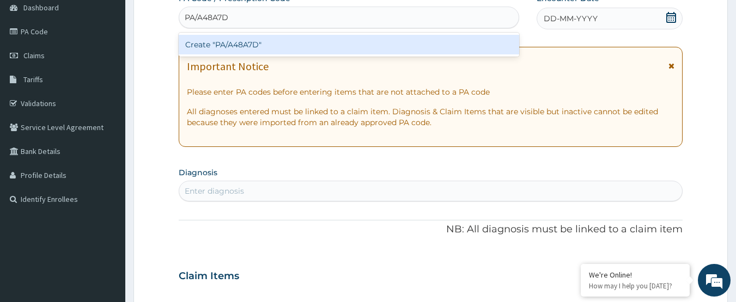
click at [287, 41] on div "Create "PA/A48A7D"" at bounding box center [349, 45] width 341 height 20
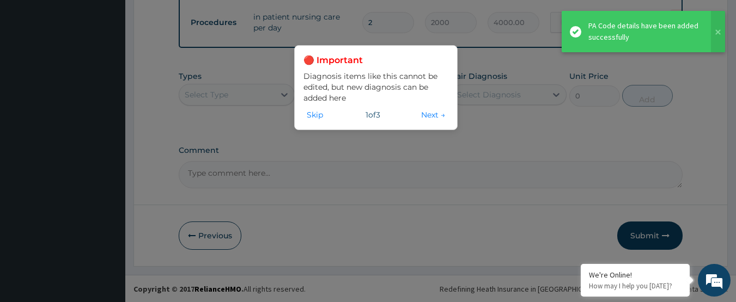
scroll to position [757, 0]
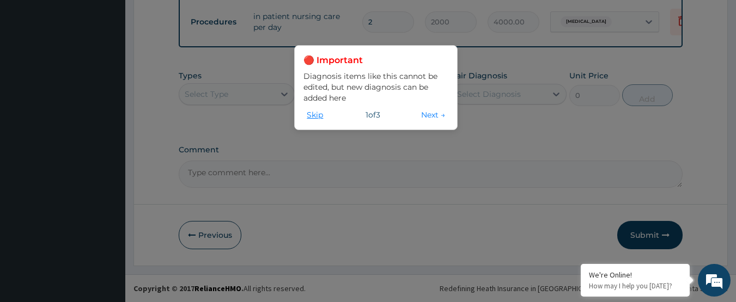
click at [320, 116] on button "Skip" at bounding box center [314, 115] width 23 height 12
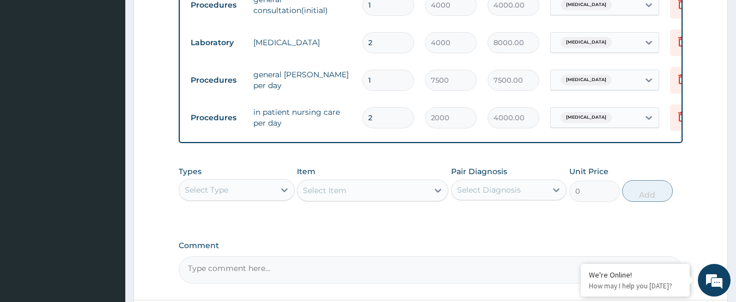
scroll to position [610, 0]
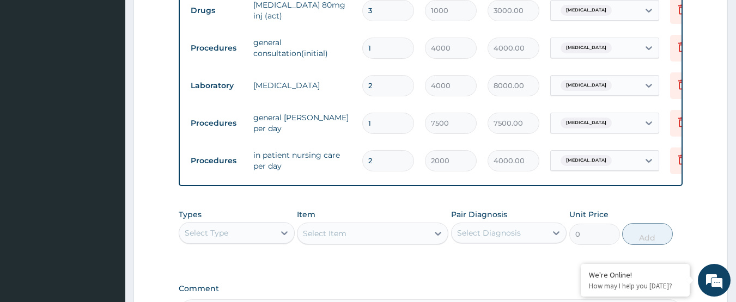
click at [377, 121] on input "1" at bounding box center [388, 123] width 52 height 21
type input "0.00"
type input "2"
type input "15000.00"
type input "2"
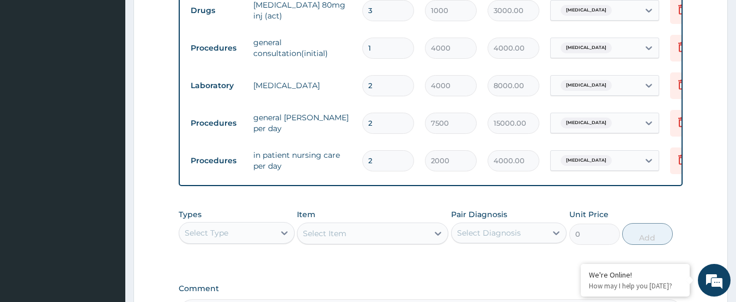
click at [387, 84] on input "2" at bounding box center [388, 85] width 52 height 21
type input "0.00"
type input "1"
type input "4000.00"
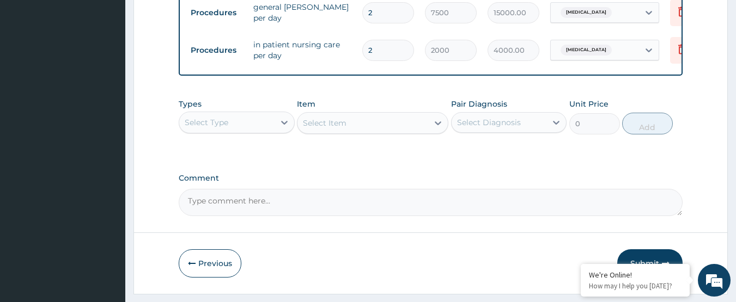
scroll to position [757, 0]
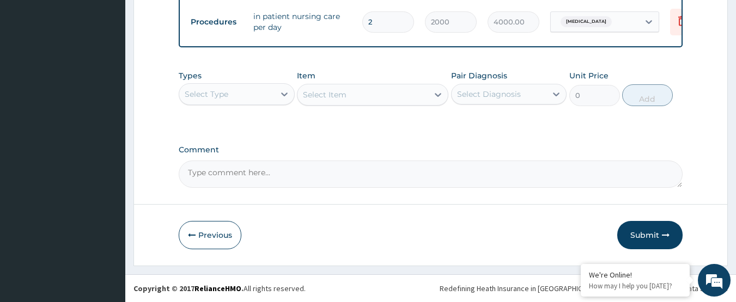
type input "1"
click at [242, 92] on div "Select Type" at bounding box center [226, 94] width 95 height 17
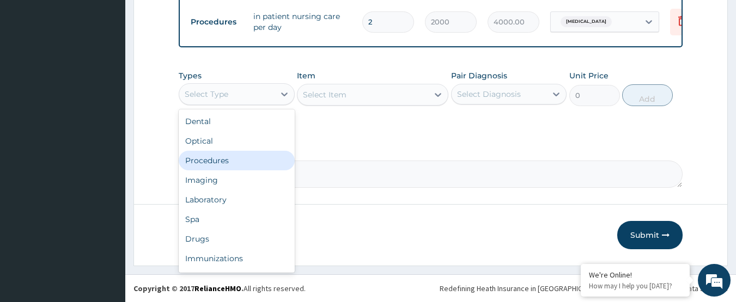
click at [229, 163] on div "Procedures" at bounding box center [237, 161] width 116 height 20
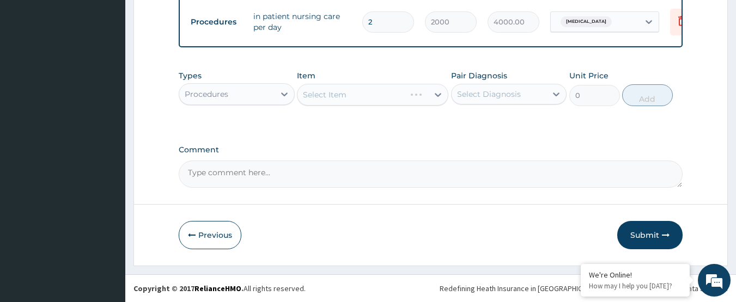
click at [337, 90] on div "Select Item" at bounding box center [372, 95] width 151 height 22
click at [337, 90] on div "Select Item" at bounding box center [325, 94] width 44 height 11
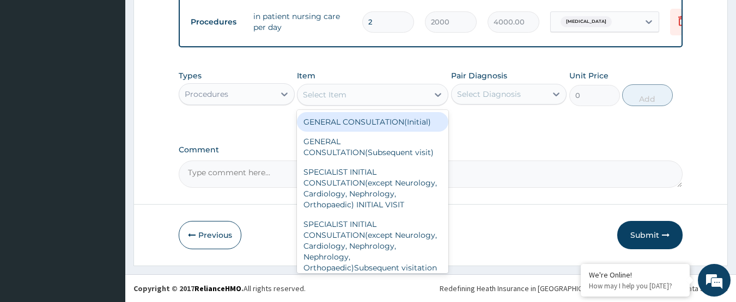
click at [359, 117] on div "GENERAL CONSULTATION(Initial)" at bounding box center [372, 122] width 151 height 20
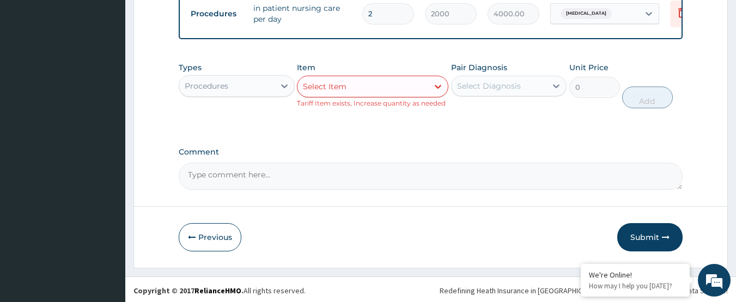
click at [479, 92] on div "Select Diagnosis" at bounding box center [489, 86] width 64 height 11
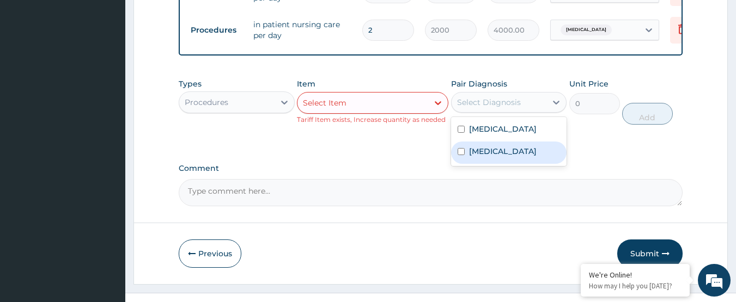
scroll to position [747, 0]
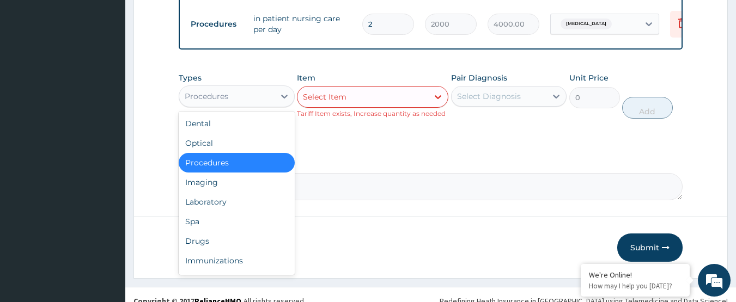
click at [250, 100] on div "Procedures" at bounding box center [226, 96] width 95 height 17
click at [217, 248] on div "Drugs" at bounding box center [237, 242] width 116 height 20
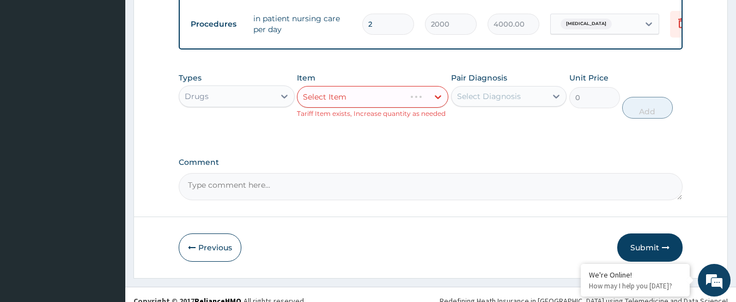
click at [353, 105] on div "Select Item" at bounding box center [372, 97] width 151 height 22
click at [353, 105] on div "Select Item" at bounding box center [363, 96] width 131 height 17
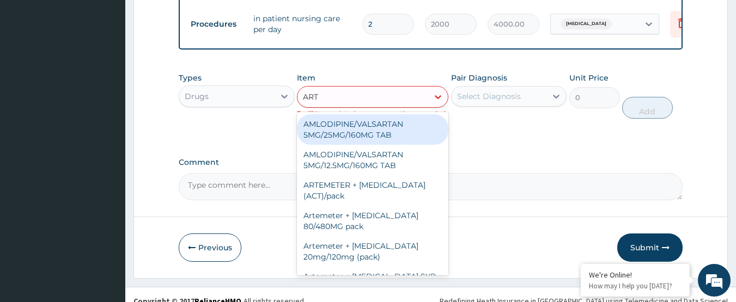
type input "ARTE"
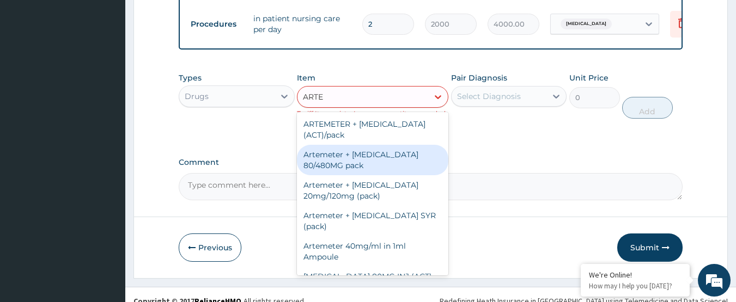
click at [361, 175] on div "Artemeter + Lumefantrine 80/480MG pack" at bounding box center [372, 160] width 151 height 31
type input "1700"
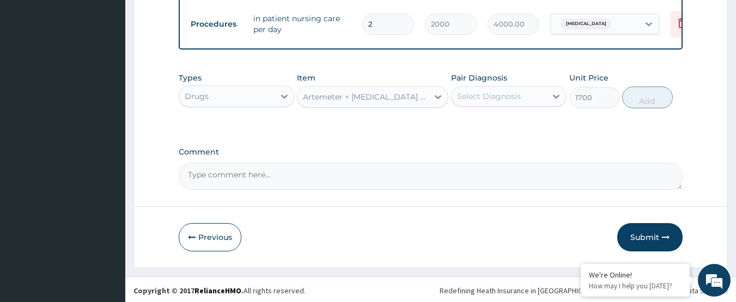
click at [508, 102] on div "Select Diagnosis" at bounding box center [489, 96] width 64 height 11
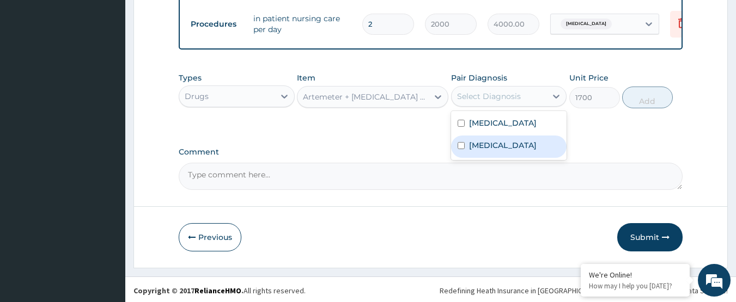
click at [499, 154] on div "Malaria" at bounding box center [509, 147] width 116 height 22
checkbox input "true"
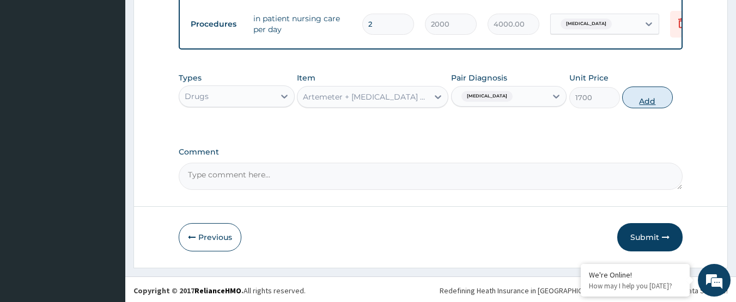
click at [638, 108] on button "Add" at bounding box center [647, 98] width 51 height 22
type input "0"
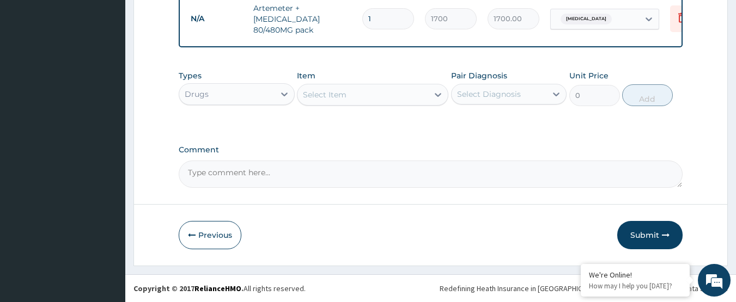
scroll to position [801, 0]
click at [332, 95] on div "Select Item" at bounding box center [325, 94] width 44 height 11
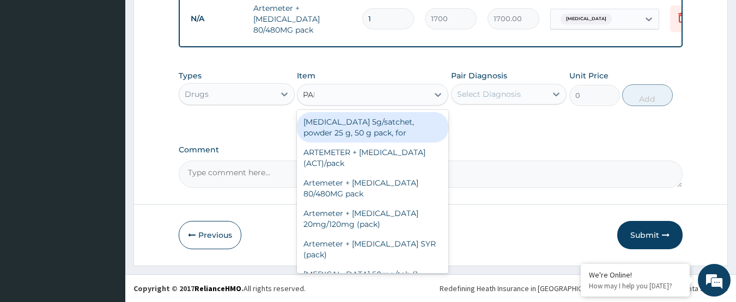
type input "PARA"
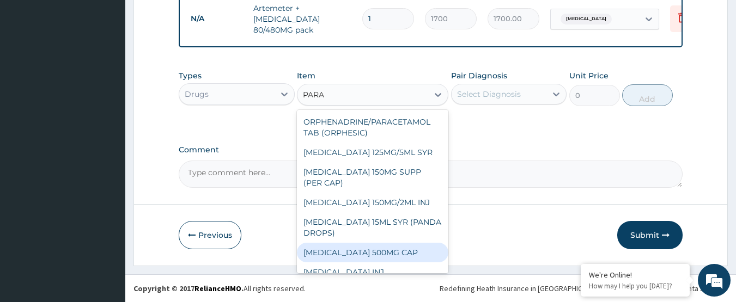
click at [354, 250] on div "Paracetamol 500MG CAP" at bounding box center [372, 253] width 151 height 20
type input "40"
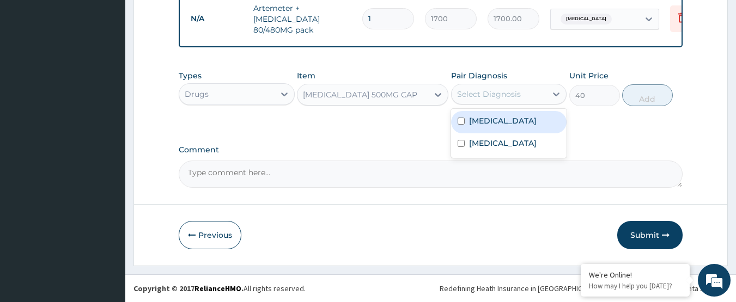
click at [508, 93] on div "Select Diagnosis" at bounding box center [489, 94] width 64 height 11
click at [485, 125] on label "Sepsis" at bounding box center [503, 121] width 68 height 11
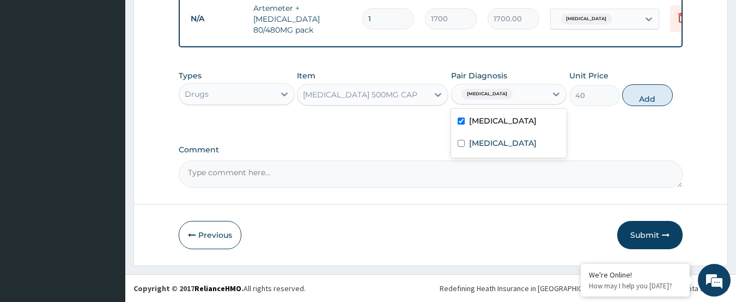
click at [472, 125] on label "Sepsis" at bounding box center [503, 121] width 68 height 11
checkbox input "false"
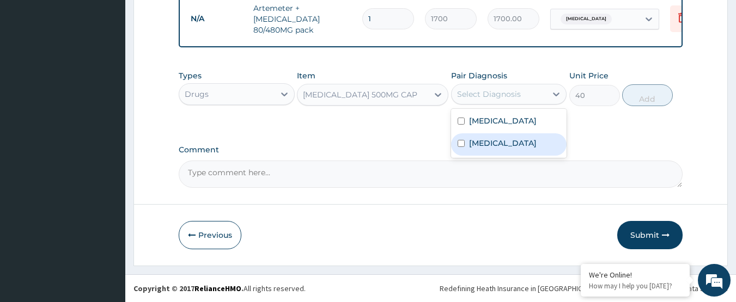
click at [472, 146] on label "Malaria" at bounding box center [503, 143] width 68 height 11
checkbox input "true"
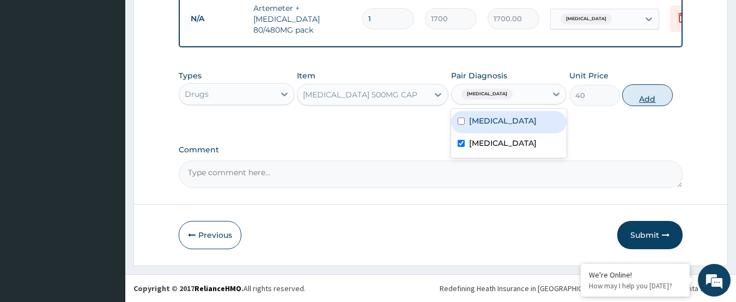
click at [641, 93] on button "Add" at bounding box center [647, 95] width 51 height 22
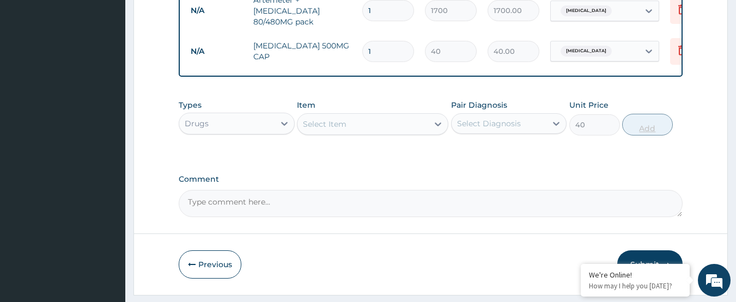
type input "0"
type input "18"
type input "720.00"
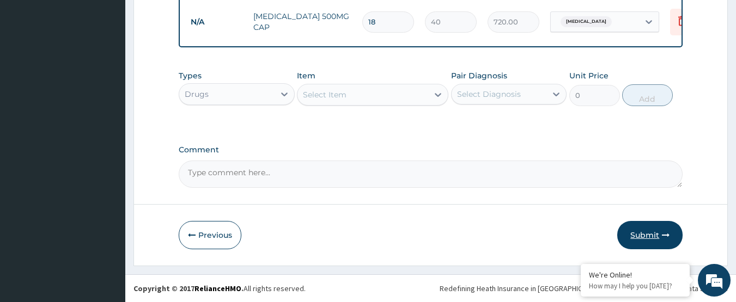
type input "18"
click at [632, 234] on button "Submit" at bounding box center [649, 235] width 65 height 28
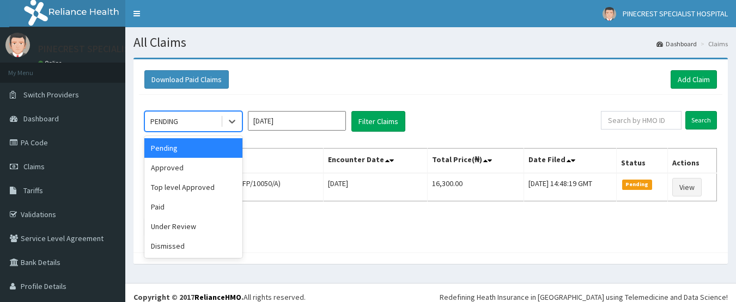
click at [200, 123] on div "PENDING" at bounding box center [183, 121] width 76 height 17
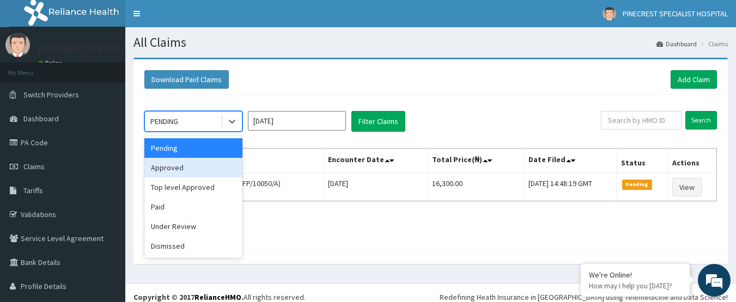
click at [181, 166] on div "Approved" at bounding box center [193, 168] width 98 height 20
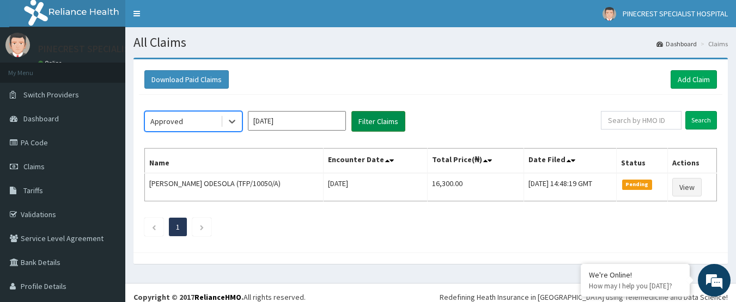
click at [389, 125] on button "Filter Claims" at bounding box center [378, 121] width 54 height 21
